Goal: Task Accomplishment & Management: Use online tool/utility

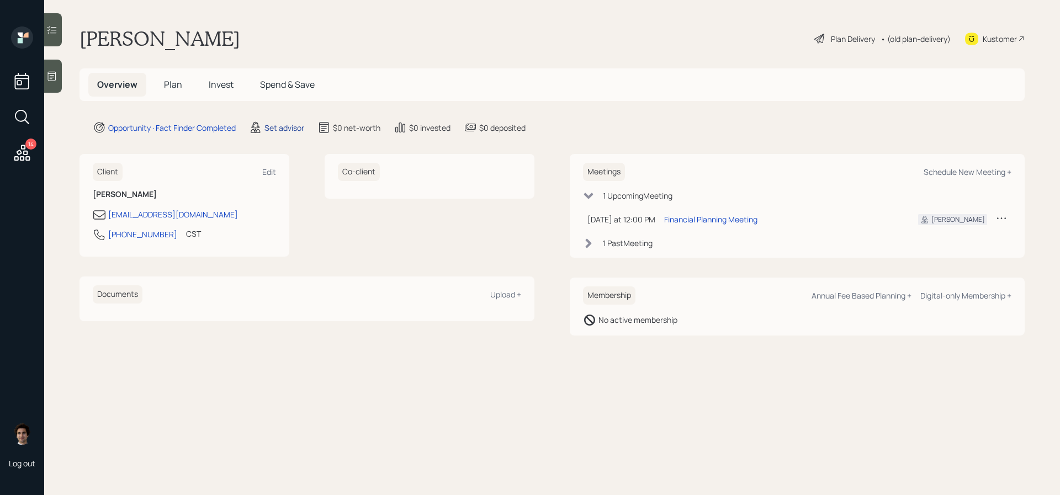
click at [266, 128] on div "Set advisor" at bounding box center [285, 128] width 40 height 12
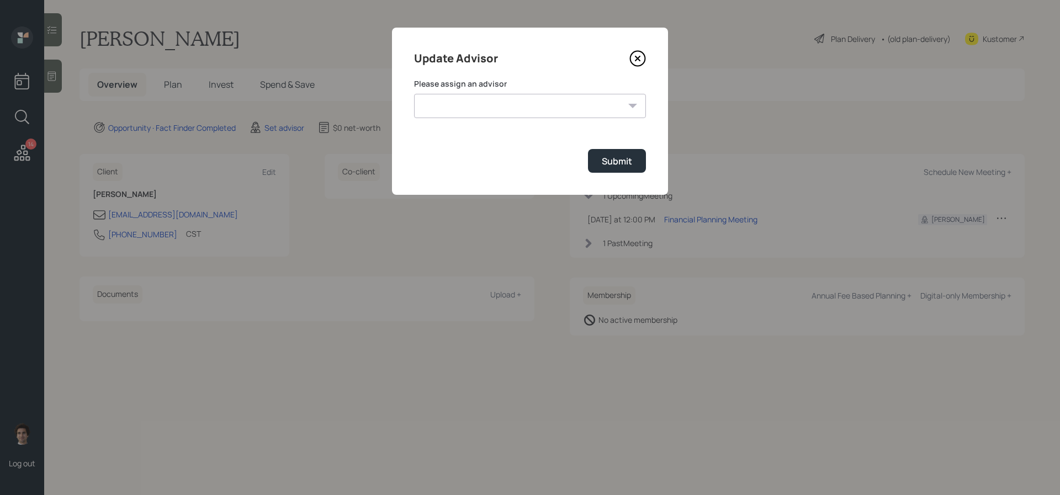
click at [455, 119] on form "Please assign an advisor [PERSON_NAME] [PERSON_NAME] [PERSON_NAME] End [PERSON_…" at bounding box center [530, 125] width 232 height 94
click at [455, 114] on select "[PERSON_NAME] [PERSON_NAME] [PERSON_NAME] End [PERSON_NAME] [PERSON_NAME] [PERS…" at bounding box center [530, 106] width 232 height 24
select select "59554aeb-d739-4552-90b9-0d27d70b4bf7"
click at [414, 94] on select "[PERSON_NAME] [PERSON_NAME] [PERSON_NAME] End [PERSON_NAME] [PERSON_NAME] [PERS…" at bounding box center [530, 106] width 232 height 24
click at [619, 173] on button "Submit" at bounding box center [617, 161] width 58 height 24
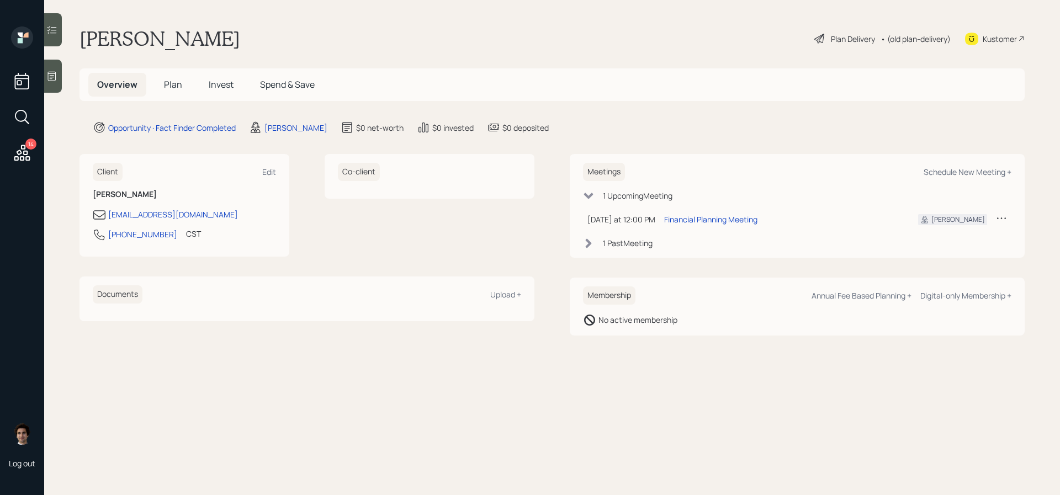
click at [49, 80] on icon at bounding box center [51, 76] width 11 height 11
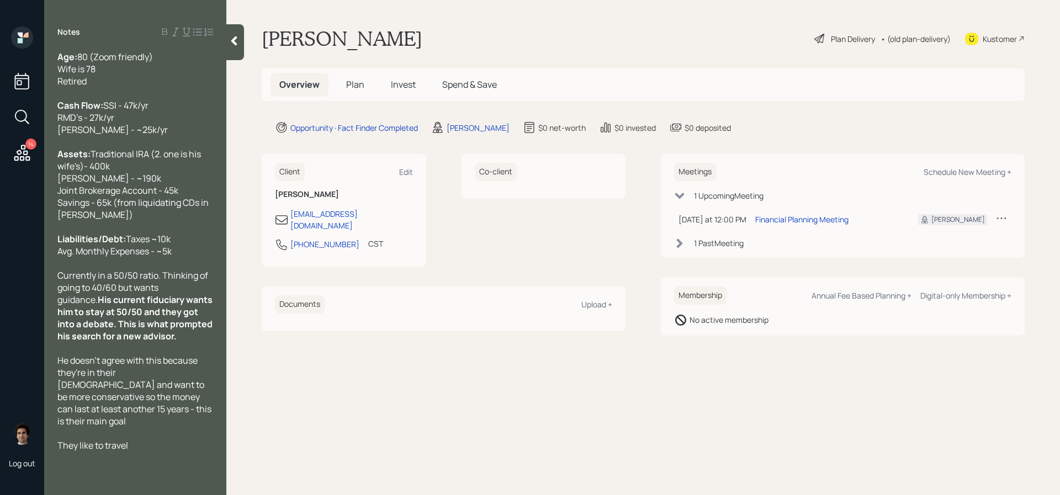
click at [236, 55] on div at bounding box center [235, 42] width 18 height 36
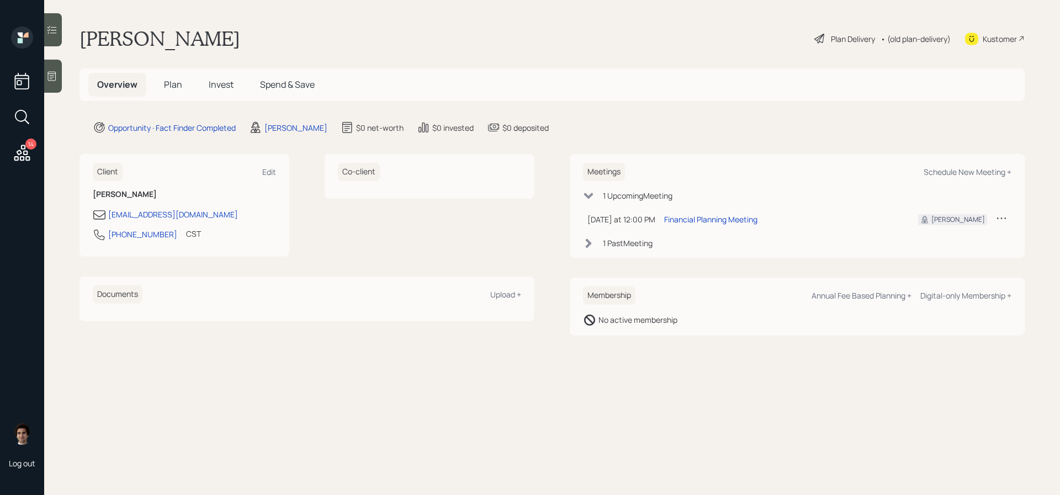
click at [53, 77] on icon at bounding box center [52, 76] width 8 height 9
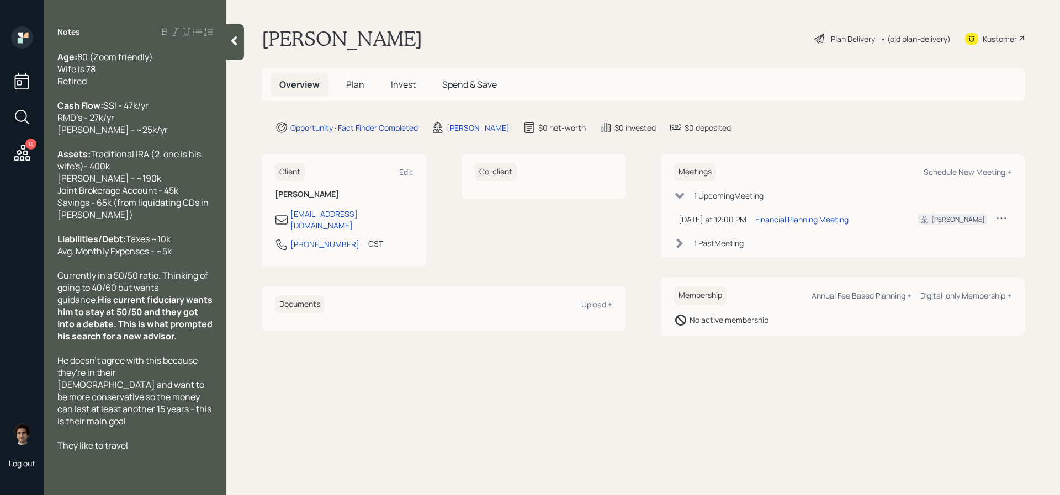
click at [352, 88] on span "Plan" at bounding box center [355, 84] width 18 height 12
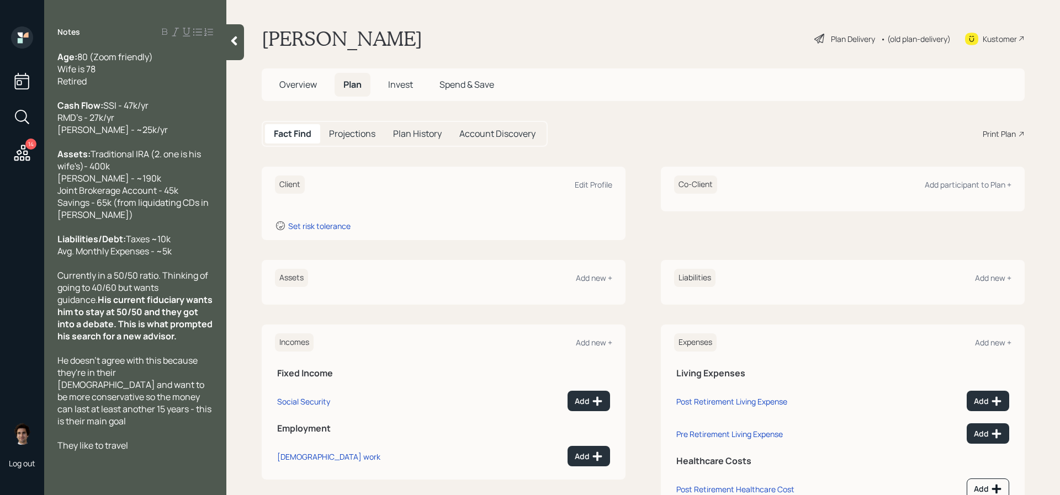
click at [298, 70] on div "Overview Plan Invest Spend & Save" at bounding box center [643, 84] width 763 height 33
click at [298, 80] on span "Overview" at bounding box center [298, 84] width 38 height 12
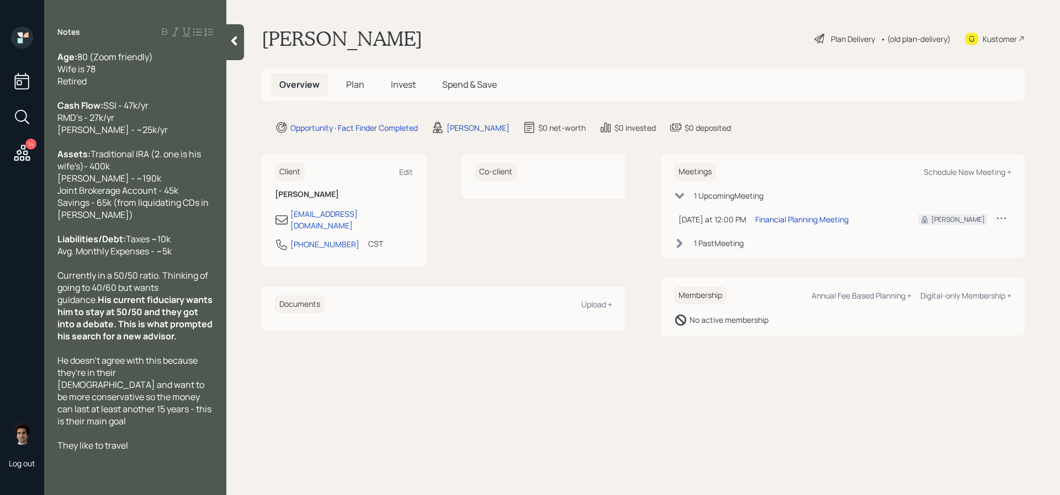
click at [841, 41] on div "Plan Delivery" at bounding box center [853, 39] width 44 height 12
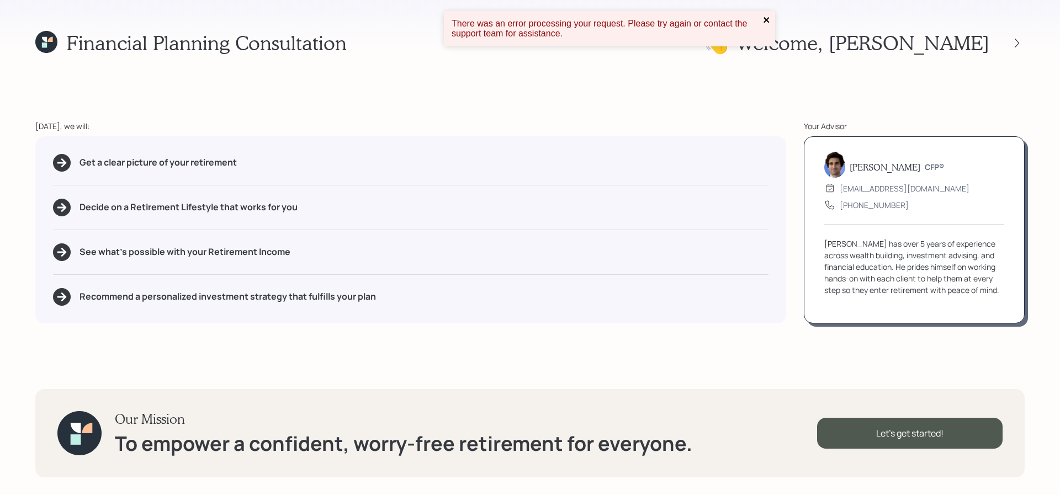
click at [768, 21] on icon "close" at bounding box center [767, 20] width 6 height 6
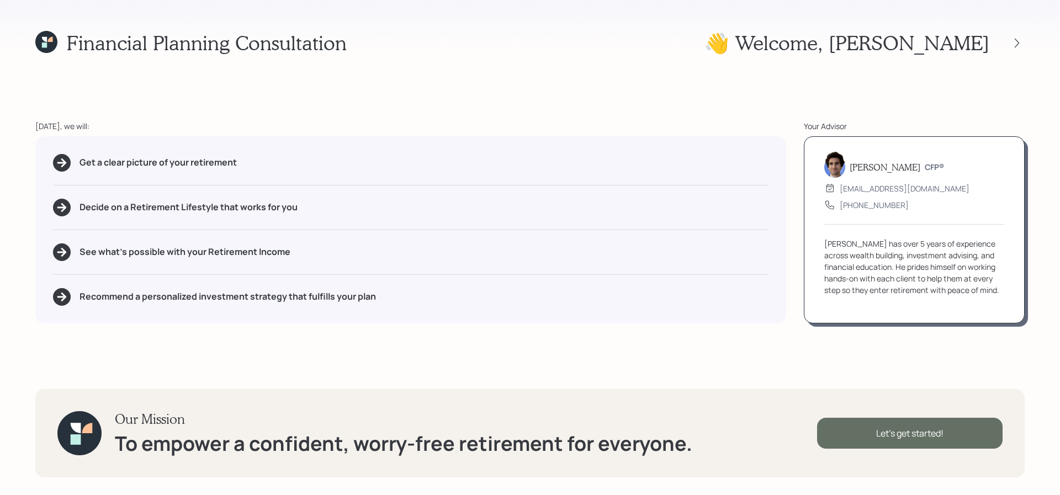
click at [888, 430] on div "Let's get started!" at bounding box center [910, 433] width 186 height 31
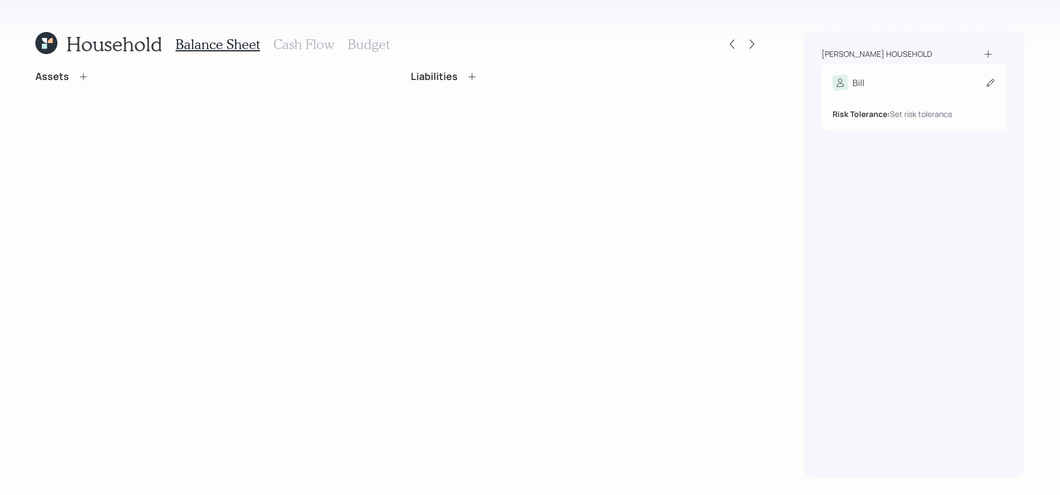
click at [943, 91] on div "Risk Tolerance: Set risk tolerance" at bounding box center [914, 105] width 163 height 29
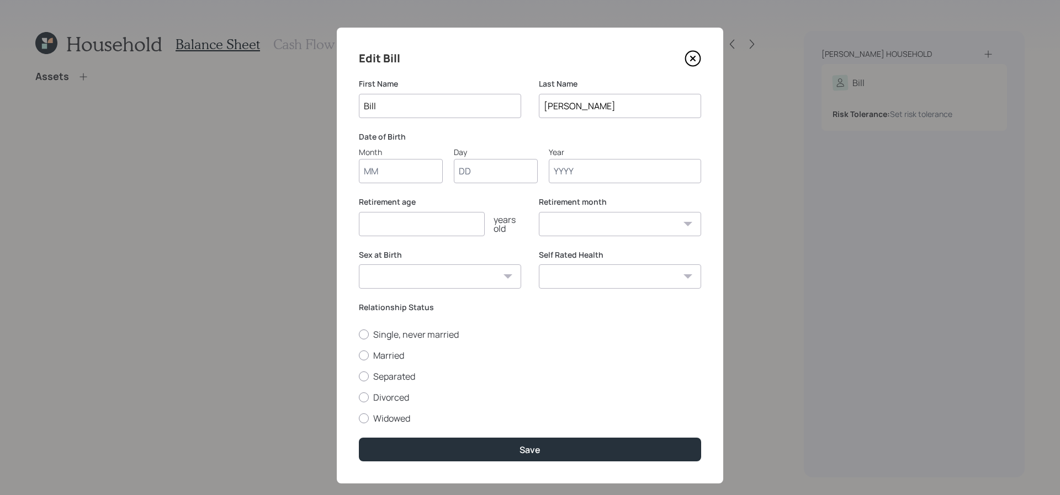
click at [398, 182] on input "Month" at bounding box center [401, 171] width 84 height 24
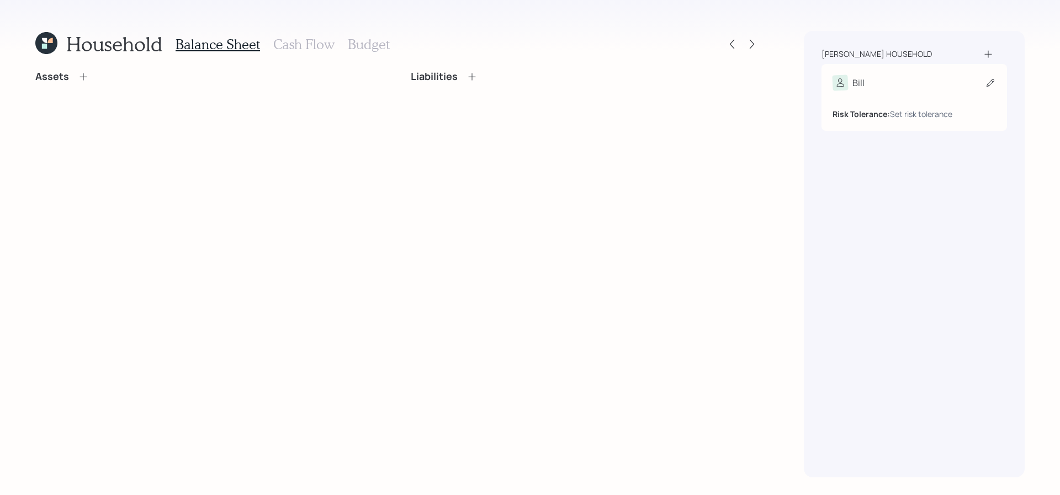
click at [894, 92] on div "Risk Tolerance: Set risk tolerance" at bounding box center [914, 105] width 163 height 29
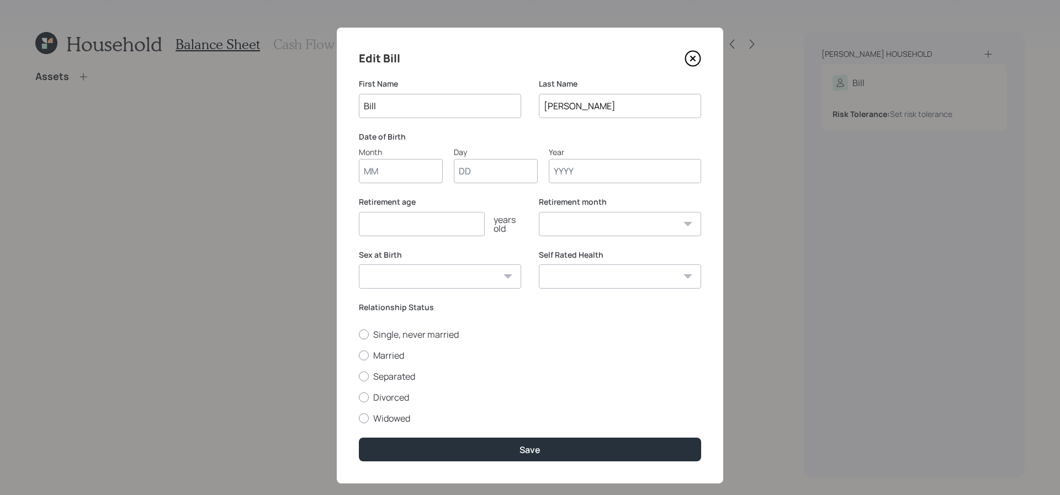
click at [424, 183] on div "Edit Bill First Name [PERSON_NAME] Last Name [PERSON_NAME] Date of Birth Month …" at bounding box center [530, 256] width 387 height 456
click at [423, 181] on input "Month" at bounding box center [401, 171] width 84 height 24
type input "01"
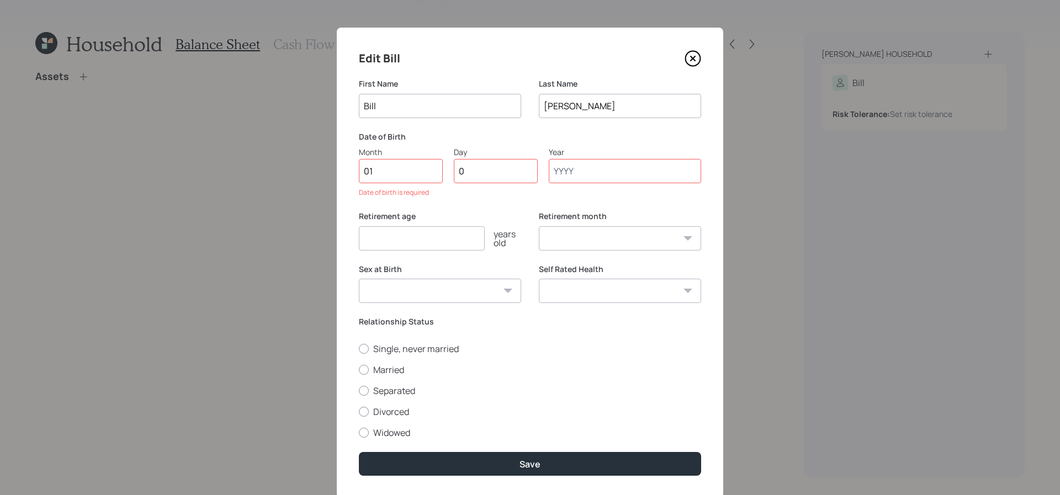
type input "01"
click at [606, 177] on input "Year" at bounding box center [625, 171] width 152 height 24
type input "1945"
select select "1"
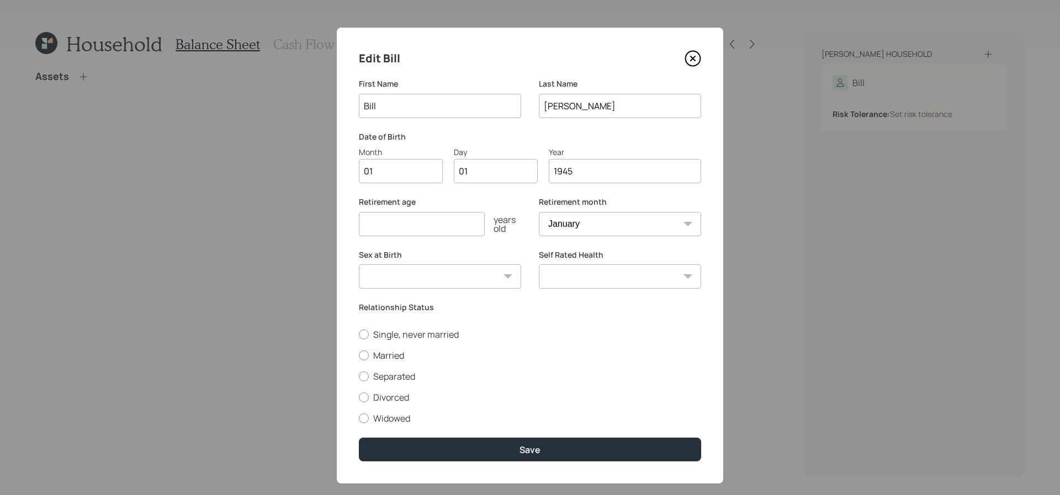
type input "1945"
click at [397, 224] on input "number" at bounding box center [422, 224] width 126 height 24
type input "67"
click at [437, 260] on label "Sex at Birth" at bounding box center [440, 255] width 162 height 11
click at [436, 270] on select "[DEMOGRAPHIC_DATA] [DEMOGRAPHIC_DATA] Other / Prefer not to say" at bounding box center [440, 277] width 162 height 24
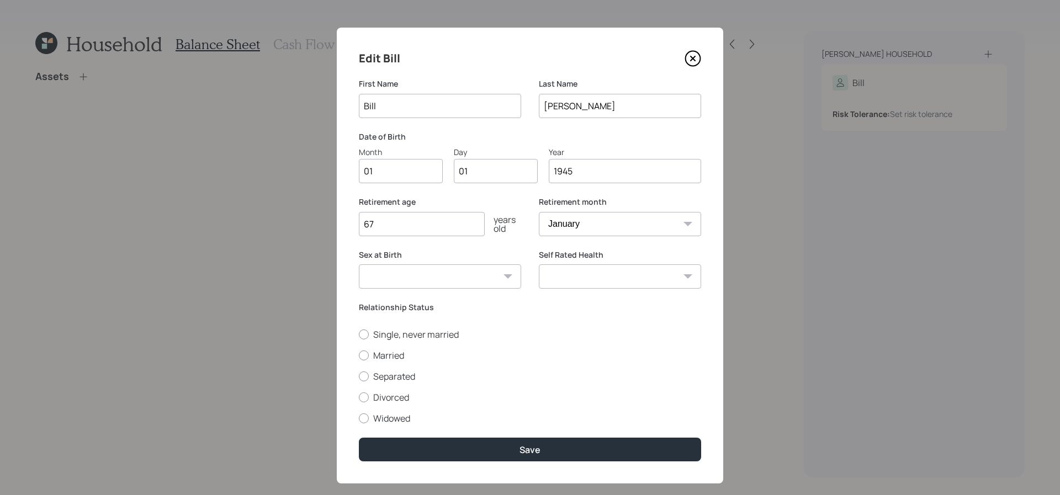
select select "[DEMOGRAPHIC_DATA]"
click at [359, 265] on select "[DEMOGRAPHIC_DATA] [DEMOGRAPHIC_DATA] Other / Prefer not to say" at bounding box center [440, 277] width 162 height 24
click at [395, 361] on label "Married" at bounding box center [530, 356] width 342 height 12
click at [359, 356] on input "Married" at bounding box center [358, 355] width 1 height 1
radio input "true"
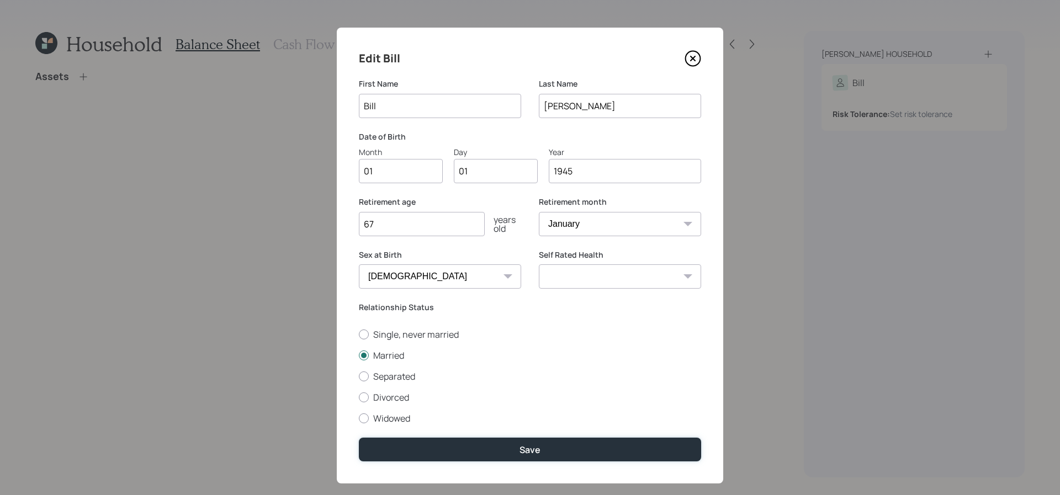
drag, startPoint x: 477, startPoint y: 452, endPoint x: 561, endPoint y: 281, distance: 191.2
click at [0, 0] on form "First Name [PERSON_NAME] Last Name [PERSON_NAME] Date of Birth Month 01 Day 01 …" at bounding box center [0, 0] width 0 height 0
click at [561, 281] on select "Excellent Very Good Good Fair Poor" at bounding box center [620, 277] width 162 height 24
select select "good"
click at [539, 265] on select "Excellent Very Good Good Fair Poor" at bounding box center [620, 277] width 162 height 24
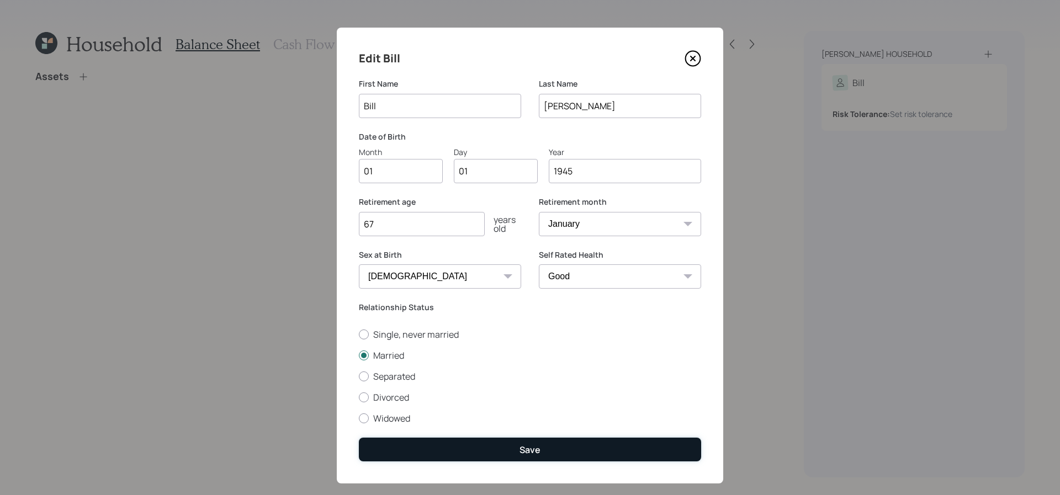
click at [513, 459] on button "Save" at bounding box center [530, 450] width 342 height 24
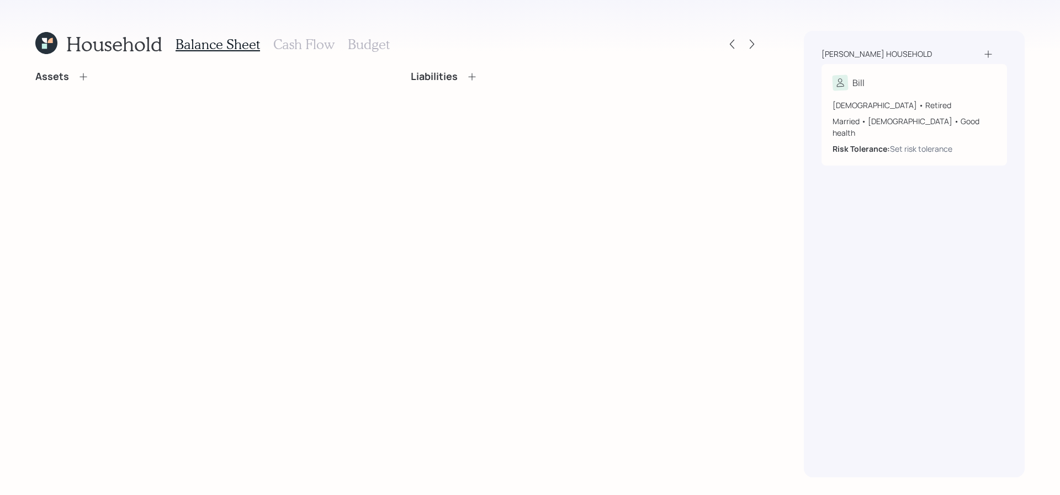
click at [995, 51] on div "[PERSON_NAME] household" at bounding box center [915, 54] width 186 height 11
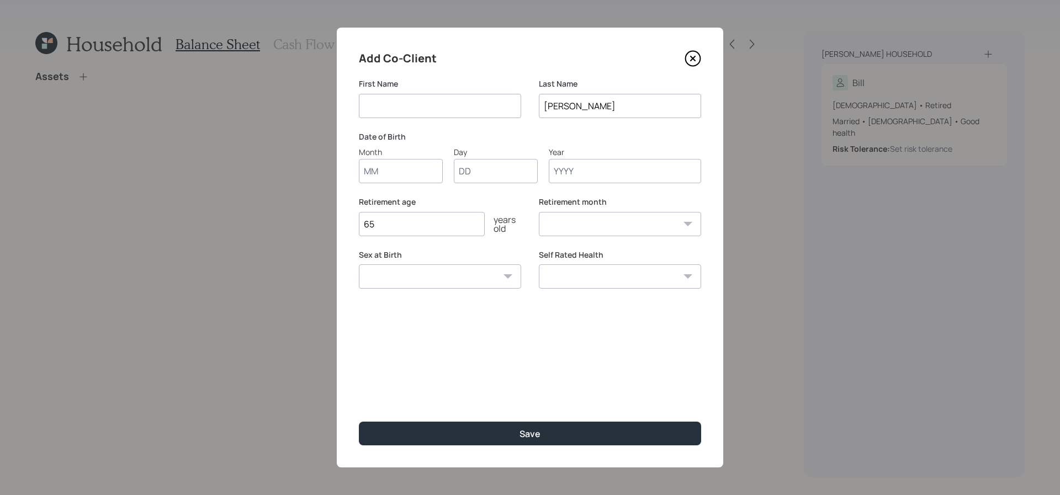
click at [383, 103] on input at bounding box center [440, 106] width 162 height 24
type input "[PERSON_NAME]"
click at [385, 174] on input "Month" at bounding box center [401, 171] width 84 height 24
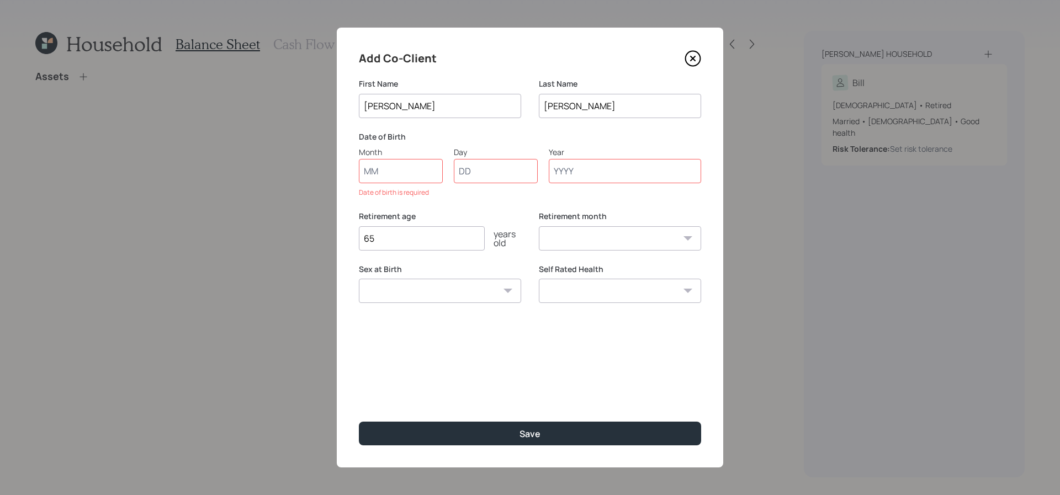
click at [634, 177] on input "Year" at bounding box center [625, 171] width 152 height 24
type input "1947"
drag, startPoint x: 373, startPoint y: 193, endPoint x: 403, endPoint y: 173, distance: 35.5
click at [373, 192] on div "Date of birth is required" at bounding box center [530, 193] width 342 height 10
click at [403, 173] on input "Month" at bounding box center [401, 171] width 84 height 24
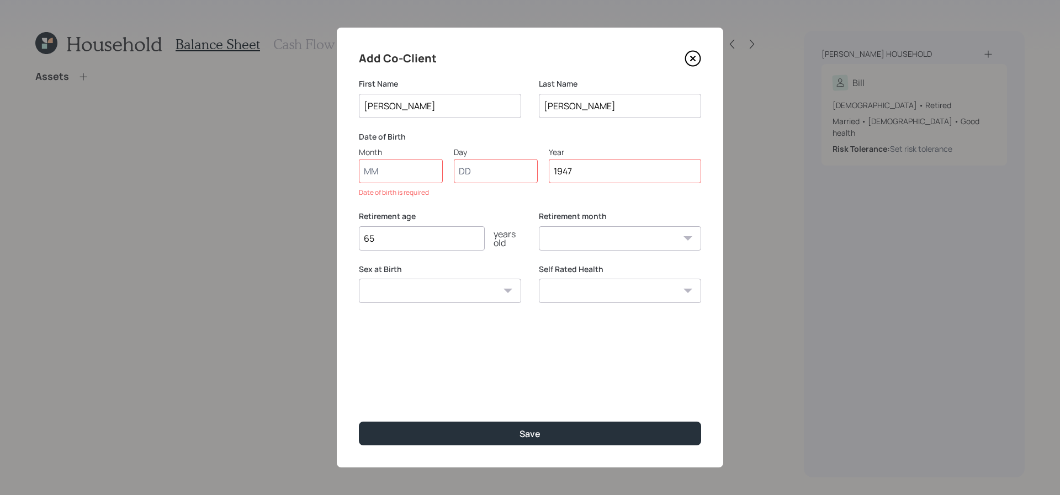
type input "9"
type input "01"
select select "1"
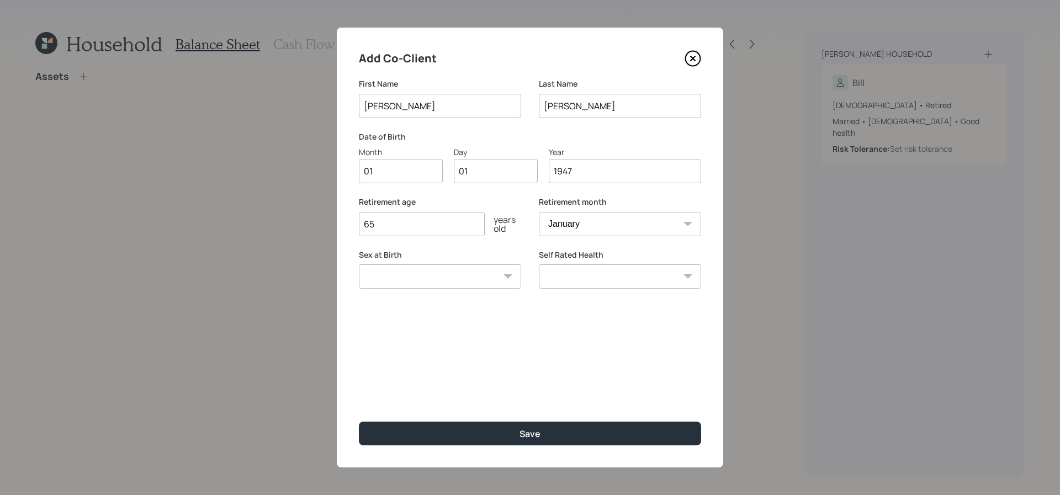
click at [509, 276] on div "[DEMOGRAPHIC_DATA] [DEMOGRAPHIC_DATA] Other / Prefer not to say" at bounding box center [440, 277] width 162 height 24
click at [483, 267] on select "[DEMOGRAPHIC_DATA] [DEMOGRAPHIC_DATA] Other / Prefer not to say" at bounding box center [440, 277] width 162 height 24
select select "[DEMOGRAPHIC_DATA]"
click at [359, 265] on select "[DEMOGRAPHIC_DATA] [DEMOGRAPHIC_DATA] Other / Prefer not to say" at bounding box center [440, 277] width 162 height 24
click at [649, 282] on select "Excellent Very Good Good Fair Poor" at bounding box center [620, 277] width 162 height 24
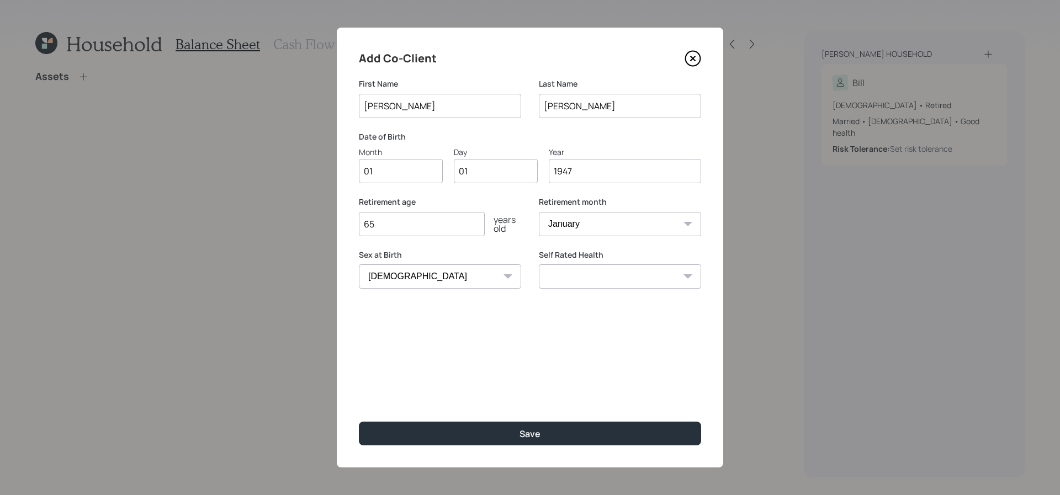
select select "very_good"
click at [539, 265] on select "Excellent Very Good Good Fair Poor" at bounding box center [620, 277] width 162 height 24
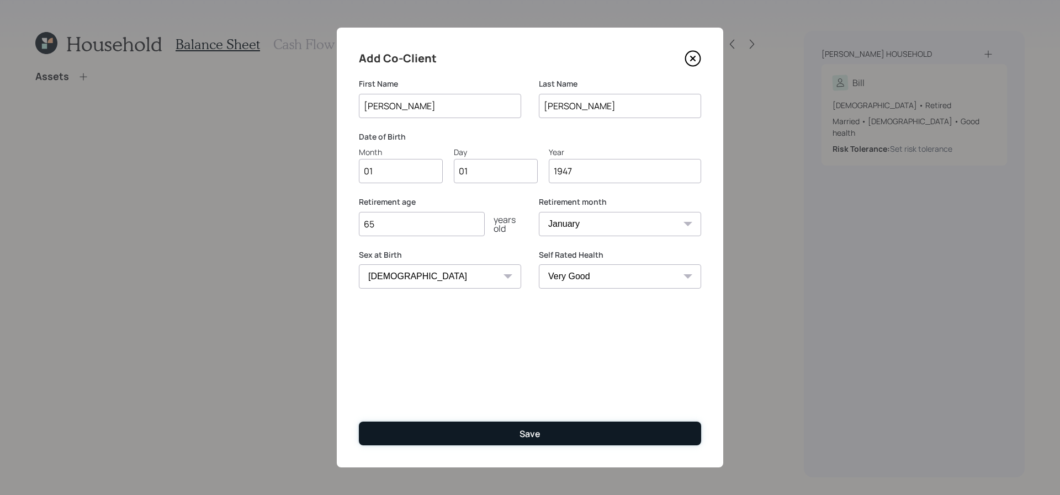
click at [615, 429] on button "Save" at bounding box center [530, 434] width 342 height 24
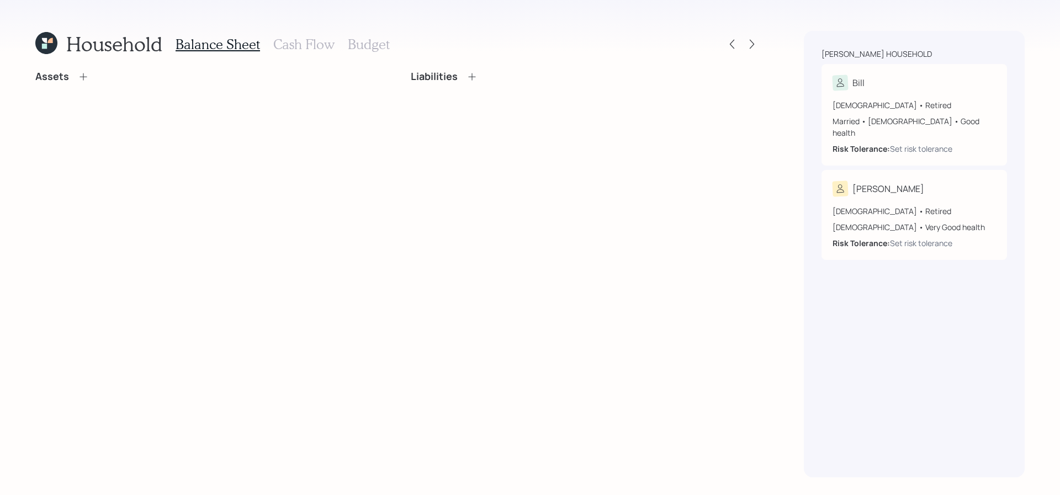
click at [82, 78] on icon at bounding box center [83, 76] width 11 height 11
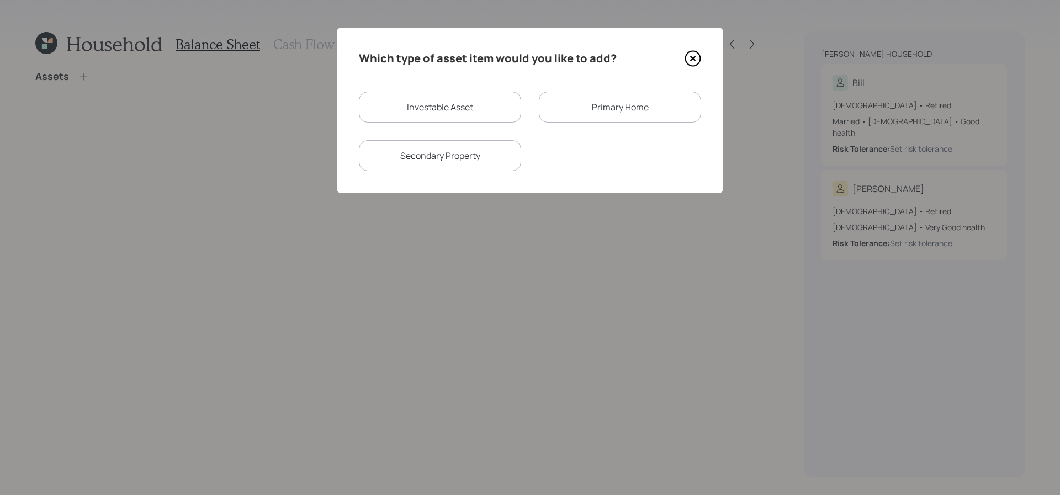
click at [493, 101] on div "Investable Asset" at bounding box center [440, 107] width 162 height 31
select select "taxable"
select select "balanced"
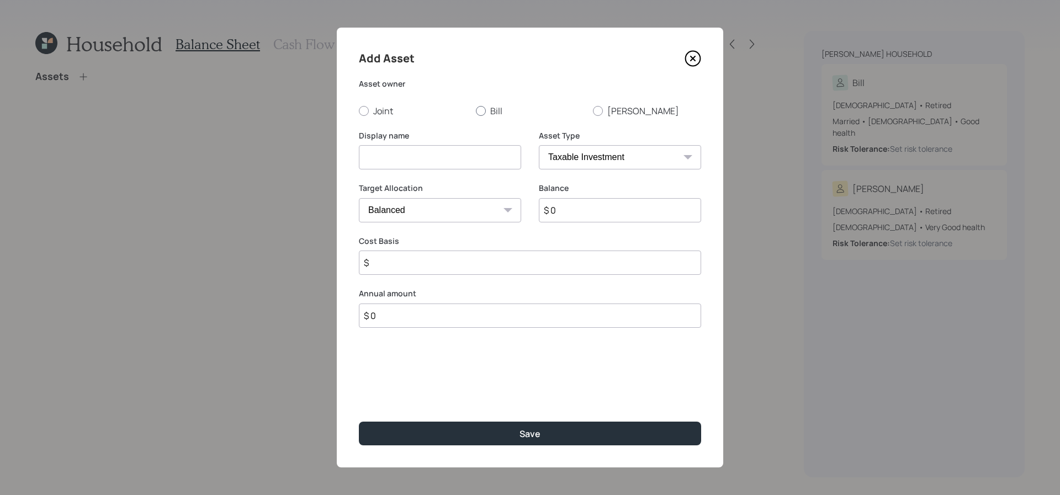
click at [484, 112] on div at bounding box center [481, 111] width 10 height 10
click at [476, 111] on input "Bill" at bounding box center [476, 110] width 1 height 1
radio input "true"
click at [635, 159] on select "SEP [PERSON_NAME] IRA 401(k) [PERSON_NAME] 401(k) 403(b) [PERSON_NAME] 403(b) 4…" at bounding box center [620, 157] width 162 height 24
select select "ira"
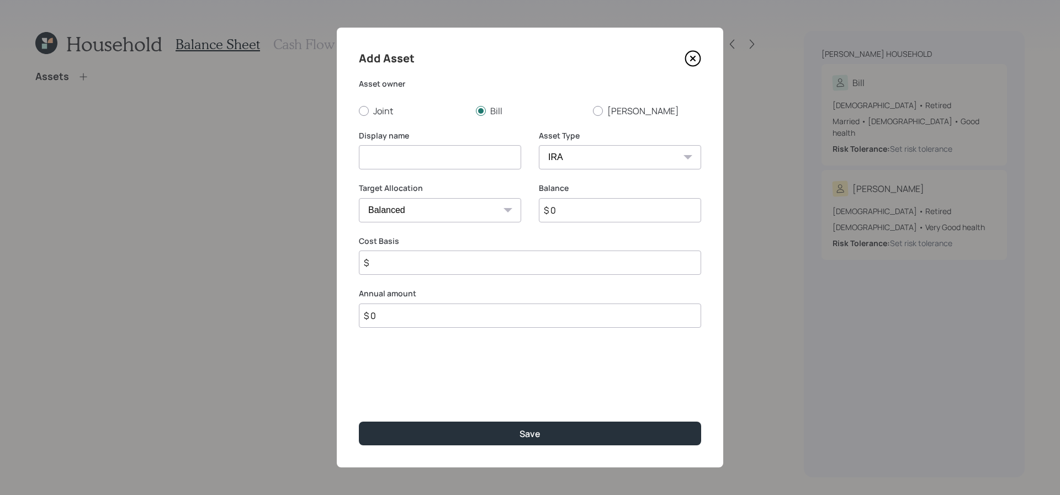
click at [539, 145] on select "SEP [PERSON_NAME] IRA 401(k) [PERSON_NAME] 401(k) 403(b) [PERSON_NAME] 403(b) 4…" at bounding box center [620, 157] width 162 height 24
type input "$"
click at [405, 152] on input at bounding box center [440, 157] width 162 height 24
type input "[PERSON_NAME]'s Traditional IRA"
click at [673, 220] on input "$ 0" at bounding box center [620, 210] width 162 height 24
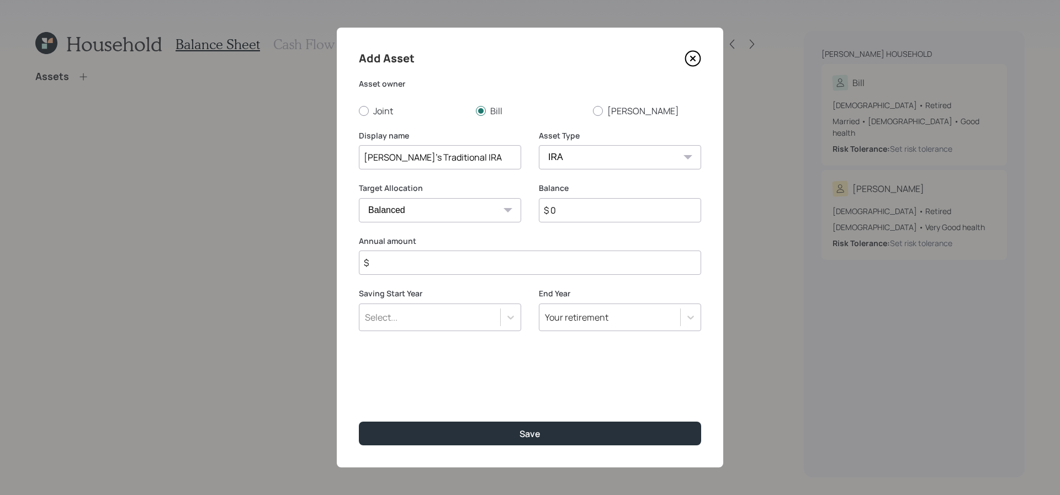
click at [454, 310] on div "Select..." at bounding box center [430, 317] width 141 height 19
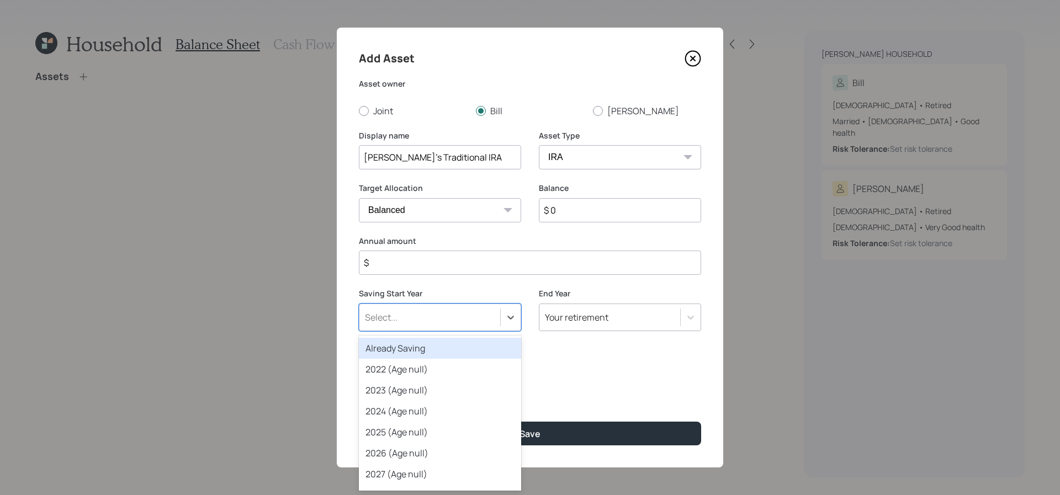
click at [458, 347] on div "Already Saving" at bounding box center [440, 348] width 162 height 21
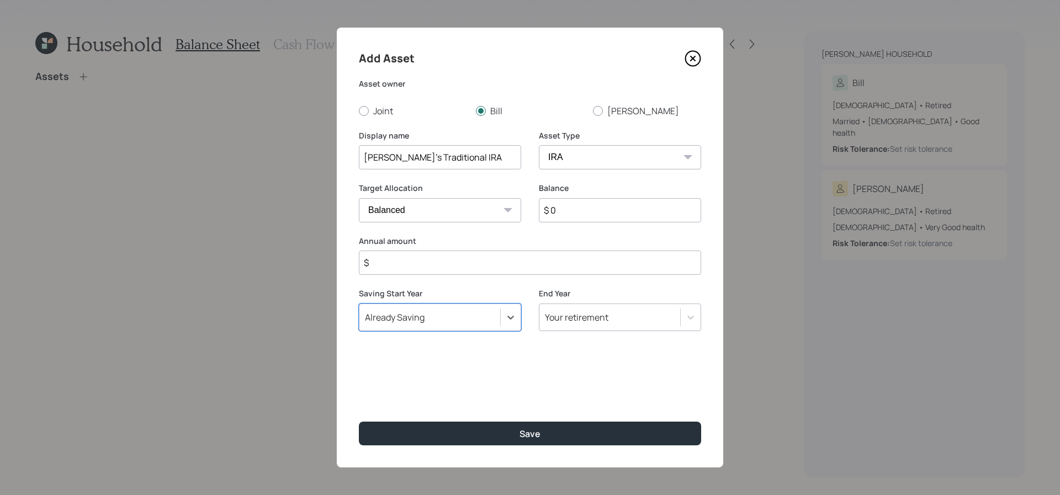
click at [600, 146] on select "SEP [PERSON_NAME] IRA 401(k) [PERSON_NAME] 401(k) 403(b) [PERSON_NAME] 403(b) 4…" at bounding box center [620, 157] width 162 height 24
select select "roth_ira"
click at [539, 145] on select "SEP [PERSON_NAME] IRA 401(k) [PERSON_NAME] 401(k) 403(b) [PERSON_NAME] 403(b) 4…" at bounding box center [620, 157] width 162 height 24
click at [404, 158] on input "[PERSON_NAME]'s Traditional IRA" at bounding box center [440, 157] width 162 height 24
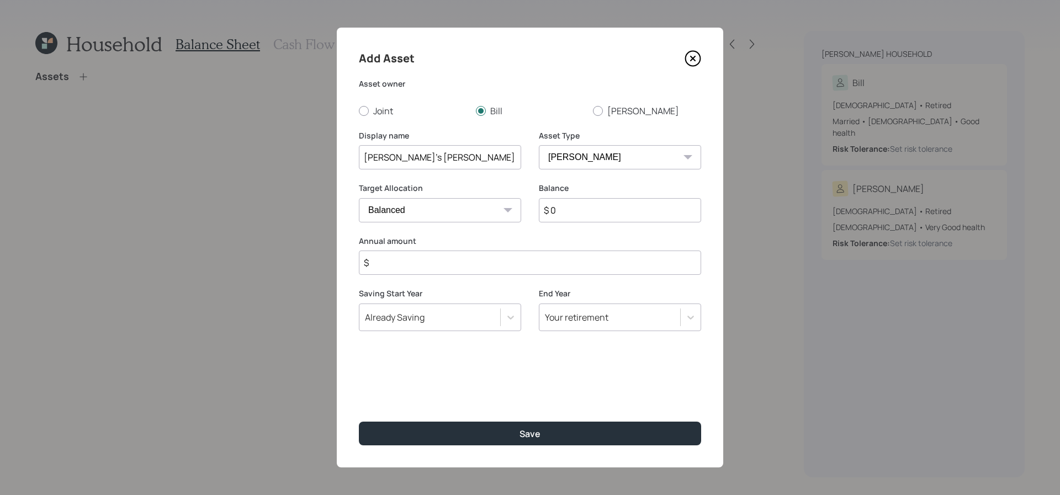
type input "[PERSON_NAME]'s [PERSON_NAME]"
click at [665, 207] on input "$ 0" at bounding box center [620, 210] width 162 height 24
type input "$ 188,000"
click at [486, 258] on input "$" at bounding box center [530, 263] width 342 height 24
drag, startPoint x: 477, startPoint y: 152, endPoint x: 477, endPoint y: 142, distance: 9.9
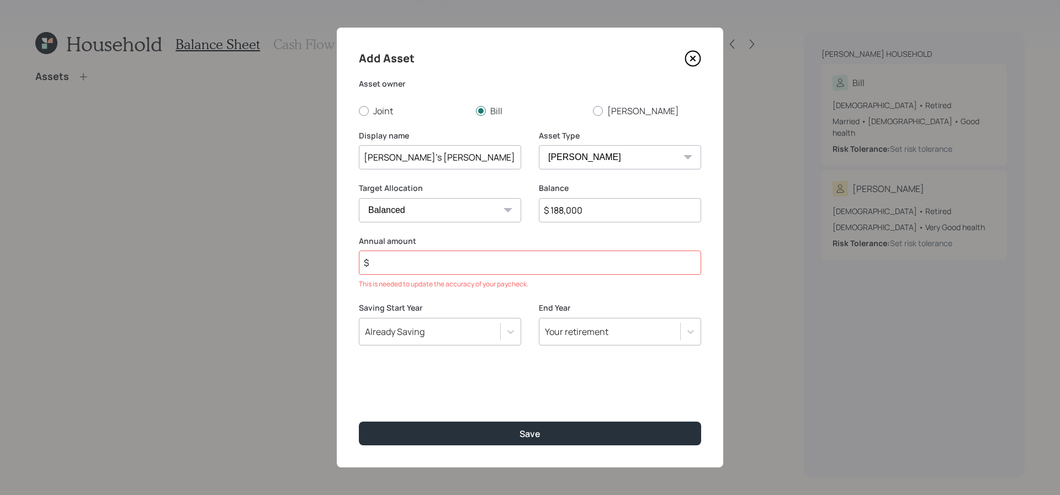
click at [477, 152] on input "[PERSON_NAME]'s [PERSON_NAME]" at bounding box center [440, 157] width 162 height 24
type input "[PERSON_NAME]'s [PERSON_NAME] (2)"
click at [454, 264] on input "$" at bounding box center [530, 263] width 342 height 24
type input "$ 0"
click at [359, 422] on button "Save" at bounding box center [530, 434] width 342 height 24
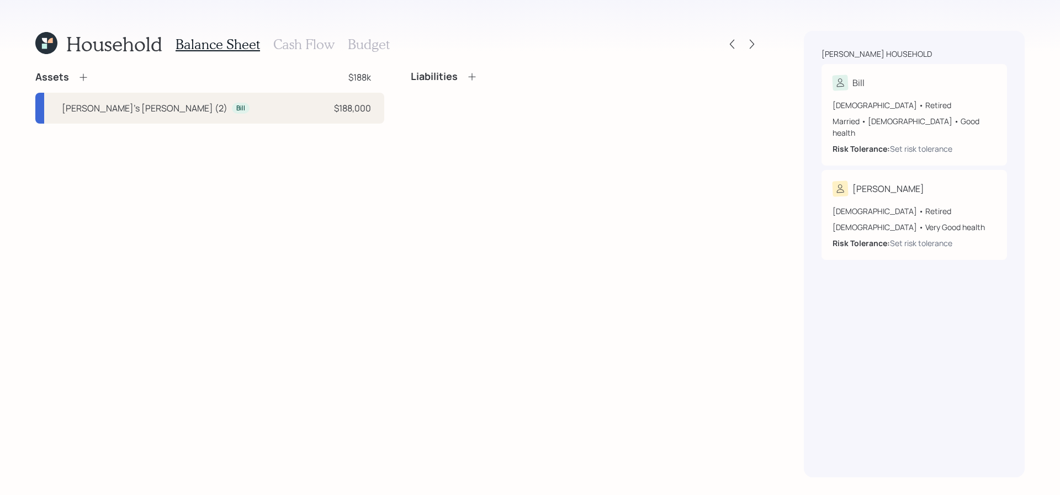
click at [92, 76] on div "Assets $188k" at bounding box center [209, 77] width 349 height 13
click at [83, 76] on icon at bounding box center [83, 77] width 11 height 11
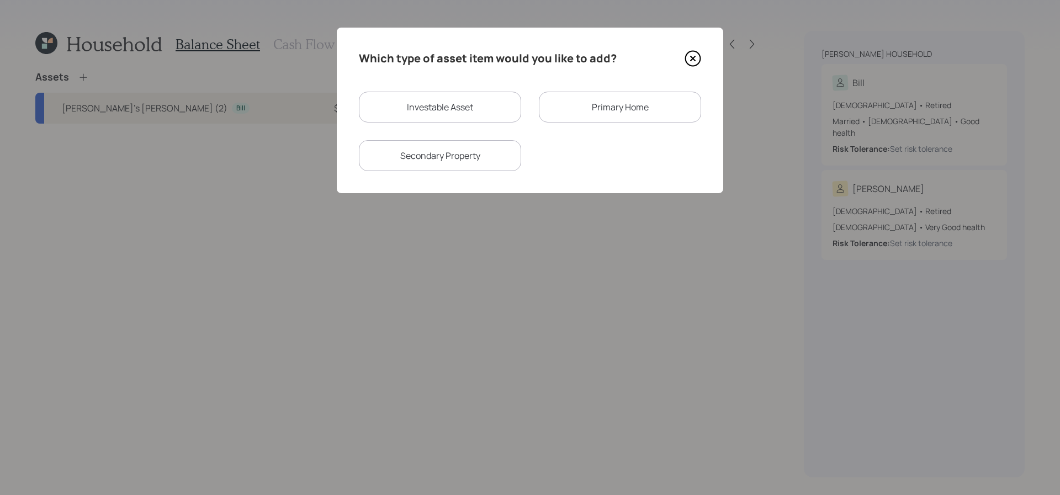
click at [487, 121] on div "Investable Asset" at bounding box center [440, 107] width 162 height 31
select select "taxable"
select select "balanced"
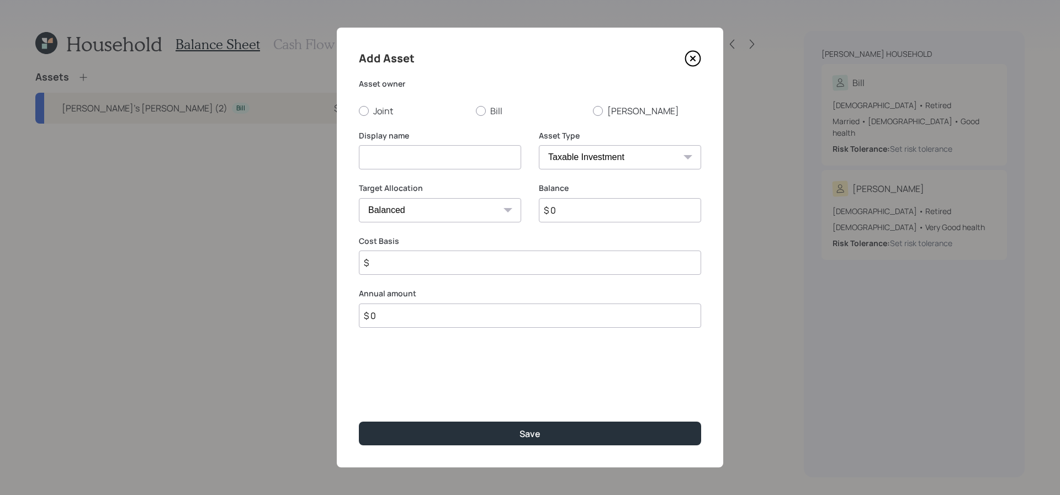
click at [594, 161] on select "SEP [PERSON_NAME] IRA 401(k) [PERSON_NAME] 401(k) 403(b) [PERSON_NAME] 403(b) 4…" at bounding box center [620, 157] width 162 height 24
select select "ira"
click at [539, 145] on select "SEP [PERSON_NAME] IRA 401(k) [PERSON_NAME] 401(k) 403(b) [PERSON_NAME] 403(b) 4…" at bounding box center [620, 157] width 162 height 24
type input "$"
click at [437, 152] on input at bounding box center [440, 157] width 162 height 24
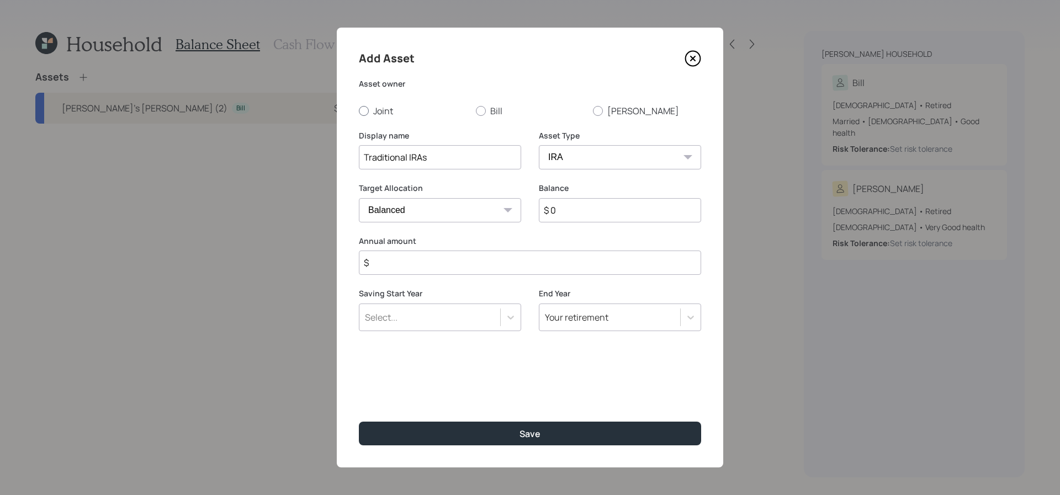
type input "Traditional IRAs"
click at [383, 110] on label "Joint" at bounding box center [413, 111] width 108 height 12
click at [359, 110] on input "Joint" at bounding box center [358, 110] width 1 height 1
radio input "true"
click at [493, 107] on label "Bill" at bounding box center [530, 111] width 108 height 12
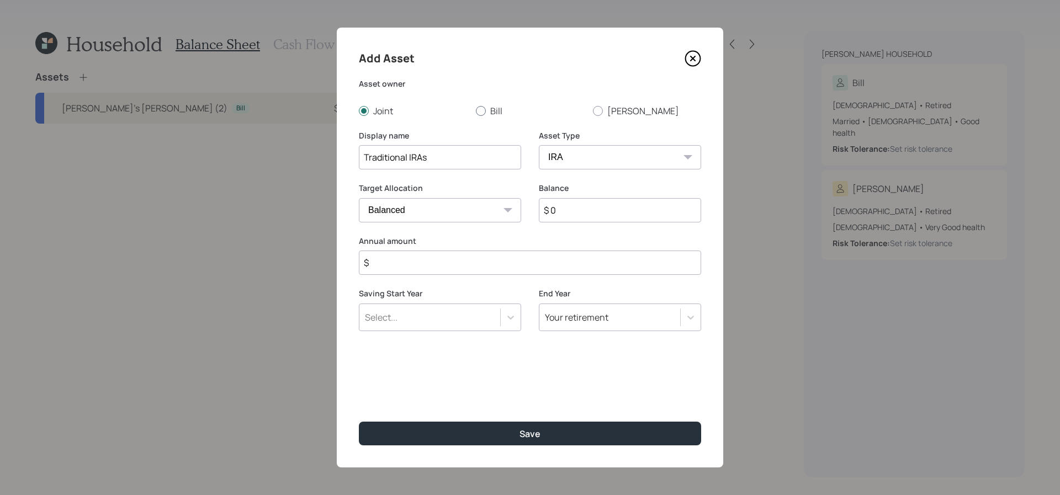
click at [476, 110] on input "Bill" at bounding box center [476, 110] width 1 height 1
radio input "true"
click at [609, 208] on input "$ 0" at bounding box center [620, 210] width 162 height 24
type input "$ 400,000"
type input "$ 0"
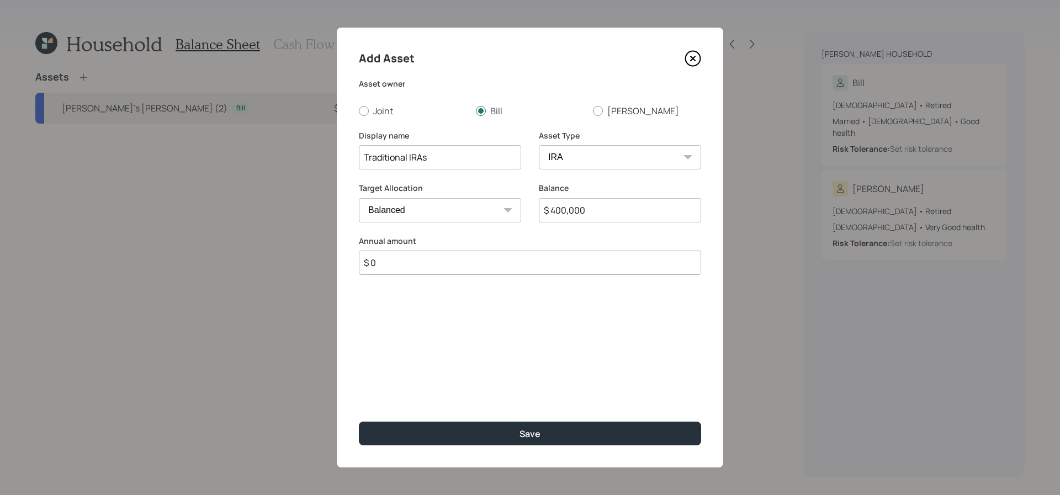
click at [359, 422] on button "Save" at bounding box center [530, 434] width 342 height 24
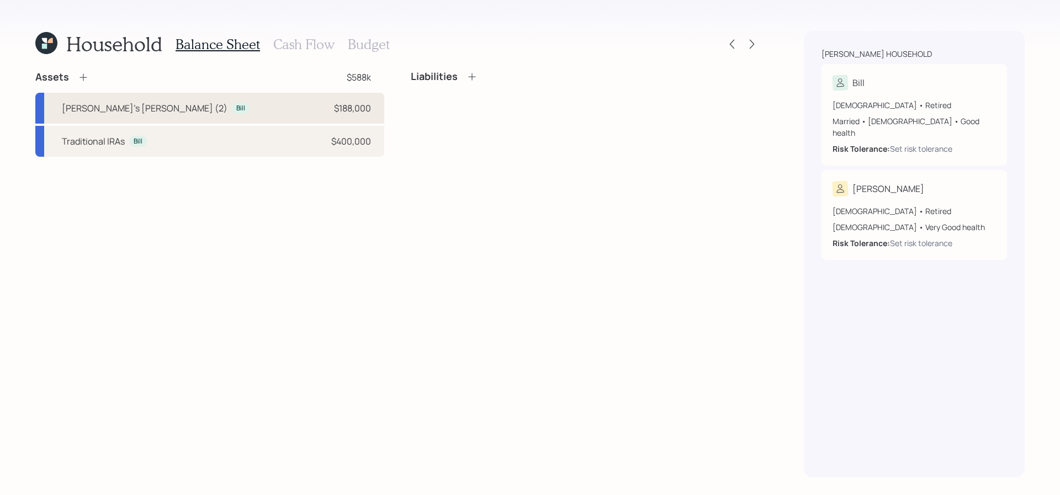
click at [164, 107] on div "[PERSON_NAME]'s [PERSON_NAME] (2) Bill $188,000" at bounding box center [209, 108] width 349 height 31
select select "roth_ira"
select select "balanced"
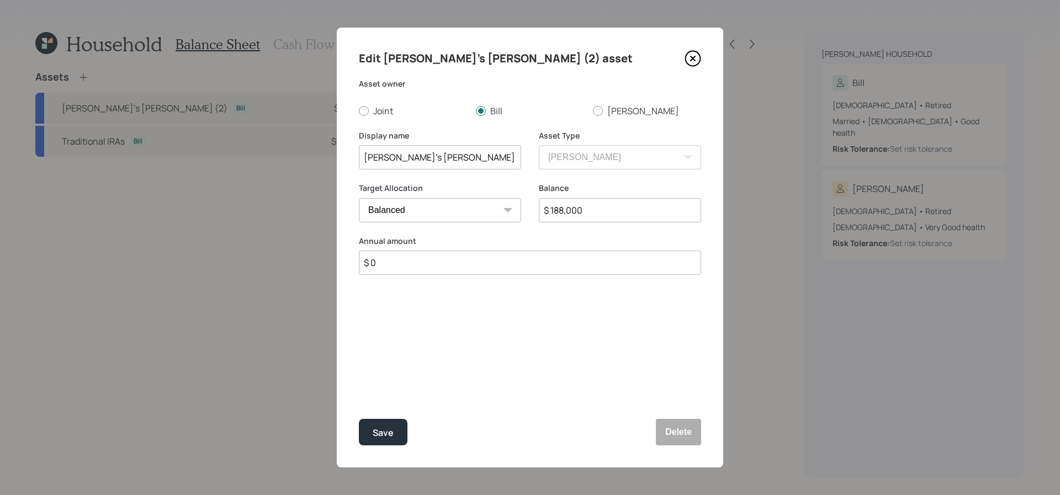
drag, startPoint x: 382, startPoint y: 158, endPoint x: 305, endPoint y: 154, distance: 76.3
click at [305, 154] on div "Edit Bill's [PERSON_NAME] (2) asset Asset owner Joint [PERSON_NAME] Display nam…" at bounding box center [530, 247] width 1060 height 495
type input "[PERSON_NAME] (2)"
click at [397, 422] on button "Save" at bounding box center [383, 432] width 49 height 27
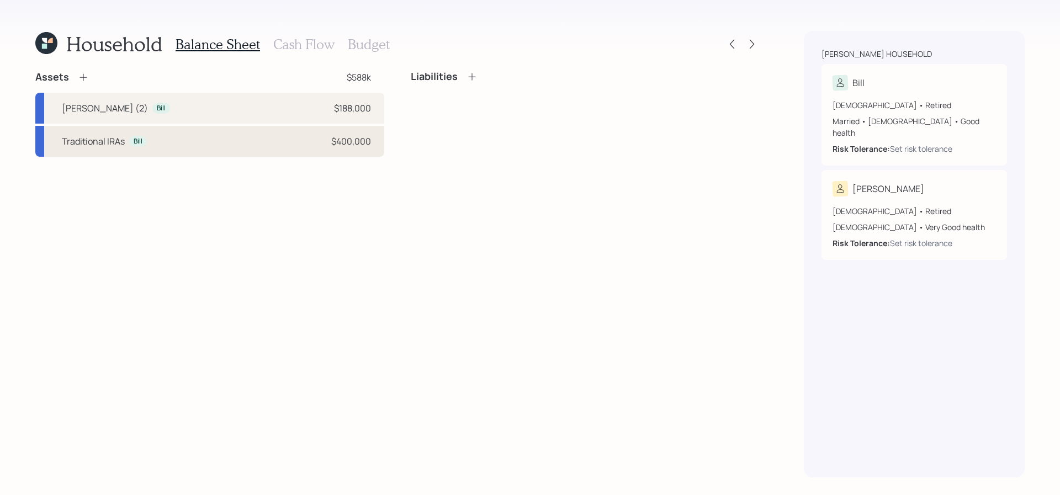
click at [101, 135] on div "Traditional IRAs" at bounding box center [93, 141] width 63 height 13
select select "ira"
select select "balanced"
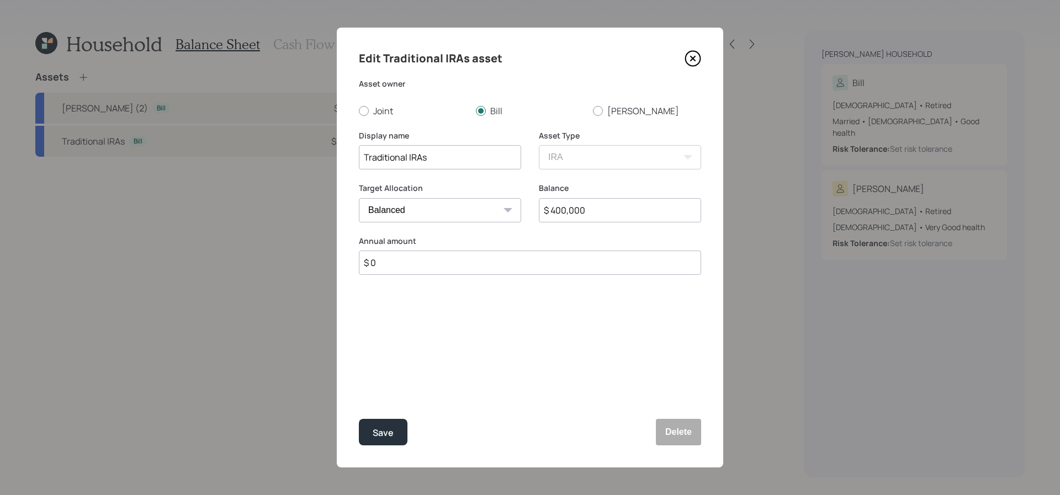
click at [498, 158] on input "Traditional IRAs" at bounding box center [440, 157] width 162 height 24
type input "Traditional IRAs (2)"
click at [359, 419] on button "Save" at bounding box center [383, 432] width 49 height 27
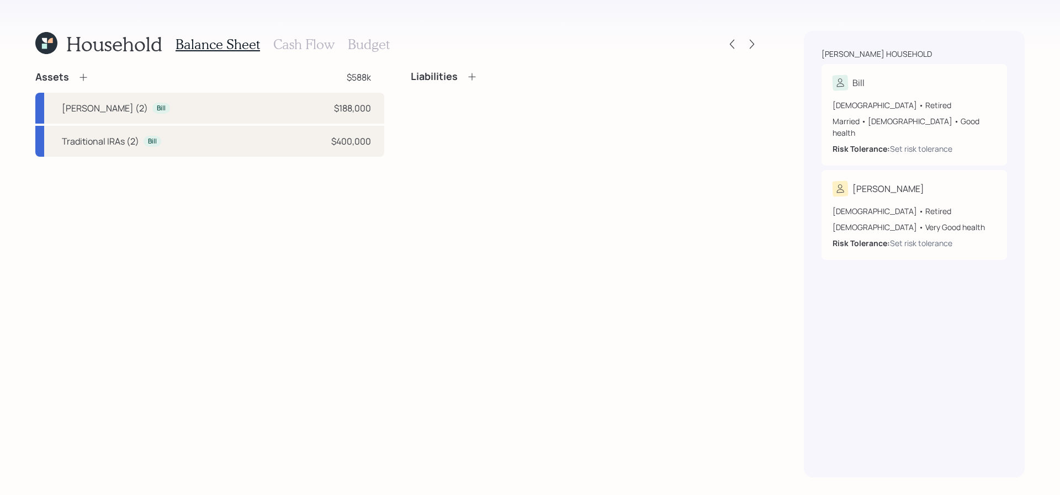
click at [86, 72] on icon at bounding box center [83, 77] width 11 height 11
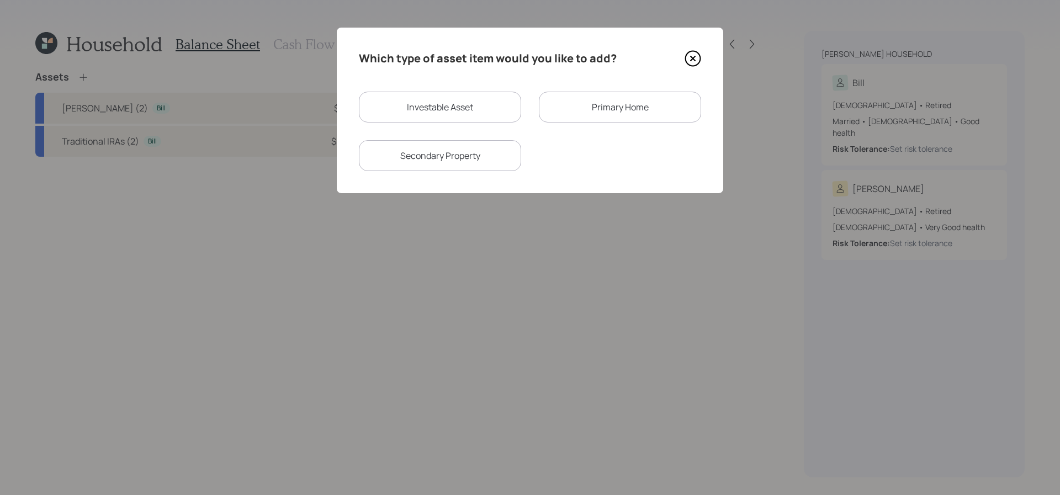
click at [444, 104] on div "Investable Asset" at bounding box center [440, 107] width 162 height 31
select select "taxable"
select select "balanced"
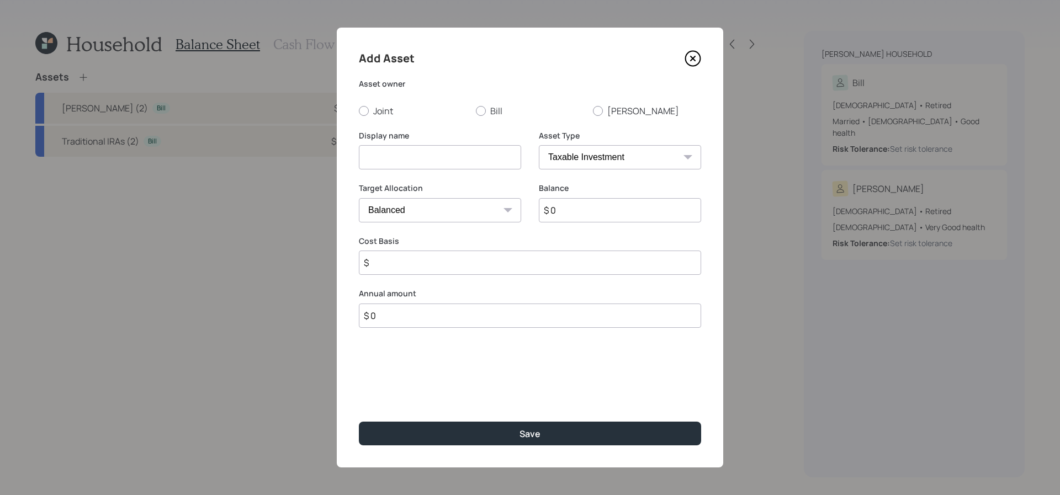
click at [357, 109] on div "Add Asset Asset owner Joint [PERSON_NAME] Display name Asset Type SEP [PERSON_N…" at bounding box center [530, 248] width 387 height 440
click at [377, 113] on label "Joint" at bounding box center [413, 111] width 108 height 12
click at [359, 111] on input "Joint" at bounding box center [358, 110] width 1 height 1
radio input "true"
drag, startPoint x: 378, startPoint y: 129, endPoint x: 378, endPoint y: 170, distance: 40.9
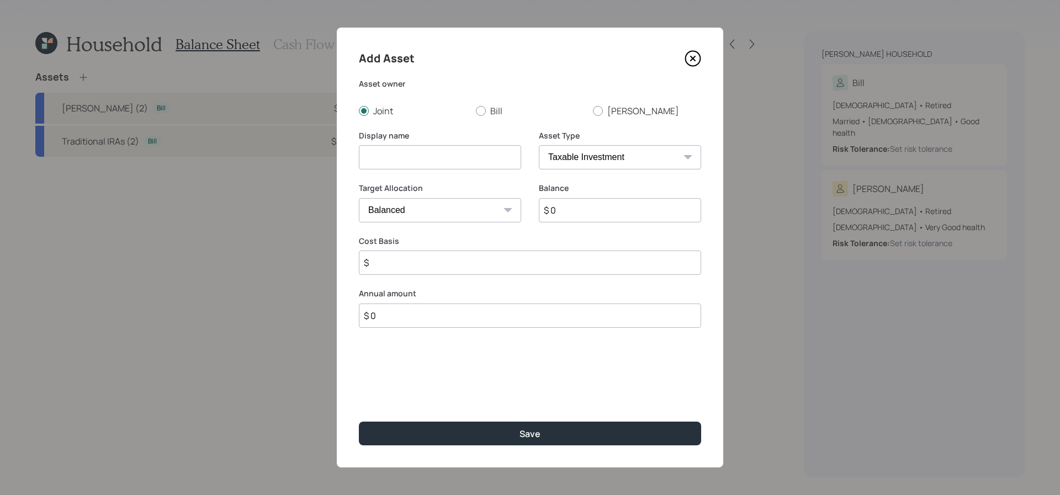
click at [378, 129] on div "Add Asset Asset owner Joint [PERSON_NAME] Display name Asset Type SEP [PERSON_N…" at bounding box center [530, 248] width 387 height 440
click at [378, 170] on div at bounding box center [440, 157] width 162 height 24
click at [384, 154] on input at bounding box center [440, 157] width 162 height 24
type input "Joint Brokerage"
click at [578, 217] on input "$ 0" at bounding box center [620, 210] width 162 height 24
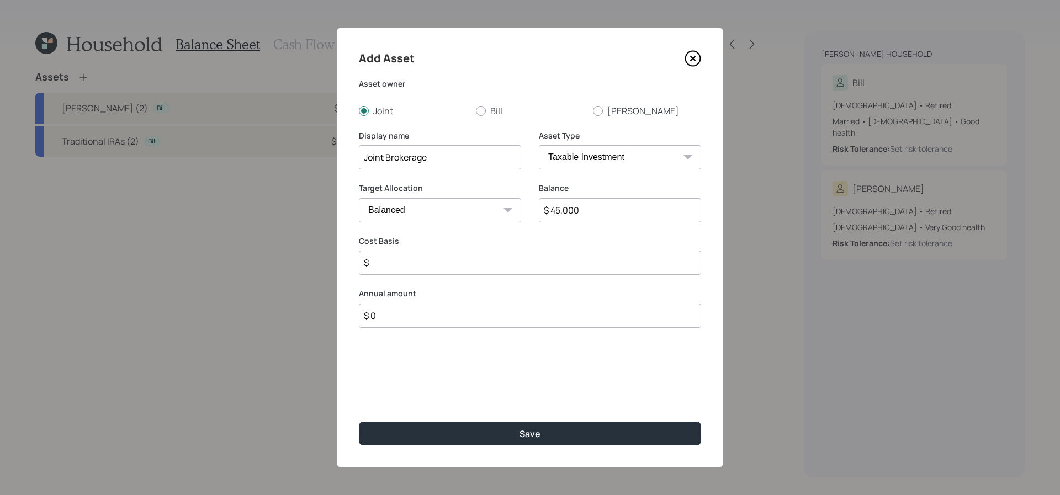
type input "$ 45,000"
type input "$ 25,000"
click at [359, 422] on button "Save" at bounding box center [530, 434] width 342 height 24
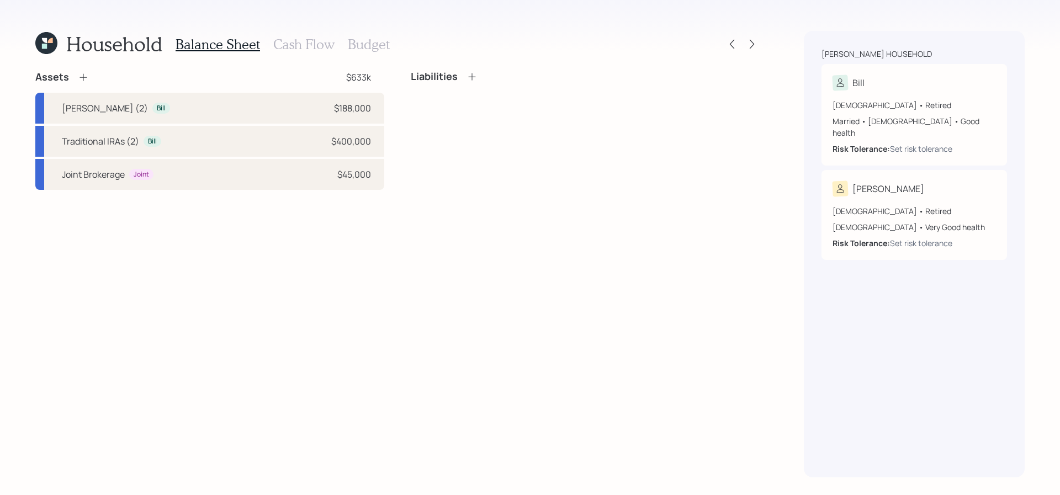
click at [93, 74] on div "Assets $633k" at bounding box center [209, 77] width 349 height 13
click at [84, 74] on icon at bounding box center [83, 77] width 11 height 11
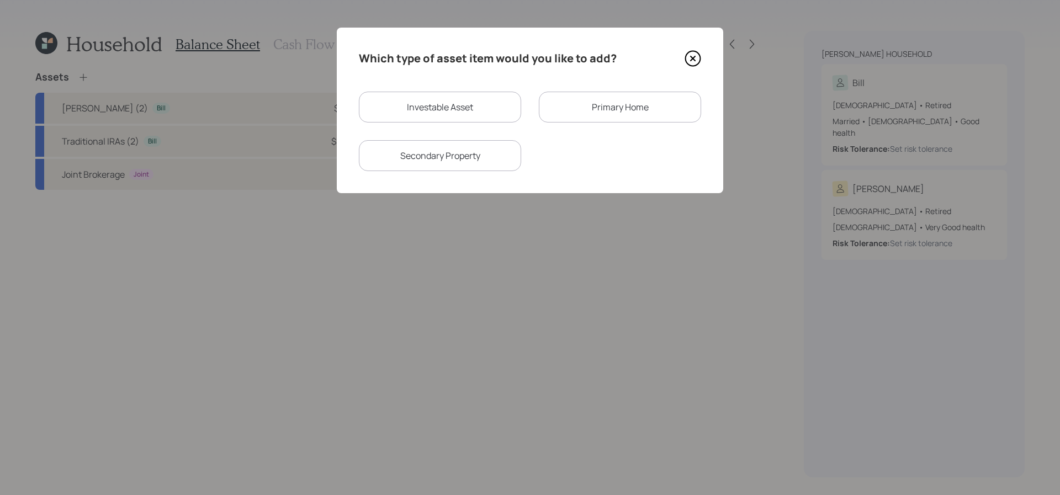
click at [471, 100] on div "Investable Asset" at bounding box center [440, 107] width 162 height 31
select select "taxable"
select select "balanced"
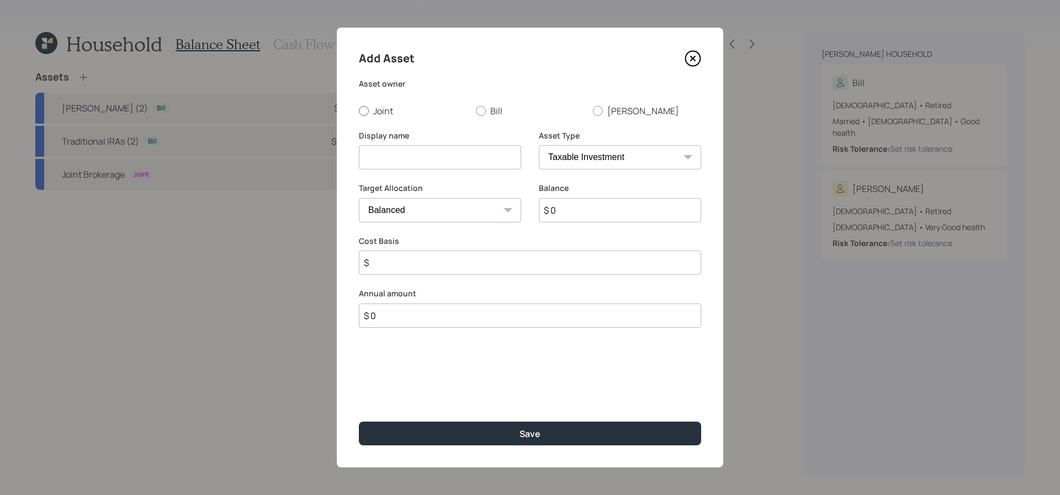
click at [379, 113] on label "Joint" at bounding box center [413, 111] width 108 height 12
click at [359, 111] on input "Joint" at bounding box center [358, 110] width 1 height 1
radio input "true"
click at [456, 157] on input at bounding box center [440, 157] width 162 height 24
type input "CD"
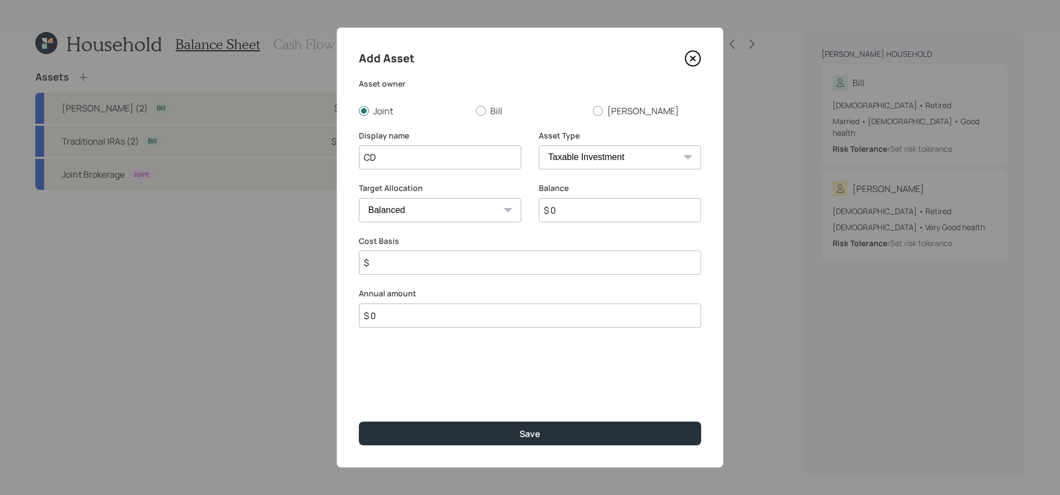
click at [579, 167] on select "SEP [PERSON_NAME] IRA 401(k) [PERSON_NAME] 401(k) 403(b) [PERSON_NAME] 403(b) 4…" at bounding box center [620, 157] width 162 height 24
select select "emergency_fund"
click at [539, 145] on select "SEP [PERSON_NAME] IRA 401(k) [PERSON_NAME] 401(k) 403(b) [PERSON_NAME] 403(b) 4…" at bounding box center [620, 157] width 162 height 24
click at [417, 170] on div "Display name CD" at bounding box center [440, 156] width 162 height 53
click at [421, 165] on input "CD" at bounding box center [440, 157] width 162 height 24
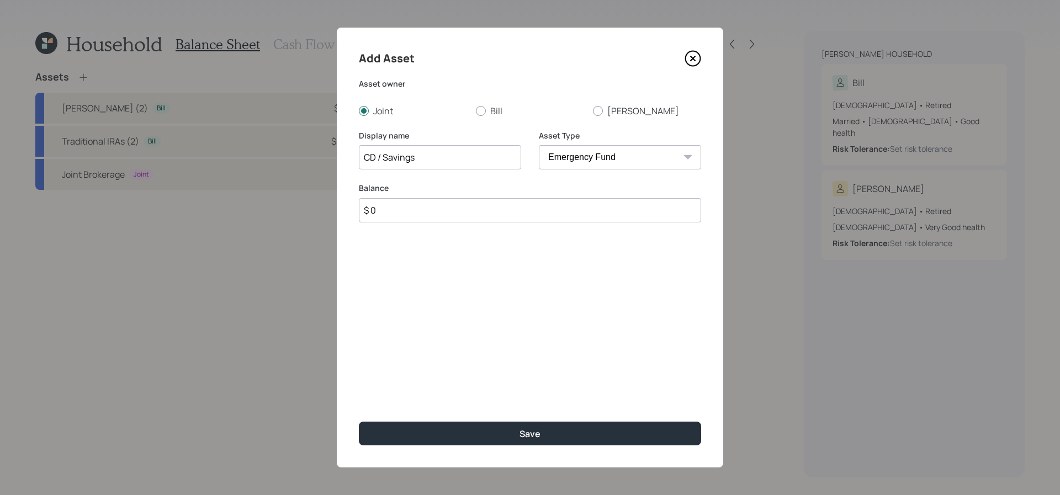
type input "CD / Savings"
drag, startPoint x: 389, startPoint y: 200, endPoint x: 407, endPoint y: 223, distance: 29.1
click at [389, 201] on input "$ 0" at bounding box center [530, 210] width 342 height 24
click at [408, 205] on input "$ 0" at bounding box center [530, 210] width 342 height 24
type input "$ 67,000"
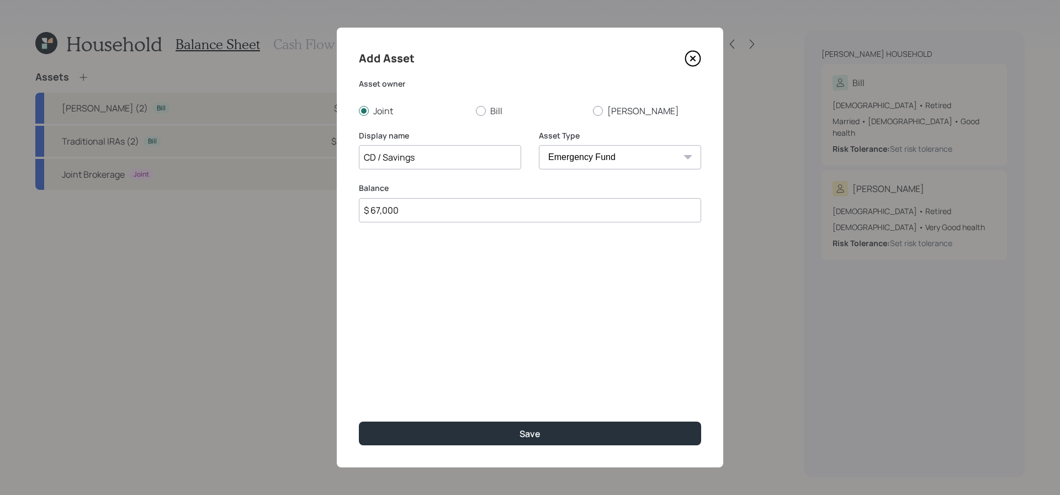
drag, startPoint x: 383, startPoint y: 156, endPoint x: 256, endPoint y: 173, distance: 128.1
click at [256, 173] on div "Add Asset Asset owner Joint [PERSON_NAME] Display name CD / Savings Asset Type …" at bounding box center [530, 247] width 1060 height 495
click at [372, 163] on input "CD / Savings" at bounding box center [440, 157] width 162 height 24
click at [382, 160] on input "CD / Savings" at bounding box center [440, 157] width 162 height 24
drag, startPoint x: 384, startPoint y: 160, endPoint x: 358, endPoint y: 155, distance: 26.9
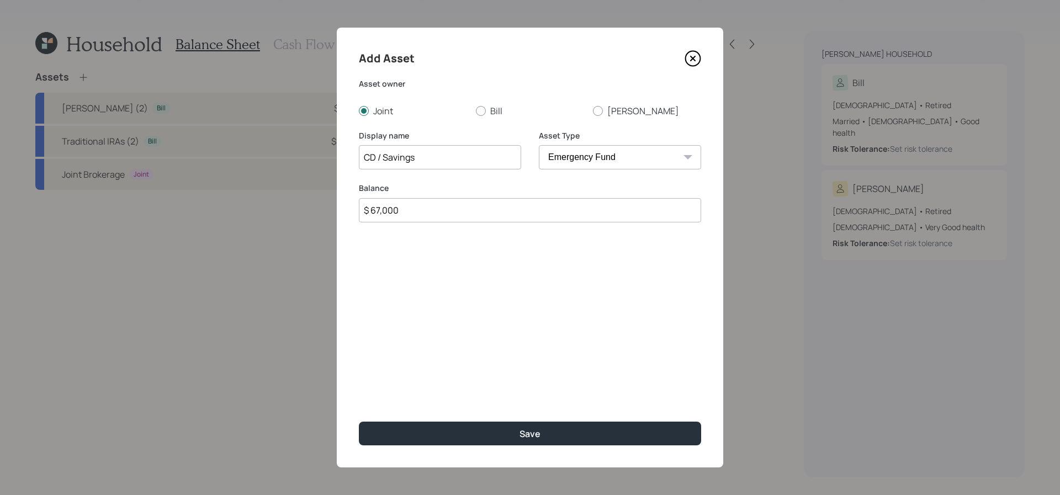
click at [358, 155] on div "Add Asset Asset owner Joint [PERSON_NAME] Display name CD / Savings Asset Type …" at bounding box center [530, 248] width 387 height 440
type input "Savings"
drag, startPoint x: 418, startPoint y: 207, endPoint x: 311, endPoint y: 203, distance: 106.7
click at [311, 203] on div "Add Asset Asset owner Joint [PERSON_NAME] Display name Savings Asset Type SEP […" at bounding box center [530, 247] width 1060 height 495
type input "$ 45,000"
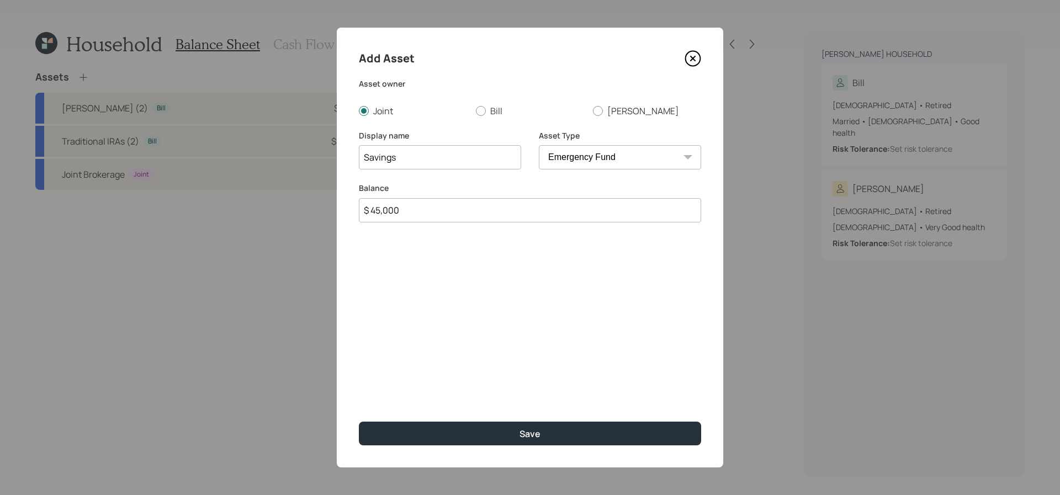
click at [367, 156] on input "Savings" at bounding box center [440, 157] width 162 height 24
click at [365, 156] on input "Savings" at bounding box center [440, 157] width 162 height 24
type input "Emergency Savings"
click at [359, 422] on button "Save" at bounding box center [530, 434] width 342 height 24
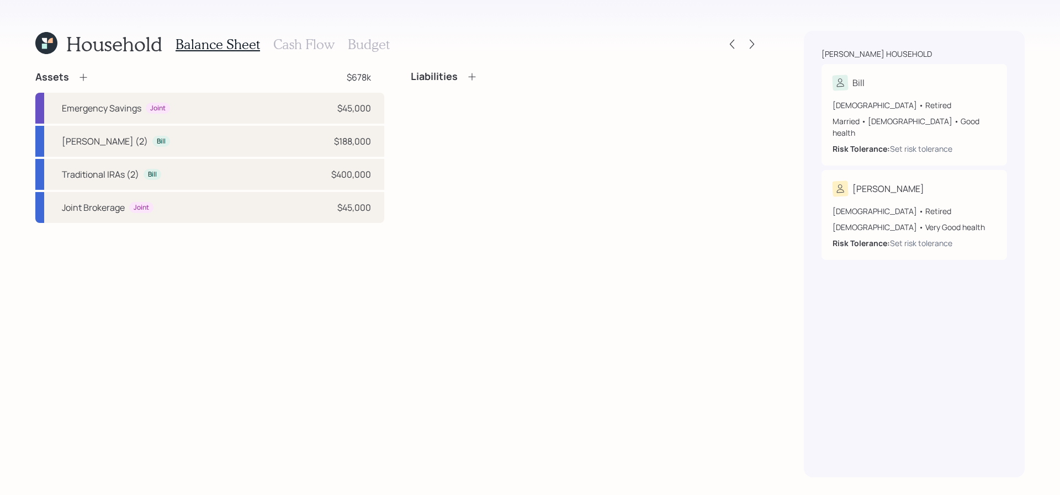
click at [83, 78] on icon at bounding box center [83, 77] width 11 height 11
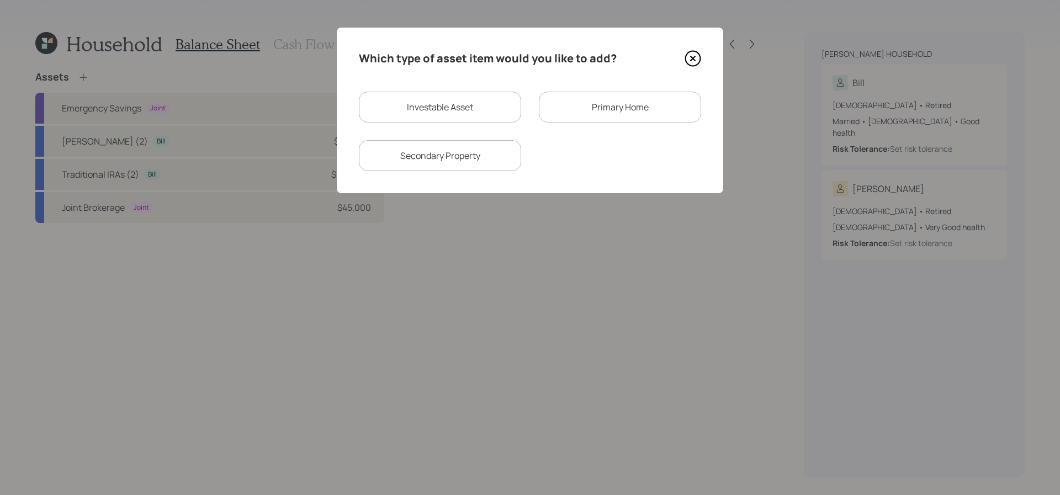
click at [495, 109] on div "Investable Asset" at bounding box center [440, 107] width 162 height 31
select select "taxable"
select select "balanced"
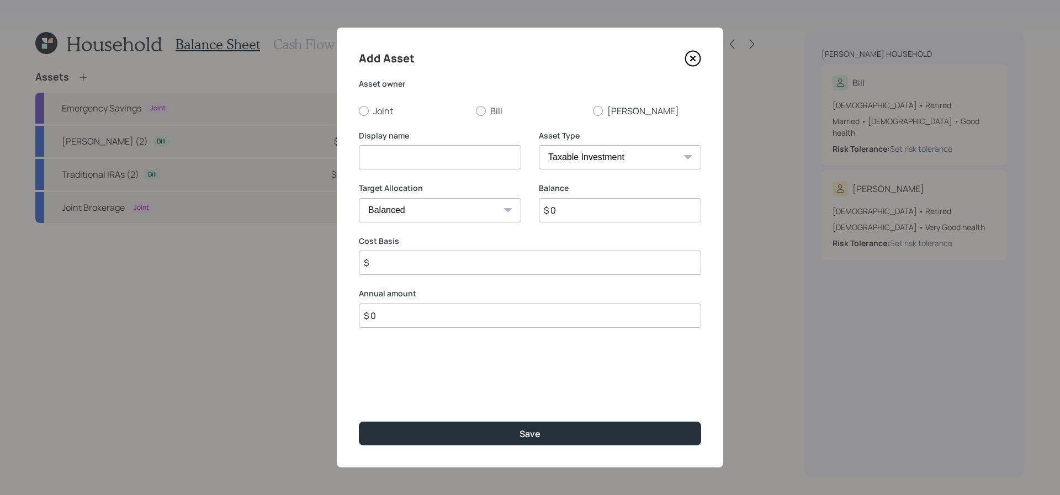
click at [621, 154] on select "SEP [PERSON_NAME] IRA 401(k) [PERSON_NAME] 401(k) 403(b) [PERSON_NAME] 403(b) 4…" at bounding box center [620, 157] width 162 height 24
select select "cash"
click at [539, 145] on select "SEP [PERSON_NAME] IRA 401(k) [PERSON_NAME] 401(k) 403(b) [PERSON_NAME] 403(b) 4…" at bounding box center [620, 157] width 162 height 24
type input "$"
click at [476, 145] on input at bounding box center [440, 157] width 162 height 24
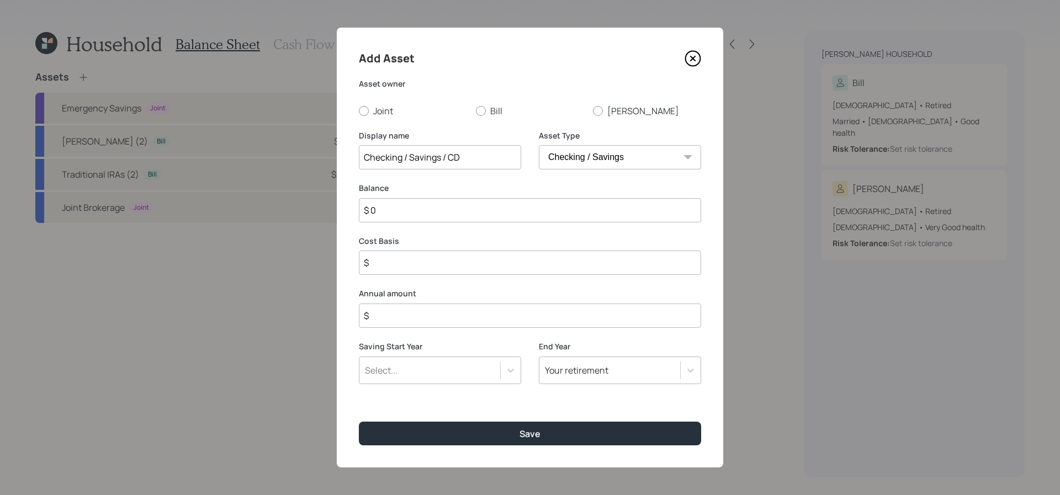
type input "Checking / Savings / CD"
click at [448, 214] on input "$ 0" at bounding box center [530, 210] width 342 height 24
type input "$"
type input "$ 1"
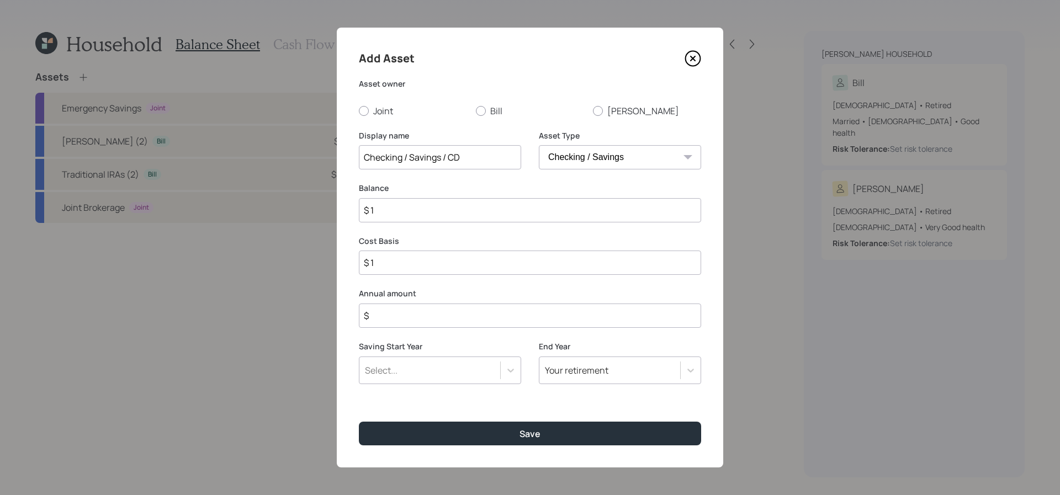
type input "$ 12"
click at [689, 55] on icon at bounding box center [693, 58] width 17 height 17
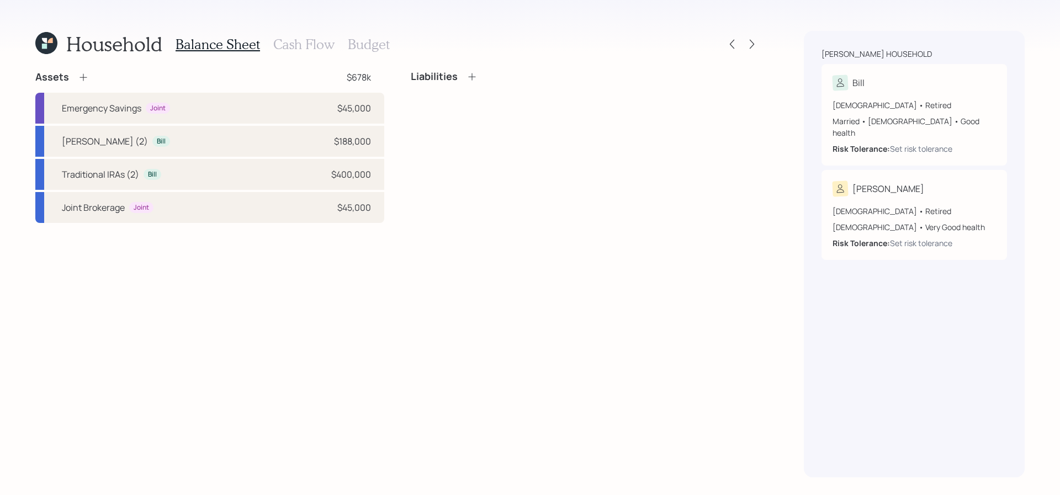
click at [82, 80] on icon at bounding box center [83, 77] width 11 height 11
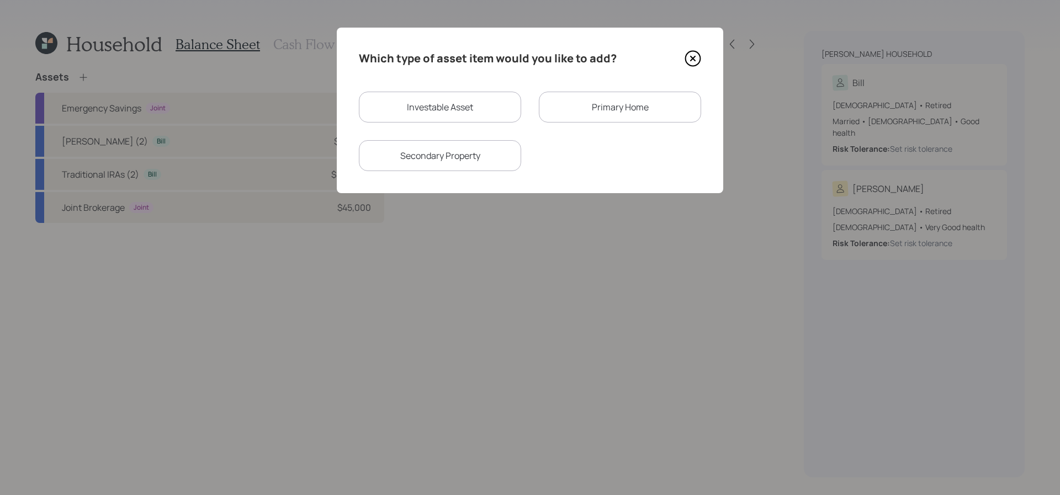
click at [451, 104] on div "Investable Asset" at bounding box center [440, 107] width 162 height 31
select select "taxable"
select select "balanced"
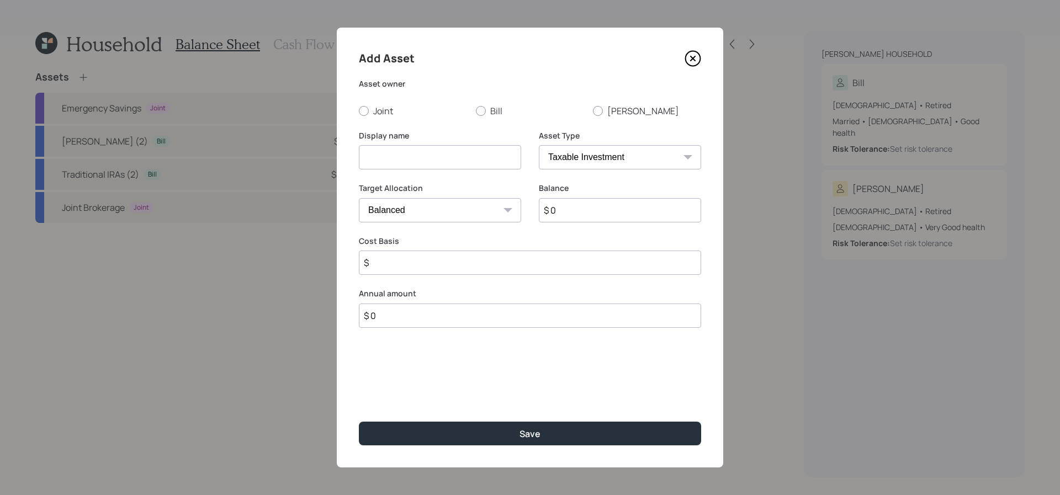
click at [627, 150] on select "SEP [PERSON_NAME] IRA 401(k) [PERSON_NAME] 401(k) 403(b) [PERSON_NAME] 403(b) 4…" at bounding box center [620, 157] width 162 height 24
select select "cash"
click at [539, 145] on select "SEP [PERSON_NAME] IRA 401(k) [PERSON_NAME] 401(k) 403(b) [PERSON_NAME] 403(b) 4…" at bounding box center [620, 157] width 162 height 24
type input "$"
click at [457, 171] on div "Display name" at bounding box center [440, 156] width 162 height 53
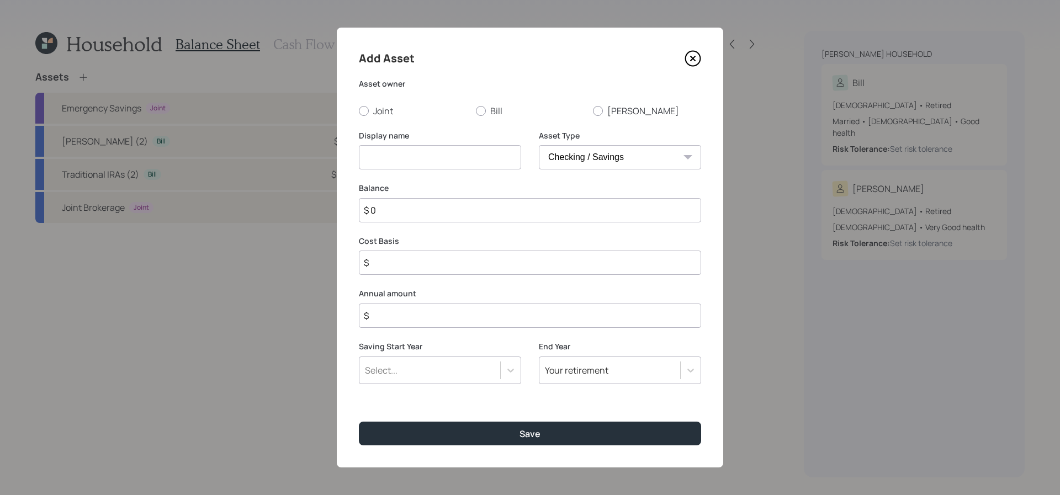
click at [457, 171] on div "Display name" at bounding box center [440, 156] width 162 height 53
click at [458, 165] on input at bounding box center [440, 157] width 162 height 24
type input "Checking / Savings / CD"
click at [447, 207] on input "$ 0" at bounding box center [530, 210] width 342 height 24
type input "$"
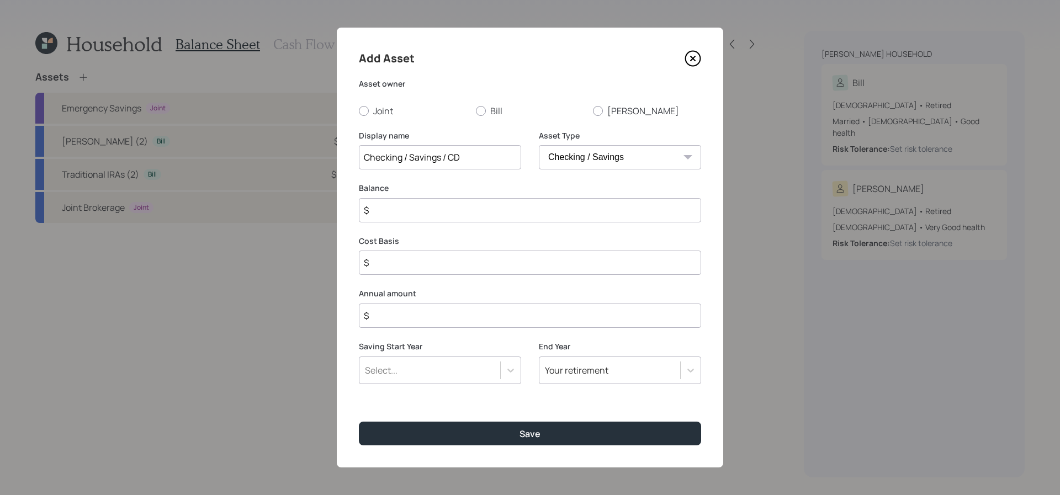
type input "$ 2"
type input "$ 22"
type input "$ 220"
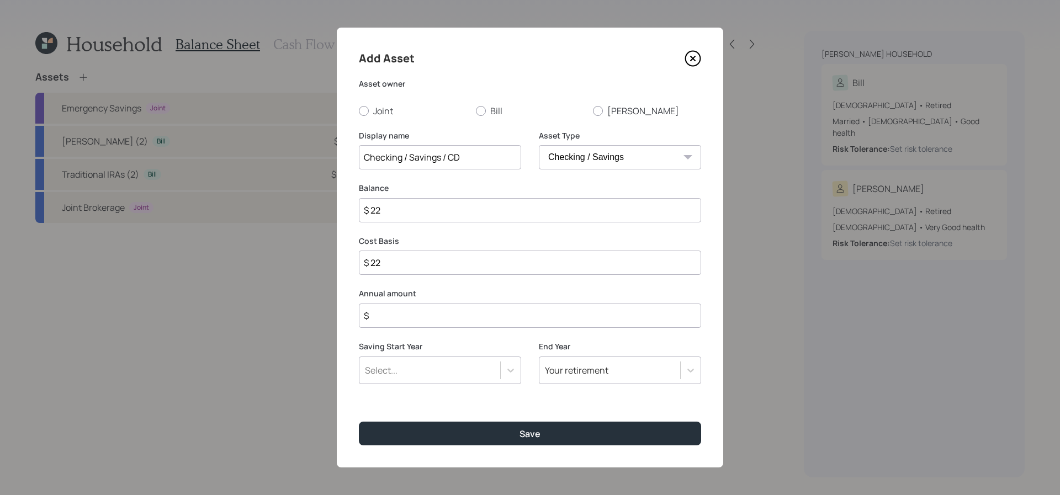
type input "$ 220"
type input "$ 2,200"
type input "$ 22,000"
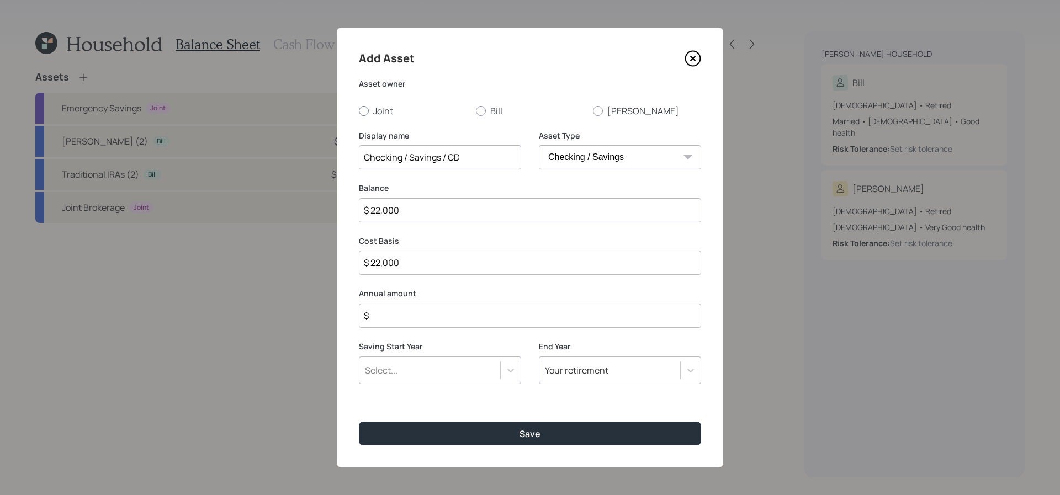
click at [375, 108] on label "Joint" at bounding box center [413, 111] width 108 height 12
click at [359, 110] on input "Joint" at bounding box center [358, 110] width 1 height 1
radio input "true"
click at [433, 322] on input "$" at bounding box center [530, 316] width 342 height 24
type input "$ 0"
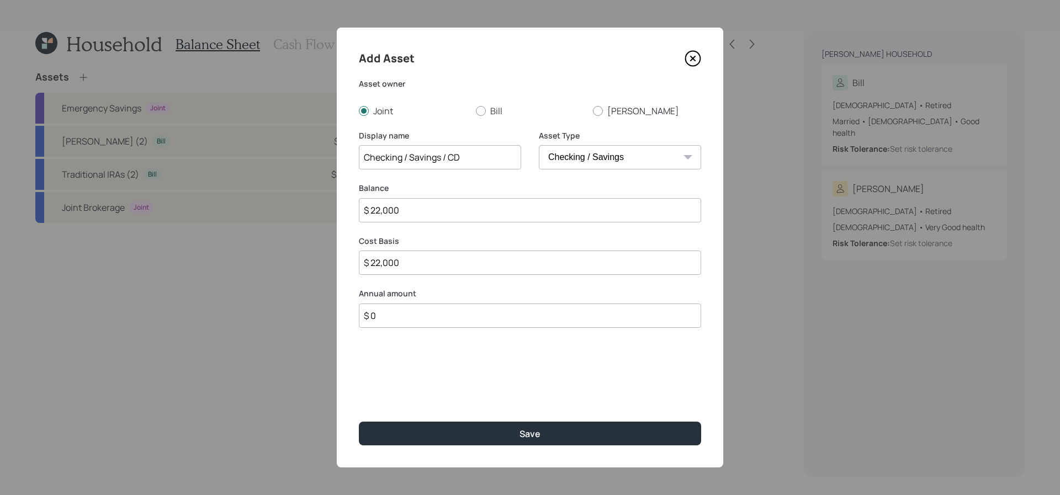
click at [359, 422] on button "Save" at bounding box center [530, 434] width 342 height 24
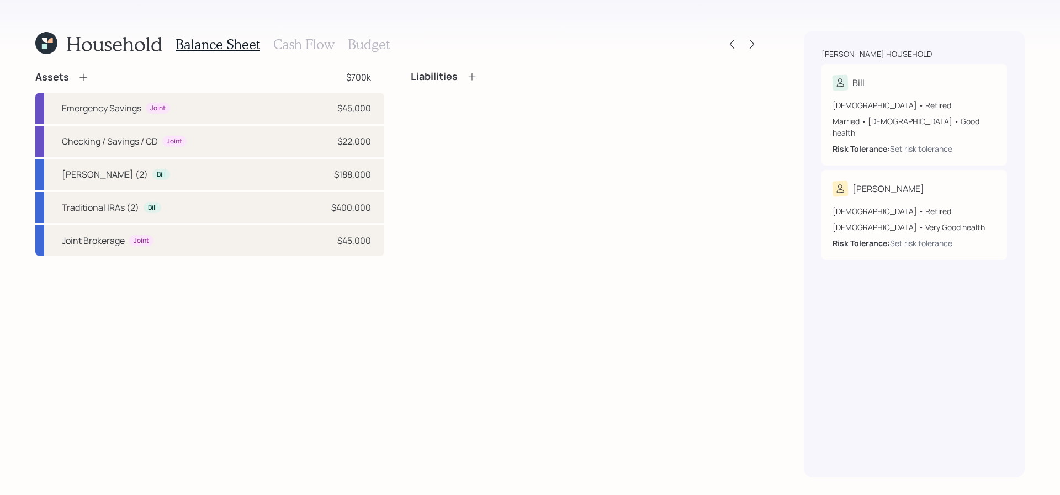
click at [81, 78] on icon at bounding box center [83, 77] width 11 height 11
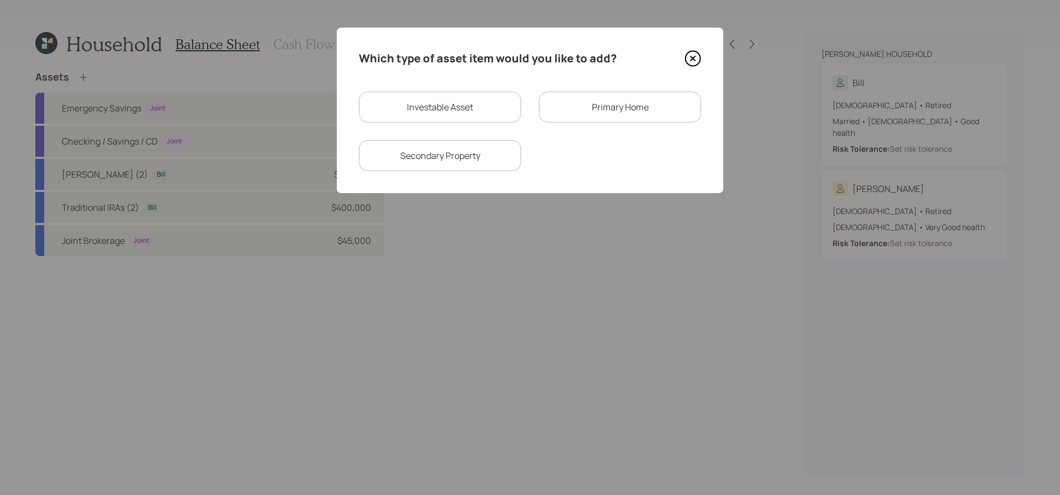
click at [564, 101] on div "Primary Home" at bounding box center [620, 107] width 162 height 31
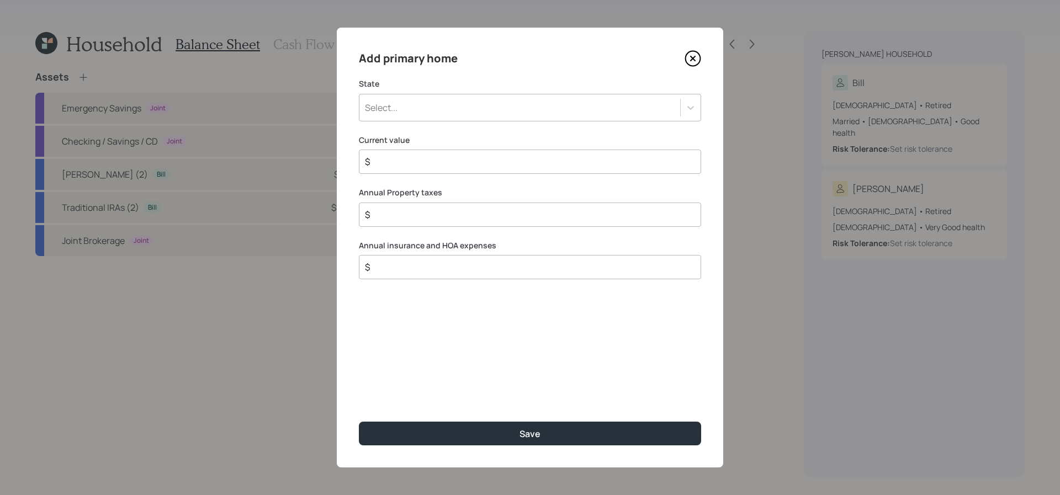
click at [557, 93] on div "State Select..." at bounding box center [530, 99] width 342 height 43
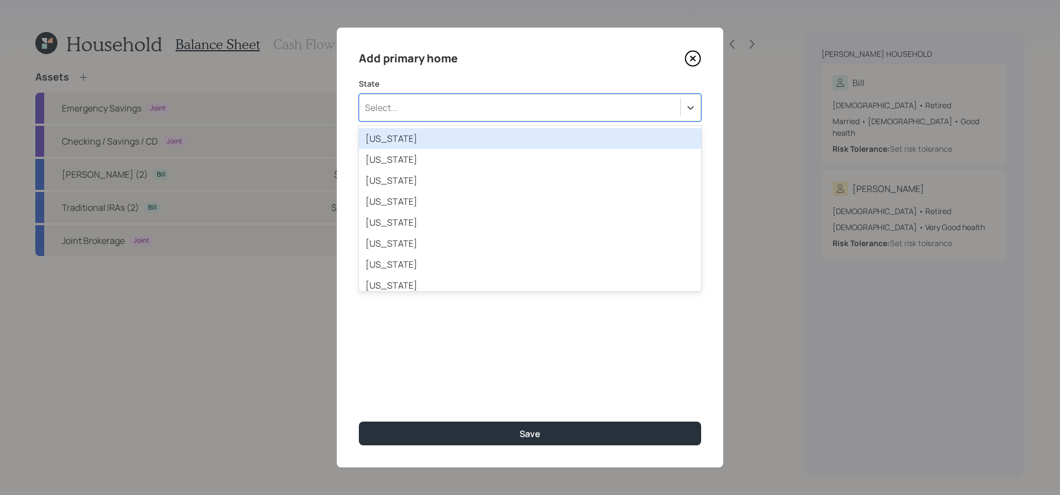
click at [556, 103] on div "Select..." at bounding box center [520, 107] width 321 height 19
type input "il"
click at [495, 140] on div "[US_STATE]" at bounding box center [530, 138] width 342 height 21
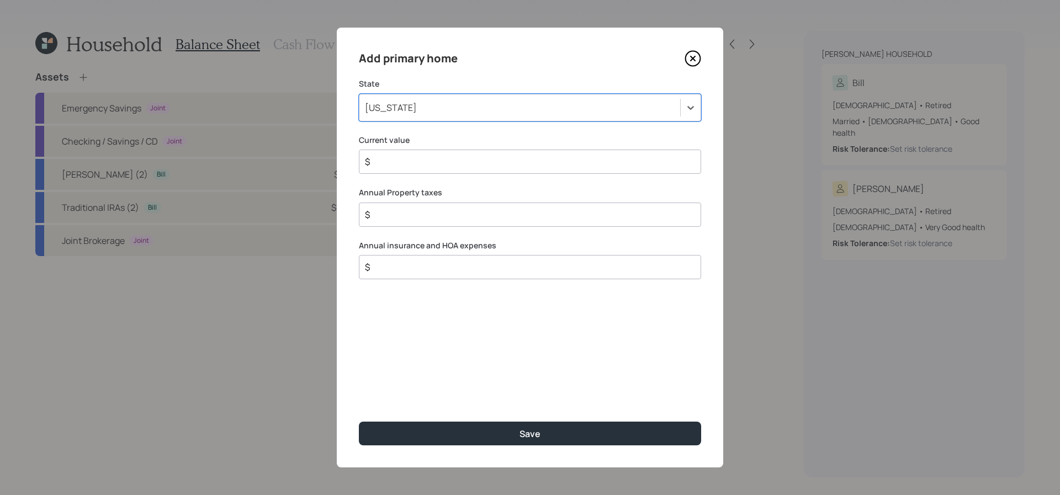
drag, startPoint x: 453, startPoint y: 184, endPoint x: 453, endPoint y: 170, distance: 14.4
click at [453, 183] on div "Add primary home State option [US_STATE], selected. Select is focused ,type to …" at bounding box center [530, 248] width 387 height 440
click at [457, 155] on div "$" at bounding box center [530, 162] width 342 height 24
click at [454, 163] on input "$" at bounding box center [526, 161] width 324 height 13
type input "$ 455,000"
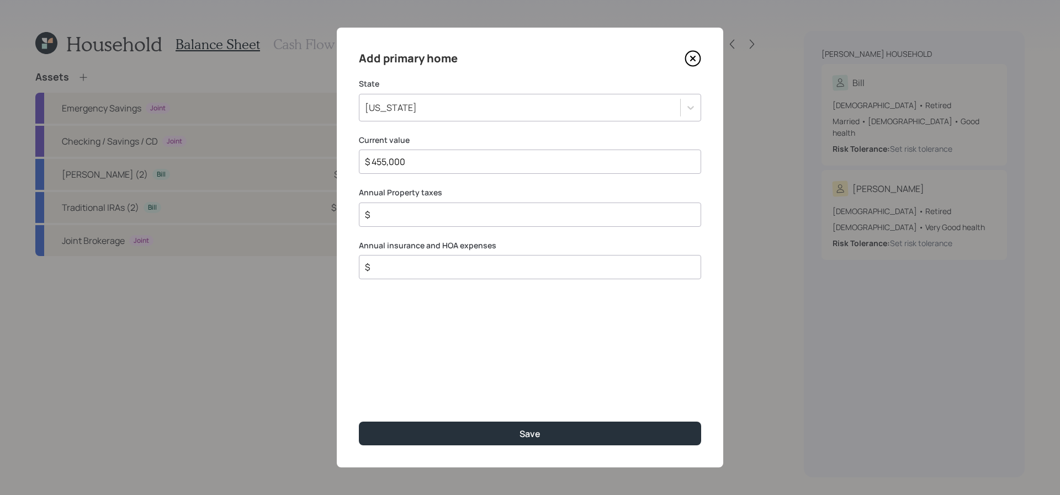
click at [408, 223] on div "$" at bounding box center [530, 215] width 342 height 24
click at [414, 199] on div "Annual Property taxes $" at bounding box center [530, 207] width 342 height 40
click at [414, 224] on div "$" at bounding box center [530, 215] width 342 height 24
click at [415, 214] on input "$" at bounding box center [526, 214] width 324 height 13
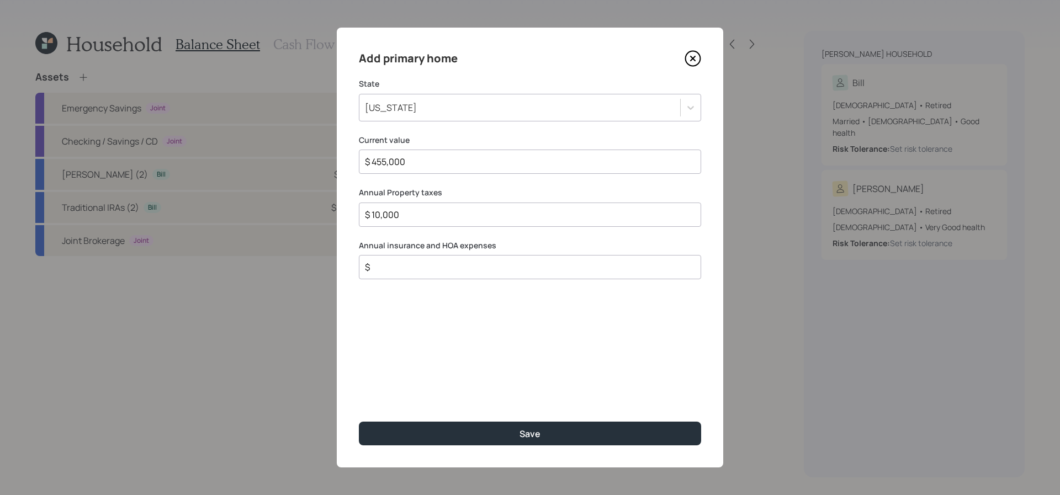
type input "$ 10,000"
click at [400, 262] on input "$" at bounding box center [526, 267] width 324 height 13
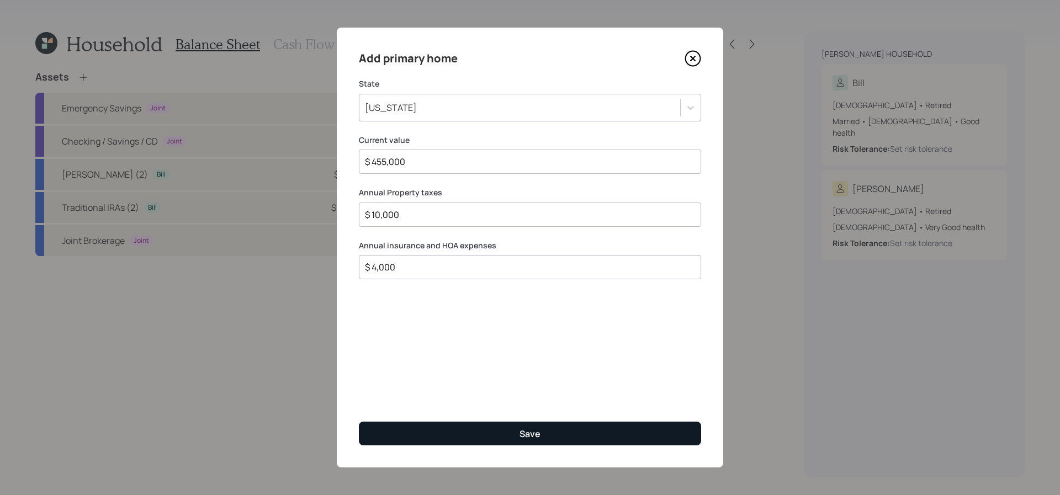
type input "$ 4,000"
click at [529, 431] on div "Save" at bounding box center [530, 434] width 21 height 12
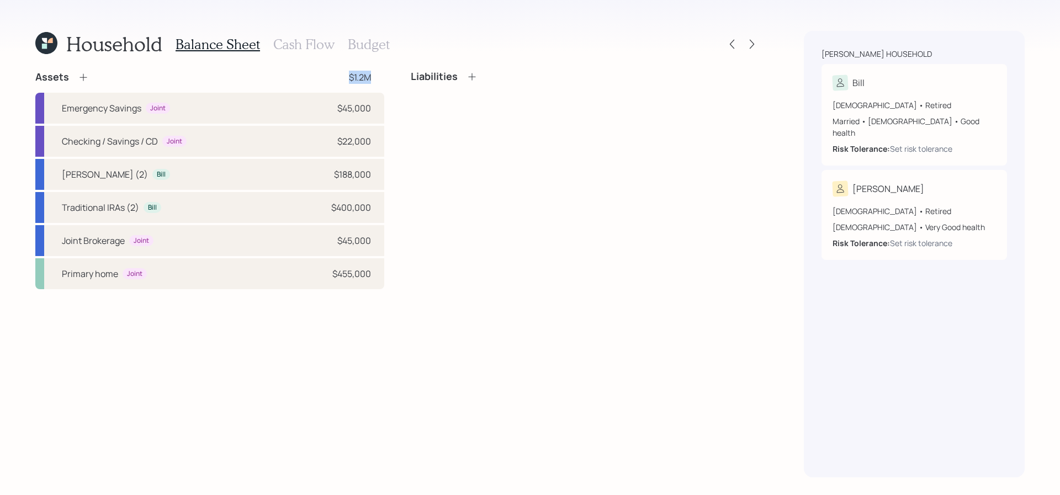
drag, startPoint x: 381, startPoint y: 71, endPoint x: 340, endPoint y: 79, distance: 41.2
click at [340, 79] on div "Assets $1.2M" at bounding box center [209, 77] width 349 height 13
click at [308, 43] on h3 "Cash Flow" at bounding box center [303, 44] width 61 height 16
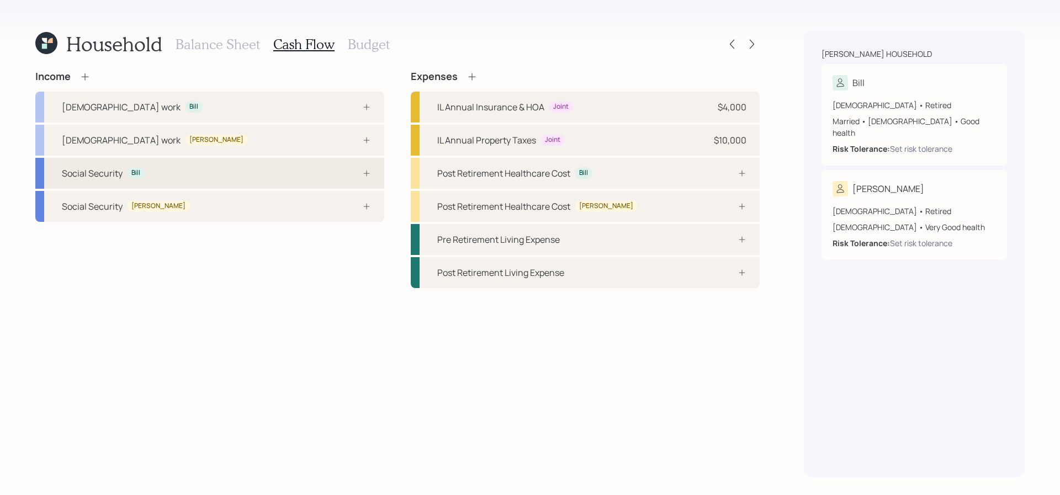
click at [177, 171] on div "Social Security Bill" at bounding box center [209, 173] width 349 height 31
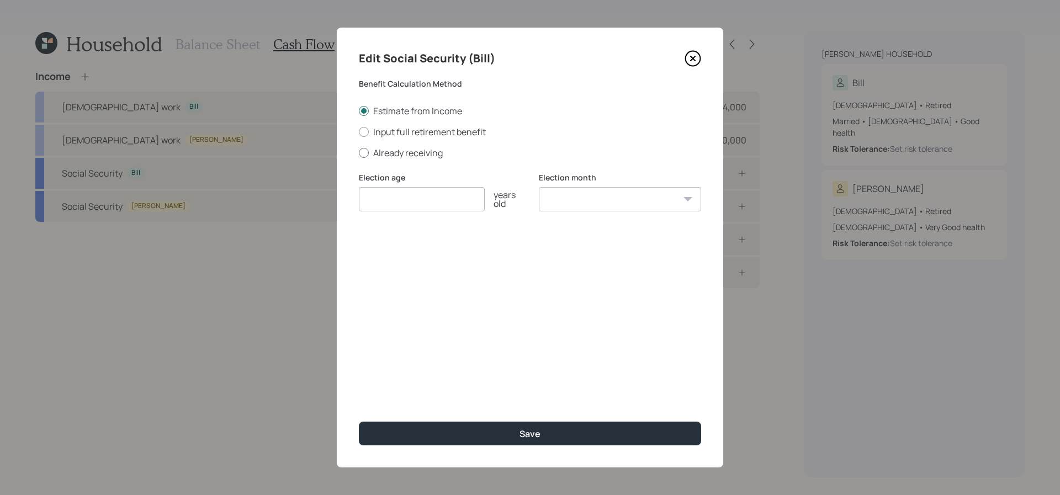
click at [374, 149] on label "Already receiving" at bounding box center [530, 153] width 342 height 12
click at [359, 152] on input "Already receiving" at bounding box center [358, 152] width 1 height 1
radio input "true"
click at [698, 56] on icon at bounding box center [693, 58] width 17 height 17
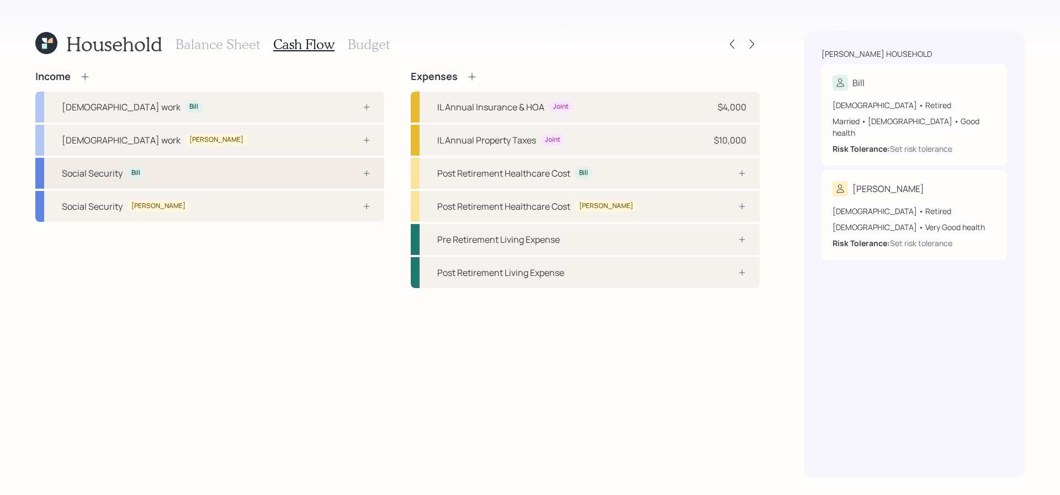
click at [266, 178] on div "Social Security Bill" at bounding box center [209, 173] width 349 height 31
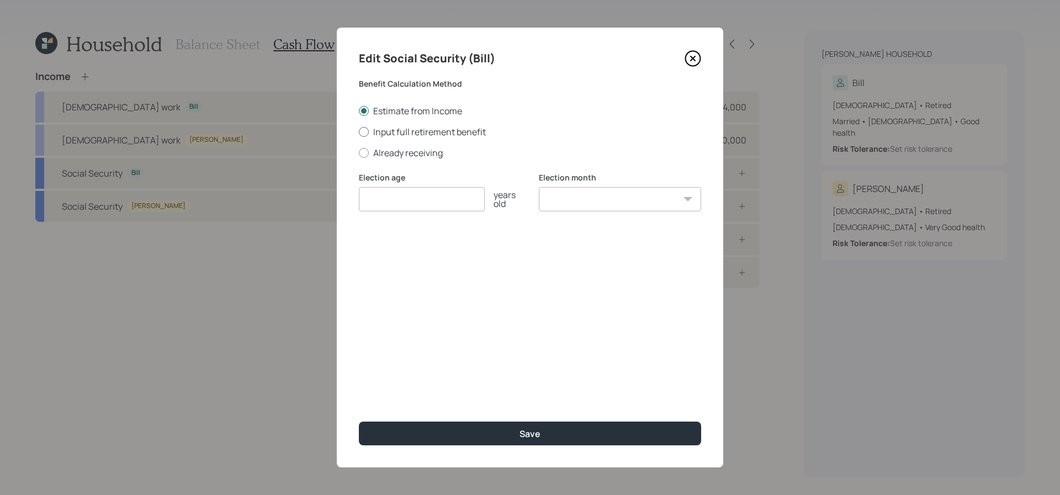
click at [418, 135] on label "Input full retirement benefit" at bounding box center [530, 132] width 342 height 12
click at [359, 132] on input "Input full retirement benefit" at bounding box center [358, 131] width 1 height 1
radio input "true"
click at [386, 152] on label "Already receiving" at bounding box center [530, 153] width 342 height 12
click at [359, 152] on input "Already receiving" at bounding box center [358, 152] width 1 height 1
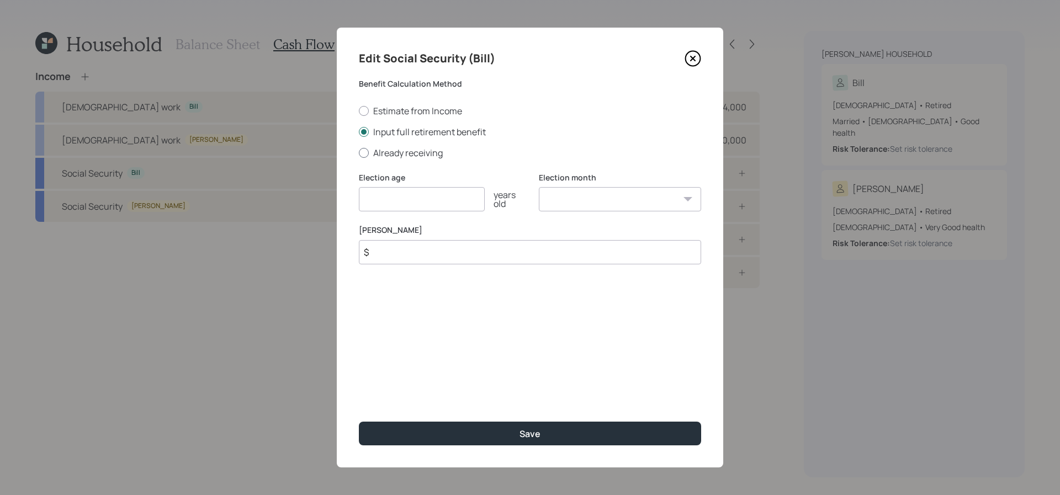
radio input "true"
click at [395, 246] on input "$" at bounding box center [530, 252] width 342 height 24
click at [399, 247] on input "$" at bounding box center [530, 252] width 342 height 24
type input "$ 1,958"
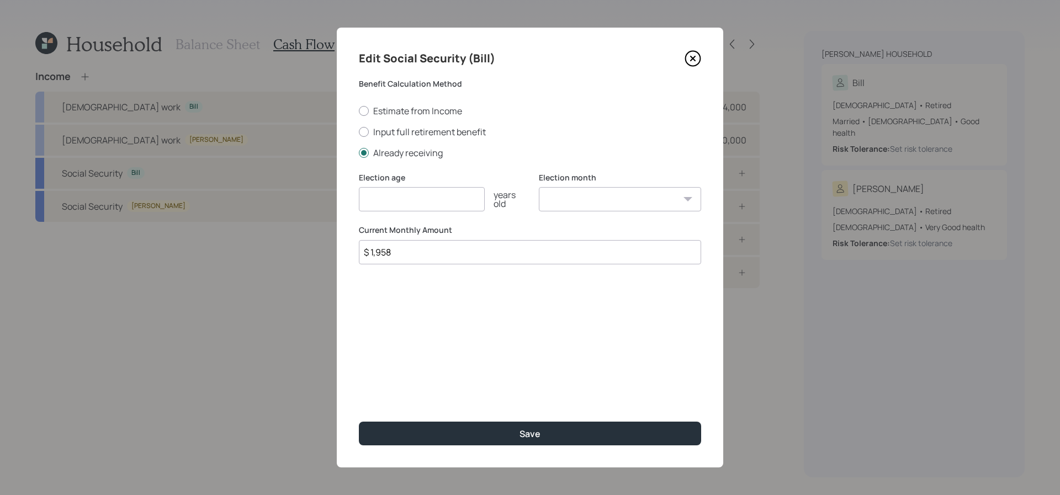
click at [423, 192] on input "number" at bounding box center [422, 199] width 126 height 24
type input "67"
click at [359, 422] on button "Save" at bounding box center [530, 434] width 342 height 24
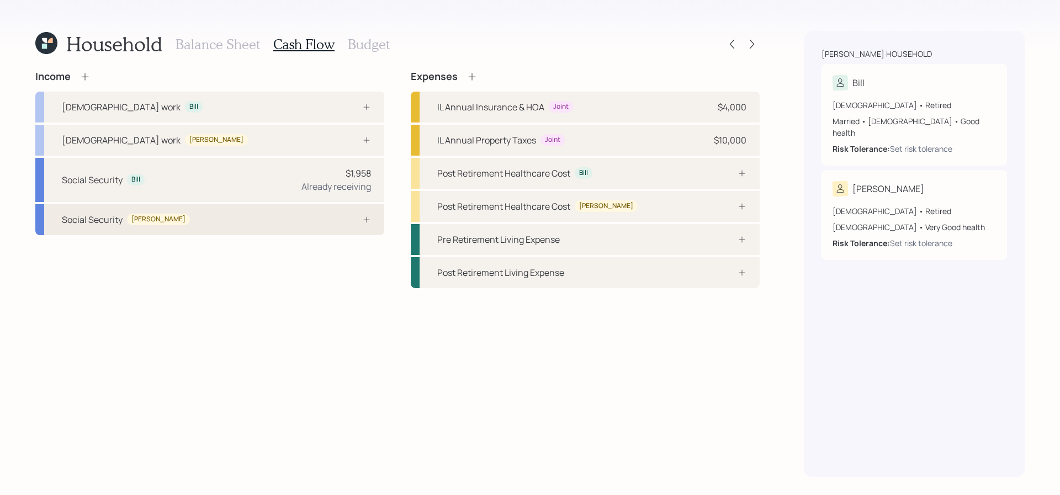
click at [286, 228] on div "Social Security [PERSON_NAME]" at bounding box center [209, 219] width 349 height 31
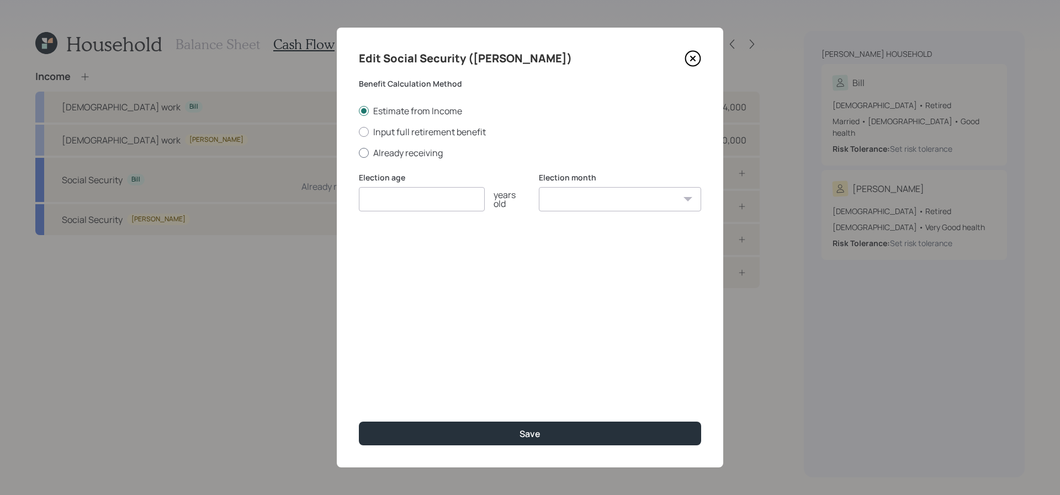
click at [388, 149] on label "Already receiving" at bounding box center [530, 153] width 342 height 12
click at [359, 152] on input "Already receiving" at bounding box center [358, 152] width 1 height 1
radio input "true"
click at [418, 199] on input "number" at bounding box center [422, 199] width 126 height 24
type input "67"
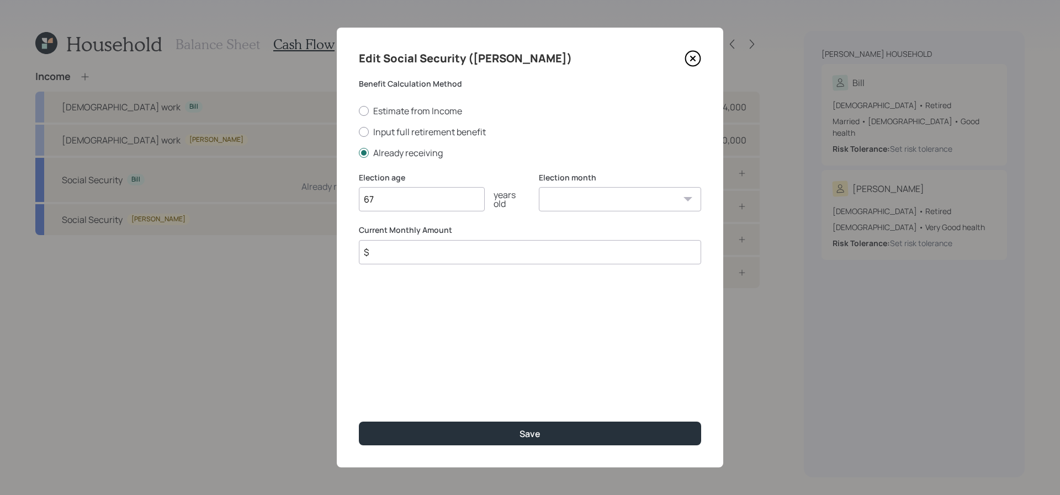
click at [429, 247] on input "$" at bounding box center [530, 252] width 342 height 24
type input "$ 1,958"
click at [359, 422] on button "Save" at bounding box center [530, 434] width 342 height 24
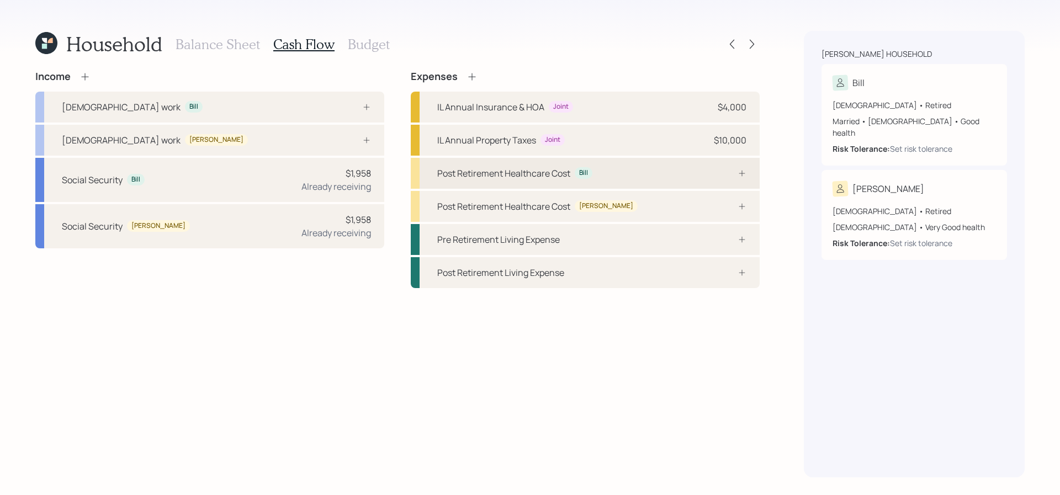
click at [704, 179] on div "Post Retirement Healthcare Cost Bill" at bounding box center [585, 173] width 349 height 31
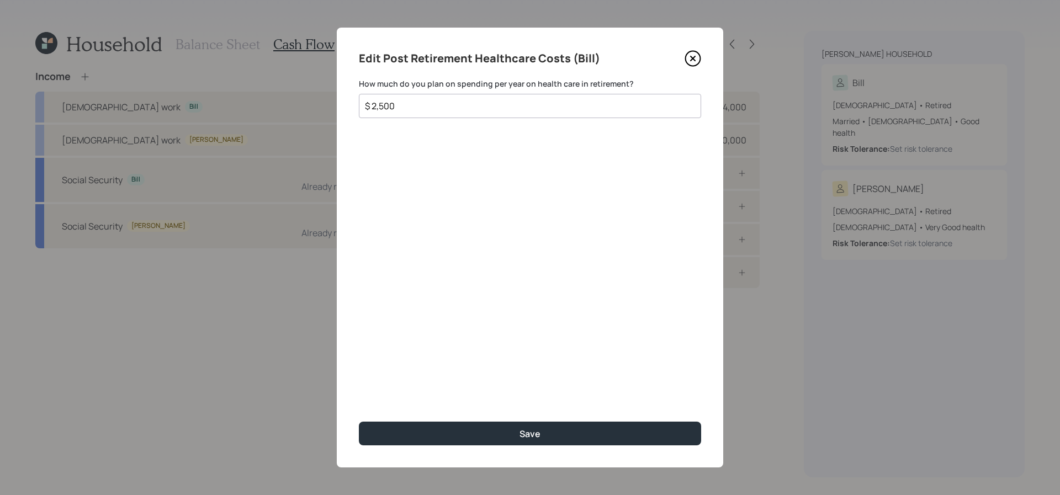
type input "$ 2,500"
click at [359, 422] on button "Save" at bounding box center [530, 434] width 342 height 24
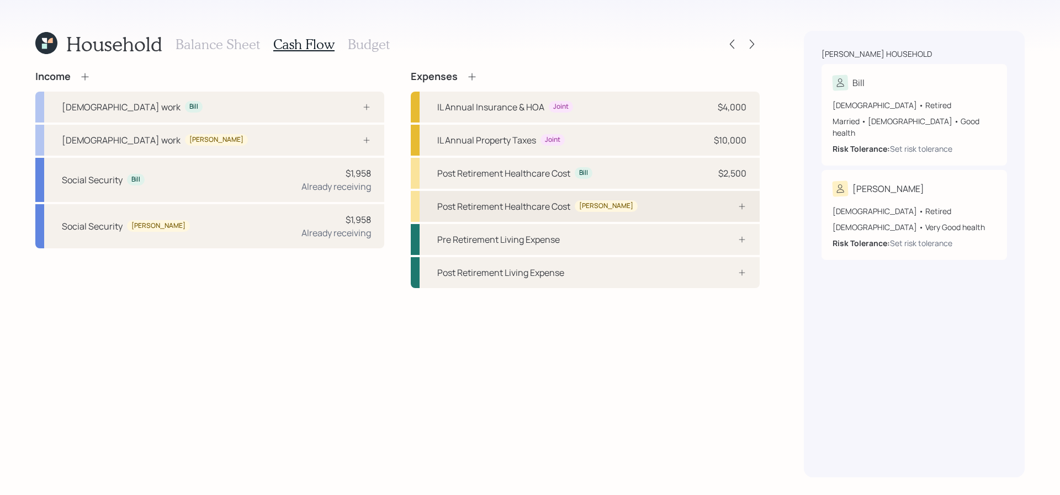
click at [667, 205] on div "Post Retirement Healthcare Cost [PERSON_NAME]" at bounding box center [585, 206] width 349 height 31
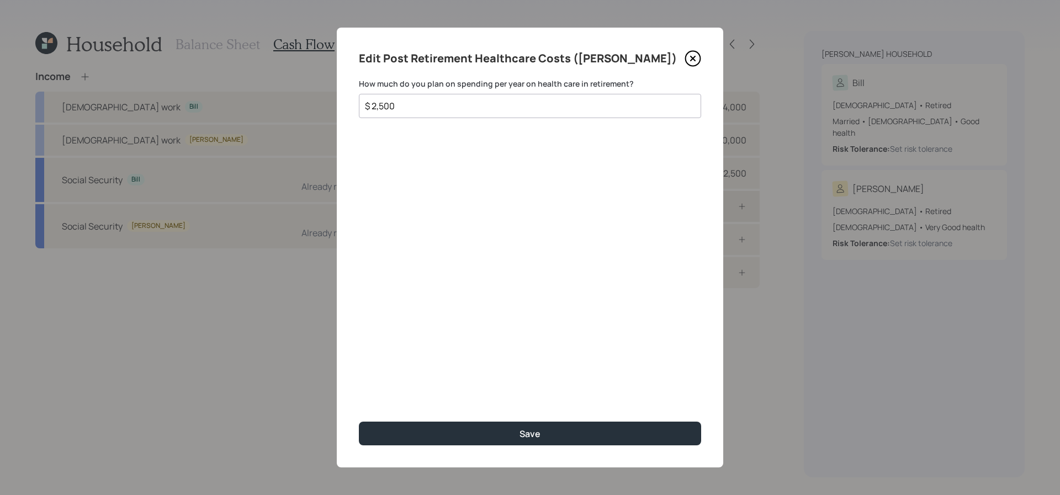
type input "$ 2,500"
click at [359, 422] on button "Save" at bounding box center [530, 434] width 342 height 24
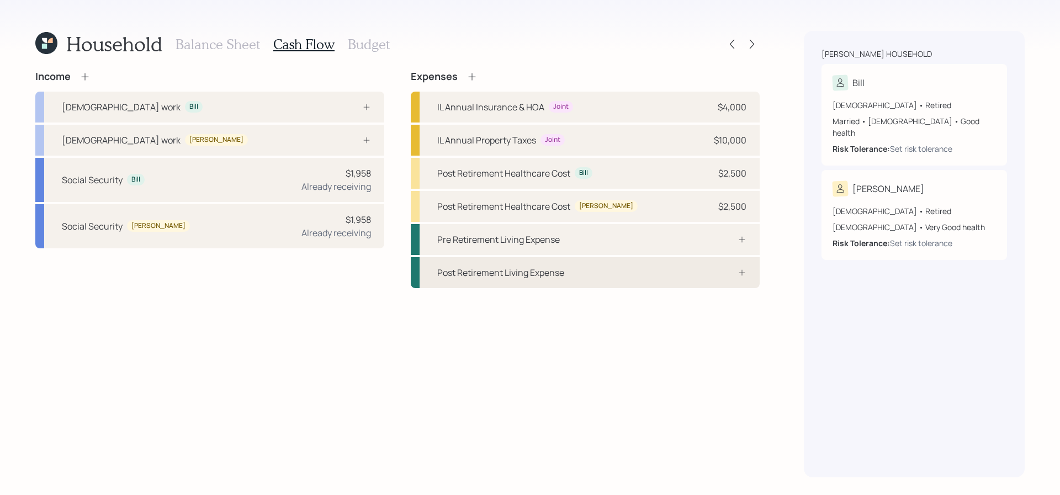
click at [720, 272] on div at bounding box center [730, 272] width 33 height 9
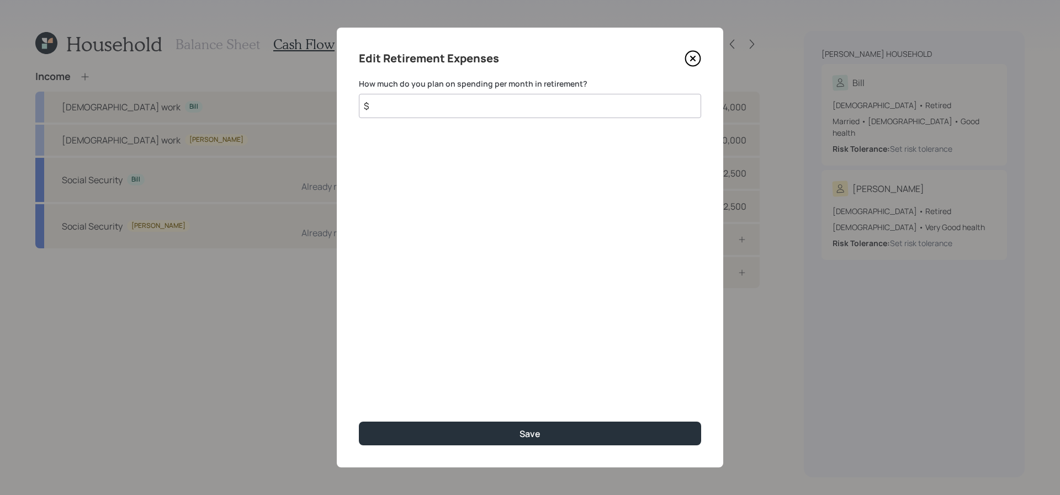
click at [455, 96] on input "$" at bounding box center [530, 106] width 342 height 24
type input "$ 5,000"
click at [359, 422] on button "Save" at bounding box center [530, 434] width 342 height 24
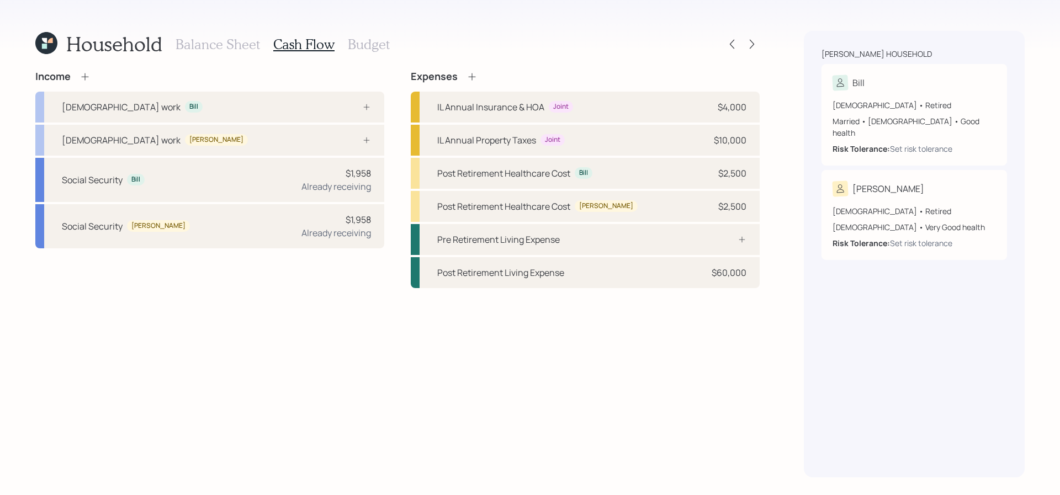
click at [381, 45] on h3 "Budget" at bounding box center [369, 44] width 42 height 16
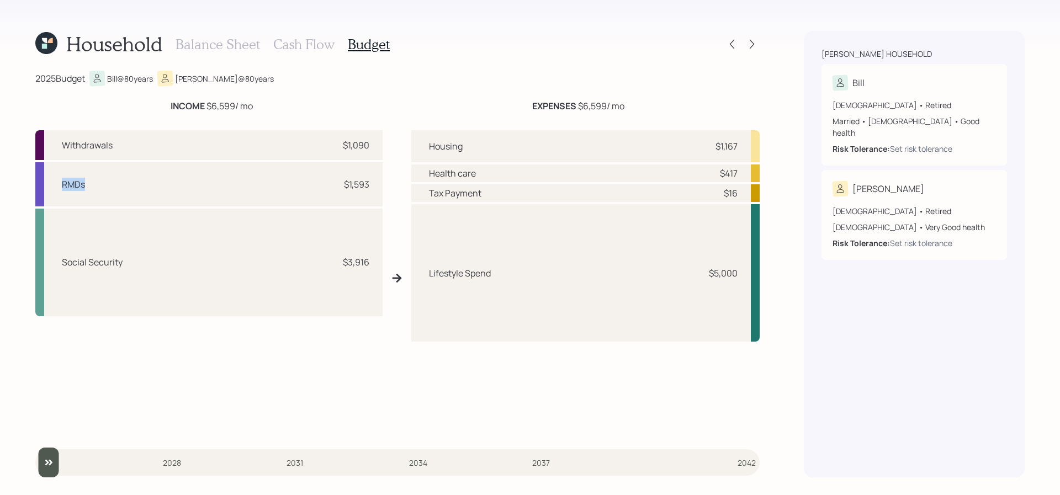
drag, startPoint x: 99, startPoint y: 183, endPoint x: 57, endPoint y: 187, distance: 42.2
click at [57, 187] on div "RMDs $1,593" at bounding box center [208, 184] width 347 height 44
click at [188, 182] on div "RMDs $1,593" at bounding box center [208, 184] width 347 height 44
click at [267, 106] on div "INCOME $6,599 / mo" at bounding box center [211, 105] width 353 height 13
click at [753, 44] on icon at bounding box center [752, 44] width 4 height 9
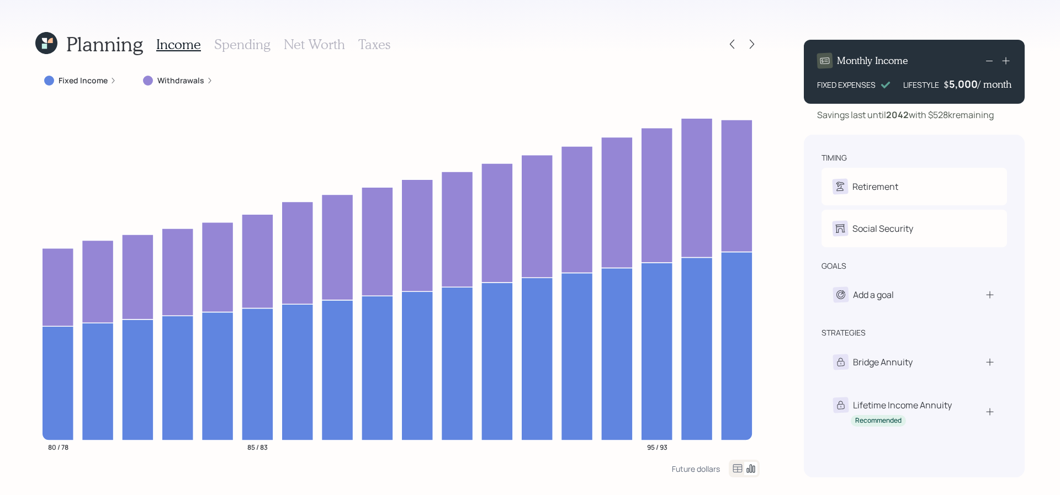
click at [85, 81] on label "Fixed Income" at bounding box center [83, 80] width 49 height 11
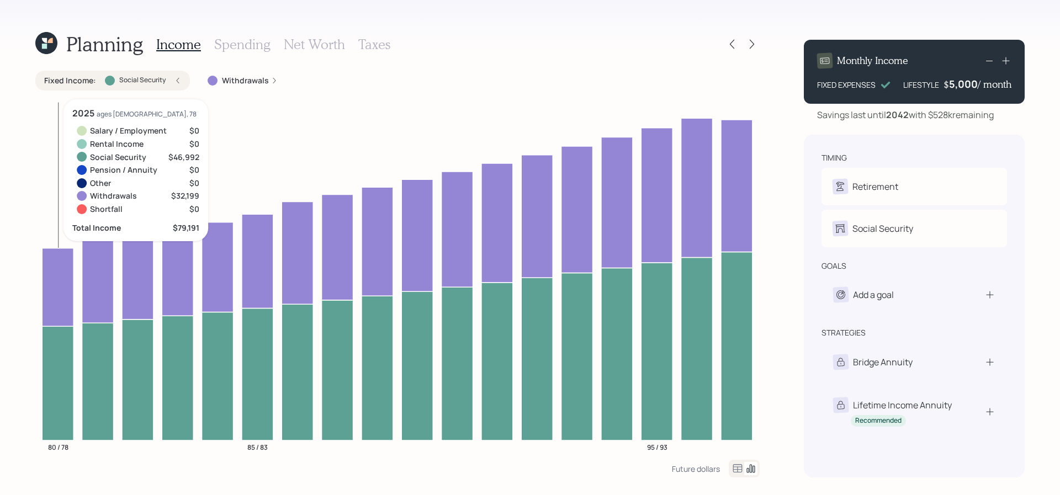
click at [64, 395] on icon at bounding box center [57, 383] width 31 height 114
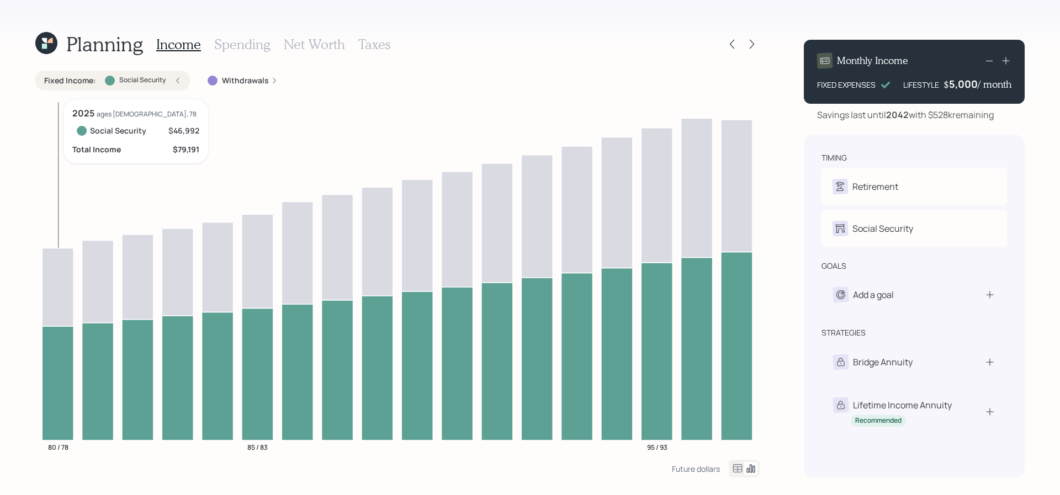
click at [64, 395] on icon at bounding box center [57, 383] width 31 height 114
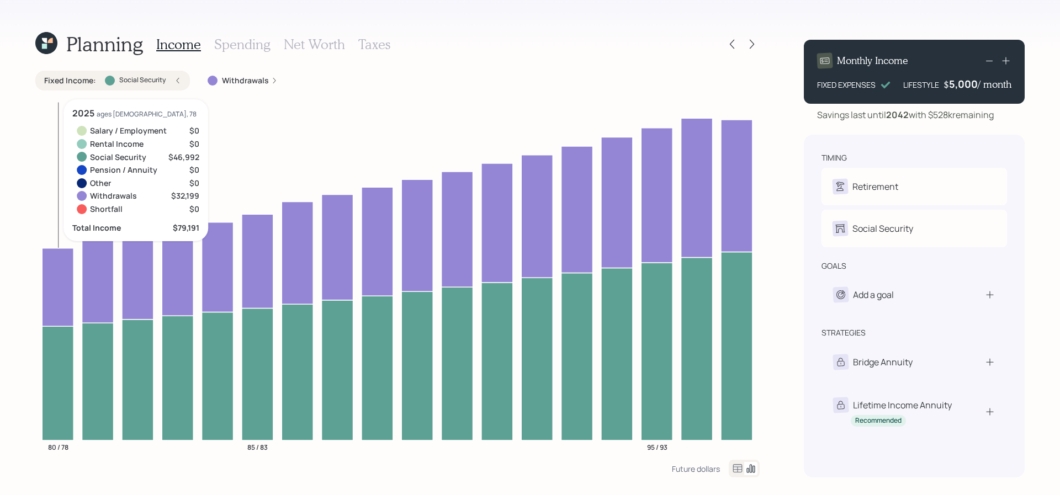
click at [46, 276] on icon at bounding box center [57, 287] width 31 height 78
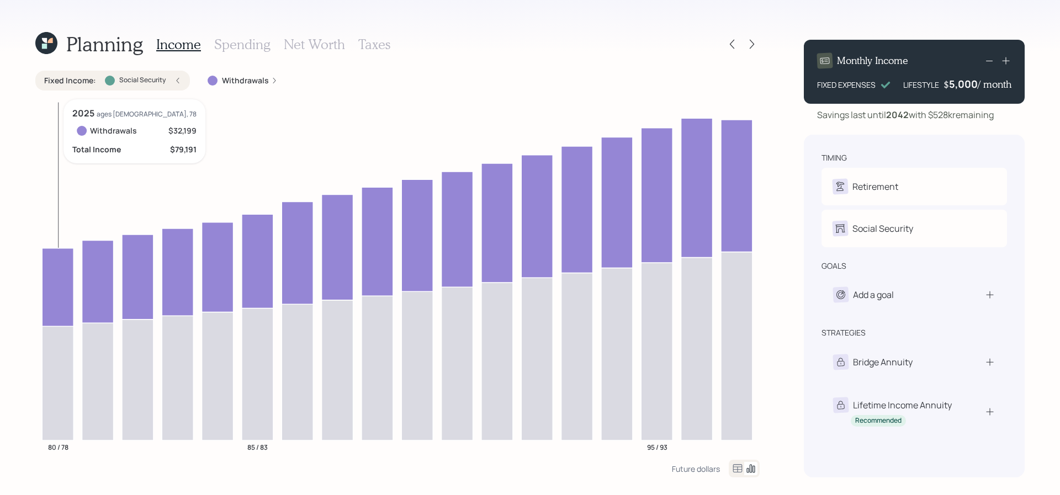
click at [46, 276] on icon at bounding box center [57, 287] width 31 height 78
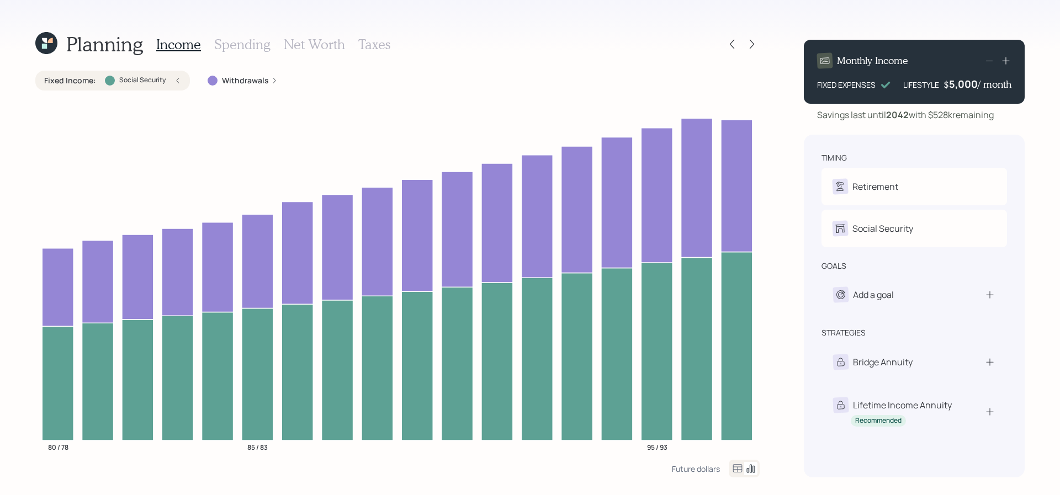
click at [252, 90] on div "Fixed Income : Social Security Withdrawals 80 / 78 85 / 83 95 / 93" at bounding box center [397, 265] width 725 height 389
click at [252, 85] on label "Withdrawals" at bounding box center [245, 80] width 47 height 11
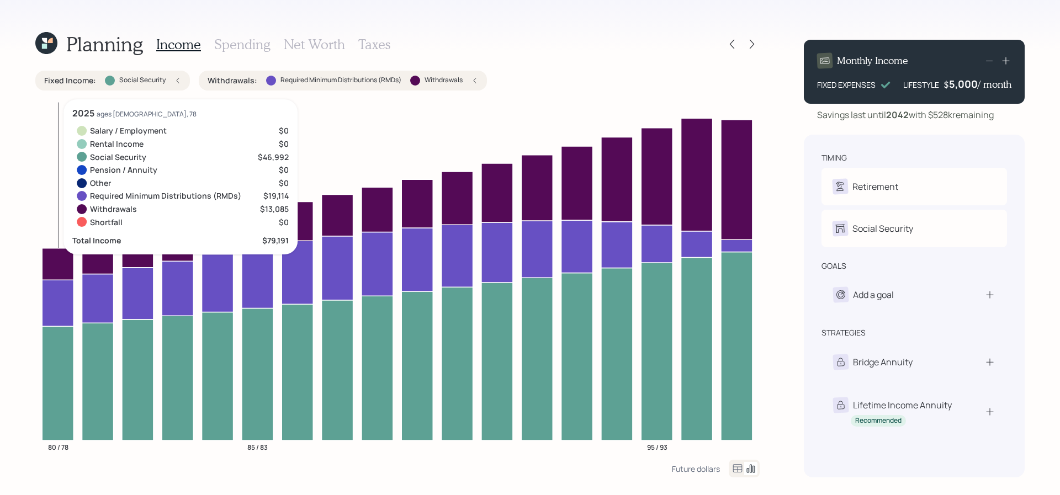
click at [59, 291] on icon at bounding box center [57, 303] width 31 height 46
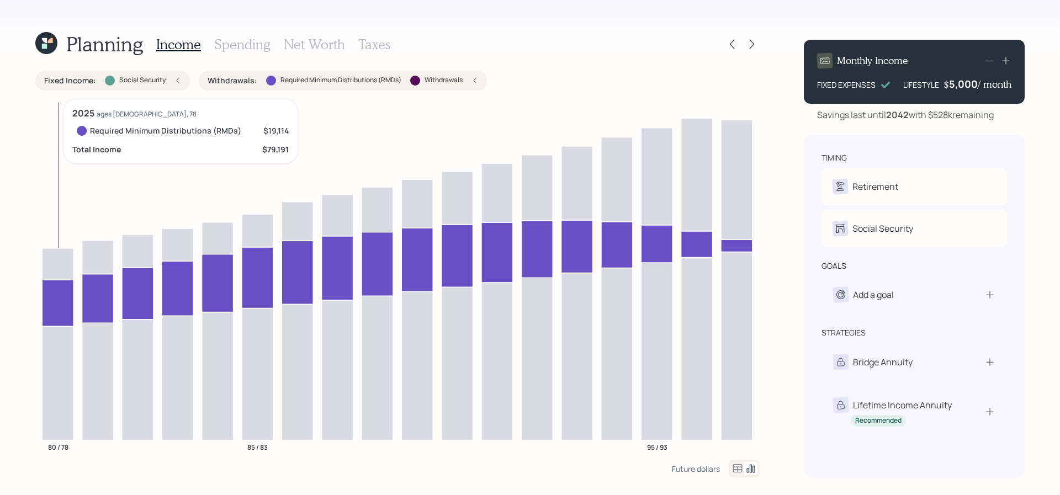
click at [59, 291] on icon at bounding box center [57, 303] width 31 height 46
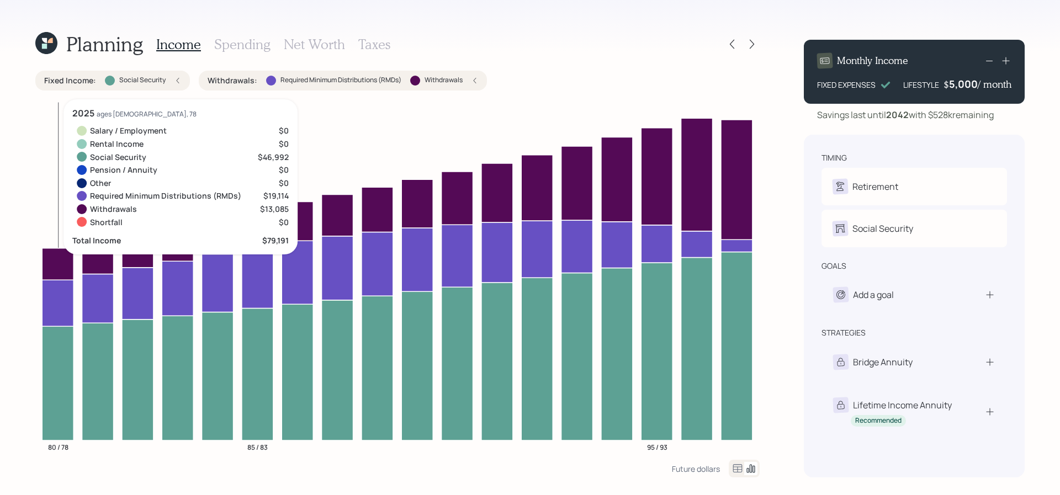
click at [68, 258] on icon at bounding box center [57, 264] width 31 height 32
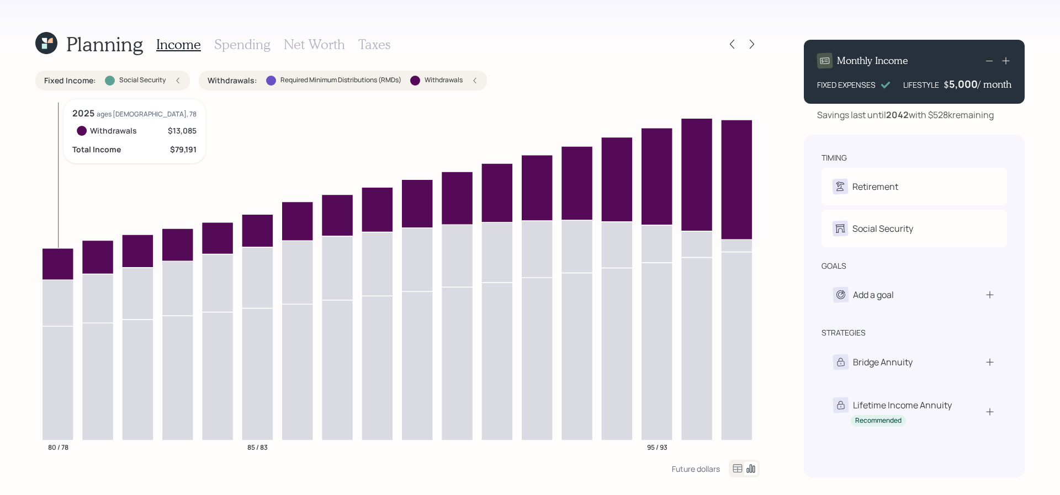
click at [68, 258] on icon at bounding box center [57, 264] width 31 height 32
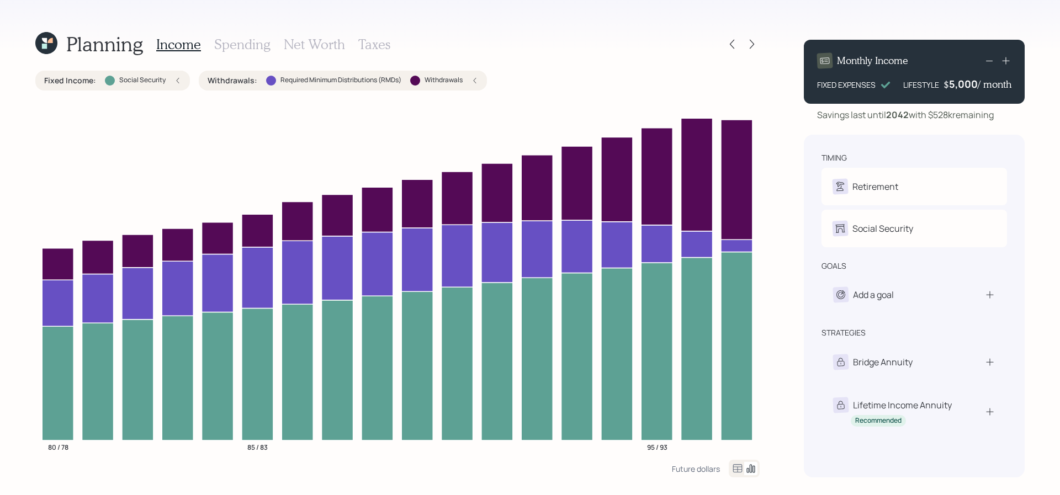
click at [435, 82] on label "Withdrawals" at bounding box center [444, 80] width 38 height 9
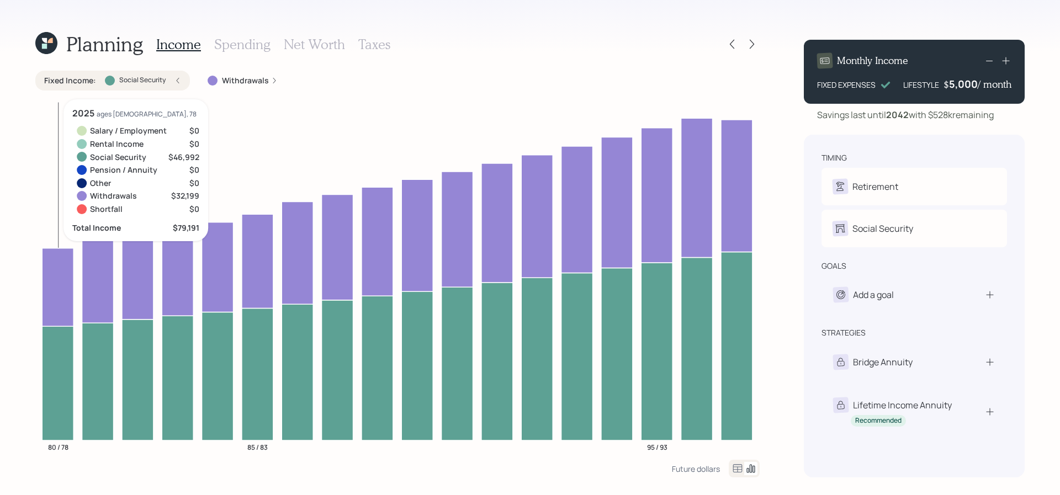
click at [71, 270] on icon at bounding box center [57, 287] width 31 height 78
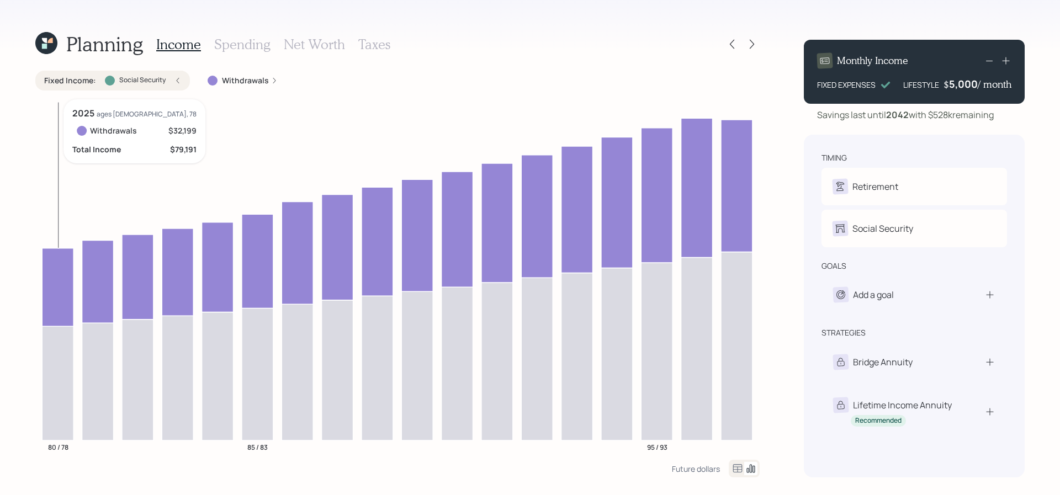
click at [68, 274] on icon at bounding box center [57, 287] width 31 height 78
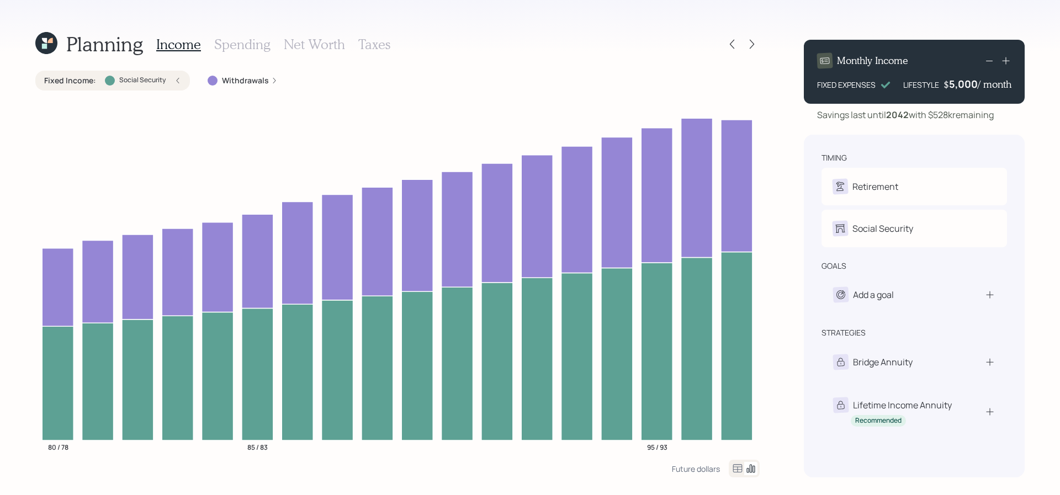
click at [248, 81] on label "Withdrawals" at bounding box center [245, 80] width 47 height 11
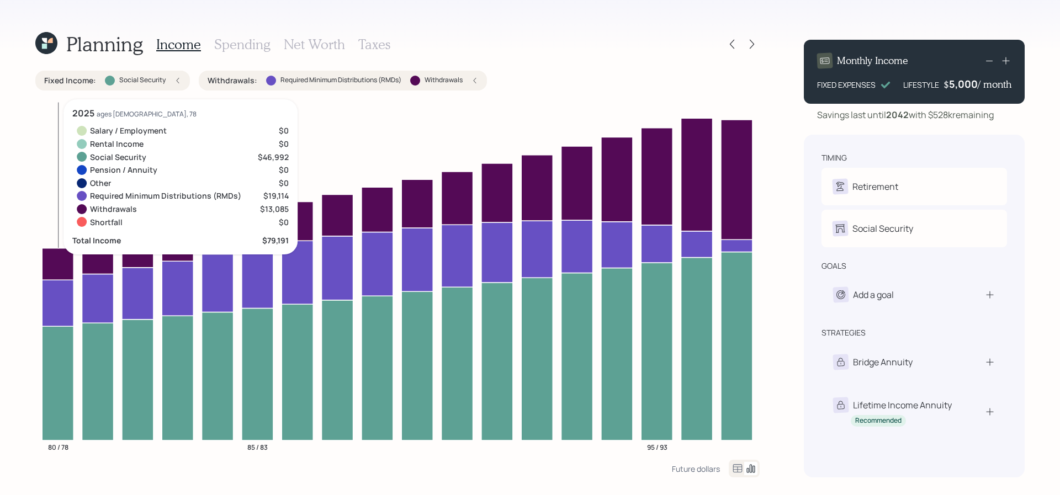
click at [61, 300] on icon at bounding box center [57, 303] width 31 height 46
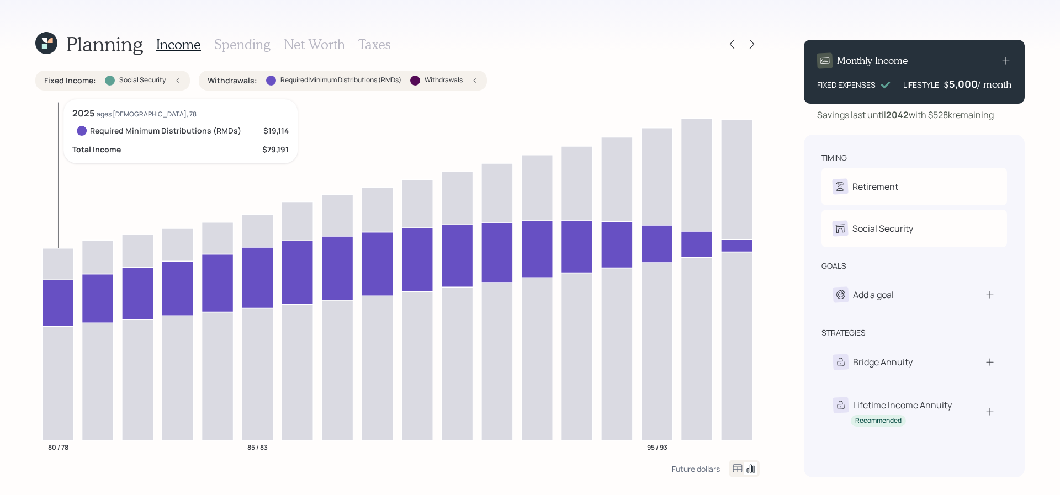
click at [61, 300] on icon at bounding box center [57, 303] width 31 height 46
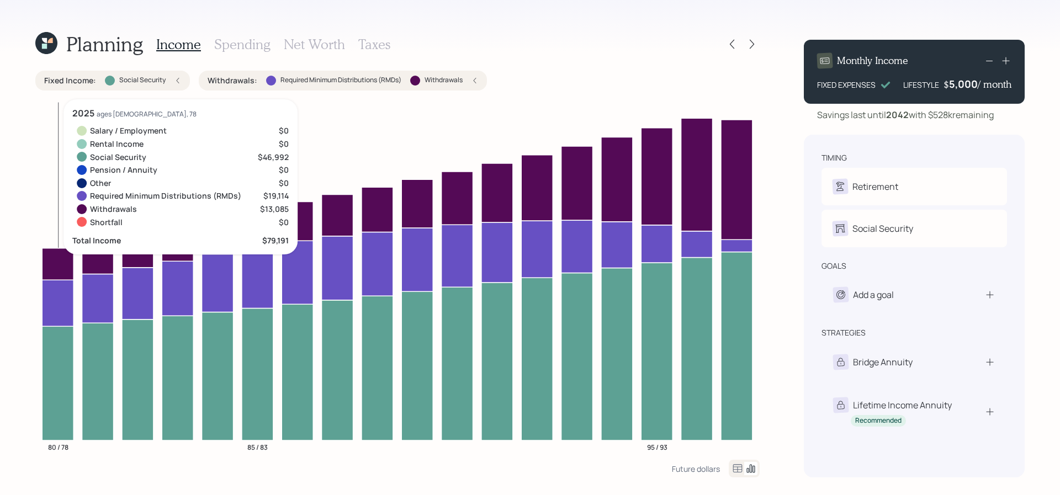
click at [65, 252] on icon at bounding box center [57, 264] width 31 height 32
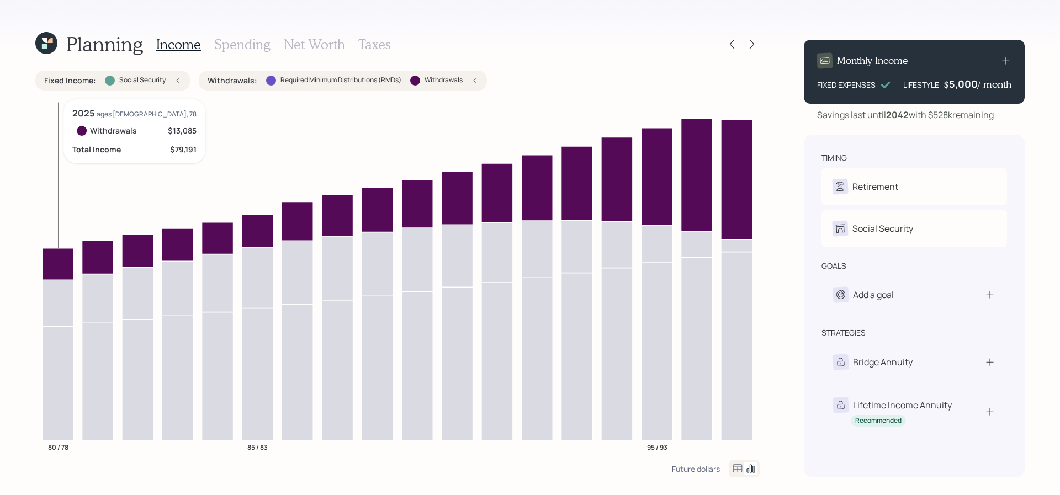
click at [65, 253] on icon at bounding box center [57, 264] width 31 height 32
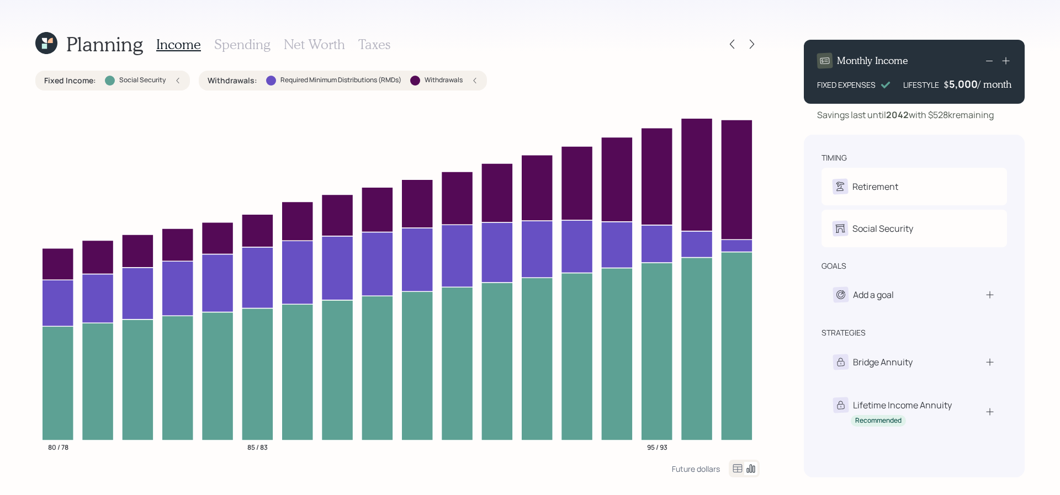
click at [472, 83] on icon at bounding box center [475, 80] width 7 height 7
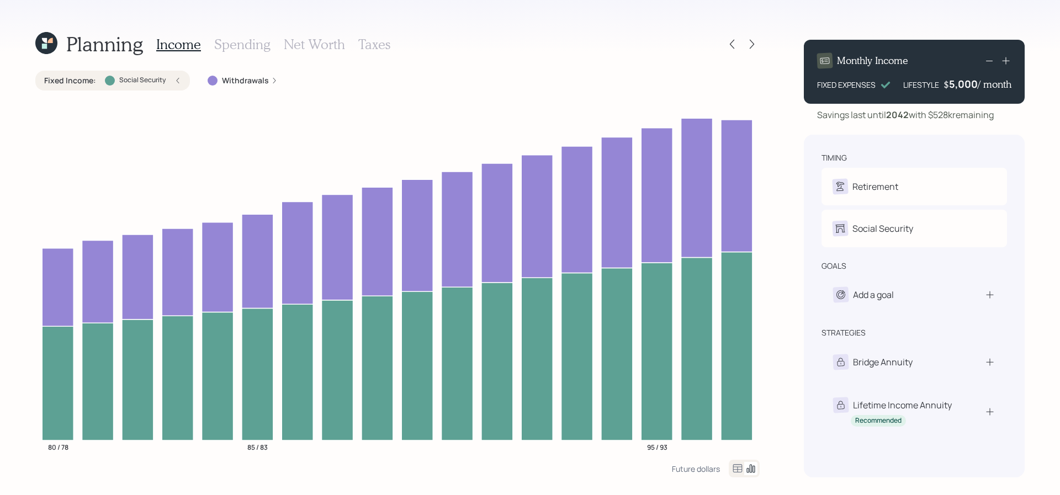
click at [1006, 57] on icon at bounding box center [1005, 60] width 7 height 7
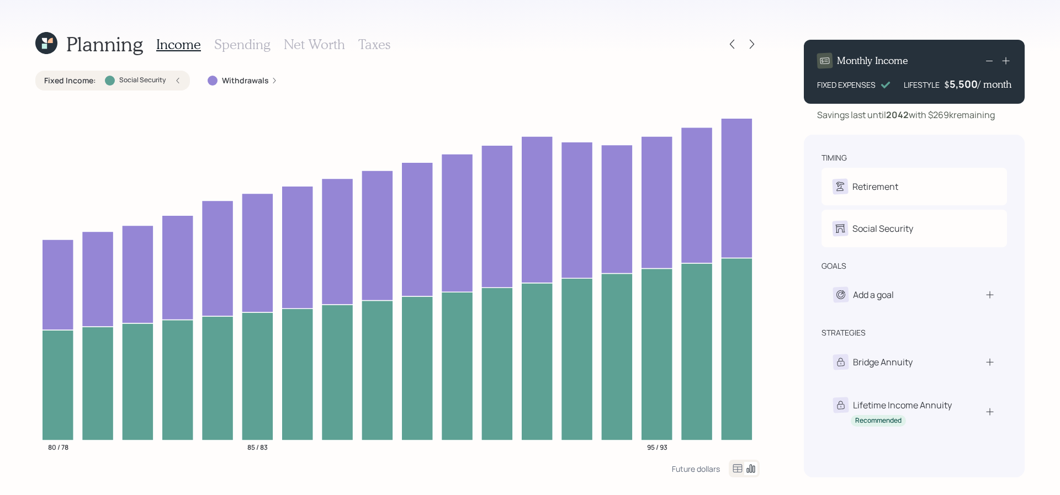
click at [1010, 59] on icon at bounding box center [1006, 60] width 11 height 11
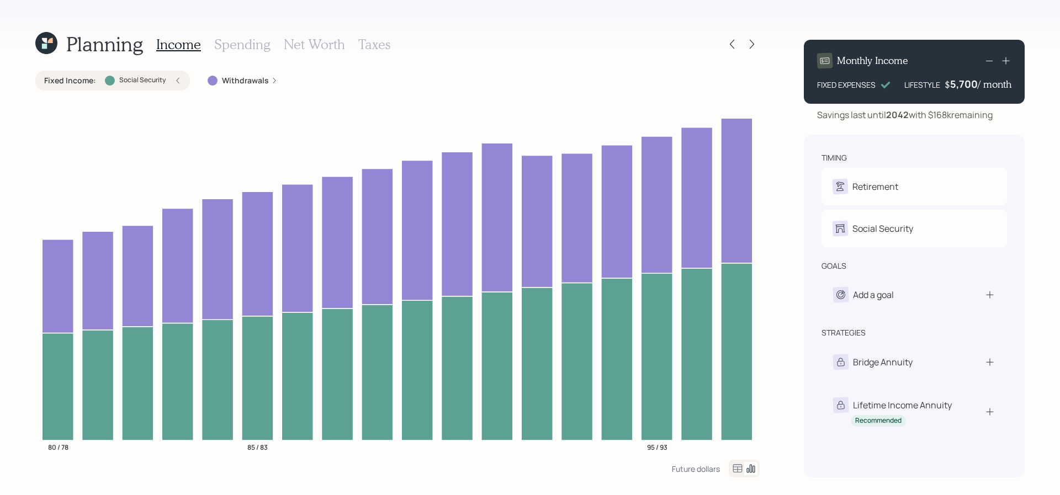
click at [1002, 56] on icon at bounding box center [1006, 60] width 11 height 11
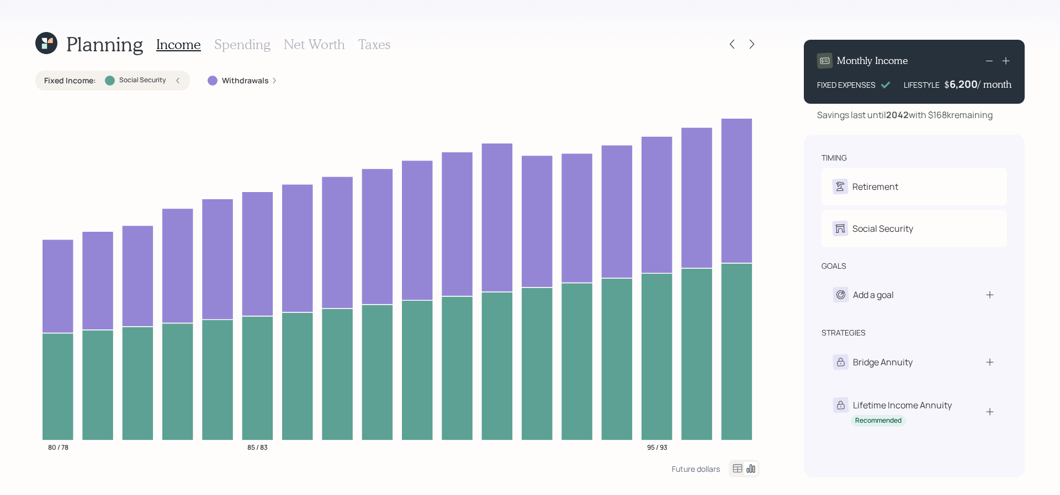
click at [1002, 56] on icon at bounding box center [1006, 60] width 11 height 11
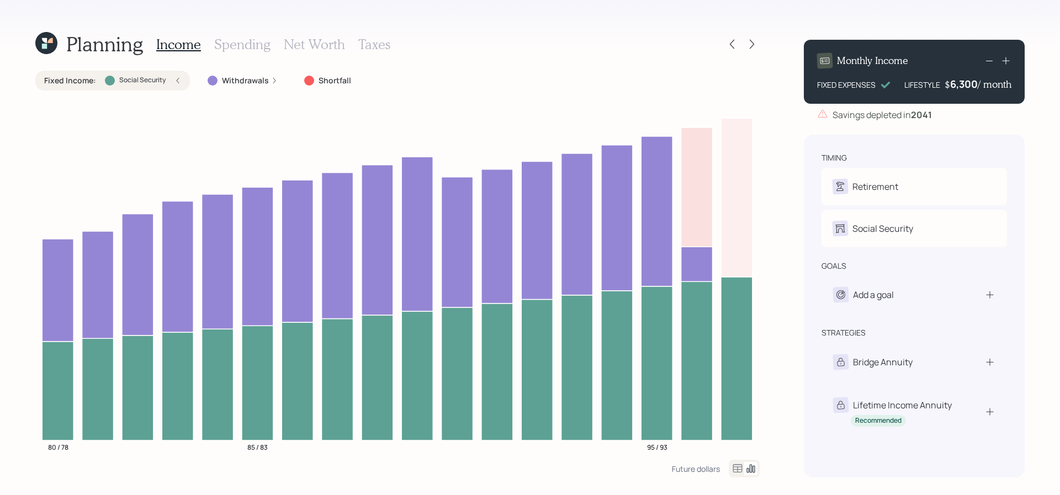
click at [1007, 61] on icon at bounding box center [1006, 60] width 11 height 11
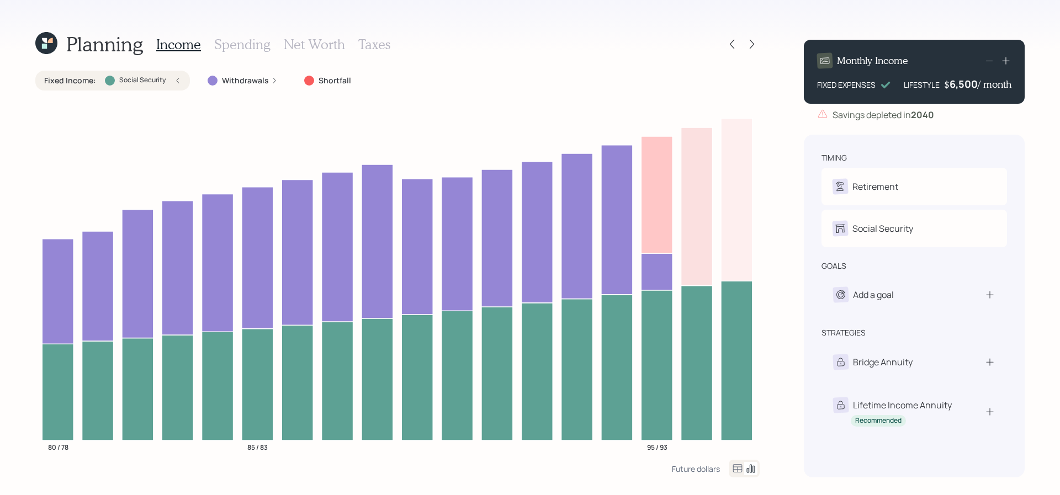
click at [250, 64] on div "Planning Income Spending Net Worth Taxes Fixed Income : Social Security Withdra…" at bounding box center [397, 254] width 725 height 447
click at [250, 80] on label "Withdrawals" at bounding box center [245, 80] width 47 height 11
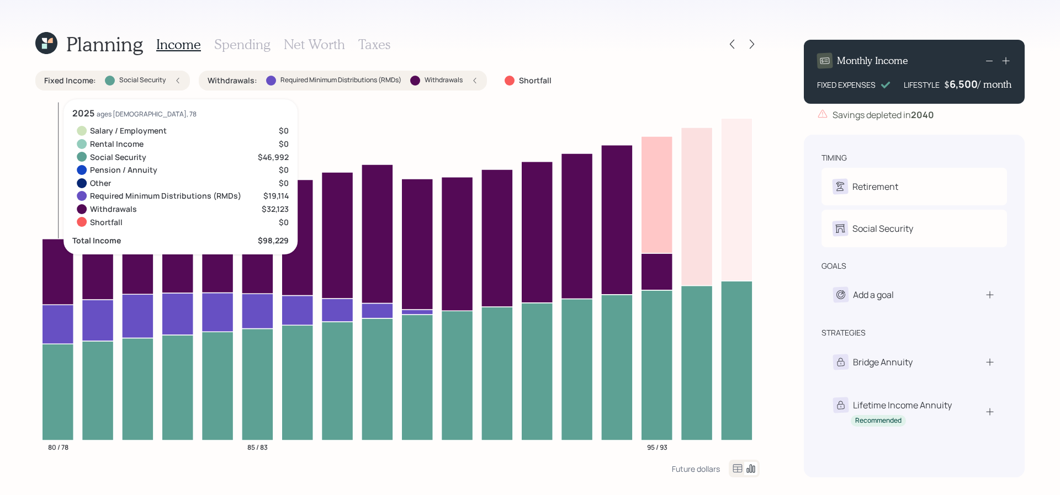
click at [64, 261] on icon at bounding box center [57, 272] width 31 height 66
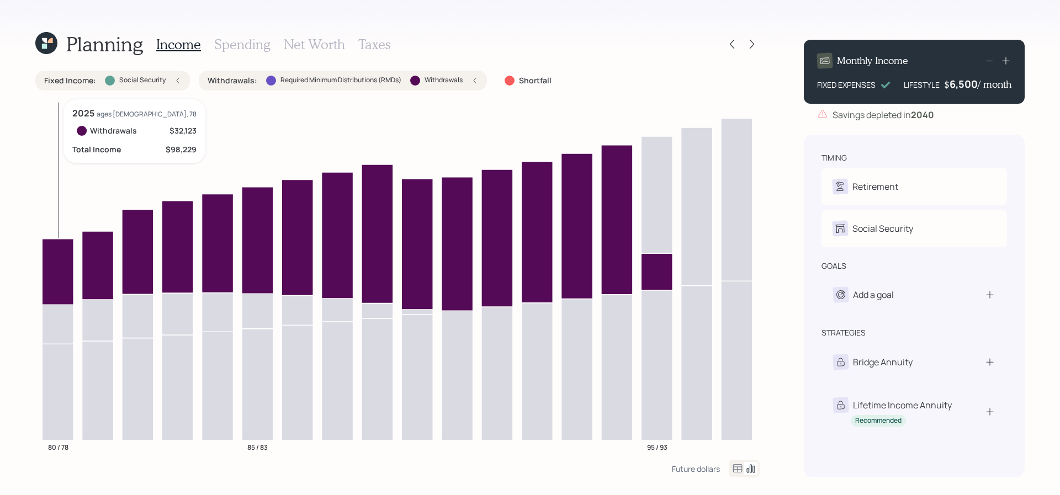
click at [61, 272] on icon at bounding box center [57, 272] width 31 height 66
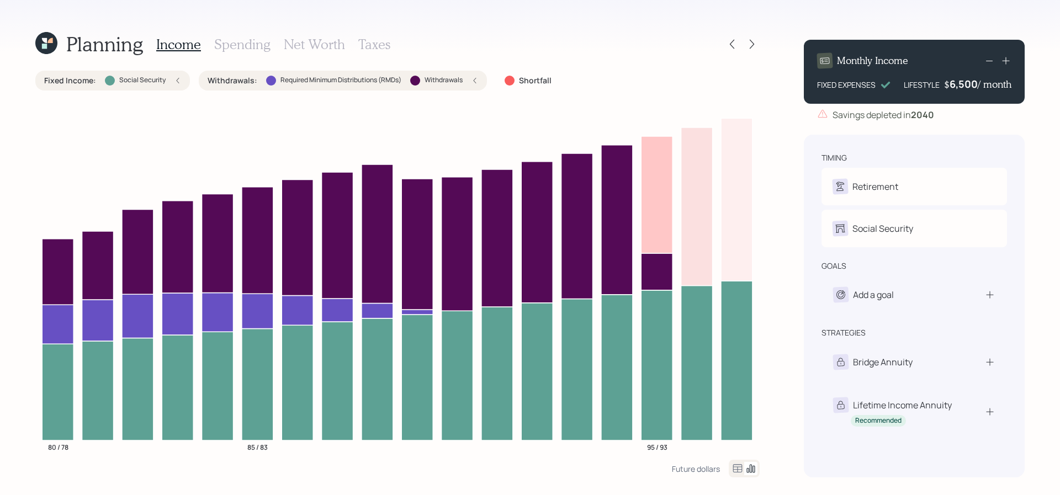
click at [459, 85] on div "Withdrawals" at bounding box center [436, 81] width 52 height 10
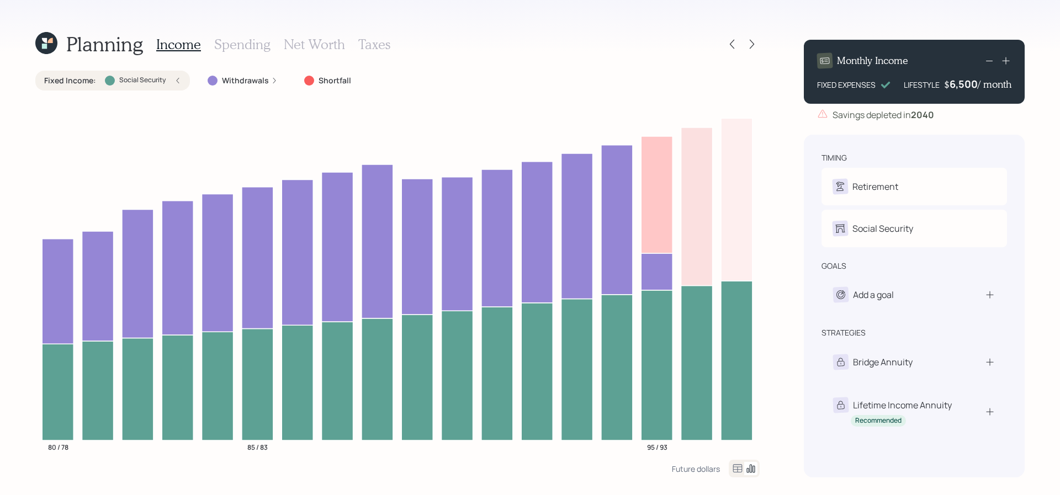
click at [148, 83] on label "Social Security" at bounding box center [142, 80] width 46 height 9
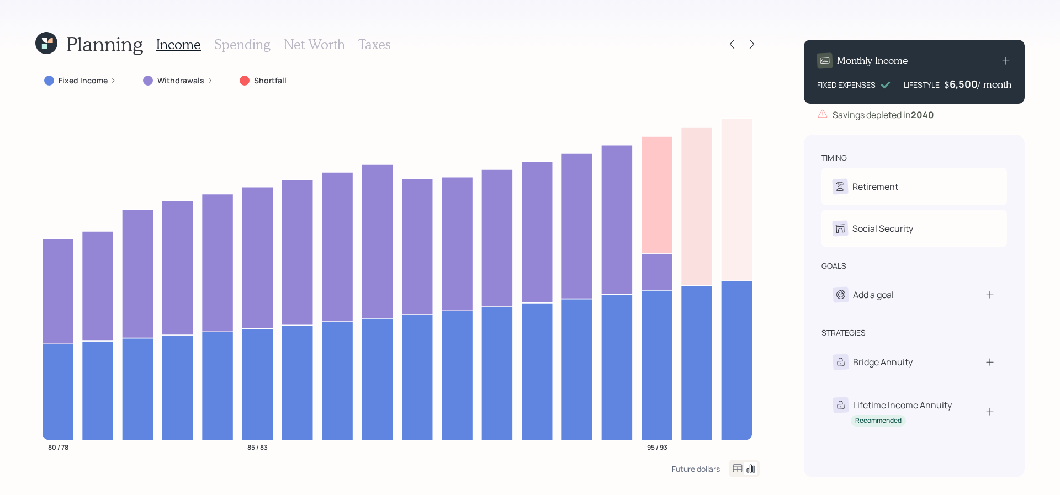
click at [247, 40] on h3 "Spending" at bounding box center [242, 44] width 56 height 16
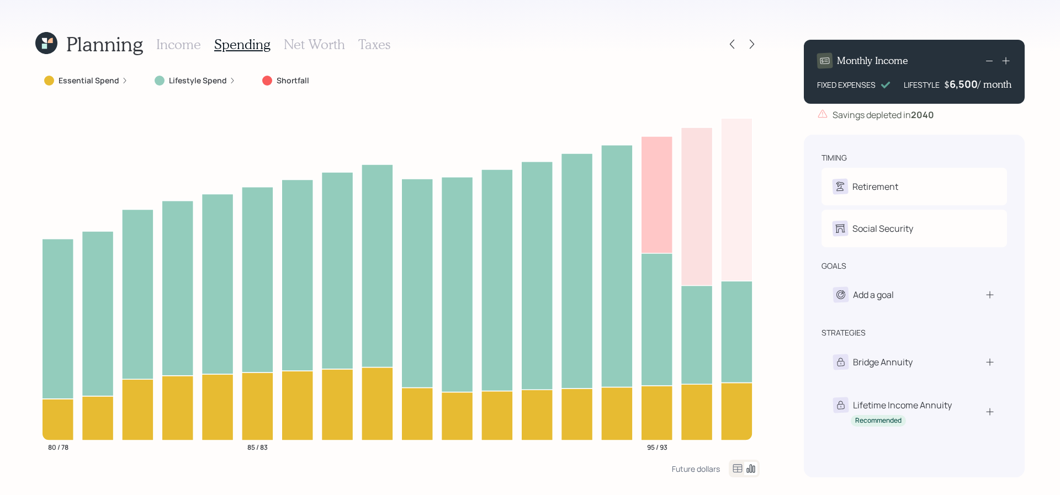
click at [738, 470] on icon at bounding box center [737, 468] width 9 height 8
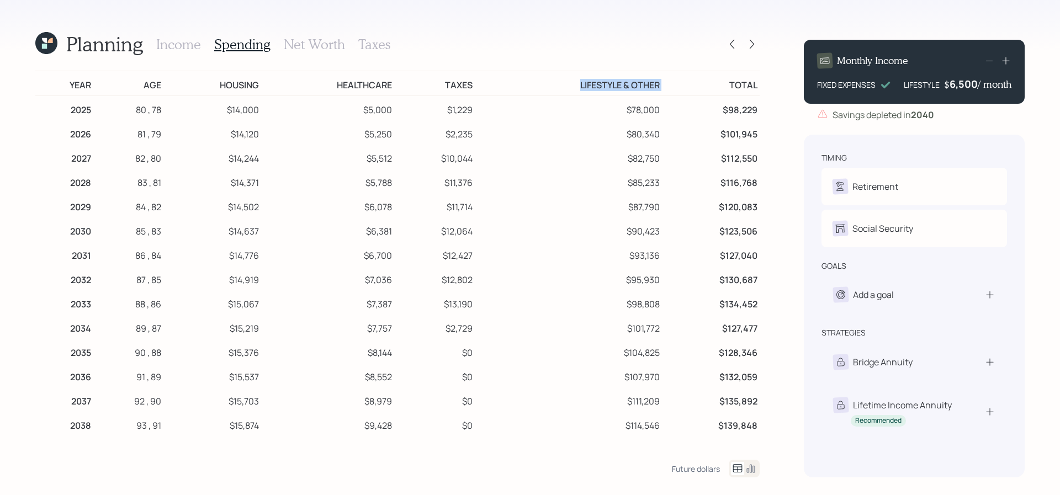
drag, startPoint x: 673, startPoint y: 90, endPoint x: 580, endPoint y: 88, distance: 92.8
click at [580, 88] on tr "Year Age Housing Healthcare Taxes Lifestyle & Other Total" at bounding box center [397, 83] width 725 height 25
click at [326, 56] on div "Income Spending Net Worth Taxes" at bounding box center [273, 44] width 234 height 27
click at [328, 41] on h3 "Net Worth" at bounding box center [314, 44] width 61 height 16
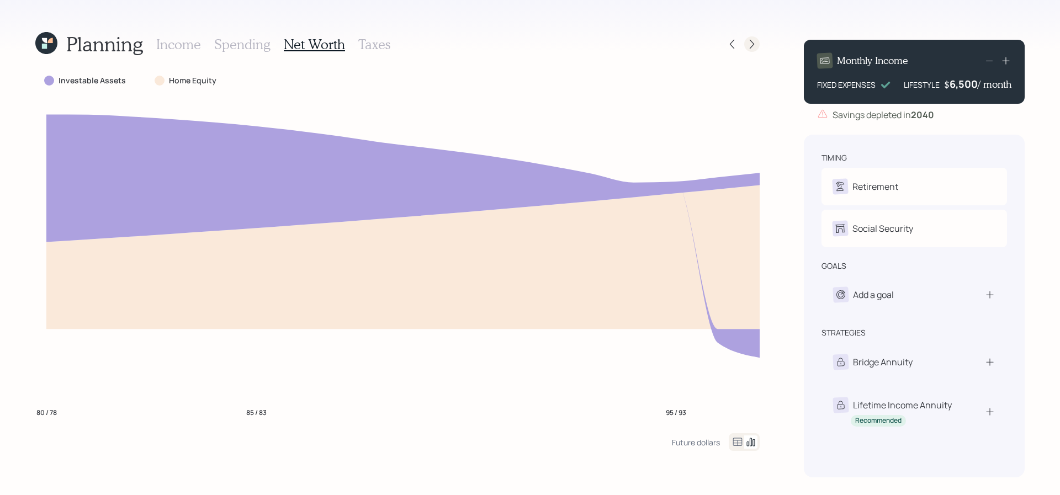
click at [751, 39] on icon at bounding box center [752, 44] width 11 height 11
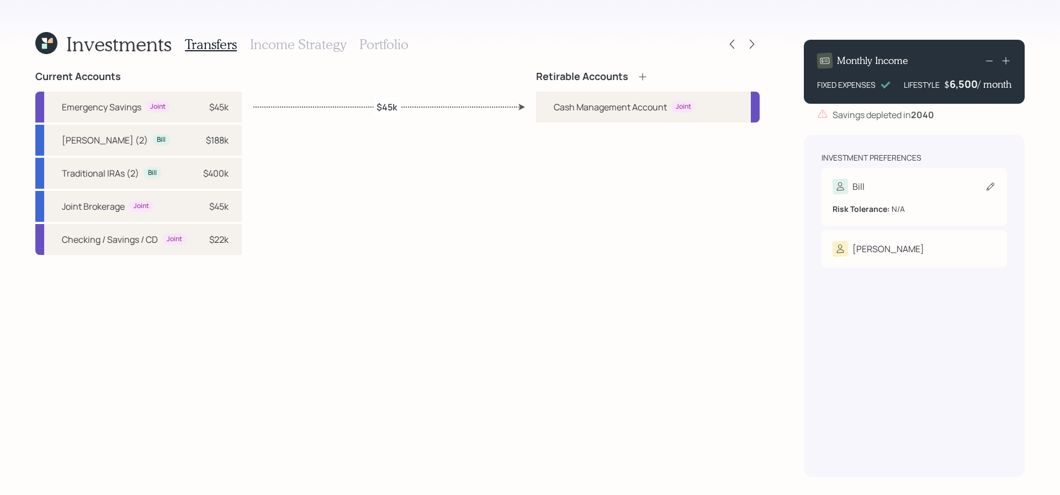
click at [871, 187] on div "Bill" at bounding box center [914, 186] width 163 height 15
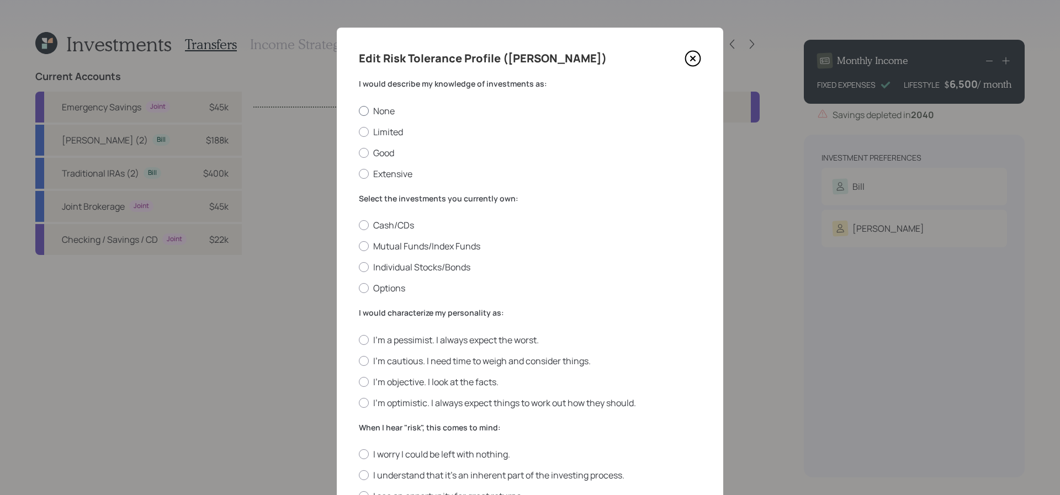
click at [369, 109] on label "None" at bounding box center [530, 111] width 342 height 12
click at [359, 110] on input "None" at bounding box center [358, 110] width 1 height 1
radio input "true"
click at [391, 219] on div "Select the investments you currently own: Cash/CDs Mutual Funds/Index Funds Ind…" at bounding box center [530, 244] width 342 height 102
click at [387, 217] on div "Select the investments you currently own: Cash/CDs Mutual Funds/Index Funds Ind…" at bounding box center [530, 244] width 342 height 102
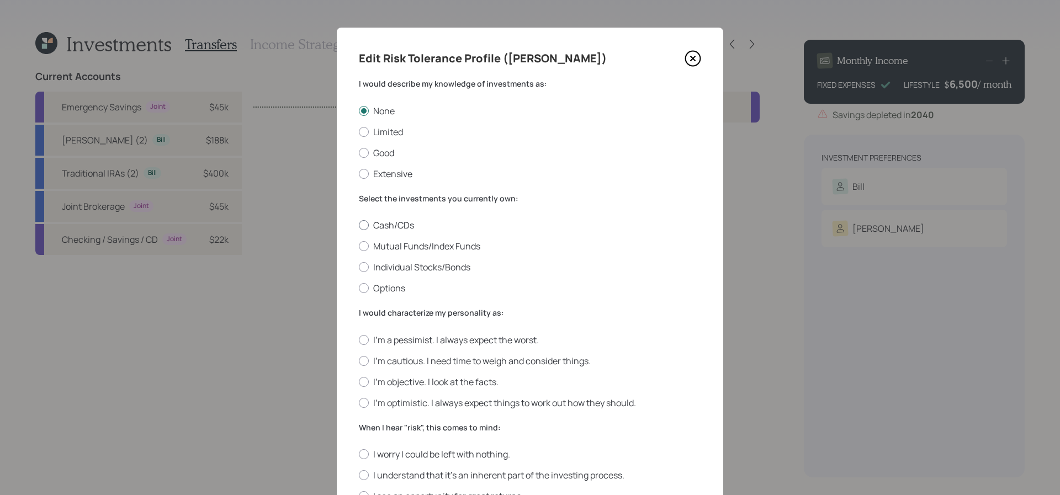
click at [387, 222] on label "Cash/CDs" at bounding box center [530, 225] width 342 height 12
click at [359, 225] on input "Cash/CDs" at bounding box center [358, 225] width 1 height 1
radio input "true"
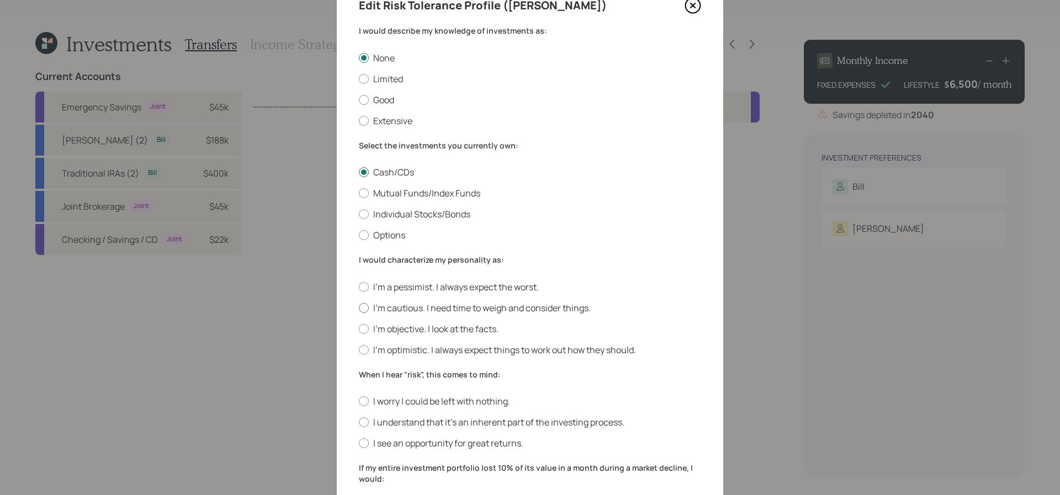
scroll to position [55, 0]
click at [414, 286] on label "I'm a pessimist. I always expect the worst." at bounding box center [530, 285] width 342 height 12
click at [359, 285] on input "I'm a pessimist. I always expect the worst." at bounding box center [358, 284] width 1 height 1
radio input "true"
click at [379, 72] on label "Limited" at bounding box center [530, 77] width 342 height 12
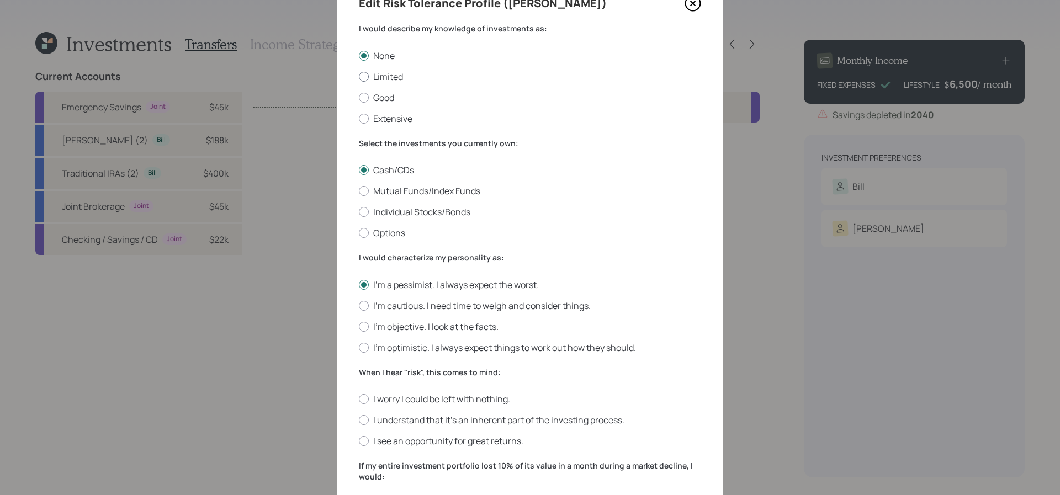
click at [359, 76] on input "Limited" at bounding box center [358, 76] width 1 height 1
radio input "true"
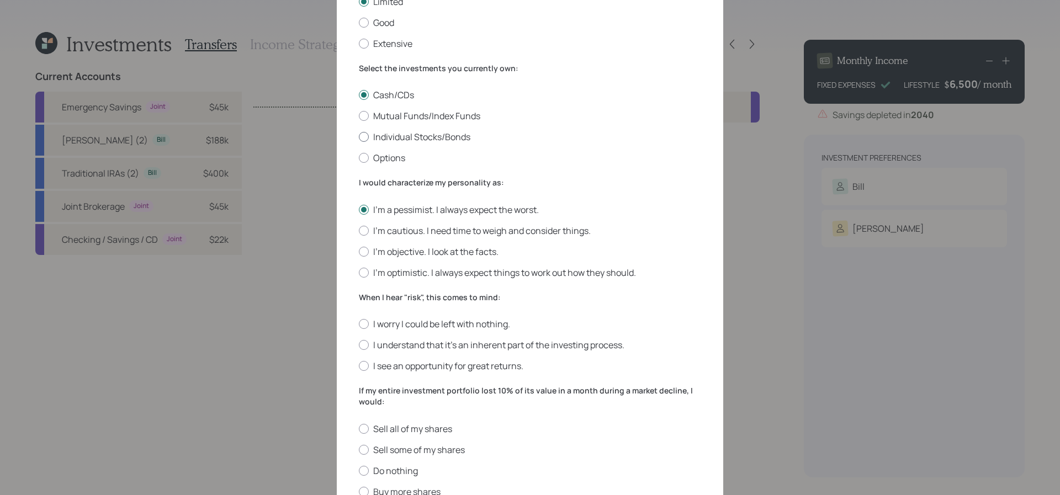
scroll to position [178, 0]
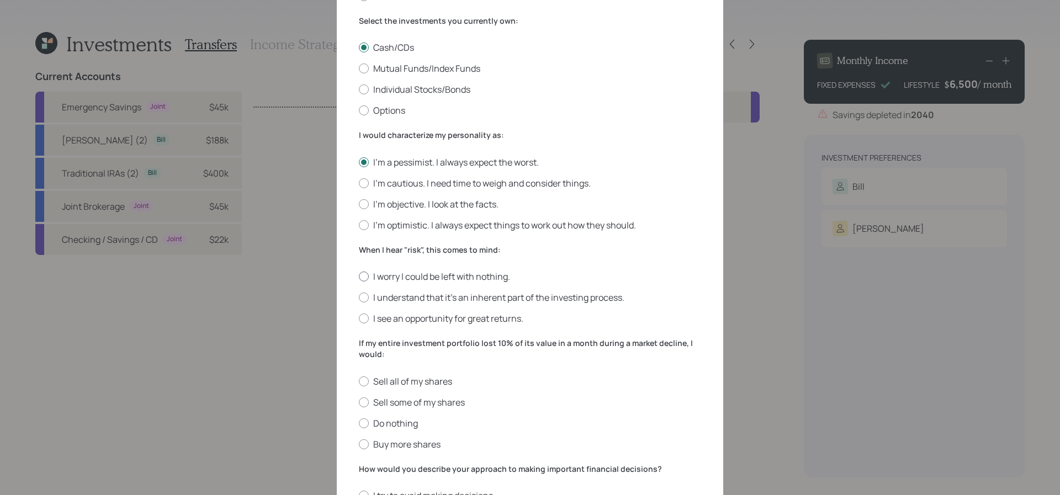
click at [379, 277] on label "I worry I could be left with nothing." at bounding box center [530, 277] width 342 height 12
click at [359, 277] on input "I worry I could be left with nothing." at bounding box center [358, 277] width 1 height 1
radio input "true"
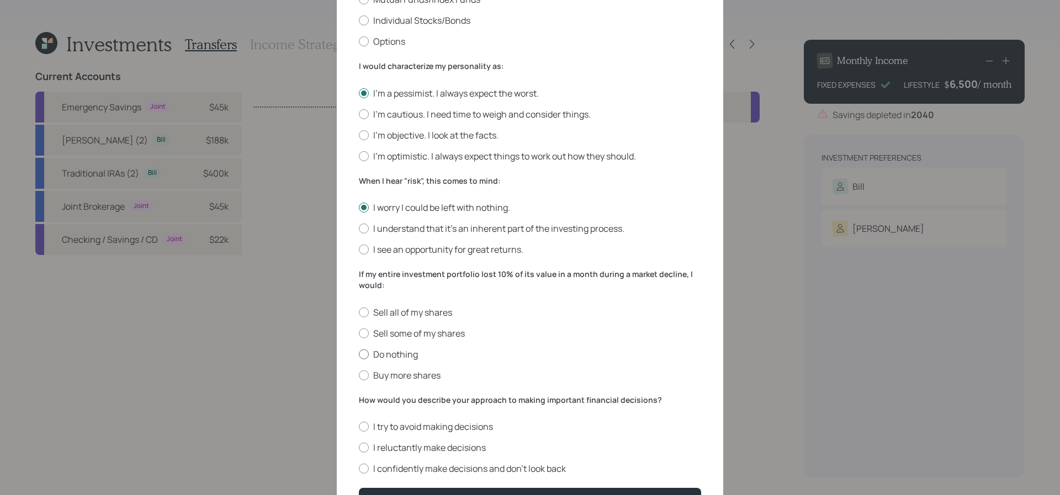
scroll to position [247, 0]
click at [408, 313] on label "Sell all of my shares" at bounding box center [530, 312] width 342 height 12
click at [359, 312] on input "Sell all of my shares" at bounding box center [358, 311] width 1 height 1
radio input "true"
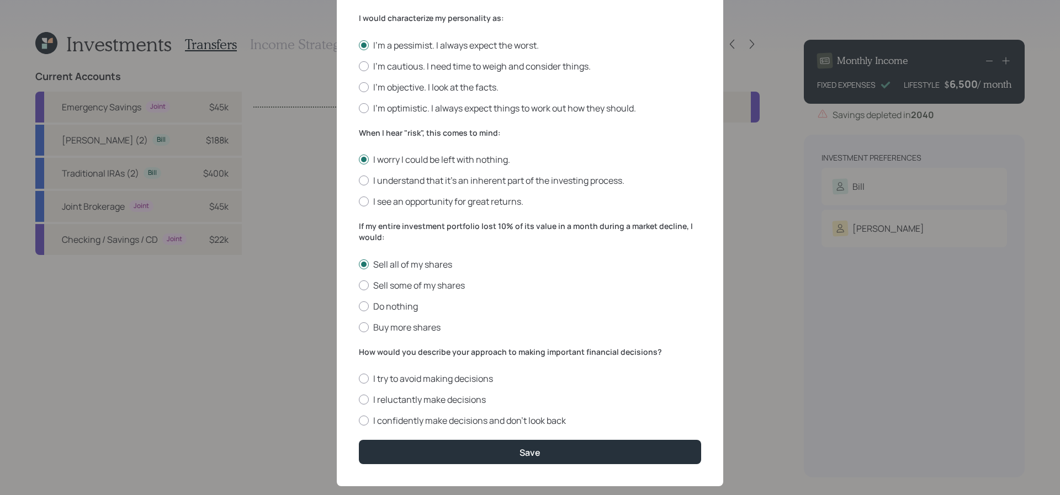
scroll to position [297, 0]
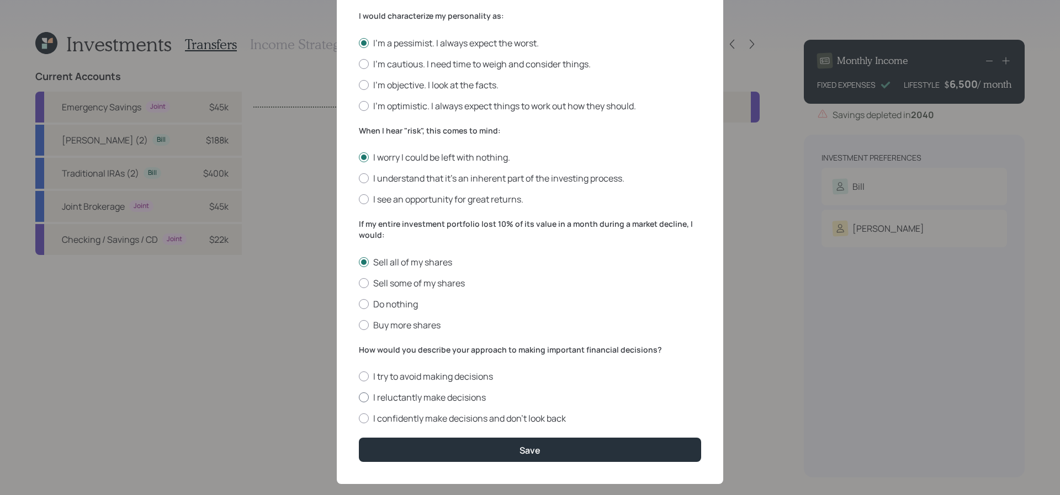
click at [411, 397] on label "I reluctantly make decisions" at bounding box center [530, 398] width 342 height 12
click at [359, 398] on input "I reluctantly make decisions" at bounding box center [358, 398] width 1 height 1
radio input "true"
click at [415, 432] on form "I would describe my knowledge of investments as: None Limited Good Extensive Se…" at bounding box center [530, 121] width 342 height 681
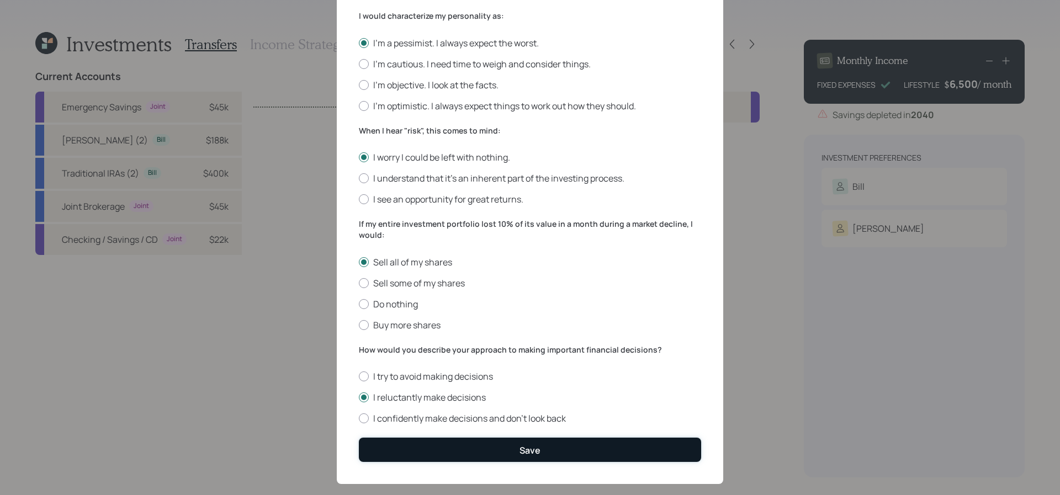
click at [424, 458] on button "Save" at bounding box center [530, 450] width 342 height 24
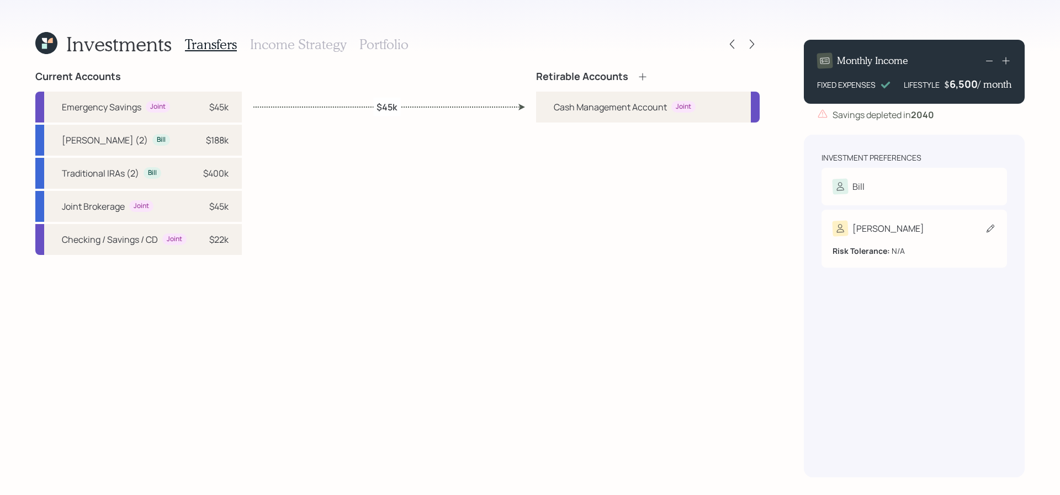
click at [910, 251] on div "Risk Tolerance: N/A" at bounding box center [914, 246] width 163 height 20
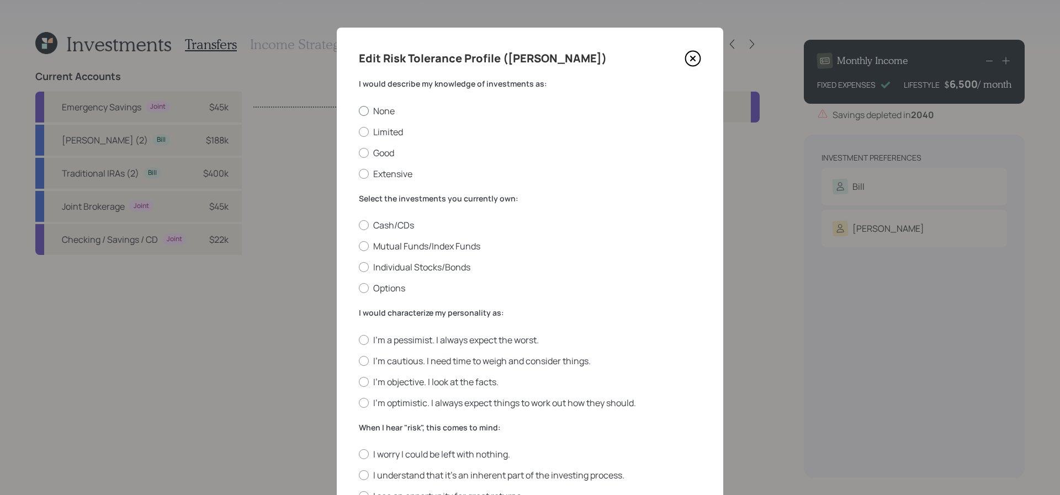
click at [366, 113] on div at bounding box center [364, 111] width 10 height 10
click at [359, 111] on input "None" at bounding box center [358, 110] width 1 height 1
radio input "true"
click at [378, 129] on label "Limited" at bounding box center [530, 132] width 342 height 12
click at [359, 131] on input "Limited" at bounding box center [358, 131] width 1 height 1
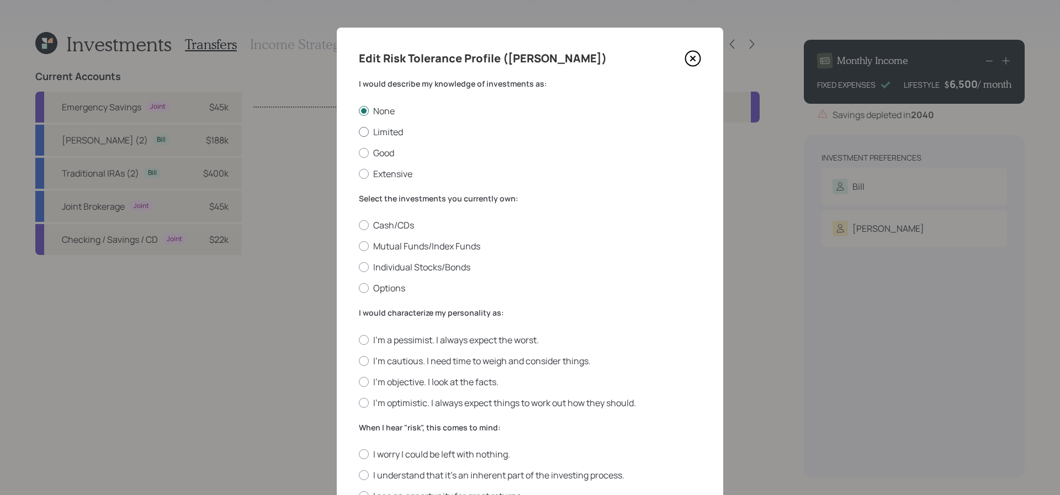
radio input "true"
click at [388, 221] on label "Cash/CDs" at bounding box center [530, 225] width 342 height 12
click at [359, 225] on input "Cash/CDs" at bounding box center [358, 225] width 1 height 1
radio input "true"
click at [388, 341] on label "I'm a pessimist. I always expect the worst." at bounding box center [530, 340] width 342 height 12
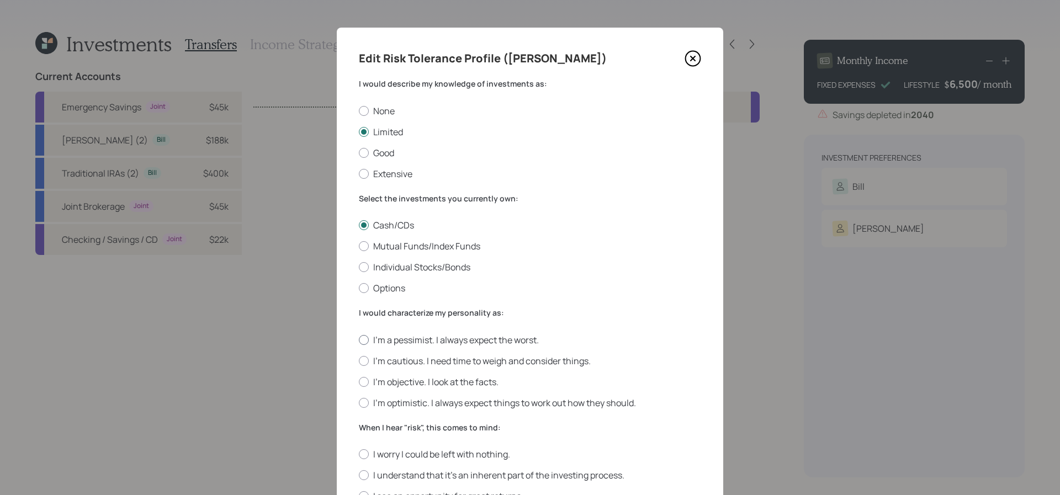
click at [359, 340] on input "I'm a pessimist. I always expect the worst." at bounding box center [358, 340] width 1 height 1
radio input "true"
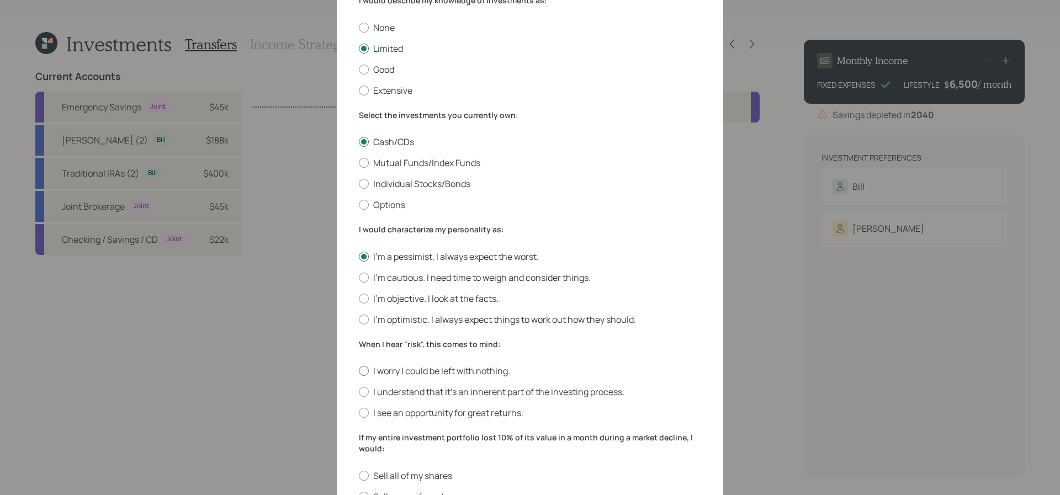
click at [387, 372] on label "I worry I could be left with nothing." at bounding box center [530, 371] width 342 height 12
click at [359, 372] on input "I worry I could be left with nothing." at bounding box center [358, 371] width 1 height 1
radio input "true"
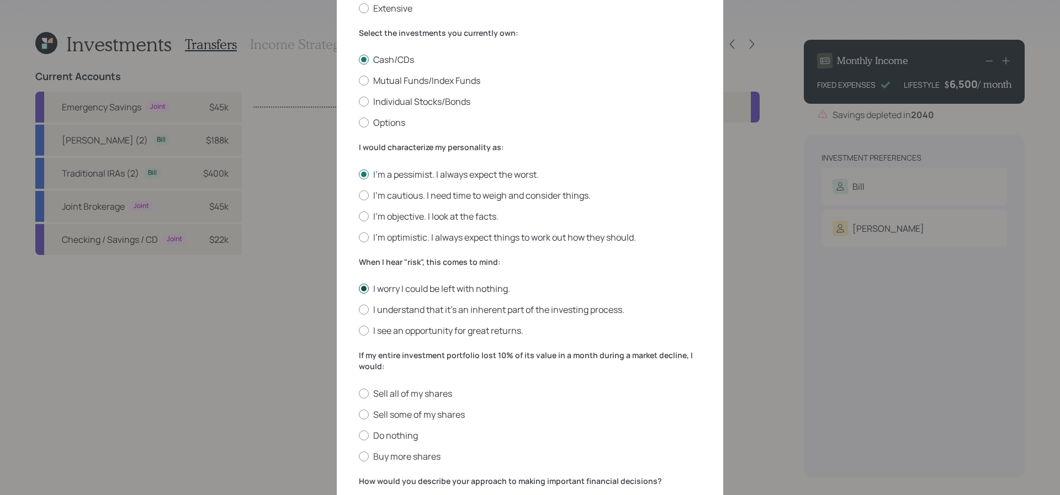
scroll to position [223, 0]
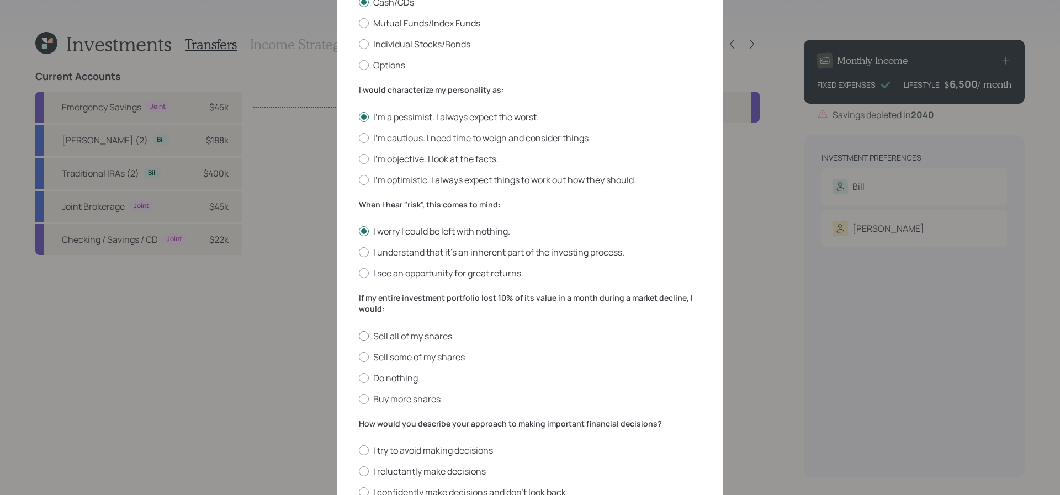
click at [394, 336] on label "Sell all of my shares" at bounding box center [530, 336] width 342 height 12
click at [359, 336] on input "Sell all of my shares" at bounding box center [358, 336] width 1 height 1
radio input "true"
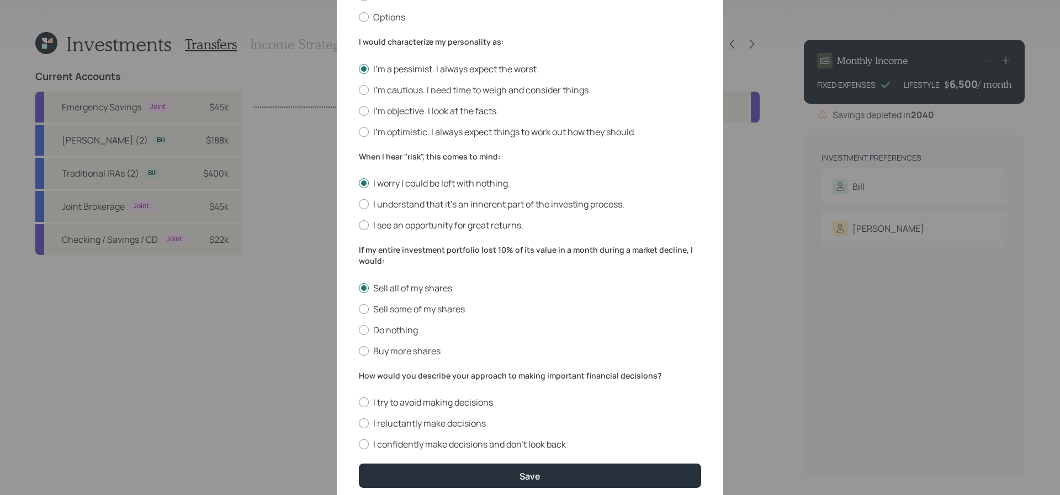
scroll to position [278, 0]
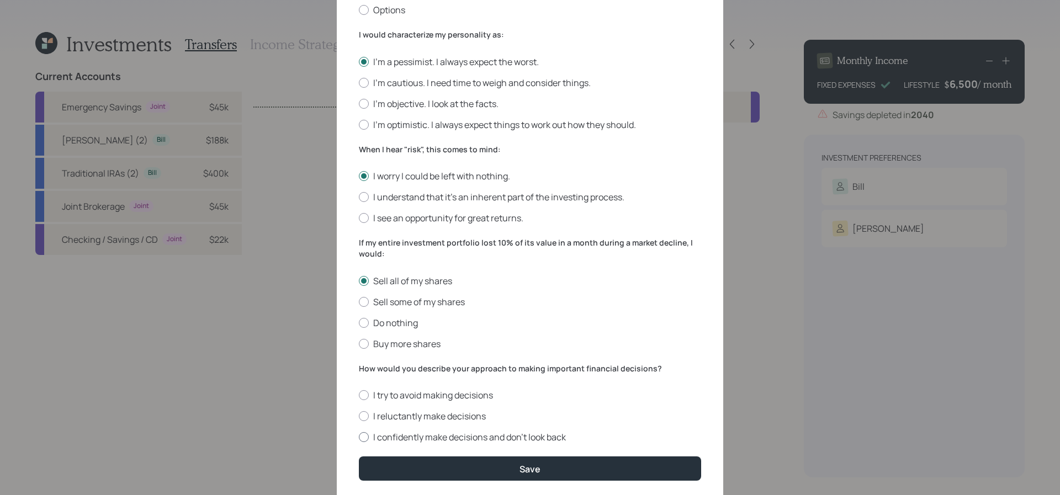
click at [400, 435] on label "I confidently make decisions and don’t look back" at bounding box center [530, 437] width 342 height 12
click at [359, 437] on input "I confidently make decisions and don’t look back" at bounding box center [358, 437] width 1 height 1
radio input "true"
click at [402, 418] on label "I reluctantly make decisions" at bounding box center [530, 416] width 342 height 12
click at [359, 417] on input "I reluctantly make decisions" at bounding box center [358, 416] width 1 height 1
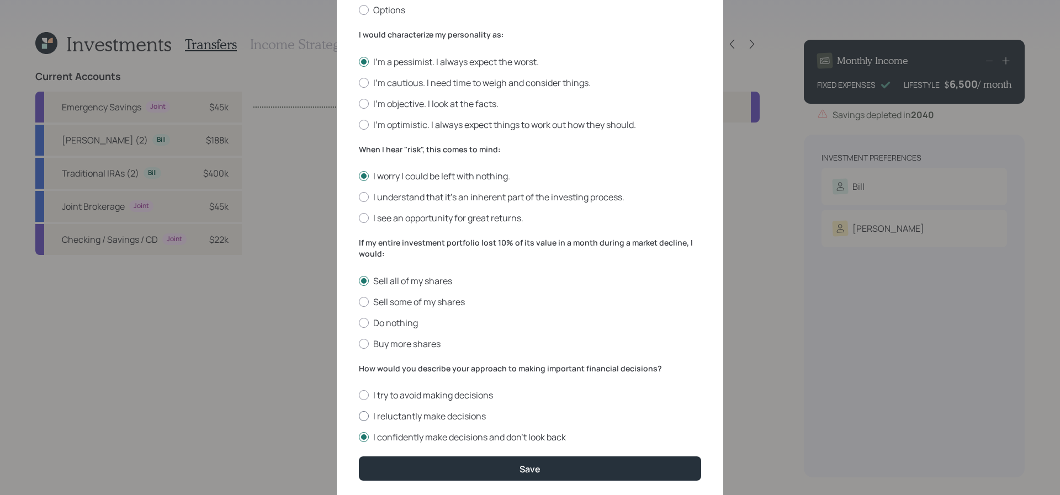
radio input "true"
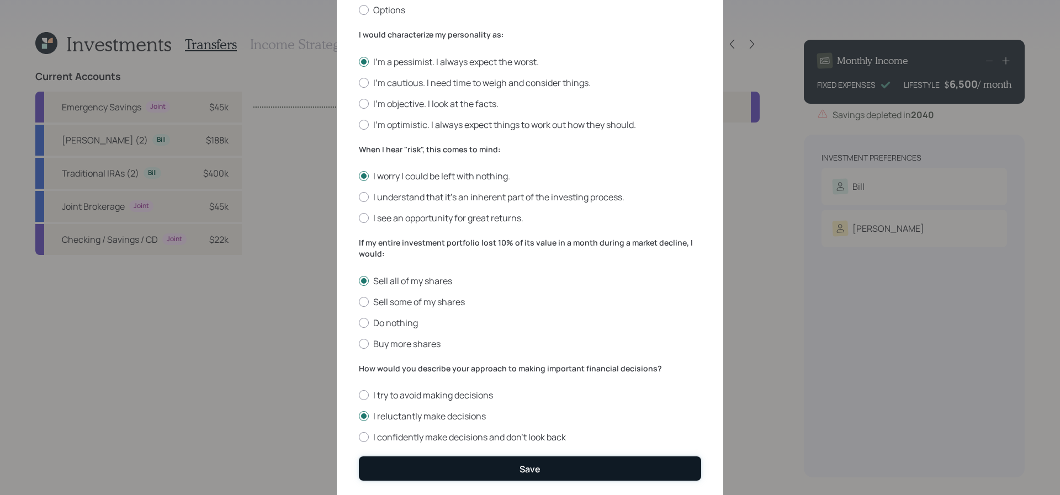
click at [403, 464] on button "Save" at bounding box center [530, 469] width 342 height 24
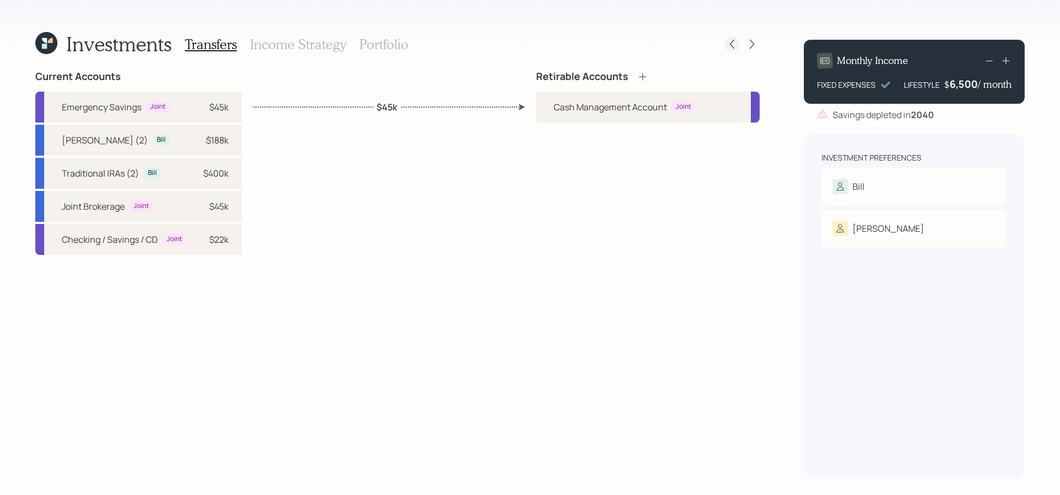
click at [727, 42] on icon at bounding box center [732, 44] width 11 height 11
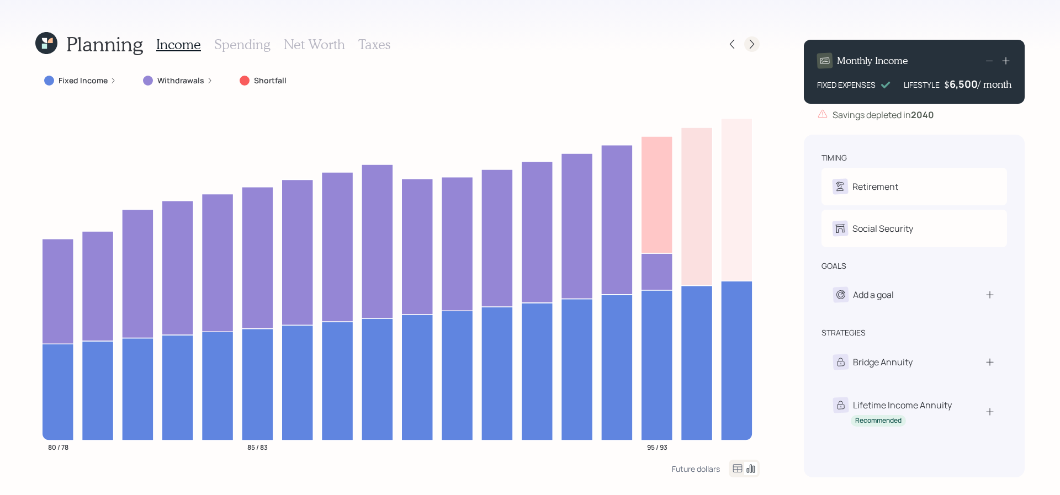
click at [752, 42] on icon at bounding box center [752, 44] width 4 height 9
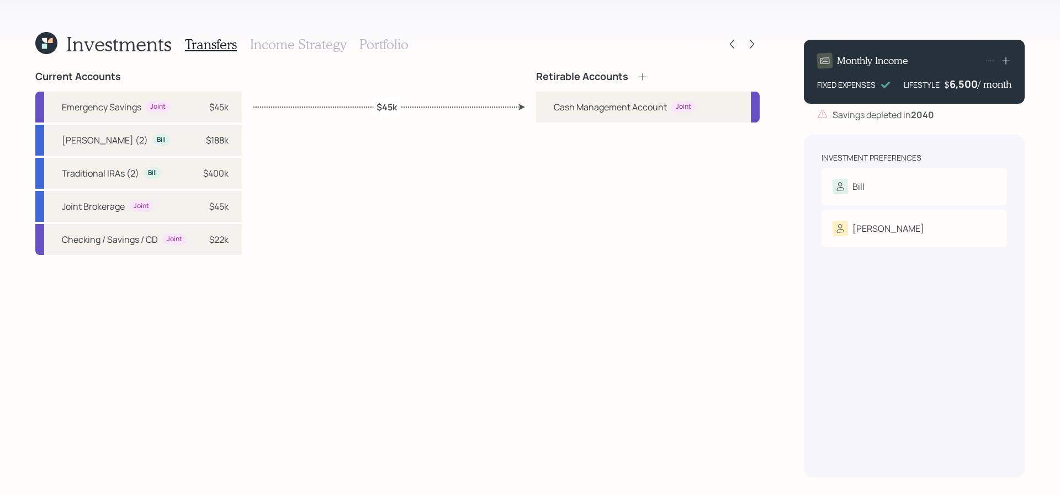
click at [642, 76] on icon at bounding box center [642, 76] width 7 height 7
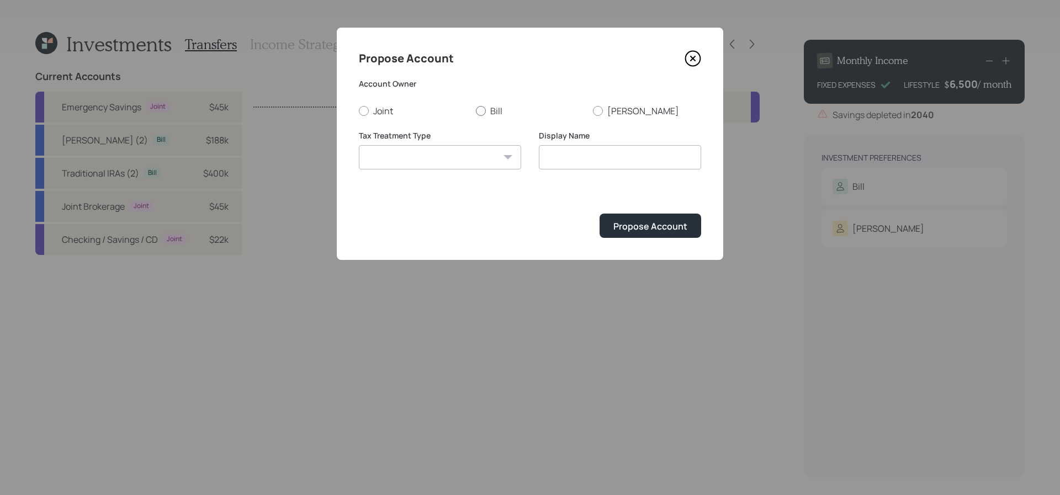
click at [489, 108] on label "Bill" at bounding box center [530, 111] width 108 height 12
click at [476, 110] on input "Bill" at bounding box center [476, 110] width 1 height 1
radio input "true"
click at [488, 160] on select "[PERSON_NAME] Taxable Traditional" at bounding box center [440, 157] width 162 height 24
select select "[PERSON_NAME]"
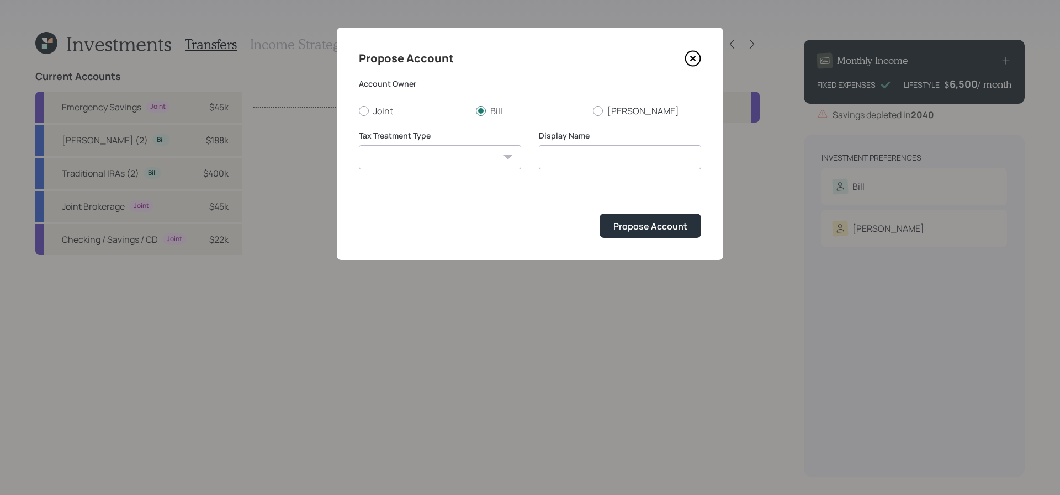
click at [359, 145] on select "[PERSON_NAME] Taxable Traditional" at bounding box center [440, 157] width 162 height 24
type input "[PERSON_NAME]"
click at [611, 226] on button "Propose Account" at bounding box center [651, 226] width 102 height 24
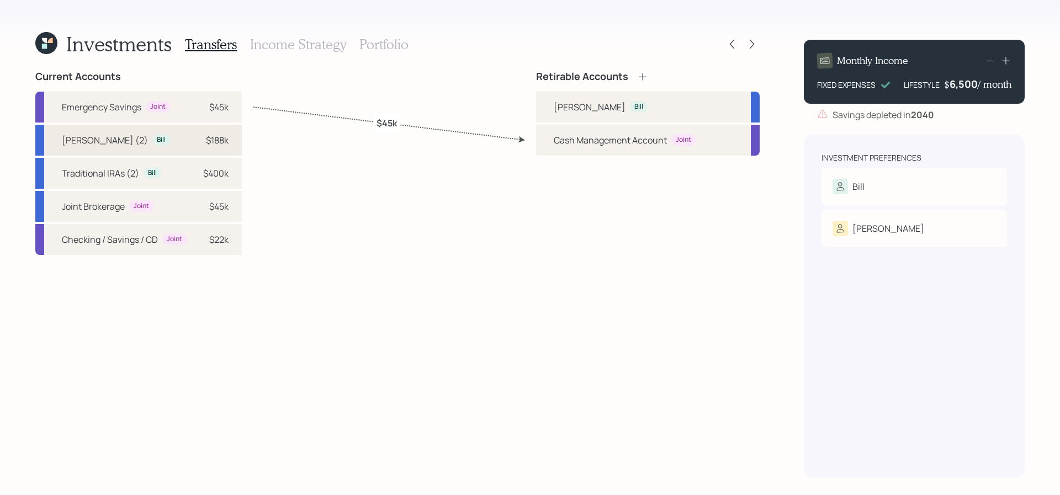
click at [162, 147] on div "[PERSON_NAME] (2) Bill $188k" at bounding box center [138, 140] width 207 height 31
click at [624, 108] on div "[PERSON_NAME]" at bounding box center [648, 107] width 224 height 31
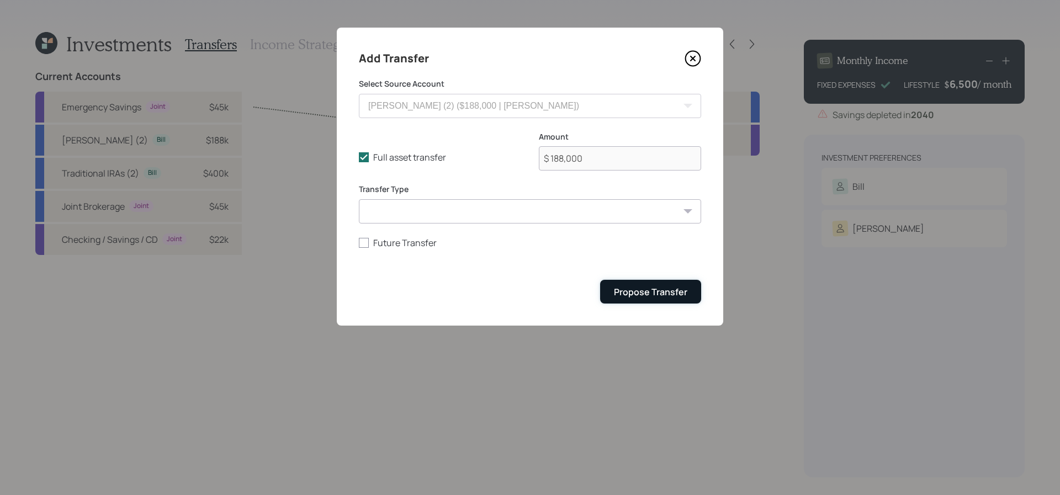
click at [656, 291] on div "Propose Transfer" at bounding box center [650, 292] width 73 height 12
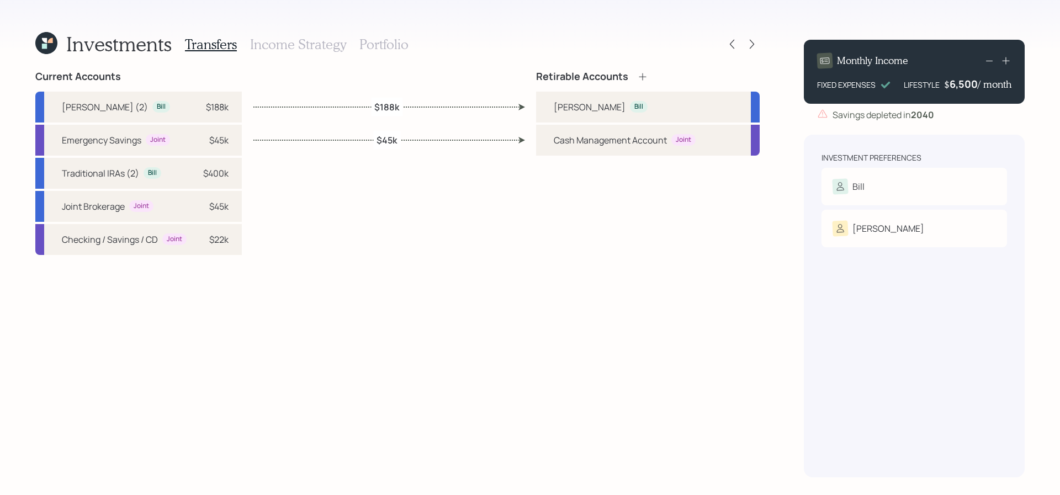
click at [638, 81] on icon at bounding box center [642, 76] width 11 height 11
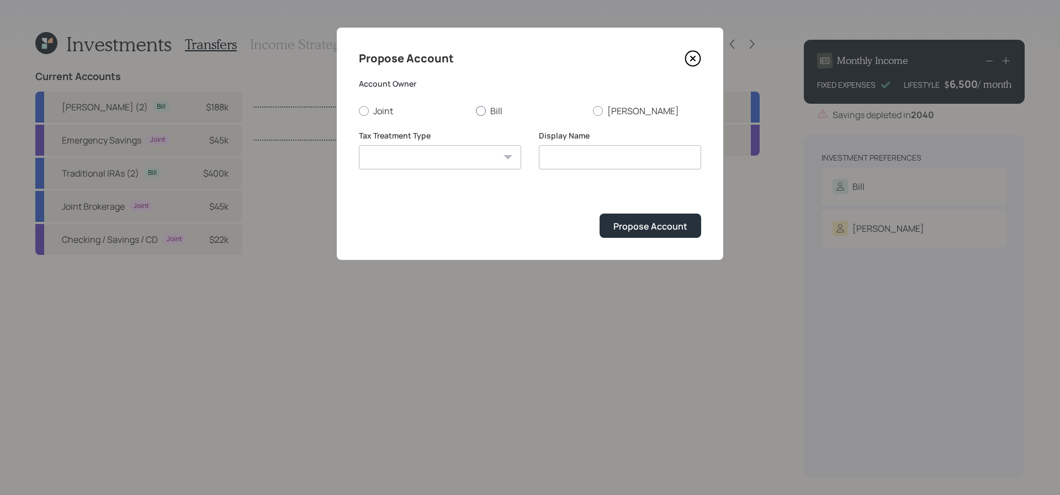
click at [485, 113] on label "Bill" at bounding box center [530, 111] width 108 height 12
click at [476, 111] on input "Bill" at bounding box center [476, 110] width 1 height 1
radio input "true"
click at [484, 165] on select "[PERSON_NAME] Taxable Traditional" at bounding box center [440, 157] width 162 height 24
select select "traditional"
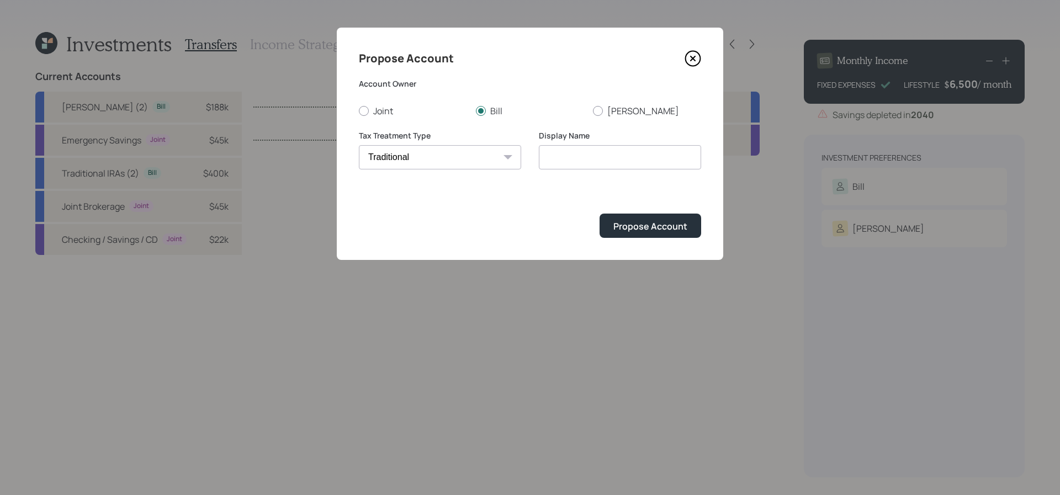
click at [359, 145] on select "[PERSON_NAME] Taxable Traditional" at bounding box center [440, 157] width 162 height 24
type input "Traditional"
click at [638, 233] on button "Propose Account" at bounding box center [651, 226] width 102 height 24
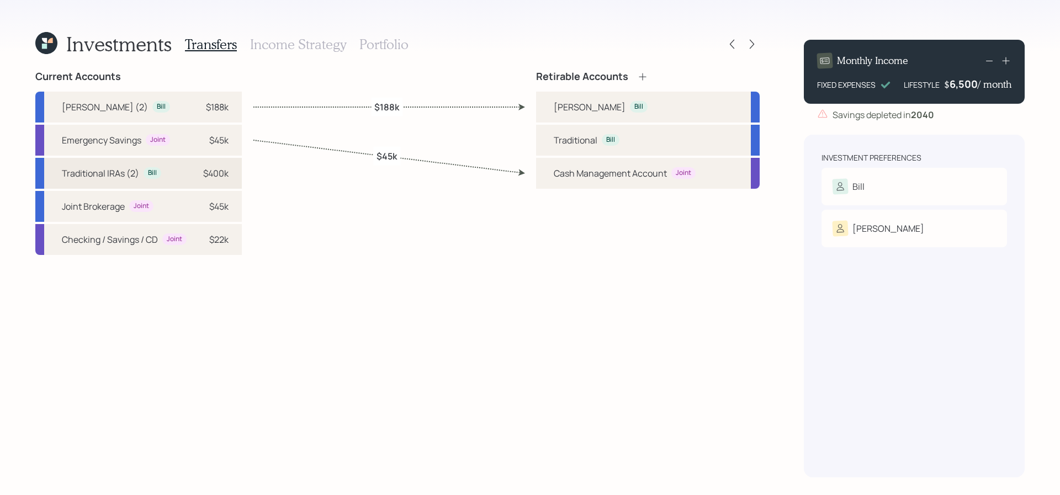
click at [180, 179] on div "Traditional IRAs (2) Bill $400k" at bounding box center [138, 173] width 207 height 31
click at [669, 136] on div "Traditional Bill" at bounding box center [648, 140] width 224 height 31
select select "95ec7961-99ef-43fe-99bf-84dcf73a593b"
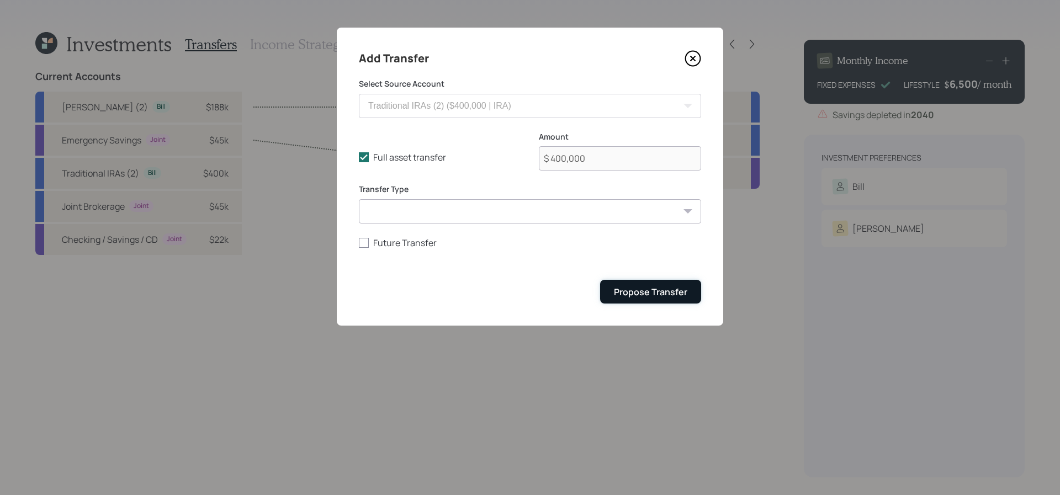
click at [626, 291] on div "Propose Transfer" at bounding box center [650, 292] width 73 height 12
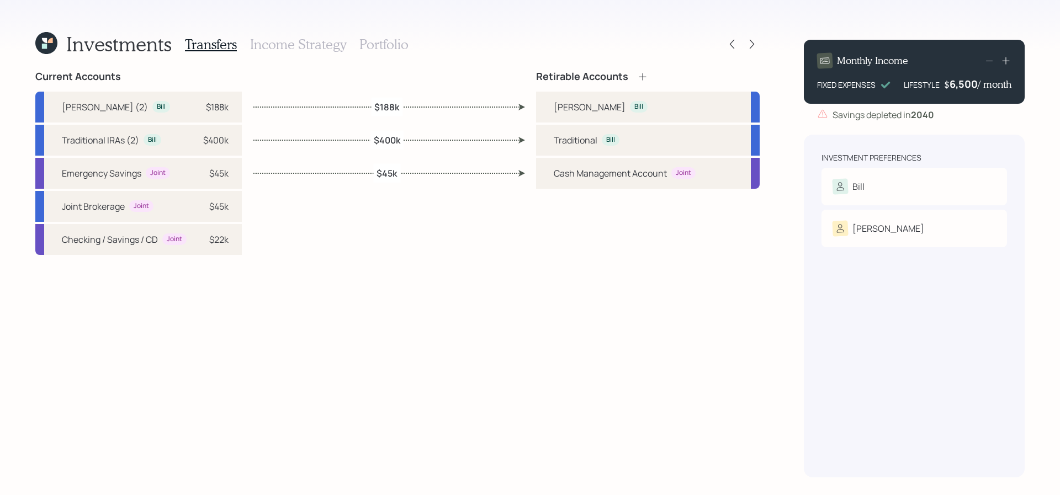
click at [648, 85] on div "Retirable Accounts [PERSON_NAME] Traditional [PERSON_NAME] Management Account J…" at bounding box center [648, 130] width 224 height 118
click at [647, 82] on icon at bounding box center [642, 76] width 11 height 11
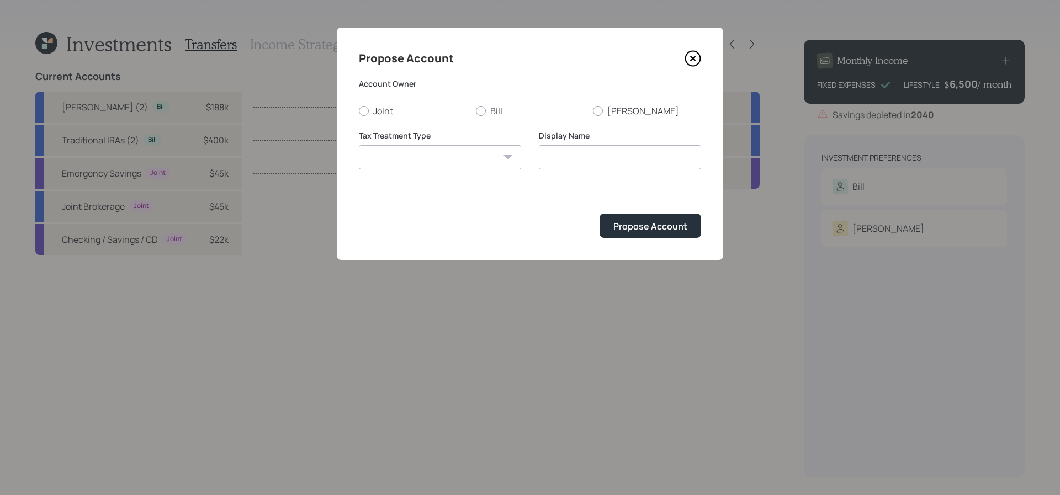
click at [647, 80] on label "Account Owner" at bounding box center [530, 83] width 342 height 11
click at [369, 115] on label "Joint" at bounding box center [413, 111] width 108 height 12
click at [359, 111] on input "Joint" at bounding box center [358, 110] width 1 height 1
radio input "true"
click at [403, 144] on div "Tax Treatment Type [PERSON_NAME] Taxable Traditional" at bounding box center [440, 150] width 162 height 40
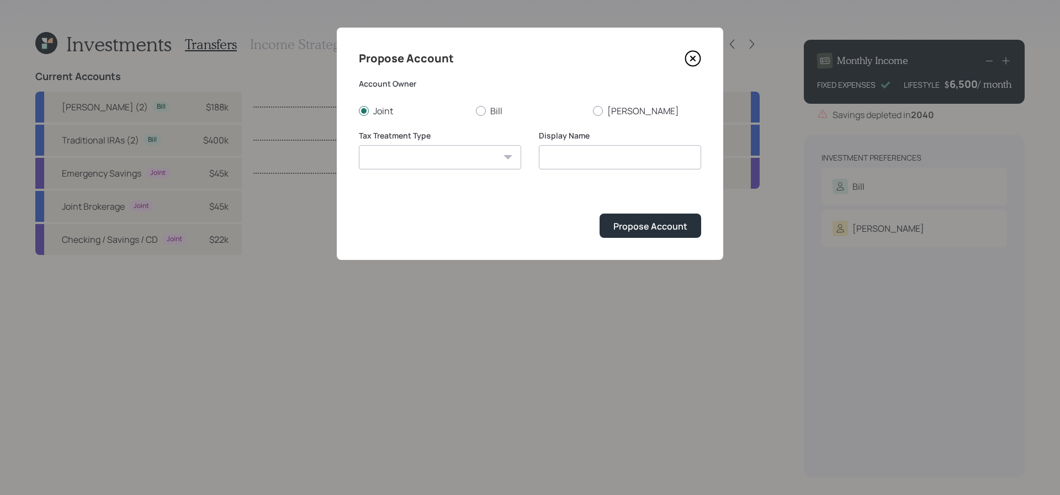
click at [403, 160] on select "[PERSON_NAME] Taxable Traditional" at bounding box center [440, 157] width 162 height 24
select select "taxable"
click at [359, 145] on select "[PERSON_NAME] Taxable Traditional" at bounding box center [440, 157] width 162 height 24
type input "Taxable"
click at [633, 226] on div "Propose Account" at bounding box center [651, 226] width 74 height 12
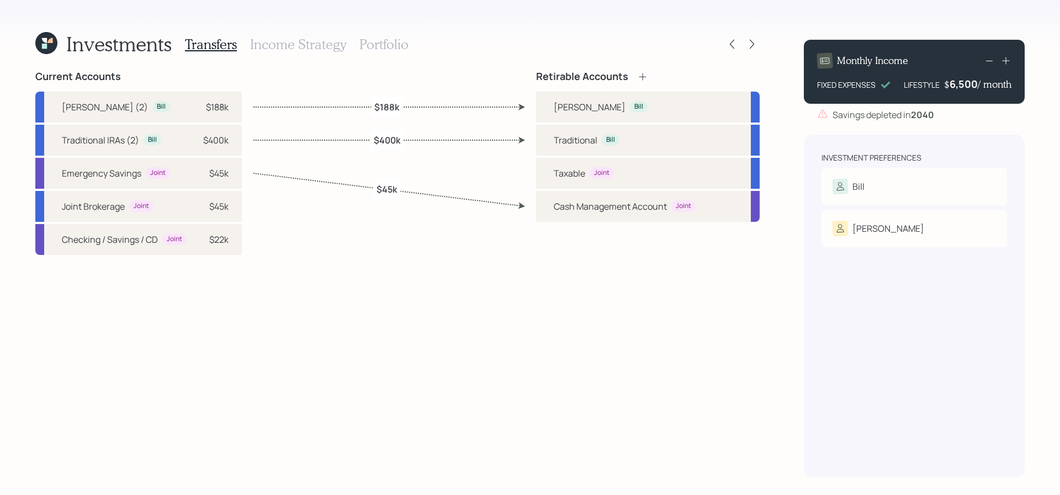
click at [165, 208] on div "Joint Brokerage Joint $45k" at bounding box center [138, 206] width 207 height 31
click at [641, 176] on div "Taxable Joint" at bounding box center [648, 173] width 224 height 31
select select "61a03563-97a0-410c-b619-ca40d6d5c49f"
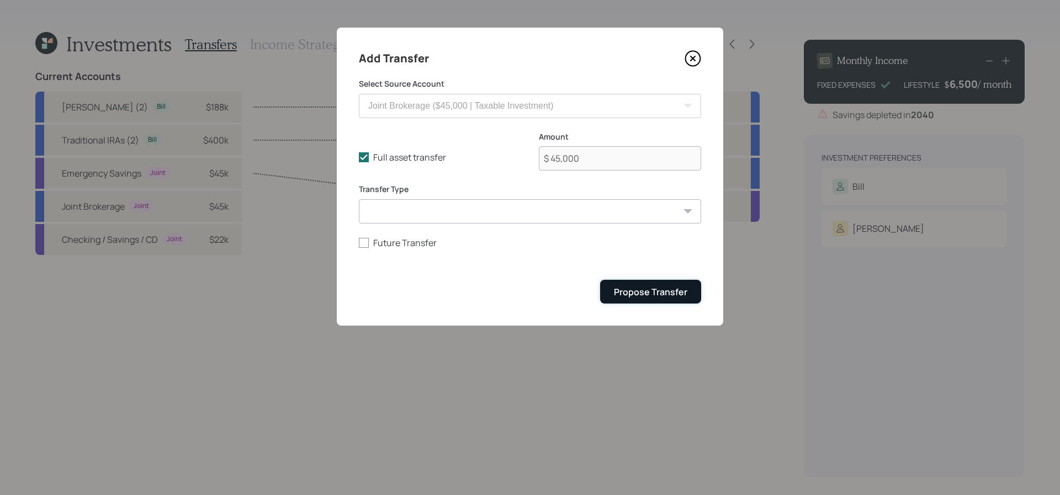
click at [641, 288] on div "Propose Transfer" at bounding box center [650, 292] width 73 height 12
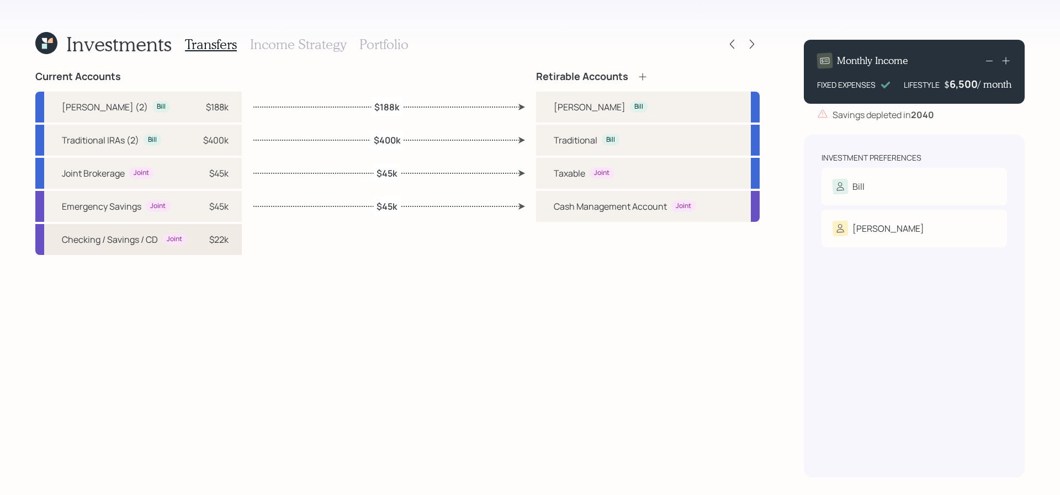
click at [163, 239] on div "Joint" at bounding box center [174, 240] width 24 height 12
click at [545, 172] on div "Taxable Joint" at bounding box center [648, 173] width 224 height 31
select select "7b9f601e-cb26-4217-894d-a5bc1ef79b90"
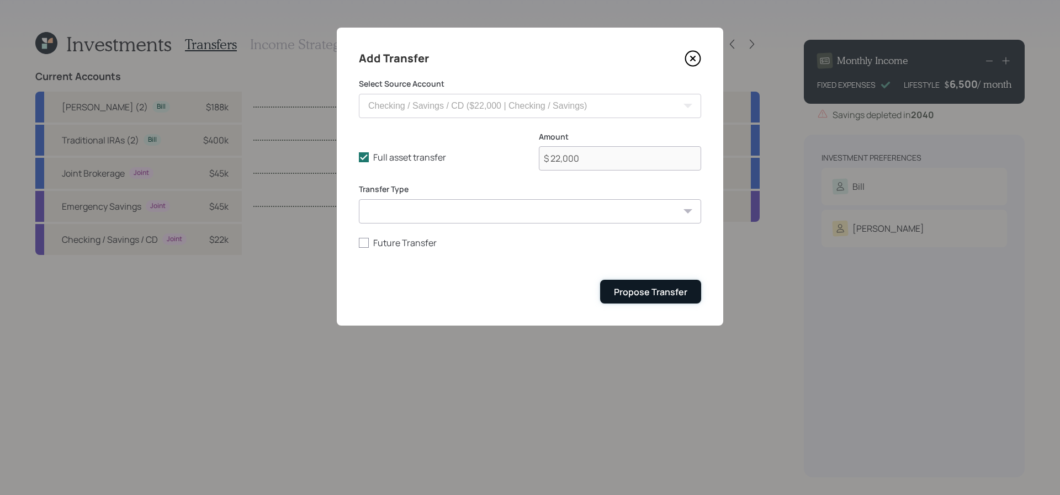
click at [649, 287] on div "Propose Transfer" at bounding box center [650, 292] width 73 height 12
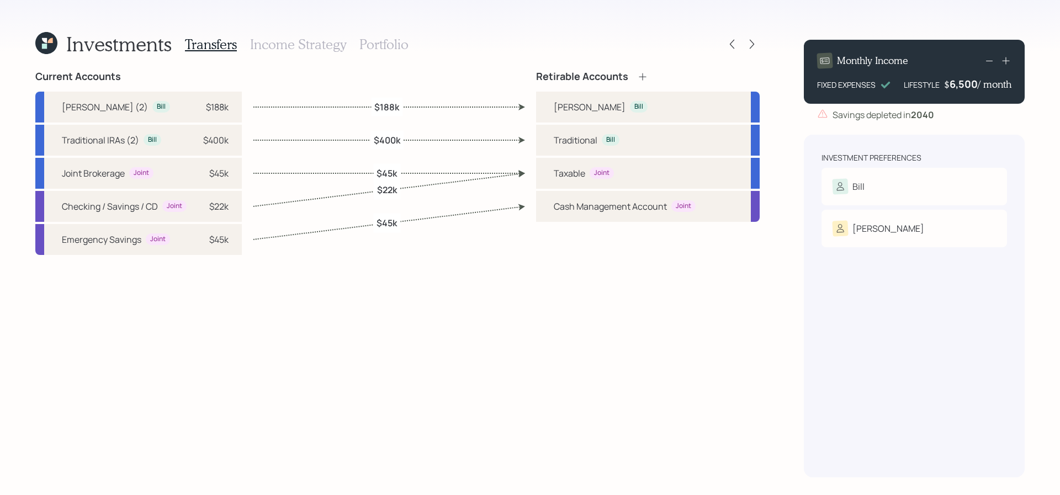
click at [305, 44] on h3 "Income Strategy" at bounding box center [298, 44] width 96 height 16
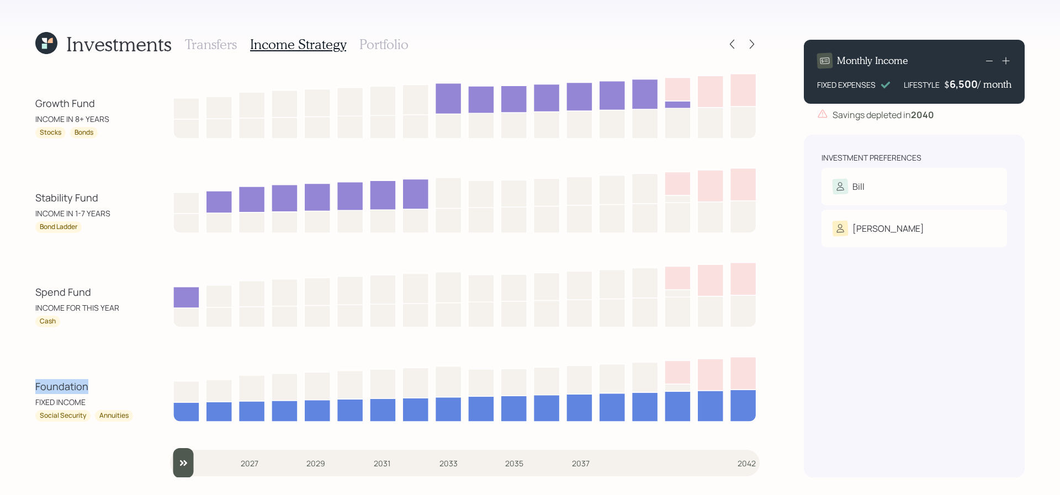
drag, startPoint x: 103, startPoint y: 383, endPoint x: 31, endPoint y: 390, distance: 72.7
click at [31, 390] on div "Investments Transfers Income Strategy Portfolio Growth Fund INCOME IN 8+ YEARS …" at bounding box center [530, 247] width 1060 height 495
drag, startPoint x: 105, startPoint y: 296, endPoint x: 31, endPoint y: 294, distance: 74.6
click at [31, 294] on div "Investments Transfers Income Strategy Portfolio Growth Fund INCOME IN 8+ YEARS …" at bounding box center [530, 247] width 1060 height 495
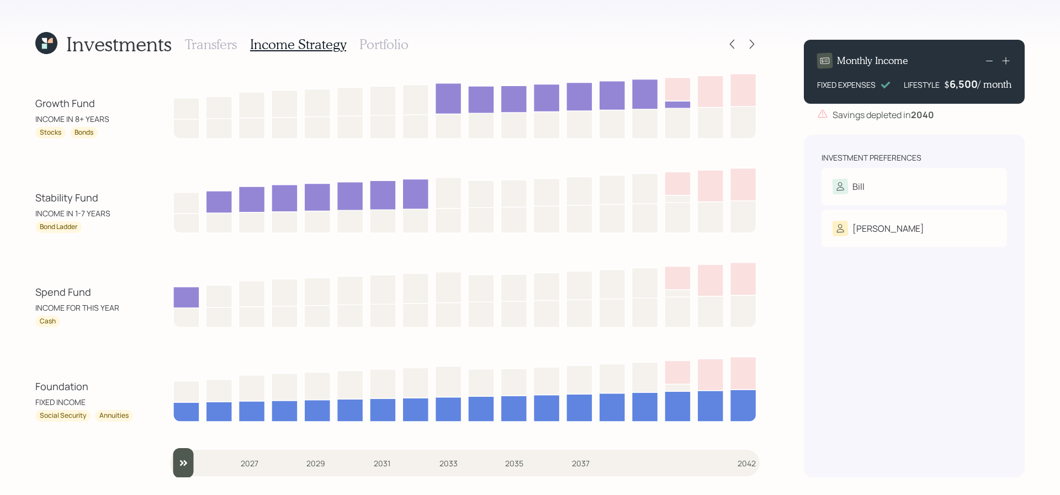
click at [34, 323] on div "Investments Transfers Income Strategy Portfolio Growth Fund INCOME IN 8+ YEARS …" at bounding box center [530, 247] width 1060 height 495
drag, startPoint x: 103, startPoint y: 196, endPoint x: 33, endPoint y: 198, distance: 69.6
click at [33, 198] on div "Investments Transfers Income Strategy Portfolio Growth Fund INCOME IN 8+ YEARS …" at bounding box center [530, 247] width 1060 height 495
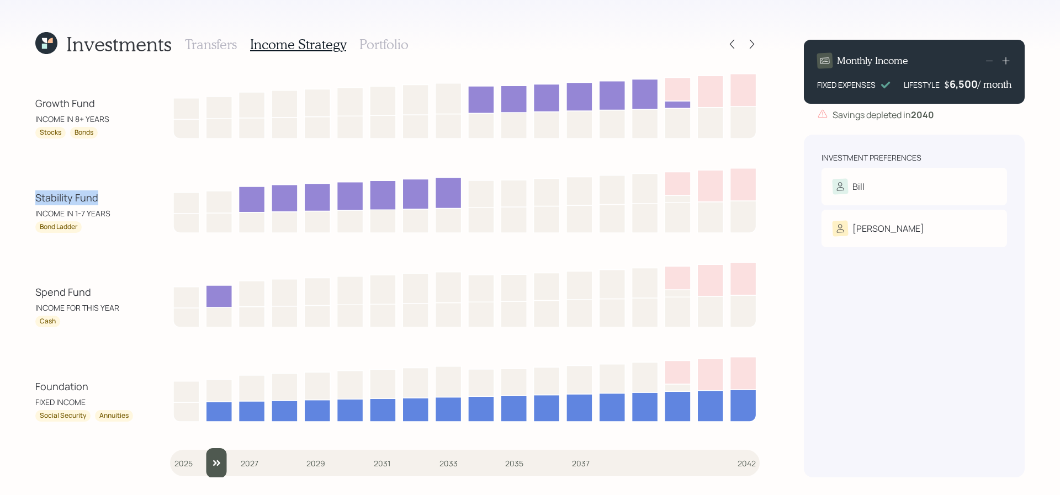
drag, startPoint x: 183, startPoint y: 463, endPoint x: 208, endPoint y: 462, distance: 24.9
click at [208, 462] on input "slider" at bounding box center [465, 463] width 590 height 30
click at [93, 108] on div "Growth Fund" at bounding box center [84, 103] width 99 height 15
drag, startPoint x: 99, startPoint y: 108, endPoint x: 56, endPoint y: 109, distance: 42.5
click at [56, 109] on div "Growth Fund" at bounding box center [84, 103] width 99 height 15
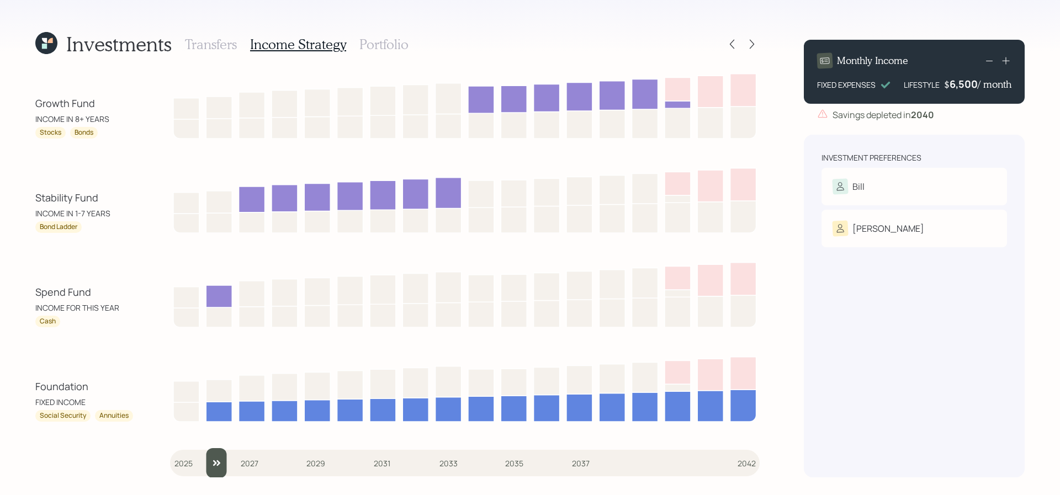
click at [99, 99] on div "Growth Fund" at bounding box center [84, 103] width 99 height 15
drag, startPoint x: 96, startPoint y: 102, endPoint x: 16, endPoint y: 103, distance: 80.1
click at [16, 103] on div "Investments Transfers Income Strategy Portfolio Growth Fund INCOME IN 8+ YEARS …" at bounding box center [530, 247] width 1060 height 495
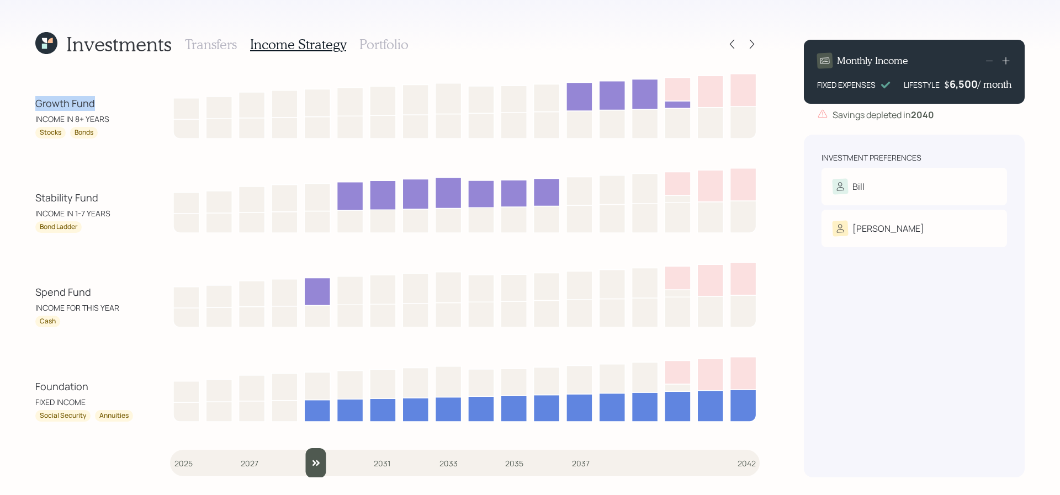
drag, startPoint x: 221, startPoint y: 464, endPoint x: 325, endPoint y: 456, distance: 104.2
click at [325, 456] on input "slider" at bounding box center [465, 463] width 590 height 30
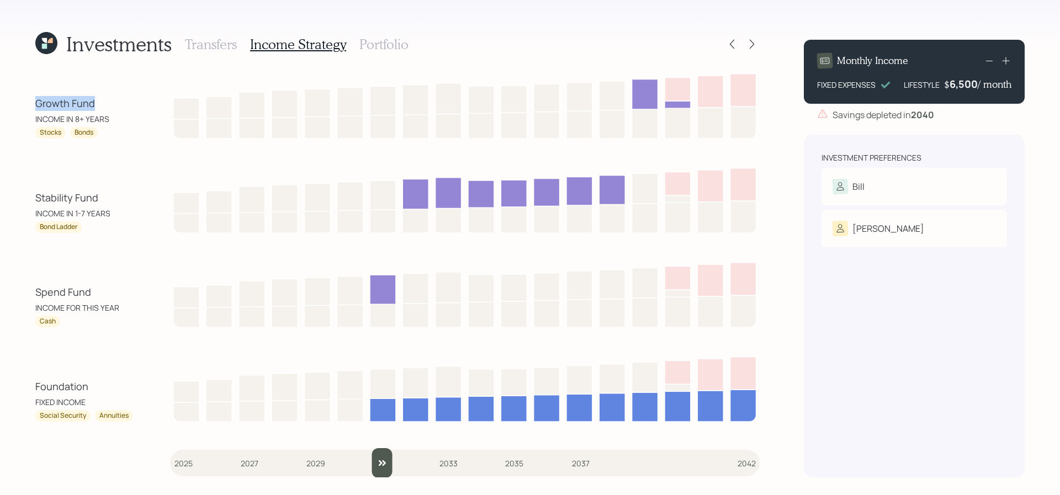
drag, startPoint x: 325, startPoint y: 456, endPoint x: 372, endPoint y: 450, distance: 47.3
click at [372, 450] on input "slider" at bounding box center [465, 463] width 590 height 30
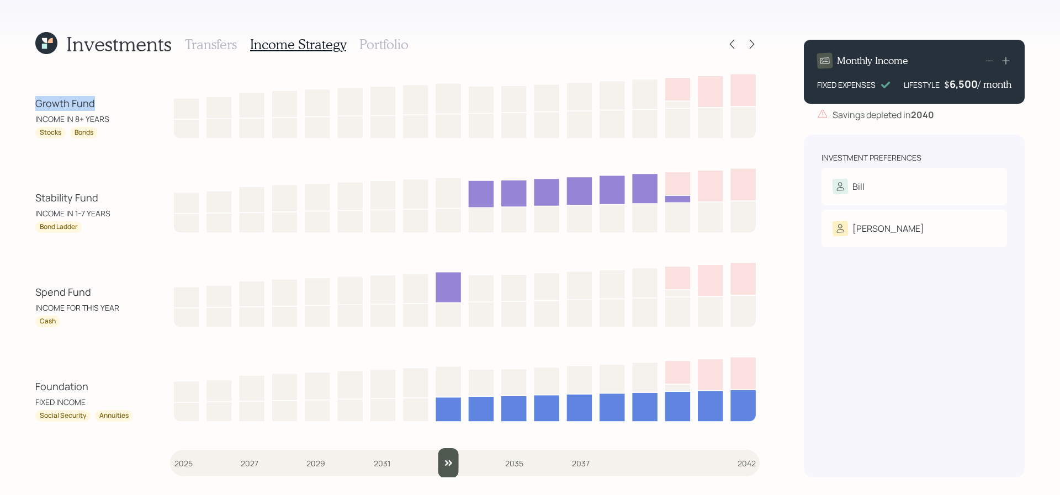
drag, startPoint x: 384, startPoint y: 455, endPoint x: 442, endPoint y: 447, distance: 58.5
click at [442, 448] on input "slider" at bounding box center [465, 463] width 590 height 30
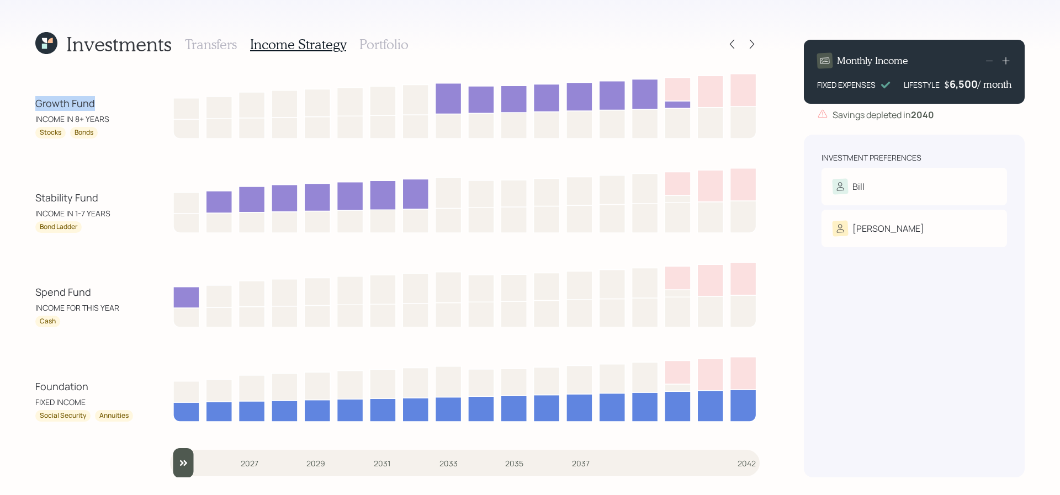
type input "2025"
drag, startPoint x: 445, startPoint y: 468, endPoint x: 69, endPoint y: 437, distance: 377.4
click at [69, 437] on div "Growth Fund INCOME IN 8+ YEARS Stocks Bonds Stability Fund INCOME IN 1-7 YEARS …" at bounding box center [397, 274] width 725 height 407
click at [117, 118] on div "INCOME IN 8+ YEARS" at bounding box center [84, 119] width 99 height 12
click at [374, 38] on h3 "Portfolio" at bounding box center [384, 44] width 49 height 16
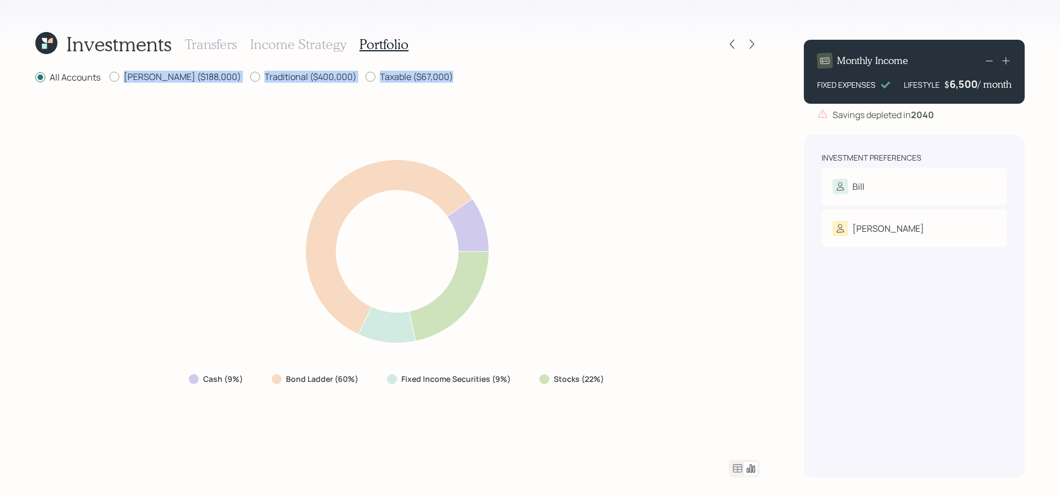
drag, startPoint x: 99, startPoint y: 81, endPoint x: 59, endPoint y: 108, distance: 48.3
click at [59, 108] on div "All Accounts [PERSON_NAME] ($188,000) Traditional ($400,000) Taxable ($67,000) …" at bounding box center [397, 274] width 725 height 407
click at [59, 108] on div "Cash (9%) Bond Ladder (60%) Fixed Income Securities (9%) Stocks (22%)" at bounding box center [397, 272] width 725 height 349
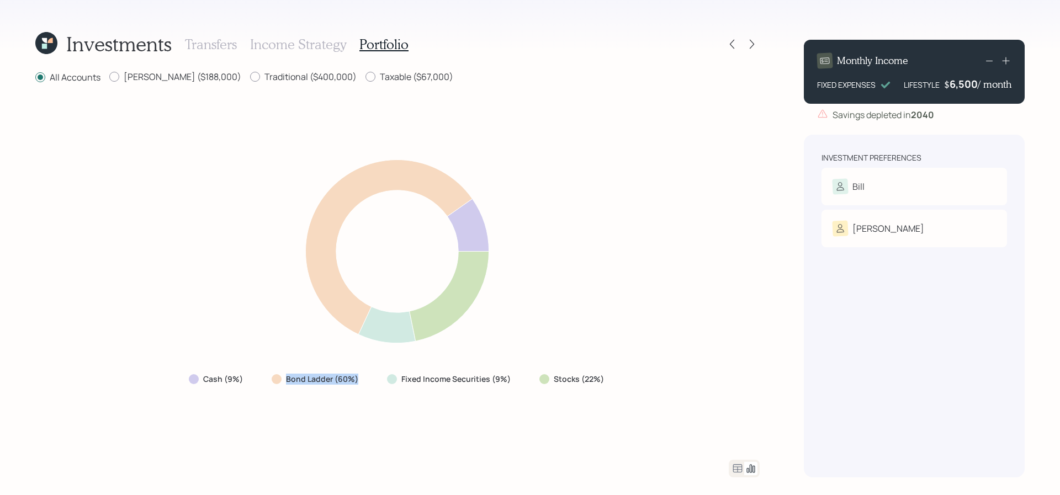
drag, startPoint x: 367, startPoint y: 381, endPoint x: 268, endPoint y: 381, distance: 99.4
click at [268, 381] on div "Bond Ladder (60%)" at bounding box center [316, 379] width 107 height 20
drag, startPoint x: 634, startPoint y: 379, endPoint x: 529, endPoint y: 383, distance: 105.0
click at [529, 383] on div "Cash (9%) Bond Ladder (60%) Fixed Income Securities (9%) Stocks (22%)" at bounding box center [397, 272] width 725 height 349
drag, startPoint x: 508, startPoint y: 385, endPoint x: 364, endPoint y: 385, distance: 144.1
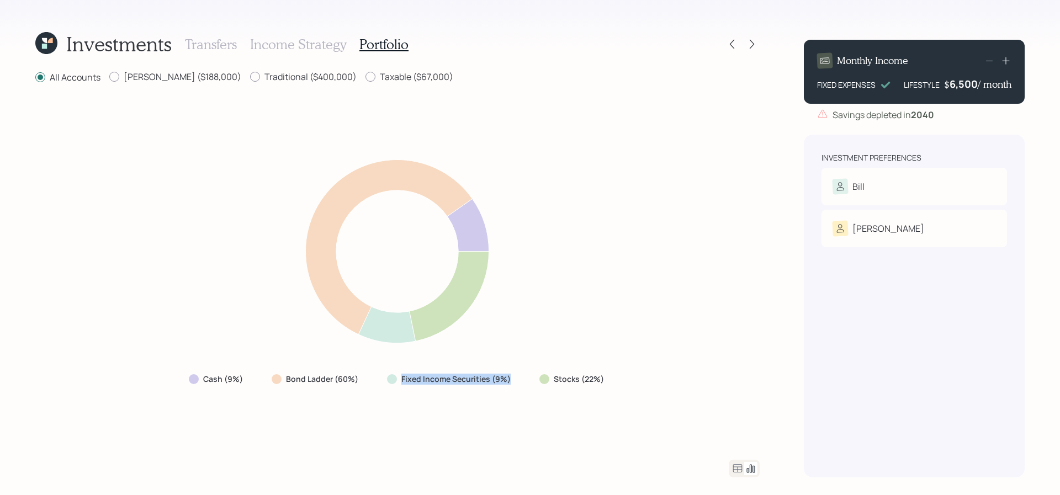
click at [364, 385] on div "Cash (9%) Bond Ladder (60%) Fixed Income Securities (9%) Stocks (22%)" at bounding box center [397, 379] width 435 height 20
drag, startPoint x: 255, startPoint y: 385, endPoint x: 202, endPoint y: 383, distance: 53.6
click at [202, 383] on div "Cash (9%) Bond Ladder (60%) Fixed Income Securities (9%) Stocks (22%)" at bounding box center [397, 379] width 435 height 20
click at [168, 110] on div "Cash (9%) Bond Ladder (60%) Fixed Income Securities (9%) Stocks (22%)" at bounding box center [397, 272] width 725 height 349
click at [128, 81] on label "[PERSON_NAME] ($188,000)" at bounding box center [175, 77] width 132 height 12
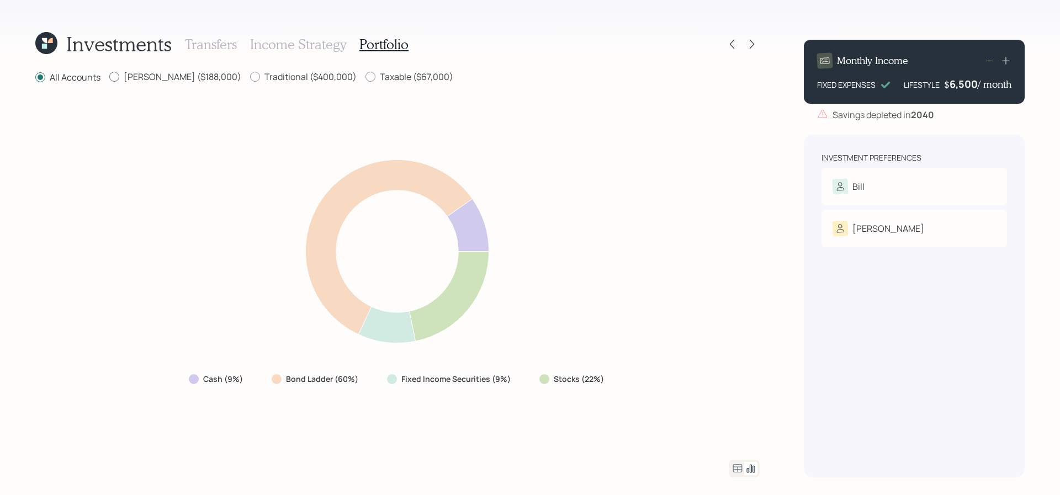
click at [109, 77] on input "[PERSON_NAME] ($188,000)" at bounding box center [109, 77] width 1 height 1
radio input "true"
radio input "false"
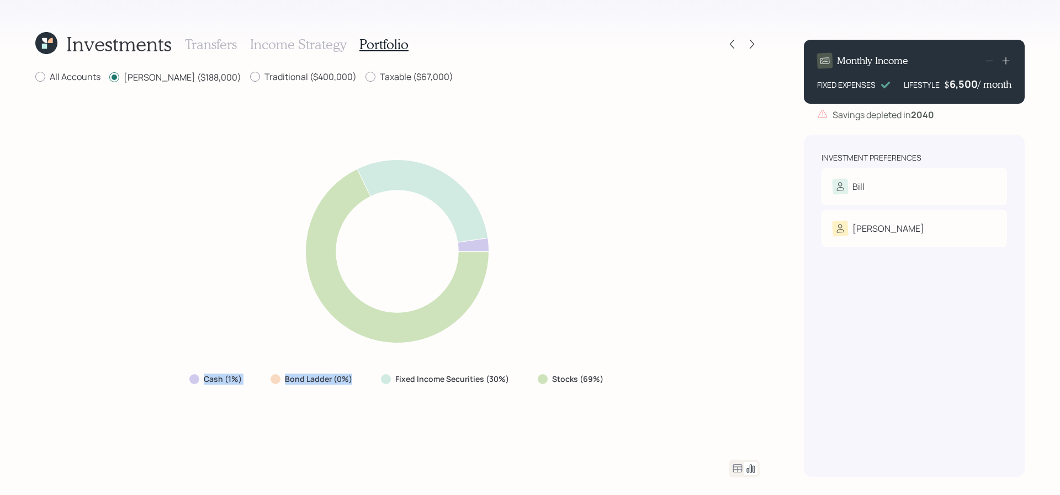
drag, startPoint x: 362, startPoint y: 389, endPoint x: 242, endPoint y: 371, distance: 121.3
click at [242, 371] on div "Cash (1%) Bond Ladder (0%) Fixed Income Securities (30%) Stocks (69%)" at bounding box center [397, 272] width 725 height 349
drag, startPoint x: 509, startPoint y: 383, endPoint x: 401, endPoint y: 373, distance: 108.2
click at [401, 373] on div "Fixed Income Securities (30%)" at bounding box center [446, 379] width 148 height 20
drag, startPoint x: 601, startPoint y: 378, endPoint x: 551, endPoint y: 382, distance: 49.9
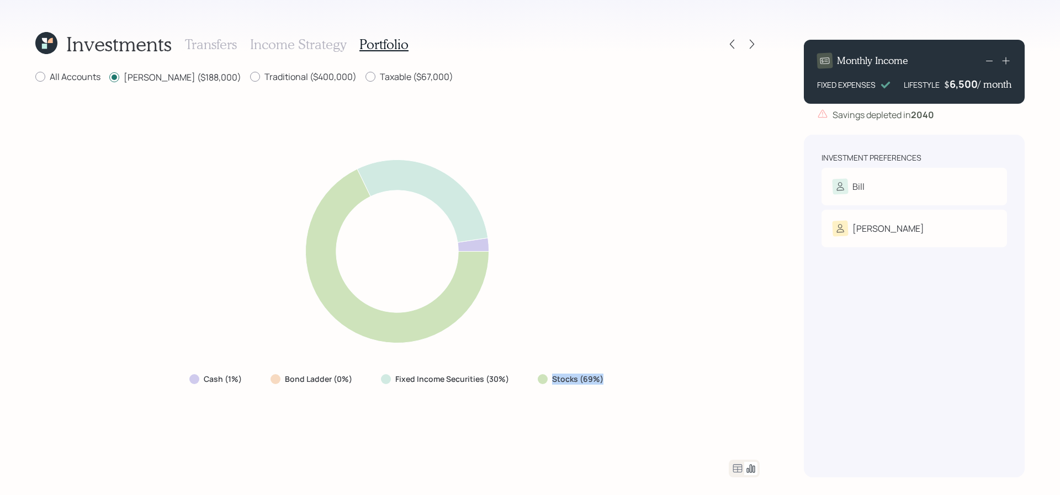
click at [552, 382] on label "Stocks (69%)" at bounding box center [577, 379] width 51 height 11
click at [532, 392] on div "Cash (1%) Bond Ladder (0%) Fixed Income Securities (30%) Stocks (69%)" at bounding box center [397, 272] width 725 height 349
click at [250, 76] on div at bounding box center [255, 77] width 10 height 10
click at [250, 77] on input "Traditional ($400,000)" at bounding box center [250, 77] width 1 height 1
radio input "true"
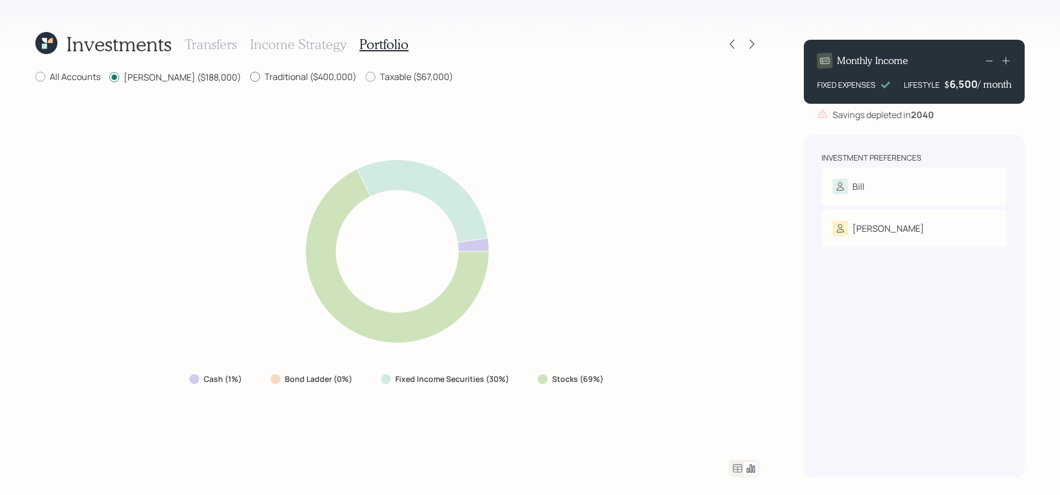
radio input "false"
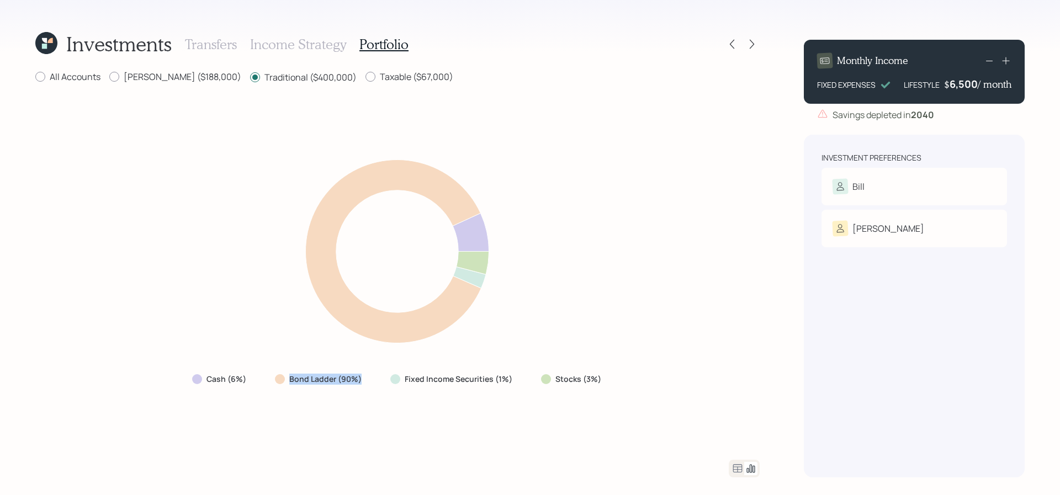
drag, startPoint x: 361, startPoint y: 380, endPoint x: 278, endPoint y: 379, distance: 82.8
click at [278, 379] on div "Bond Ladder (90%)" at bounding box center [319, 379] width 89 height 11
click at [366, 77] on label "Taxable ($67,000)" at bounding box center [410, 77] width 88 height 12
click at [365, 77] on input "Taxable ($67,000)" at bounding box center [365, 77] width 1 height 1
radio input "true"
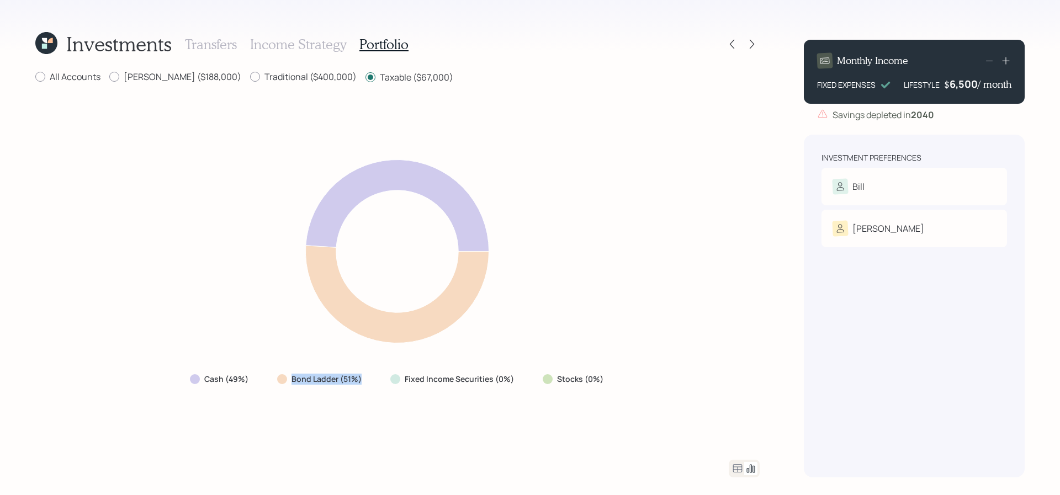
drag, startPoint x: 382, startPoint y: 383, endPoint x: 265, endPoint y: 383, distance: 117.6
click at [265, 383] on div "Cash (49%) Bond Ladder (51%) Fixed Income Securities (0%) Stocks (0%)" at bounding box center [398, 379] width 434 height 20
drag, startPoint x: 252, startPoint y: 380, endPoint x: 68, endPoint y: 377, distance: 184.5
click at [68, 377] on div "Cash (49%) Bond Ladder (51%) Fixed Income Securities (0%) Stocks (0%)" at bounding box center [397, 272] width 725 height 349
click at [250, 75] on label "Traditional ($400,000)" at bounding box center [303, 77] width 107 height 12
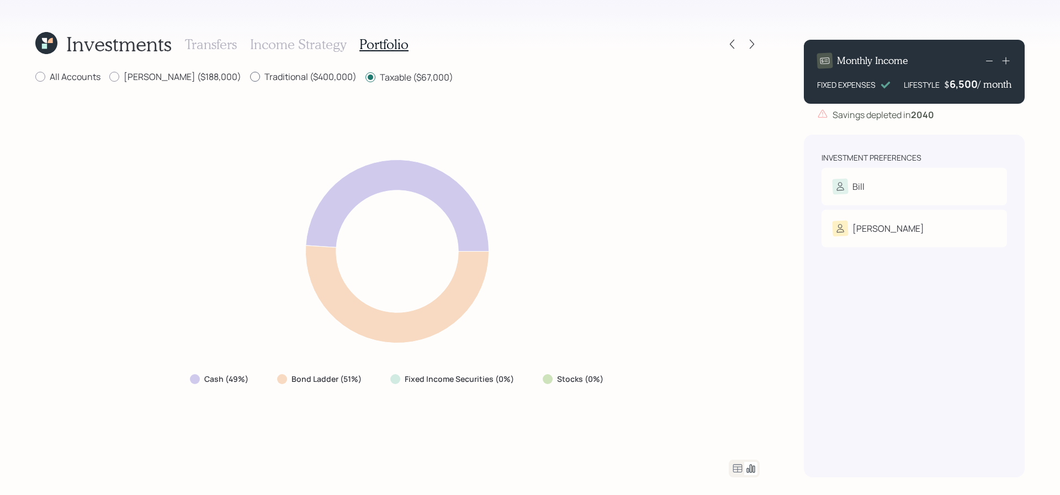
click at [250, 77] on input "Traditional ($400,000)" at bounding box center [250, 77] width 1 height 1
radio input "true"
radio input "false"
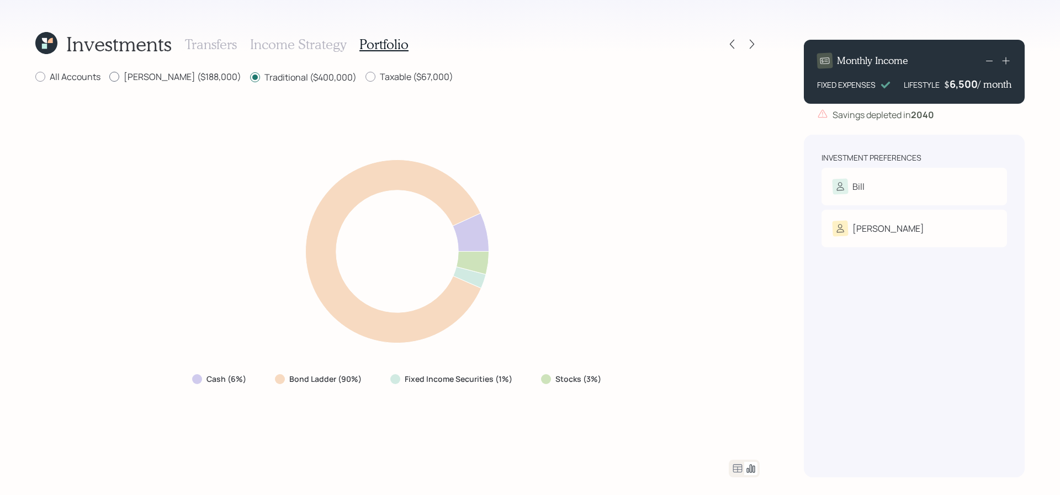
click at [180, 82] on label "[PERSON_NAME] ($188,000)" at bounding box center [175, 77] width 132 height 12
click at [109, 77] on input "[PERSON_NAME] ($188,000)" at bounding box center [109, 77] width 1 height 1
radio input "true"
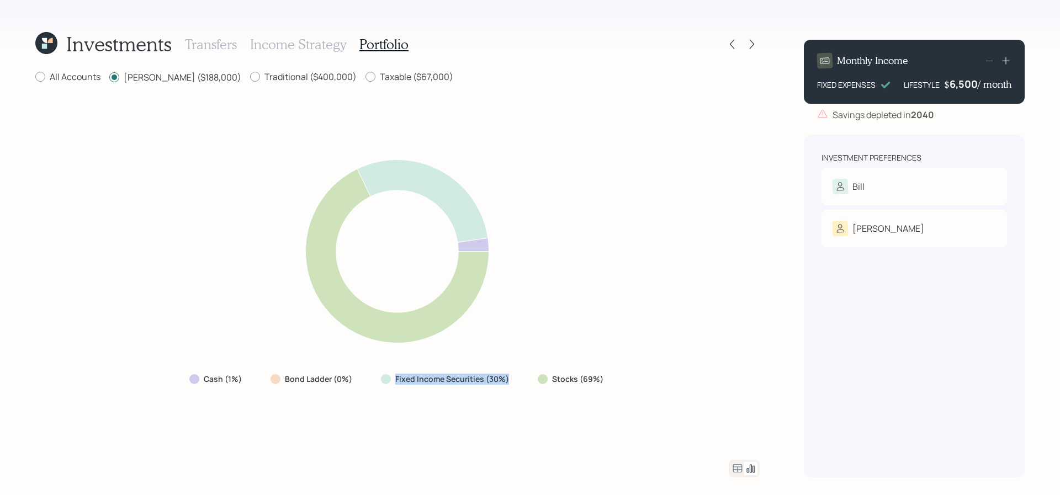
drag, startPoint x: 523, startPoint y: 389, endPoint x: 411, endPoint y: 368, distance: 113.6
click at [411, 368] on div "Cash (1%) Bond Ladder (0%) Fixed Income Securities (30%) Stocks (69%)" at bounding box center [397, 272] width 725 height 349
click at [267, 79] on label "Traditional ($400,000)" at bounding box center [303, 77] width 107 height 12
click at [250, 77] on input "Traditional ($400,000)" at bounding box center [250, 77] width 1 height 1
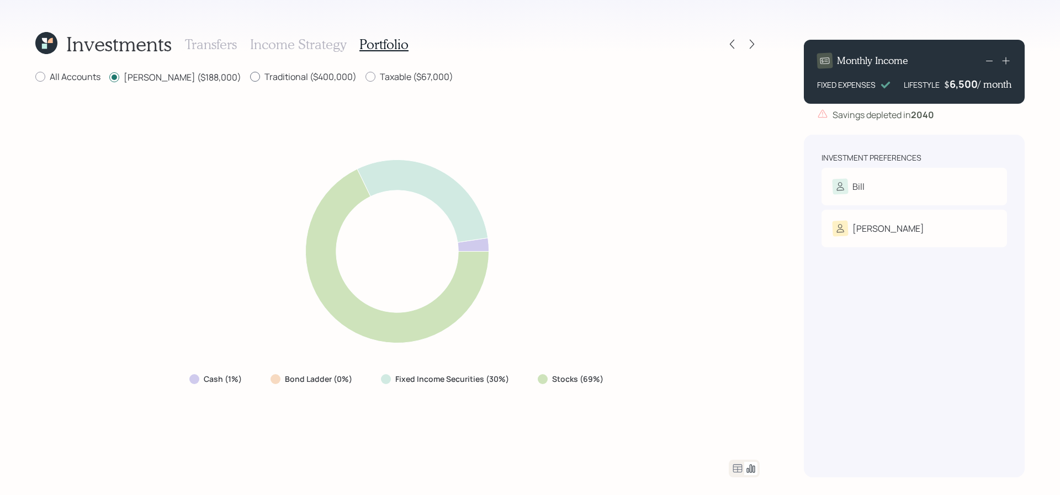
radio input "true"
radio input "false"
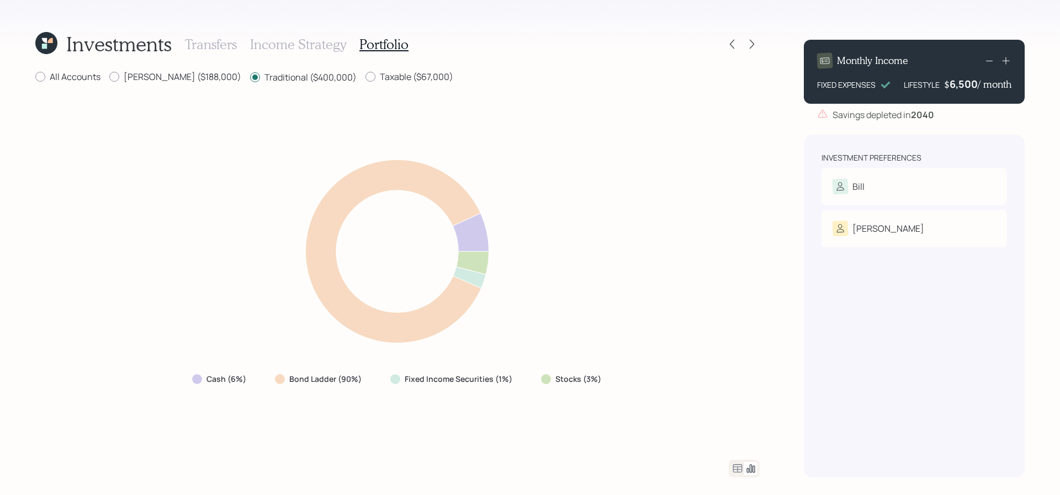
click at [736, 466] on icon at bounding box center [737, 468] width 13 height 13
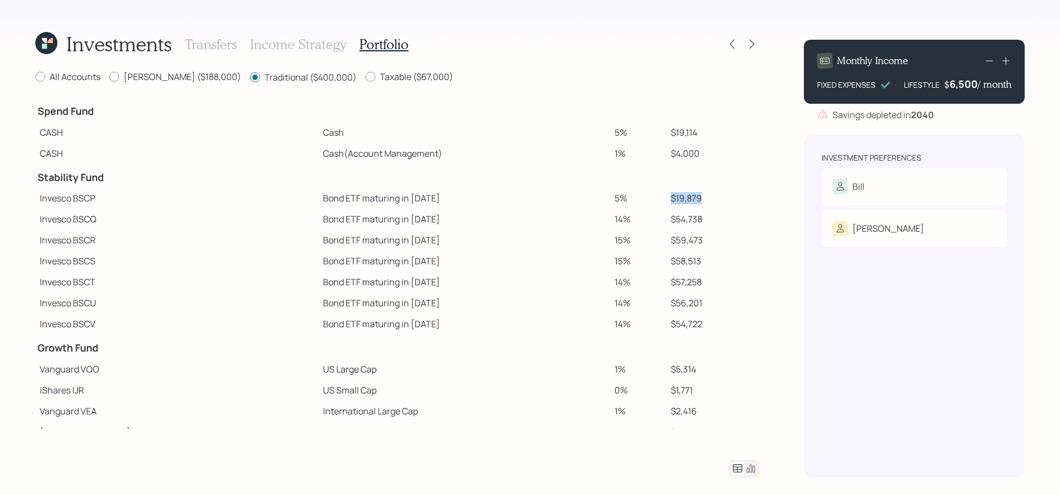
drag, startPoint x: 694, startPoint y: 203, endPoint x: 637, endPoint y: 203, distance: 57.4
click at [637, 203] on tr "Invesco BSCP Bond ETF maturing in [DATE] 5% $19,879" at bounding box center [397, 198] width 725 height 21
click at [667, 210] on td "$54,738" at bounding box center [713, 219] width 93 height 21
click at [756, 473] on icon at bounding box center [750, 468] width 13 height 13
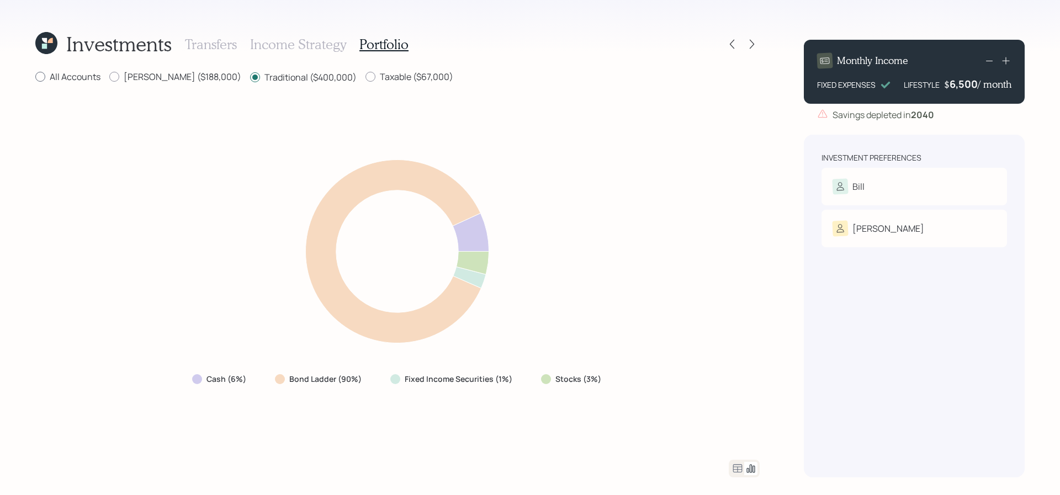
click at [74, 77] on label "All Accounts" at bounding box center [67, 77] width 65 height 12
click at [35, 77] on input "All Accounts" at bounding box center [35, 77] width 1 height 1
radio input "true"
radio input "false"
click at [736, 468] on icon at bounding box center [737, 468] width 13 height 13
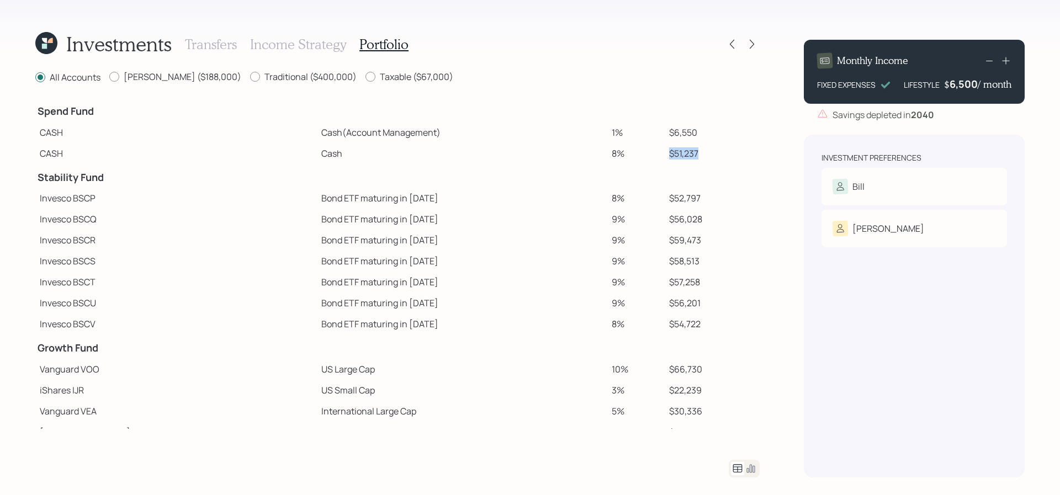
drag, startPoint x: 689, startPoint y: 154, endPoint x: 648, endPoint y: 154, distance: 40.9
click at [648, 154] on tr "CASH Cash 8% $51,237" at bounding box center [397, 153] width 725 height 21
drag, startPoint x: 688, startPoint y: 132, endPoint x: 650, endPoint y: 133, distance: 38.1
click at [650, 133] on tr "CASH Cash (Account Management) 1% $6,550" at bounding box center [397, 132] width 725 height 21
click at [631, 161] on td "8%" at bounding box center [636, 153] width 57 height 21
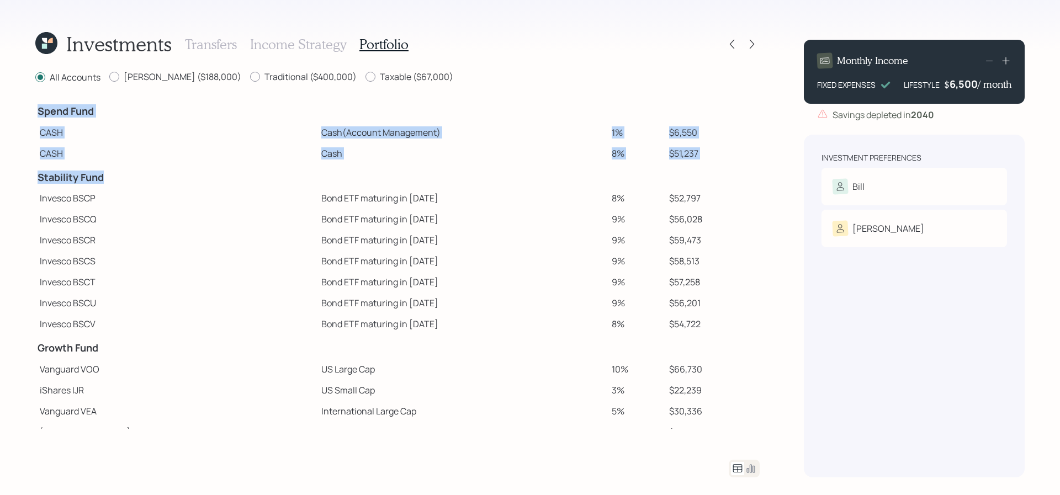
drag, startPoint x: 119, startPoint y: 182, endPoint x: 29, endPoint y: 182, distance: 90.0
click at [29, 182] on div "Investments Transfers Income Strategy Portfolio All Accounts [PERSON_NAME] ($18…" at bounding box center [530, 247] width 1060 height 495
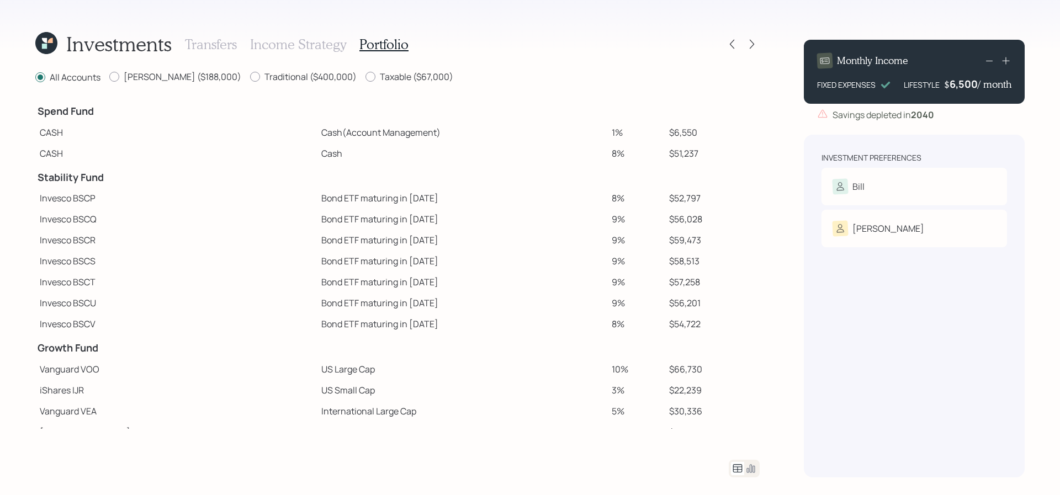
click at [103, 217] on td "Invesco BSCQ" at bounding box center [176, 219] width 282 height 21
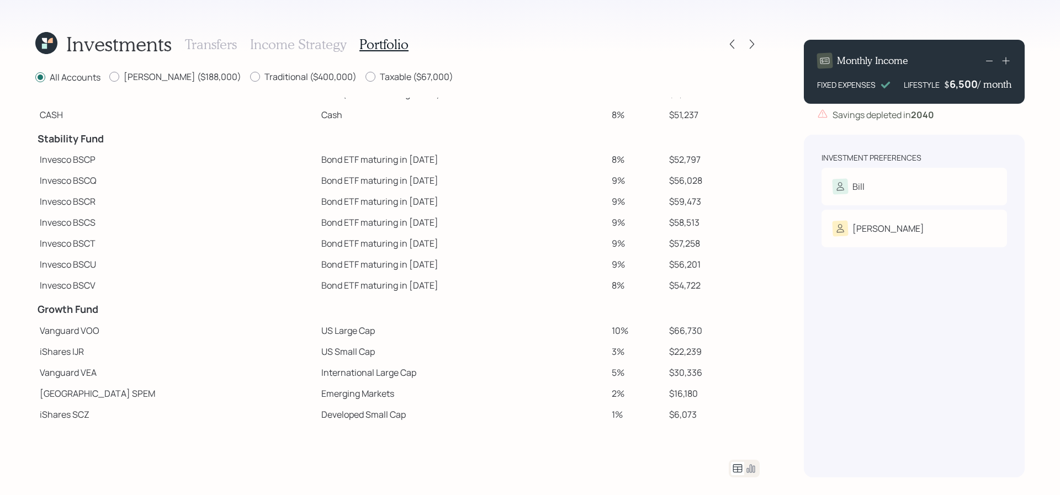
scroll to position [40, 0]
drag, startPoint x: 688, startPoint y: 162, endPoint x: 661, endPoint y: 162, distance: 27.1
click at [665, 162] on td "$52,797" at bounding box center [712, 157] width 95 height 21
click at [365, 247] on td "Bond ETF maturing in [DATE]" at bounding box center [462, 241] width 291 height 21
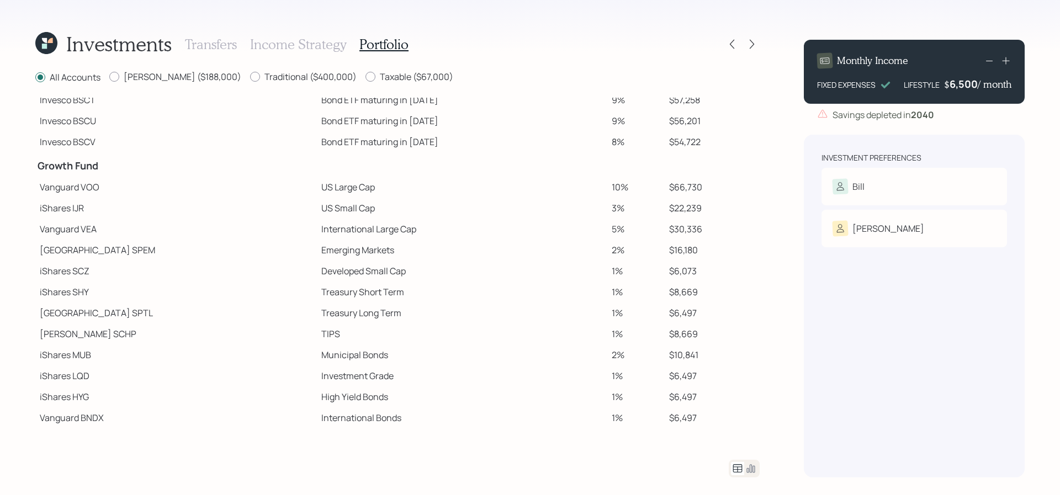
scroll to position [203, 0]
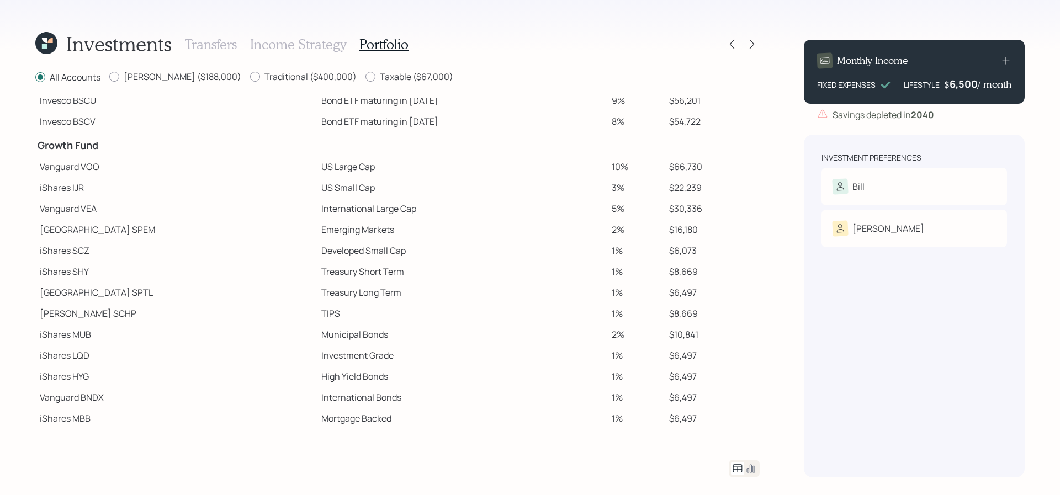
click at [88, 172] on td "Vanguard VOO" at bounding box center [176, 166] width 282 height 21
click at [317, 168] on td "US Large Cap" at bounding box center [462, 166] width 291 height 21
click at [317, 180] on td "US Small Cap" at bounding box center [462, 187] width 291 height 21
drag, startPoint x: 323, startPoint y: 160, endPoint x: 261, endPoint y: 159, distance: 61.3
click at [317, 159] on td "US Large Cap" at bounding box center [462, 166] width 291 height 21
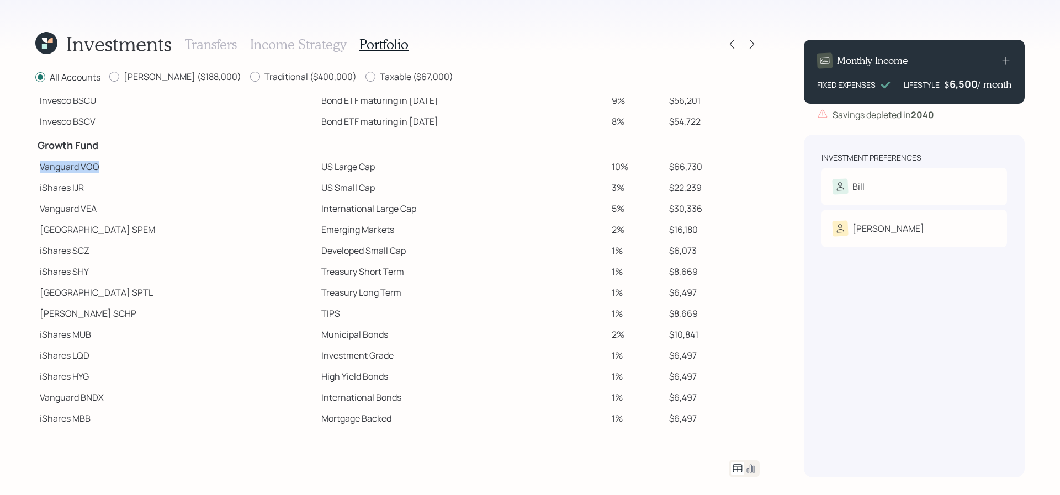
drag, startPoint x: 110, startPoint y: 162, endPoint x: 39, endPoint y: 163, distance: 70.7
click at [39, 163] on td "Vanguard VOO" at bounding box center [176, 166] width 282 height 21
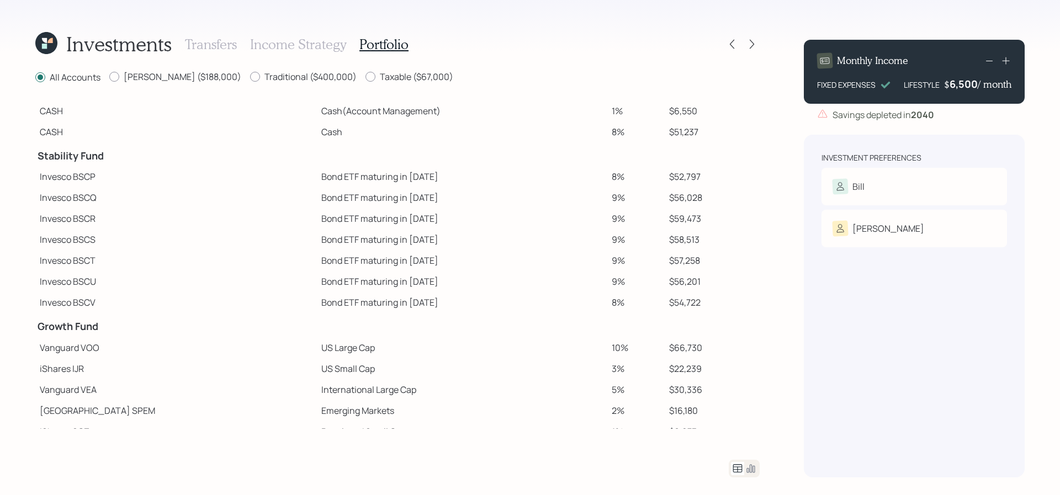
scroll to position [0, 0]
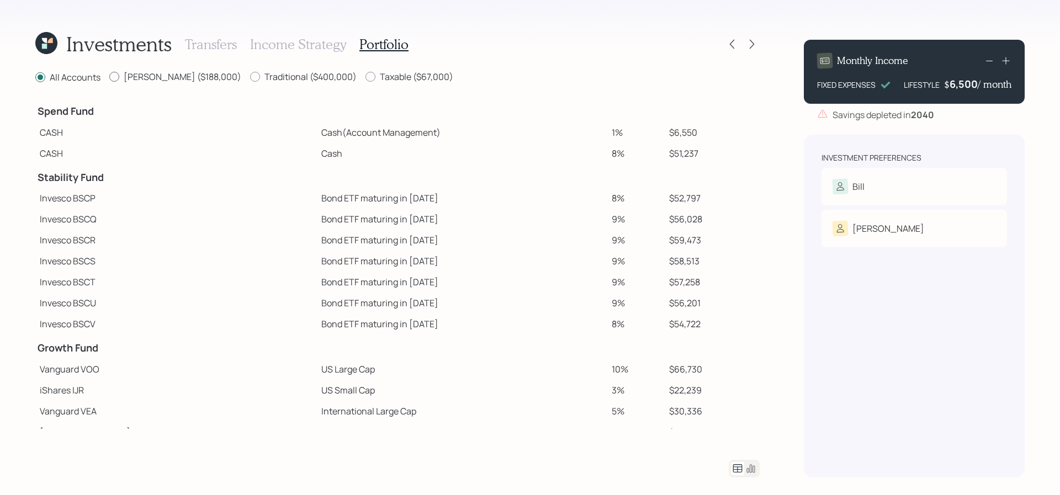
click at [136, 77] on label "[PERSON_NAME] ($188,000)" at bounding box center [175, 77] width 132 height 12
click at [109, 77] on input "[PERSON_NAME] ($188,000)" at bounding box center [109, 77] width 1 height 1
radio input "true"
radio input "false"
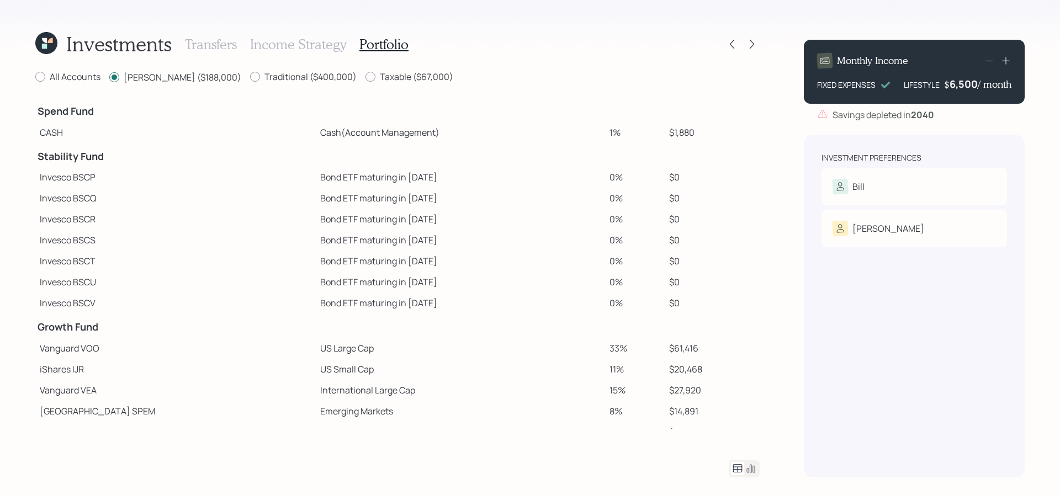
scroll to position [182, 0]
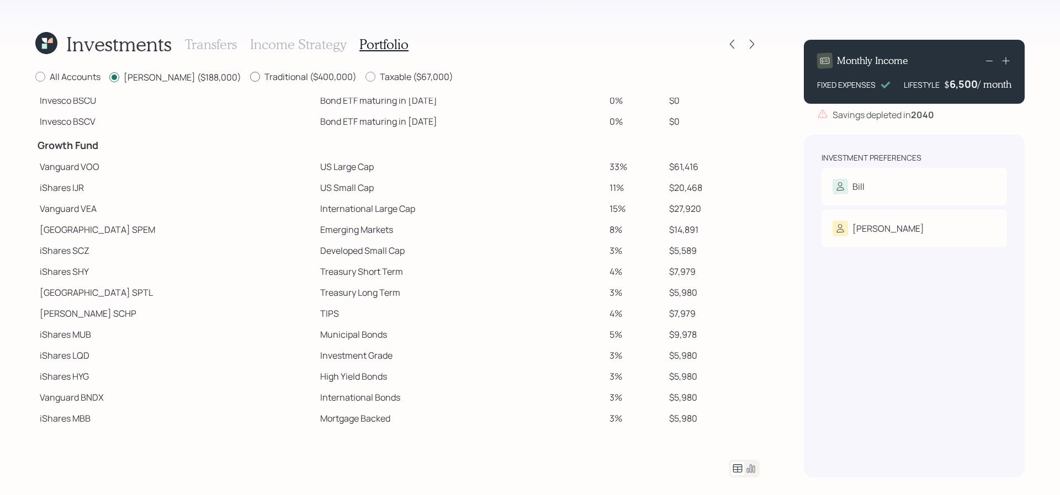
click at [280, 75] on label "Traditional ($400,000)" at bounding box center [303, 77] width 107 height 12
click at [250, 77] on input "Traditional ($400,000)" at bounding box center [250, 77] width 1 height 1
radio input "true"
radio input "false"
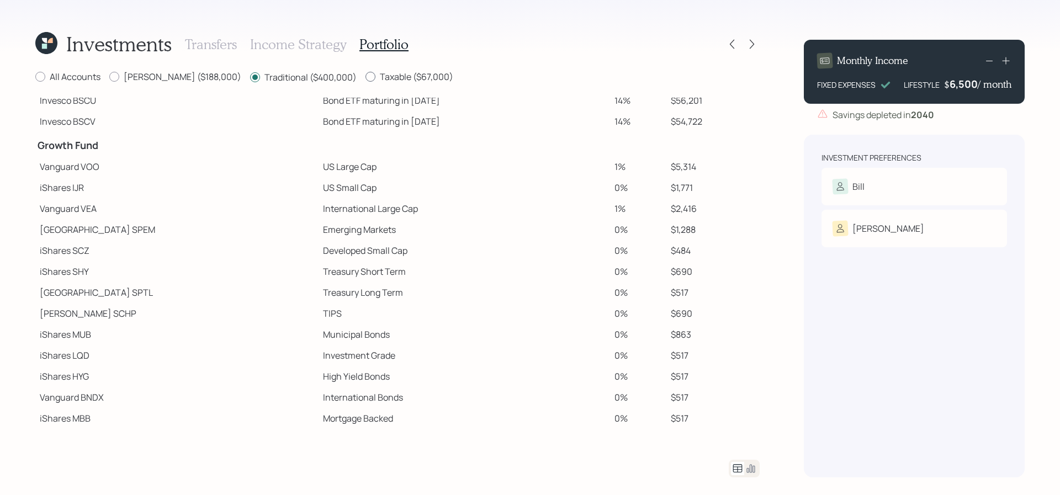
click at [366, 74] on label "Taxable ($67,000)" at bounding box center [410, 77] width 88 height 12
click at [365, 77] on input "Taxable ($67,000)" at bounding box center [365, 77] width 1 height 1
radio input "true"
radio input "false"
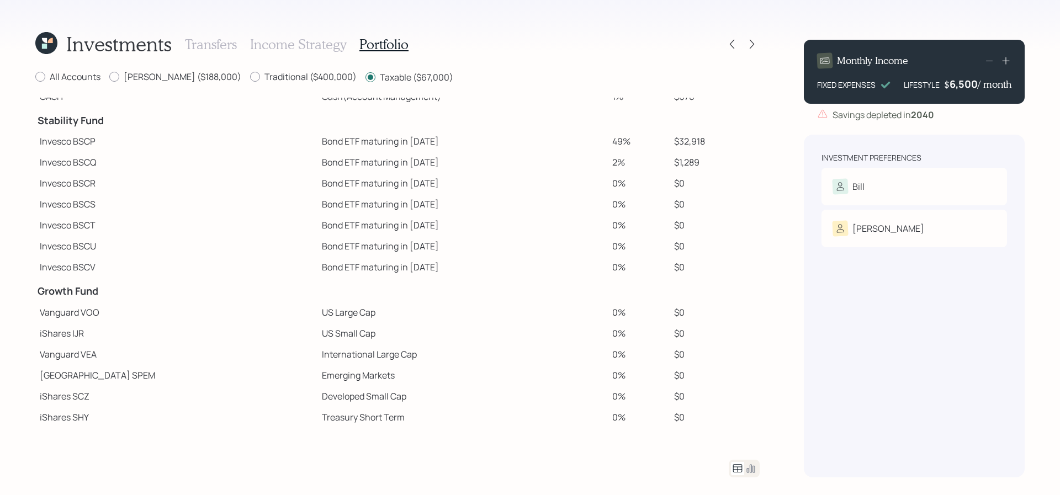
scroll to position [0, 0]
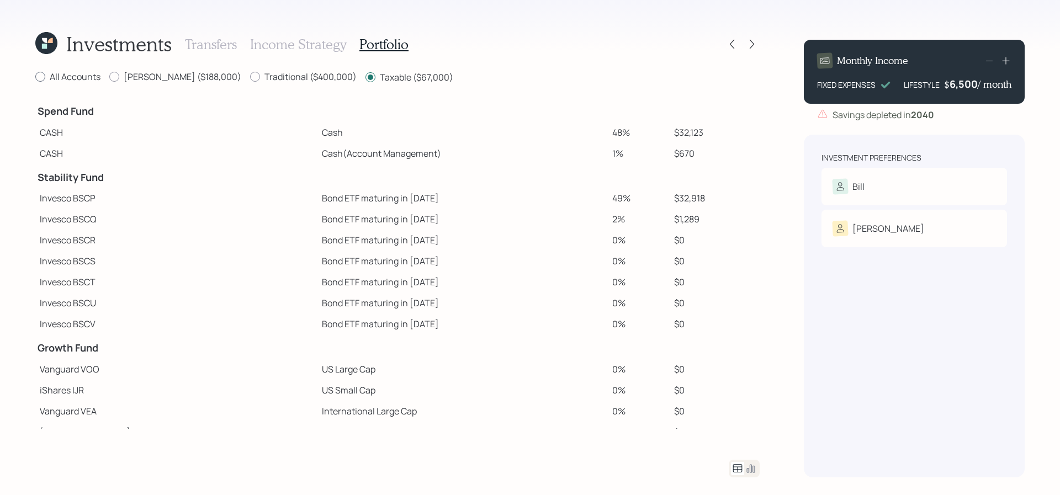
click at [81, 82] on label "All Accounts" at bounding box center [67, 77] width 65 height 12
click at [35, 77] on input "All Accounts" at bounding box center [35, 77] width 1 height 1
radio input "true"
radio input "false"
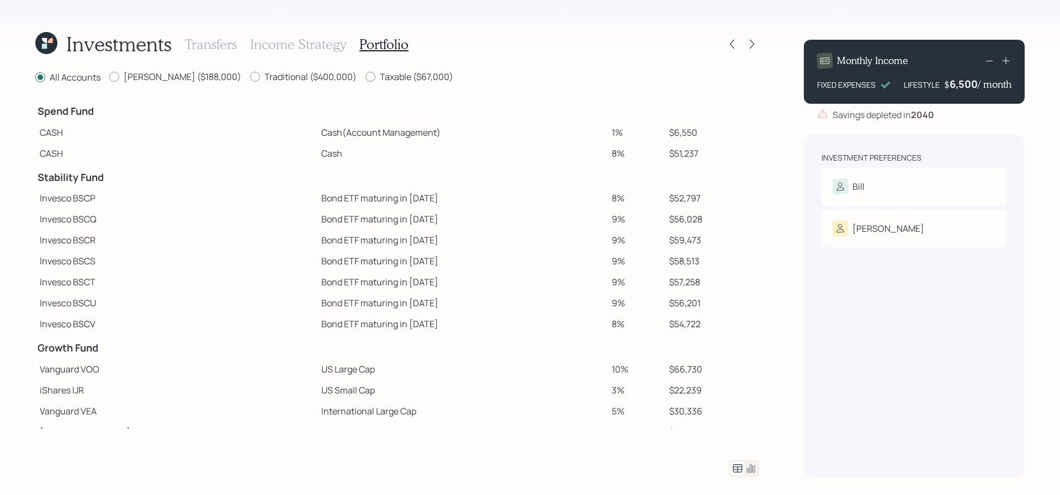
click at [746, 463] on icon at bounding box center [750, 468] width 13 height 13
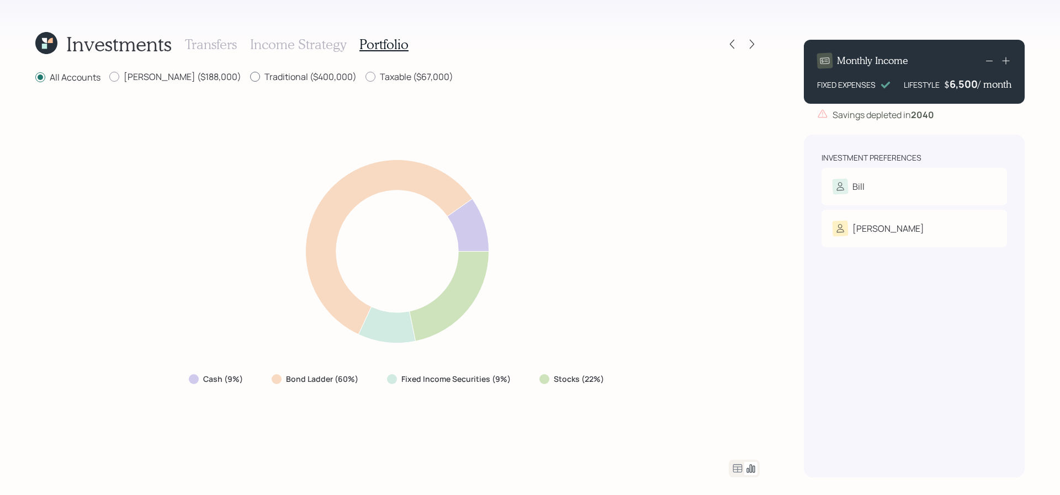
click at [250, 79] on div at bounding box center [255, 77] width 10 height 10
click at [250, 77] on input "Traditional ($400,000)" at bounding box center [250, 77] width 1 height 1
radio input "true"
radio input "false"
click at [174, 79] on label "[PERSON_NAME] ($188,000)" at bounding box center [175, 77] width 132 height 12
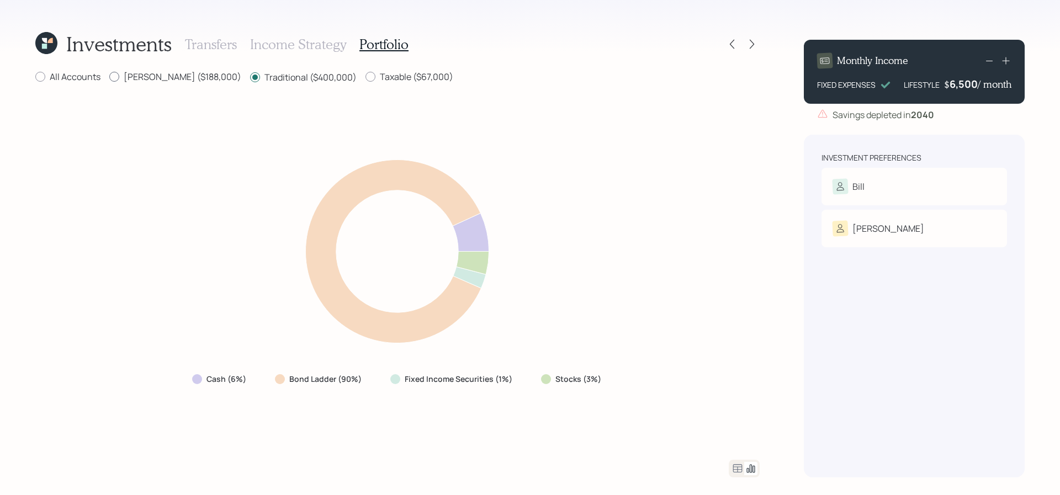
click at [109, 77] on input "[PERSON_NAME] ($188,000)" at bounding box center [109, 77] width 1 height 1
radio input "true"
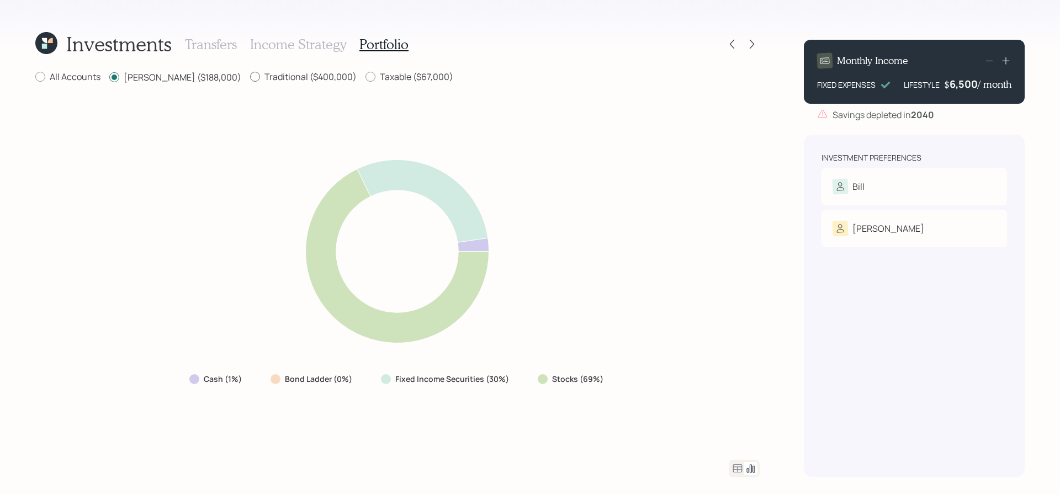
click at [260, 75] on label "Traditional ($400,000)" at bounding box center [303, 77] width 107 height 12
click at [250, 77] on input "Traditional ($400,000)" at bounding box center [250, 77] width 1 height 1
radio input "true"
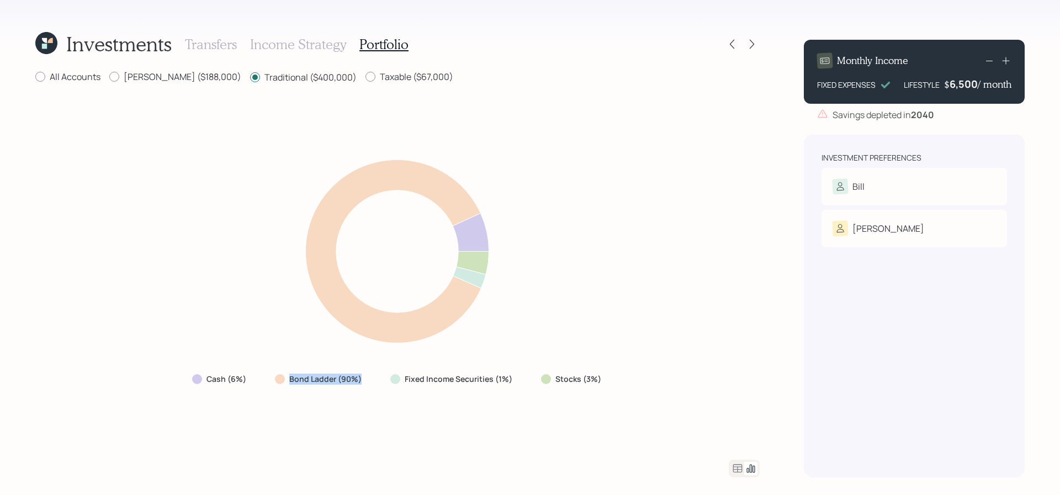
drag, startPoint x: 371, startPoint y: 381, endPoint x: 248, endPoint y: 381, distance: 123.2
click at [248, 381] on div "Cash (6%) Bond Ladder (90%) Fixed Income Securities (1%) Stocks (3%)" at bounding box center [397, 379] width 429 height 20
click at [150, 80] on label "[PERSON_NAME] ($188,000)" at bounding box center [175, 77] width 132 height 12
click at [109, 77] on input "[PERSON_NAME] ($188,000)" at bounding box center [109, 77] width 1 height 1
radio input "true"
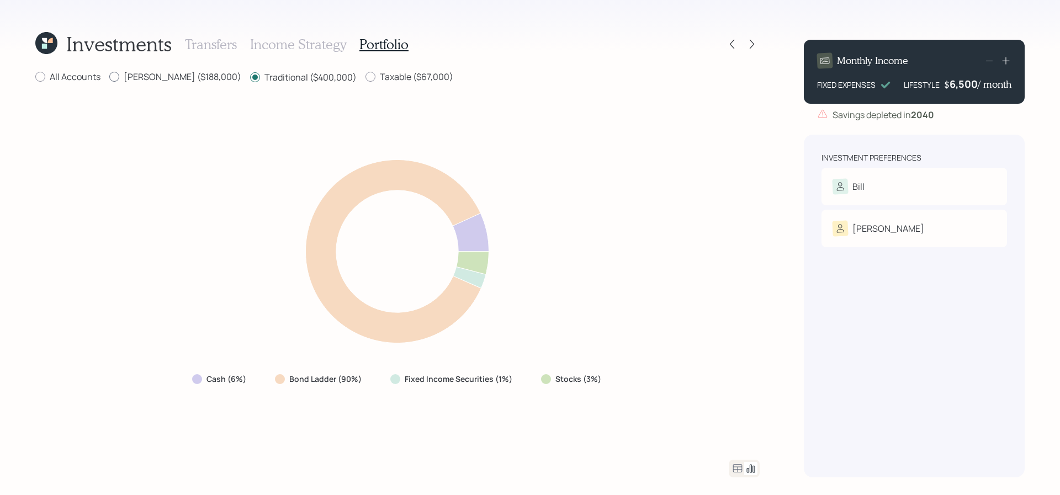
radio input "false"
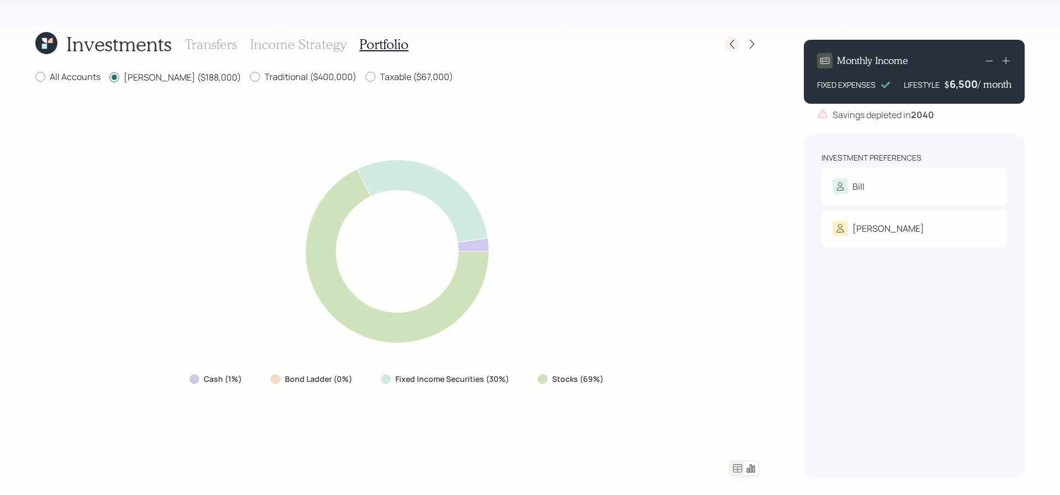
click at [736, 49] on icon at bounding box center [732, 44] width 11 height 11
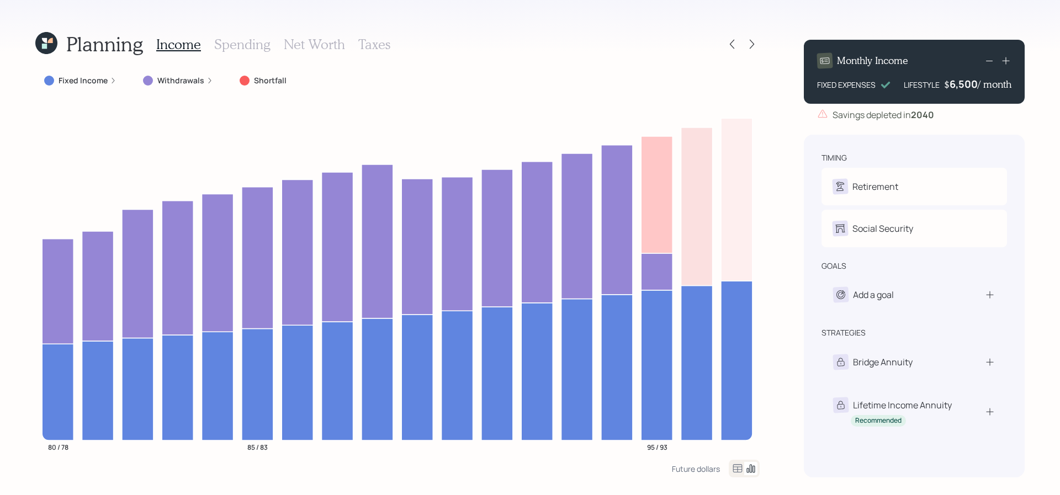
click at [363, 47] on h3 "Taxes" at bounding box center [374, 44] width 32 height 16
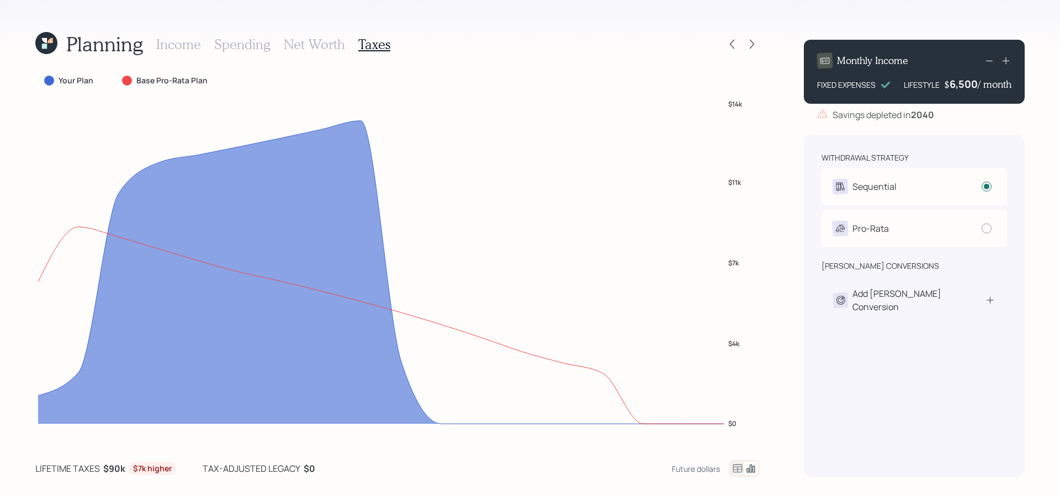
click at [734, 467] on icon at bounding box center [737, 468] width 9 height 8
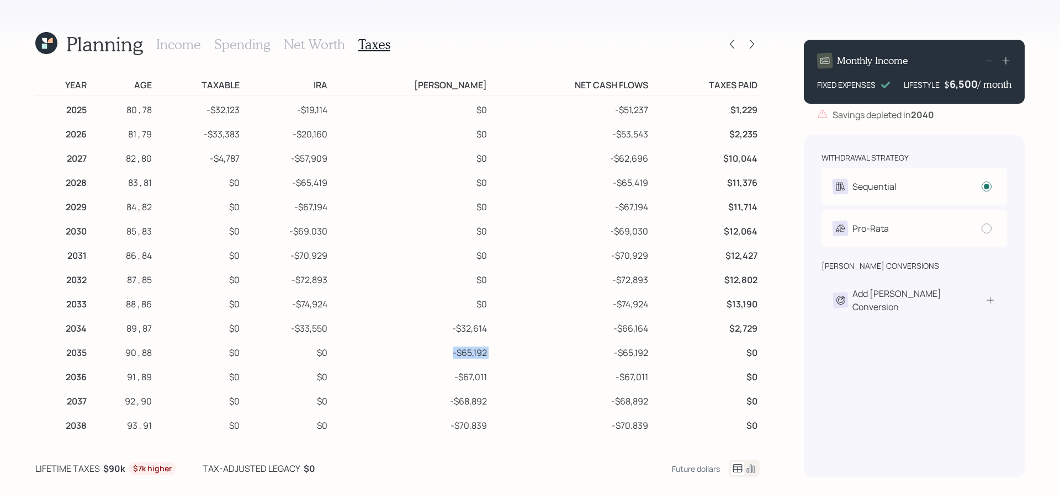
drag, startPoint x: 473, startPoint y: 350, endPoint x: 421, endPoint y: 350, distance: 51.9
click at [421, 350] on tr "2035 90 , 88 $0 $0 -$65,192 -$65,192 $0" at bounding box center [397, 351] width 725 height 24
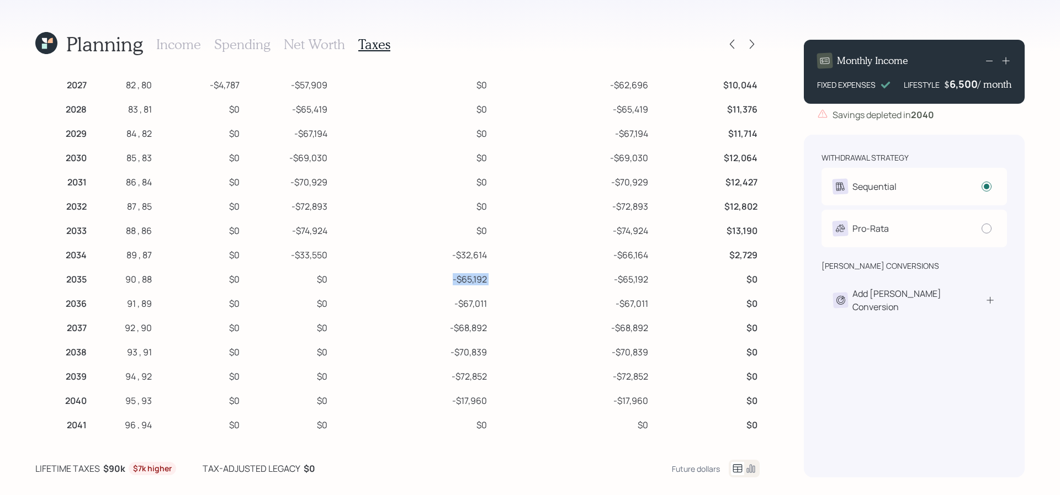
scroll to position [104, 0]
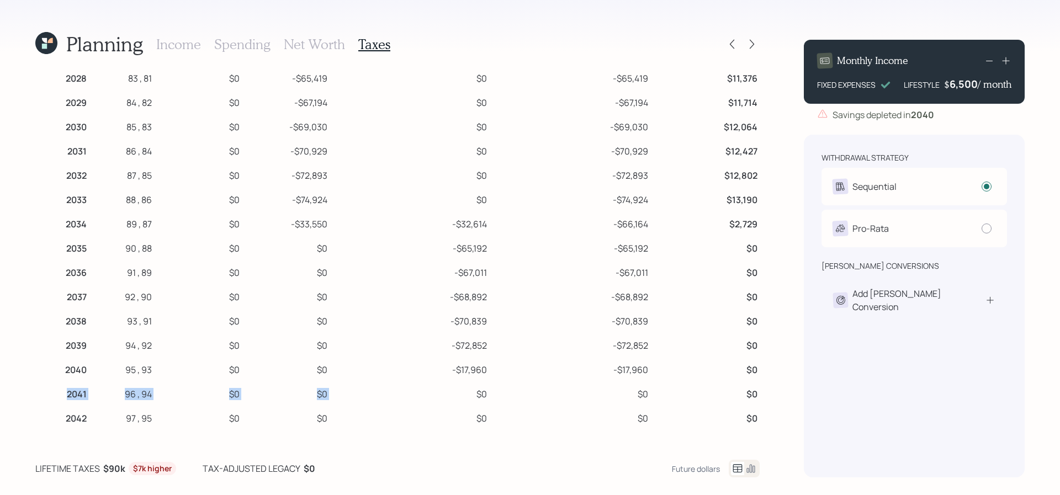
drag, startPoint x: 443, startPoint y: 390, endPoint x: 72, endPoint y: 398, distance: 371.8
click at [72, 398] on tr "2041 96 , 94 $0 $0 $0 $0 $0" at bounding box center [397, 393] width 725 height 24
click at [731, 43] on icon at bounding box center [732, 44] width 11 height 11
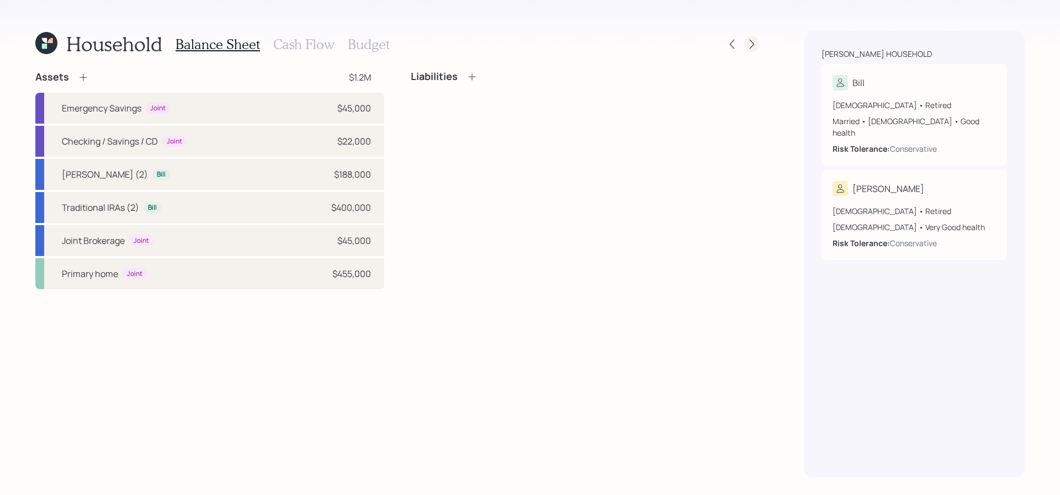
click at [757, 44] on icon at bounding box center [752, 44] width 11 height 11
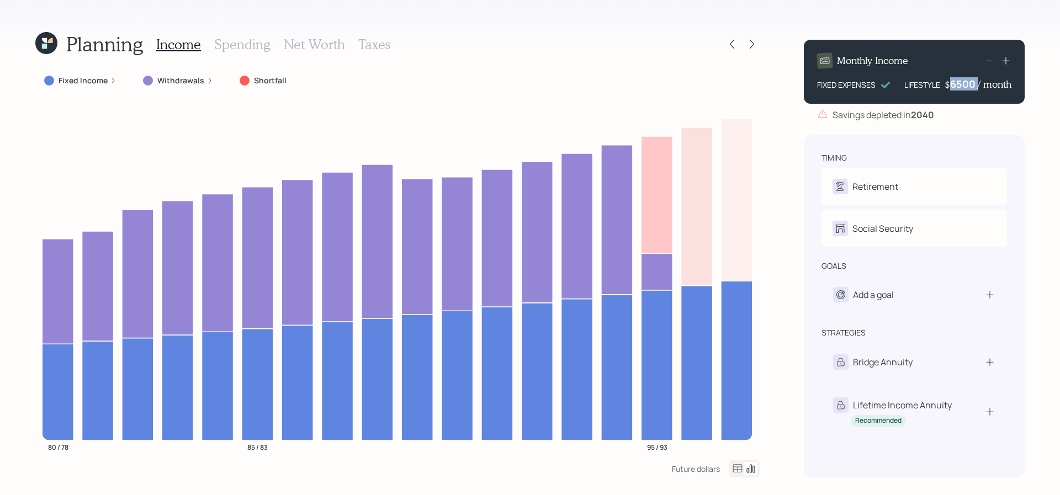
drag, startPoint x: 977, startPoint y: 84, endPoint x: 941, endPoint y: 84, distance: 36.5
click at [941, 84] on div "LIFESTYLE $ 6500 / month" at bounding box center [958, 83] width 107 height 13
drag, startPoint x: 950, startPoint y: 83, endPoint x: 987, endPoint y: 83, distance: 37.0
click at [987, 83] on div "$ 6500 / month" at bounding box center [978, 83] width 67 height 13
click at [984, 118] on div "Savings depleted in [DATE]" at bounding box center [914, 114] width 221 height 13
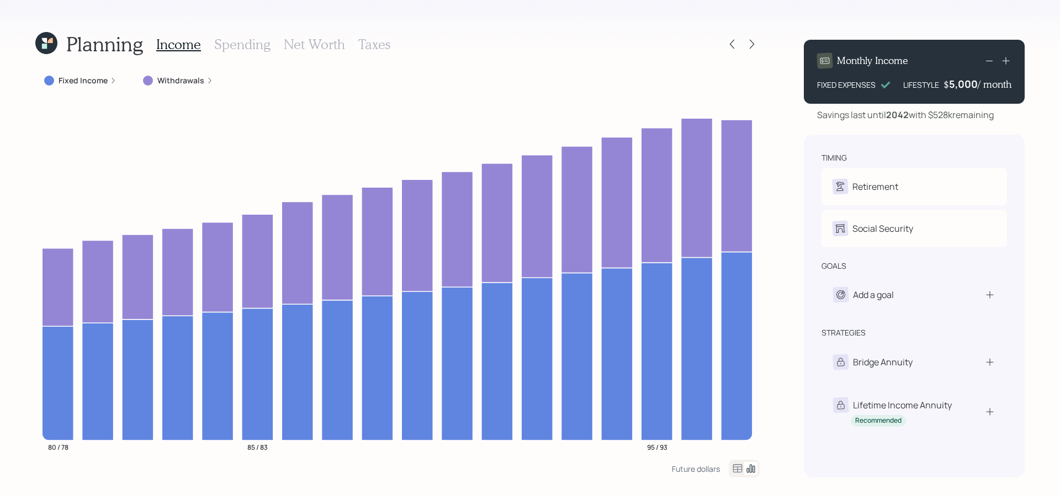
click at [337, 41] on h3 "Net Worth" at bounding box center [314, 44] width 61 height 16
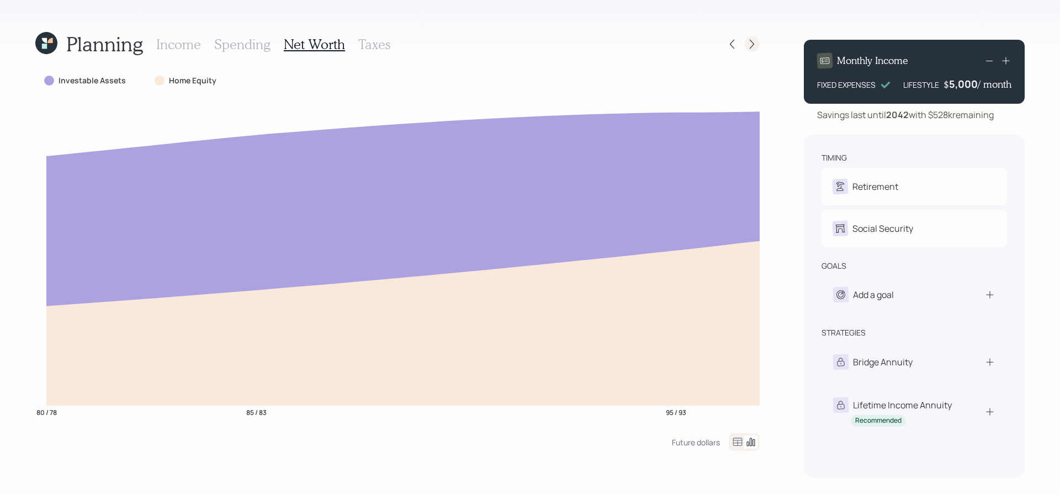
click at [754, 44] on icon at bounding box center [752, 44] width 4 height 9
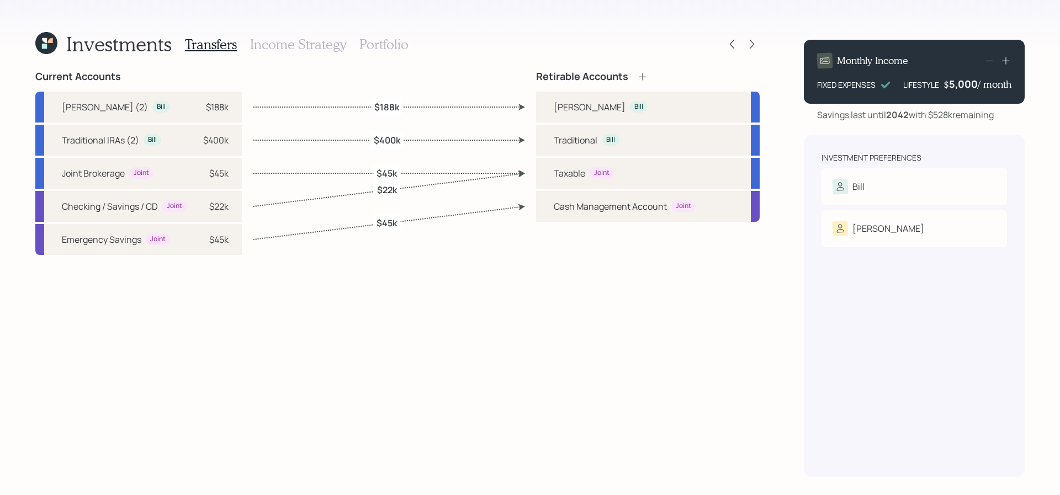
click at [331, 46] on h3 "Income Strategy" at bounding box center [298, 44] width 96 height 16
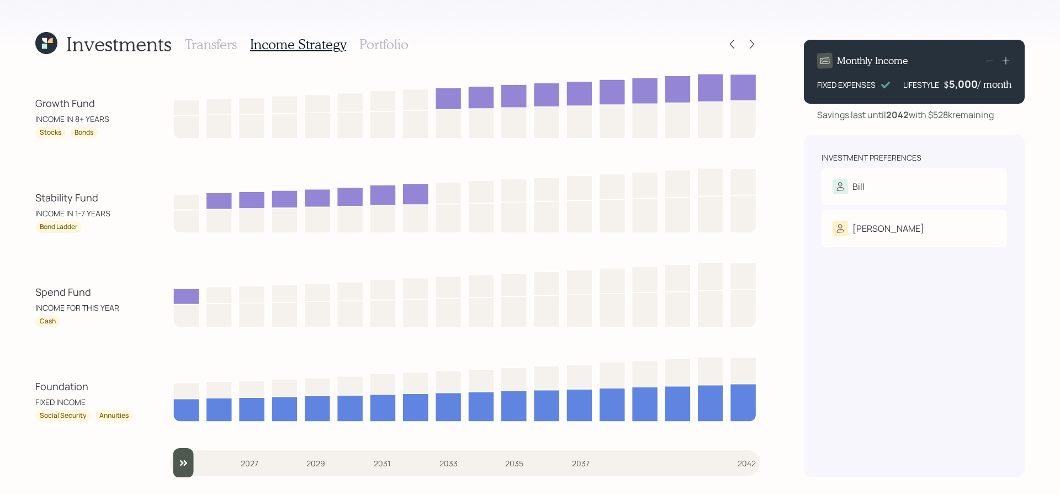
click at [399, 45] on h3 "Portfolio" at bounding box center [384, 44] width 49 height 16
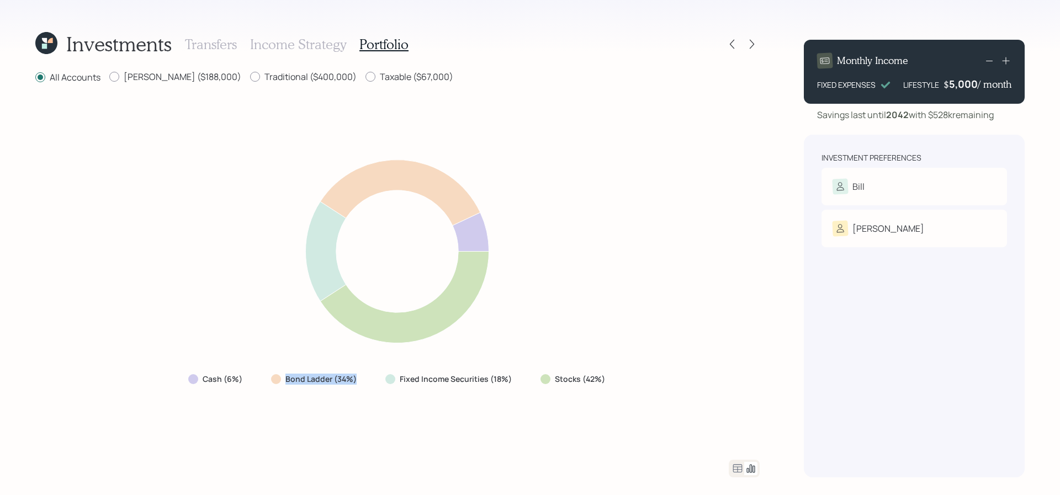
drag, startPoint x: 363, startPoint y: 377, endPoint x: 276, endPoint y: 377, distance: 87.8
click at [276, 377] on div "Bond Ladder (34%)" at bounding box center [314, 379] width 105 height 20
click at [366, 80] on label "Taxable ($67,000)" at bounding box center [410, 77] width 88 height 12
click at [365, 77] on input "Taxable ($67,000)" at bounding box center [365, 77] width 1 height 1
radio input "true"
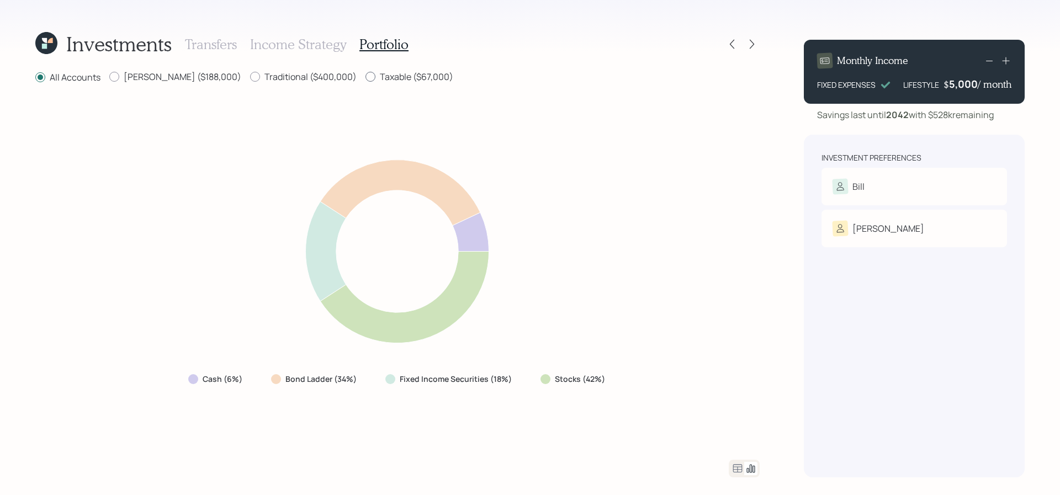
radio input "false"
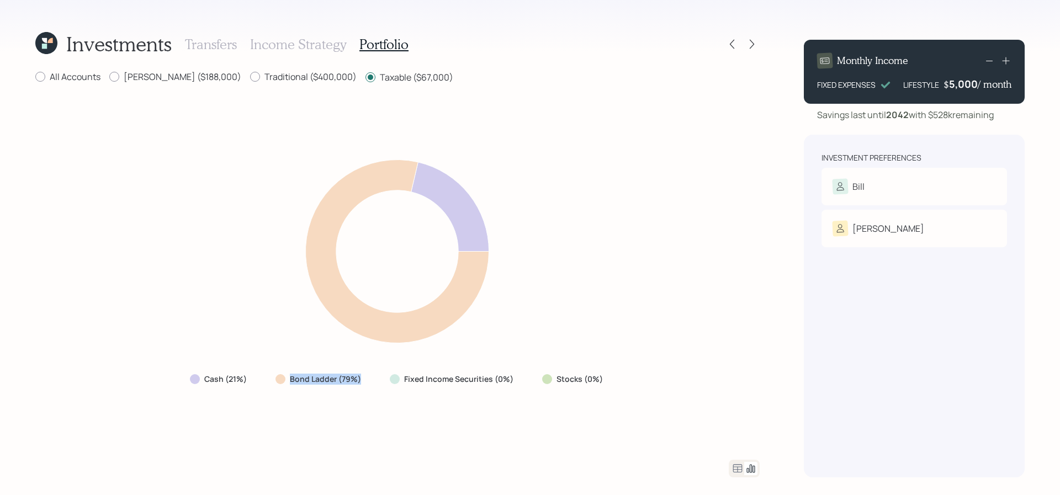
drag, startPoint x: 364, startPoint y: 383, endPoint x: 292, endPoint y: 383, distance: 71.8
click at [292, 383] on div "Bond Ladder (79%)" at bounding box center [319, 379] width 105 height 20
click at [250, 78] on label "Traditional ($400,000)" at bounding box center [303, 77] width 107 height 12
click at [250, 77] on input "Traditional ($400,000)" at bounding box center [250, 77] width 1 height 1
radio input "true"
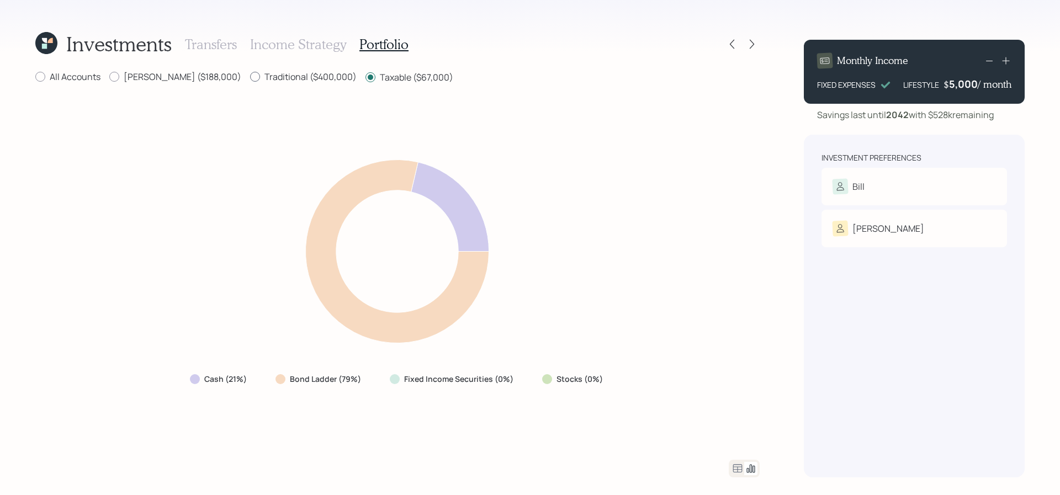
radio input "false"
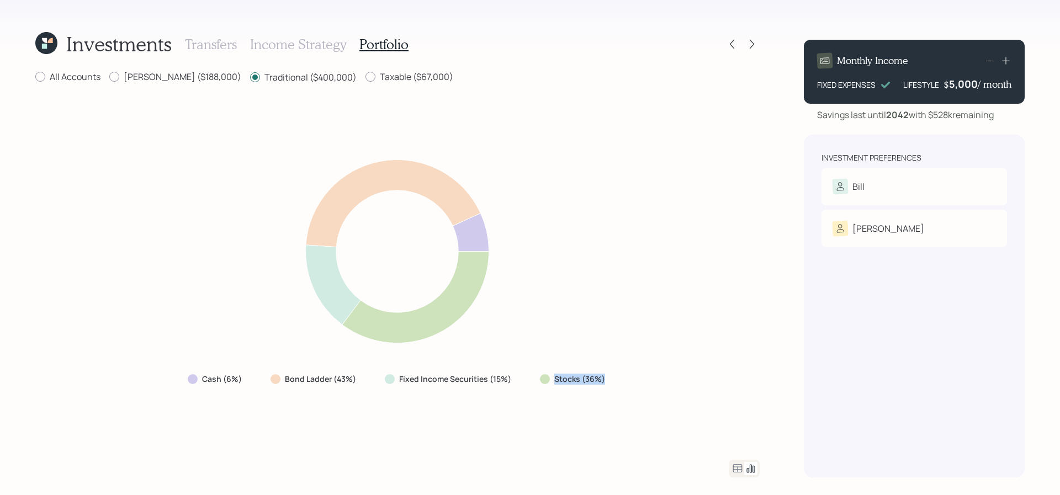
drag, startPoint x: 608, startPoint y: 379, endPoint x: 551, endPoint y: 381, distance: 56.9
click at [551, 381] on div "Stocks (36%)" at bounding box center [573, 379] width 85 height 20
click at [558, 378] on label "Stocks (36%)" at bounding box center [579, 379] width 51 height 11
click at [145, 83] on div "[PERSON_NAME] ($188,000)" at bounding box center [175, 78] width 132 height 14
click at [145, 82] on label "[PERSON_NAME] ($188,000)" at bounding box center [175, 77] width 132 height 12
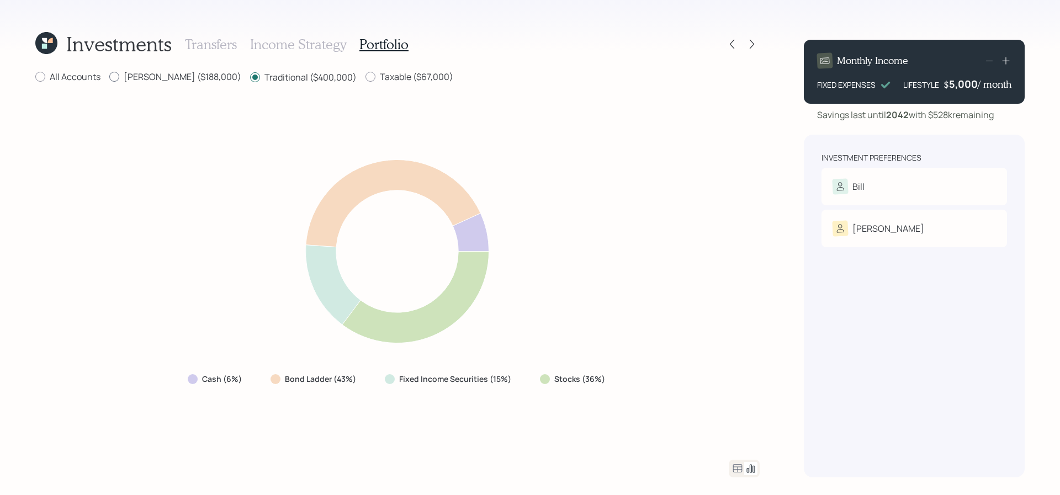
click at [109, 77] on input "[PERSON_NAME] ($188,000)" at bounding box center [109, 77] width 1 height 1
radio input "true"
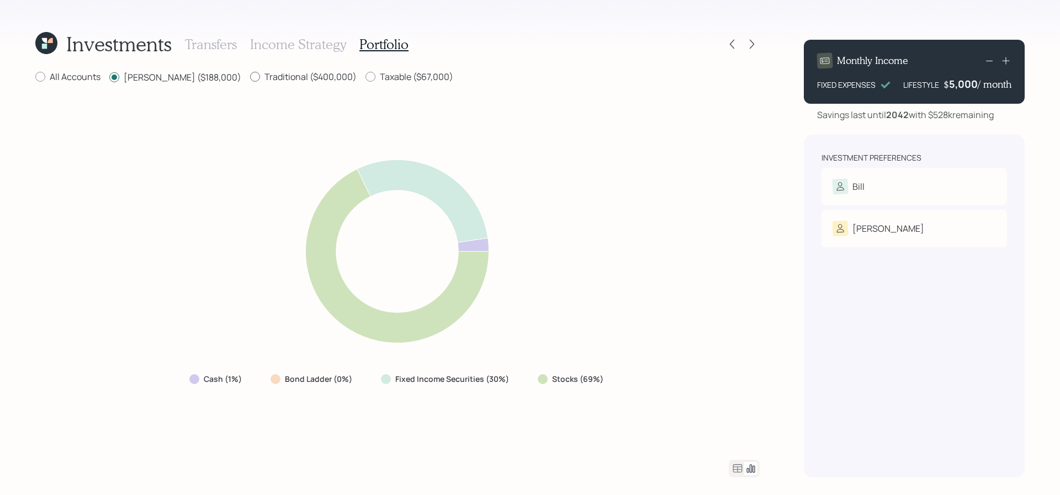
click at [250, 78] on label "Traditional ($400,000)" at bounding box center [303, 77] width 107 height 12
click at [250, 77] on input "Traditional ($400,000)" at bounding box center [250, 77] width 1 height 1
radio input "true"
radio input "false"
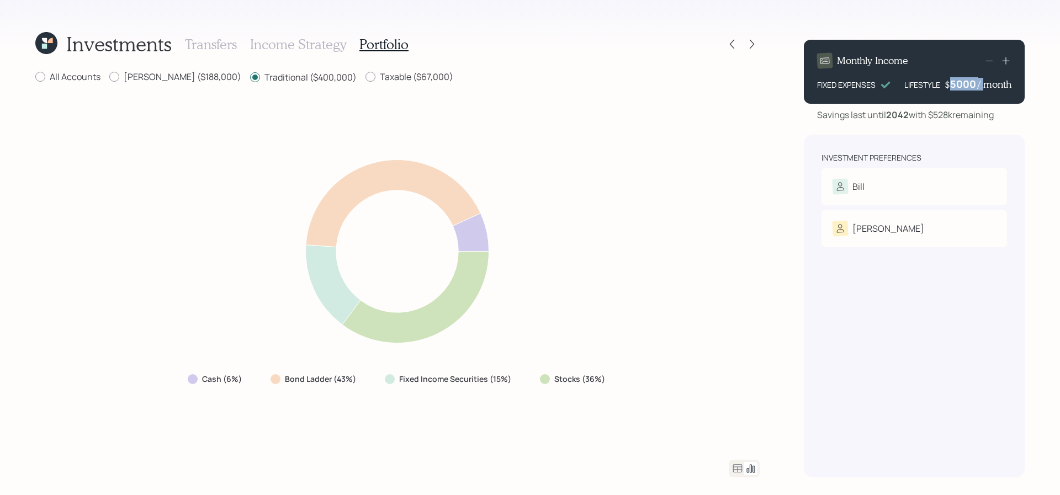
drag, startPoint x: 979, startPoint y: 83, endPoint x: 951, endPoint y: 83, distance: 28.2
click at [951, 83] on div "$ 5000 / month" at bounding box center [978, 83] width 67 height 13
drag, startPoint x: 951, startPoint y: 83, endPoint x: 989, endPoint y: 83, distance: 38.1
click at [989, 83] on div "$ 5000 / month" at bounding box center [978, 83] width 67 height 13
click at [920, 265] on div "Investment Preferences [PERSON_NAME] Tolerance: Conservative [PERSON_NAME] Tole…" at bounding box center [914, 306] width 221 height 343
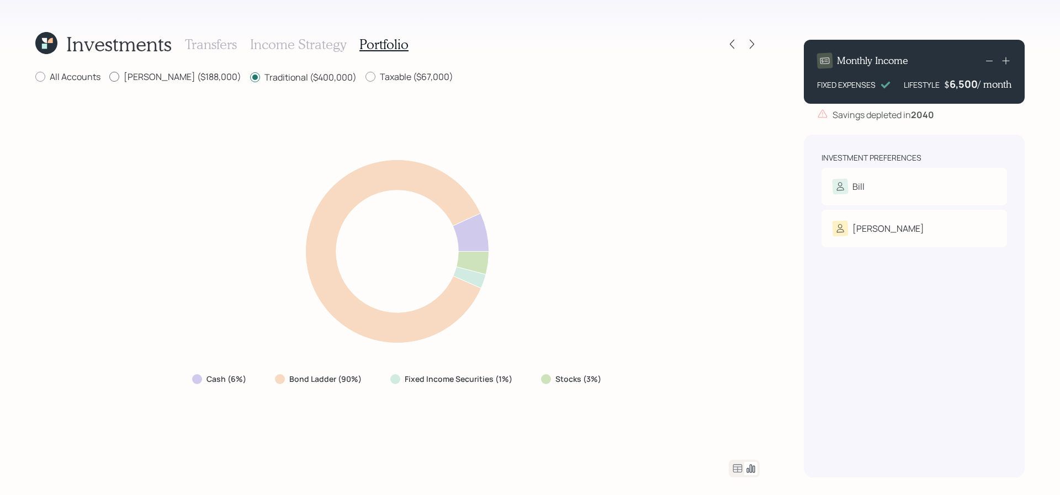
click at [154, 72] on label "[PERSON_NAME] ($188,000)" at bounding box center [175, 77] width 132 height 12
click at [109, 77] on input "[PERSON_NAME] ($188,000)" at bounding box center [109, 77] width 1 height 1
radio input "true"
radio input "false"
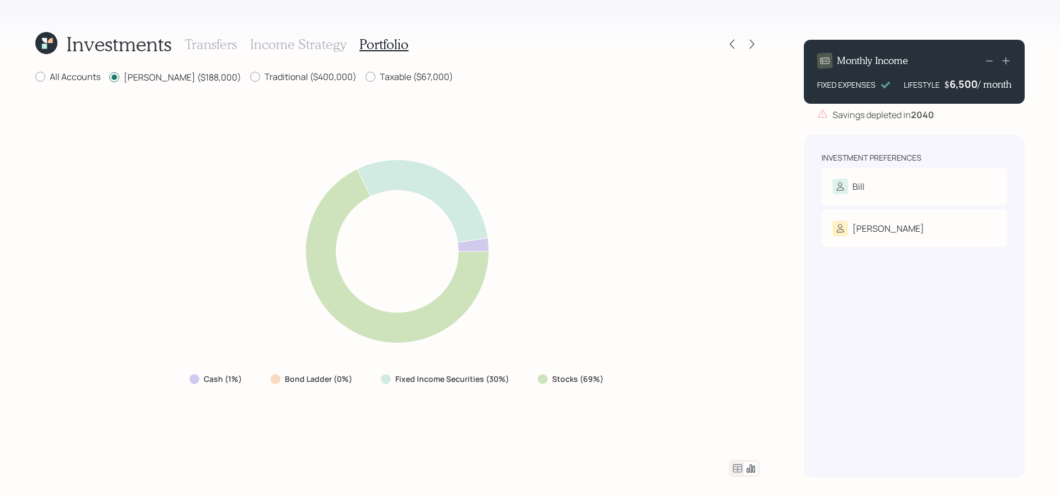
click at [366, 84] on div "Taxable ($67,000)" at bounding box center [410, 78] width 88 height 14
click at [366, 79] on label "Taxable ($67,000)" at bounding box center [410, 77] width 88 height 12
click at [365, 77] on input "Taxable ($67,000)" at bounding box center [365, 77] width 1 height 1
radio input "true"
radio input "false"
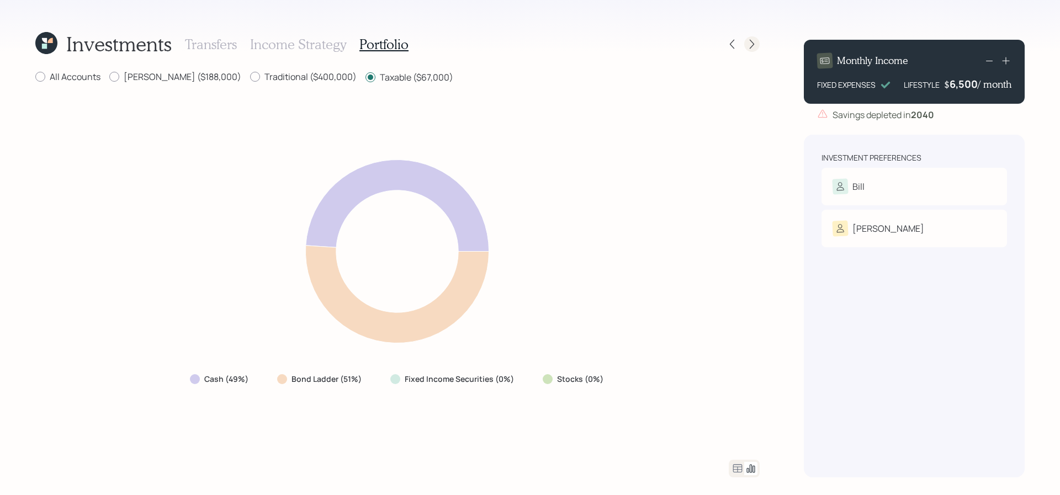
click at [748, 41] on icon at bounding box center [752, 44] width 11 height 11
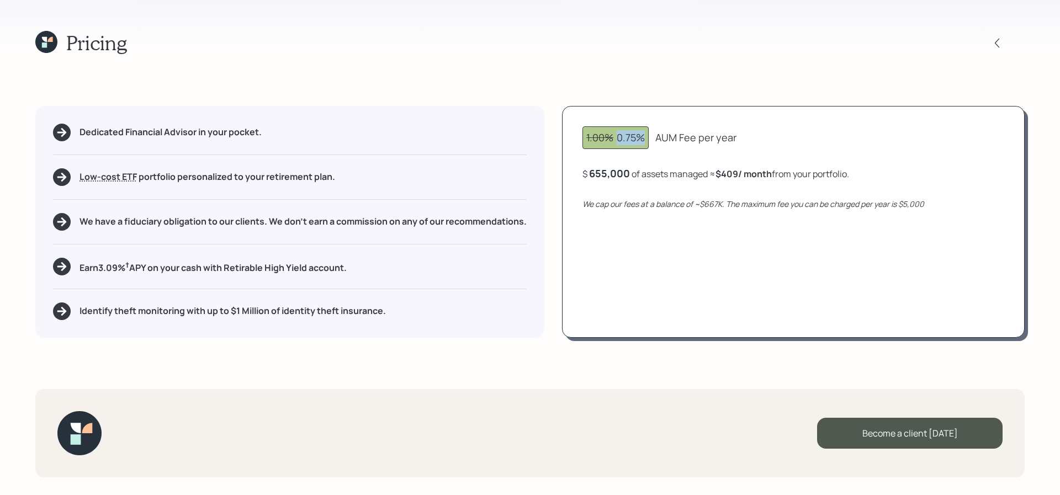
drag, startPoint x: 645, startPoint y: 134, endPoint x: 617, endPoint y: 136, distance: 27.2
click at [617, 136] on div "1.00% 0.75%" at bounding box center [616, 137] width 59 height 15
click at [617, 183] on div "1.00% 0.75% AUM Fee per year $ 655,000 of assets managed ≈ $409 / month from yo…" at bounding box center [793, 222] width 463 height 232
drag, startPoint x: 743, startPoint y: 172, endPoint x: 720, endPoint y: 175, distance: 23.9
click at [720, 175] on b "$409 / month" at bounding box center [744, 174] width 56 height 12
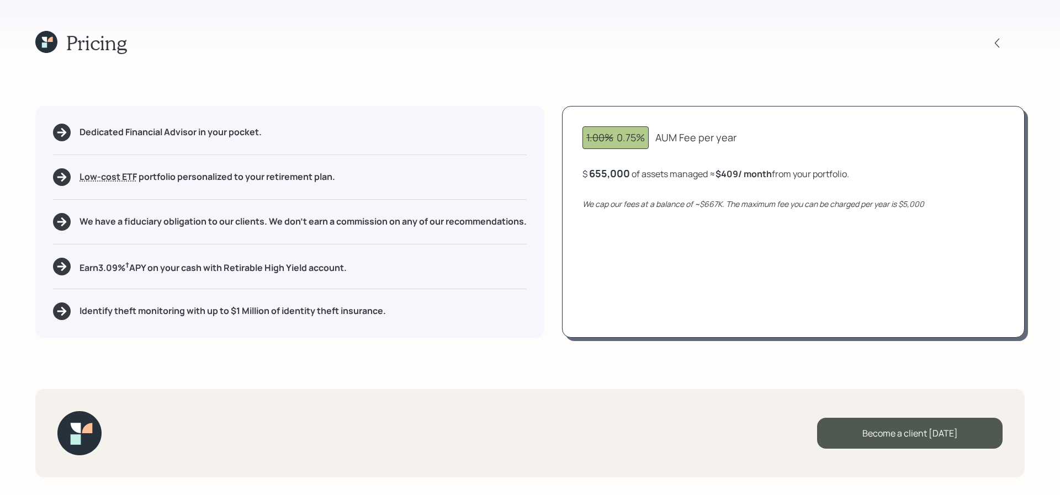
click at [707, 281] on div "1.00% 0.75% AUM Fee per year $ 655,000 of assets managed ≈ $409 / month from yo…" at bounding box center [793, 222] width 463 height 232
drag, startPoint x: 648, startPoint y: 141, endPoint x: 619, endPoint y: 141, distance: 29.3
click at [619, 141] on div "1.00% 0.75%" at bounding box center [616, 137] width 66 height 23
click at [994, 41] on icon at bounding box center [997, 43] width 11 height 11
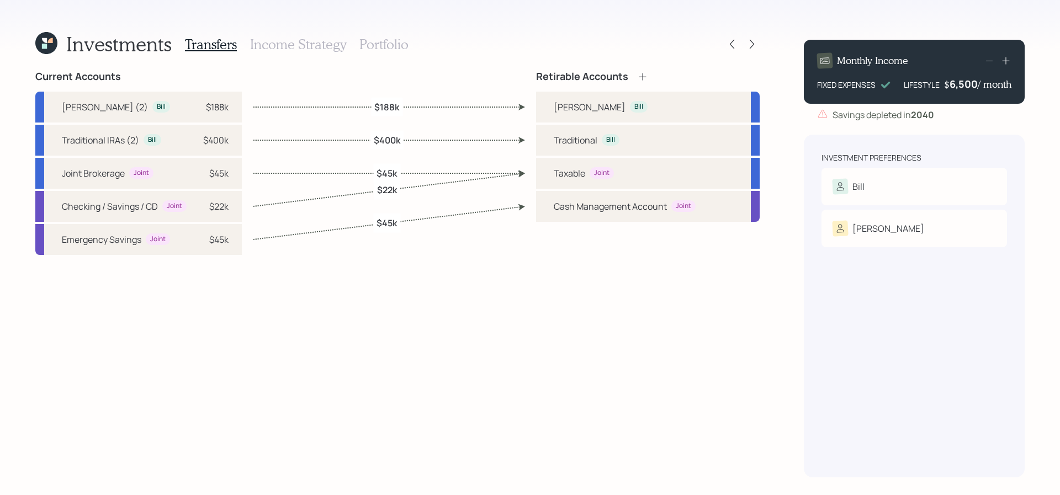
click at [305, 38] on h3 "Income Strategy" at bounding box center [298, 44] width 96 height 16
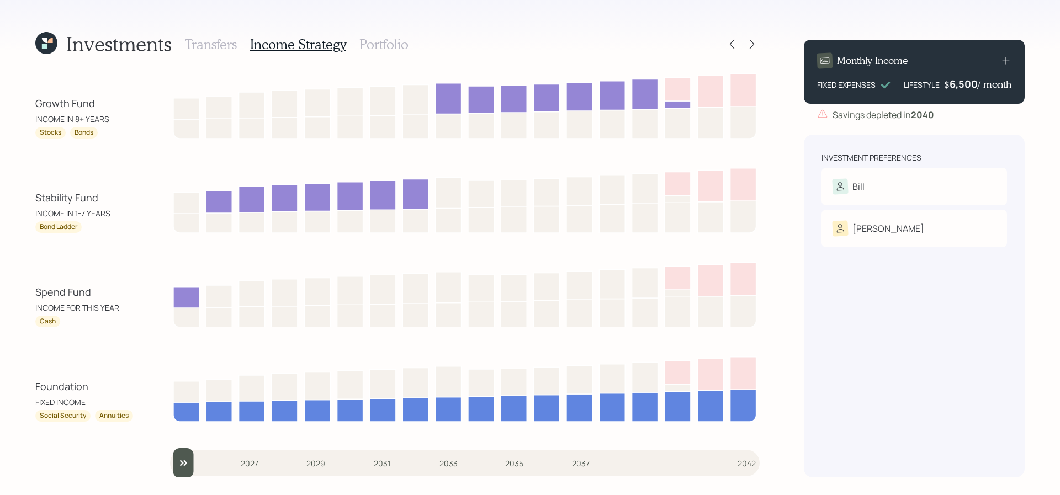
click at [384, 46] on h3 "Portfolio" at bounding box center [384, 44] width 49 height 16
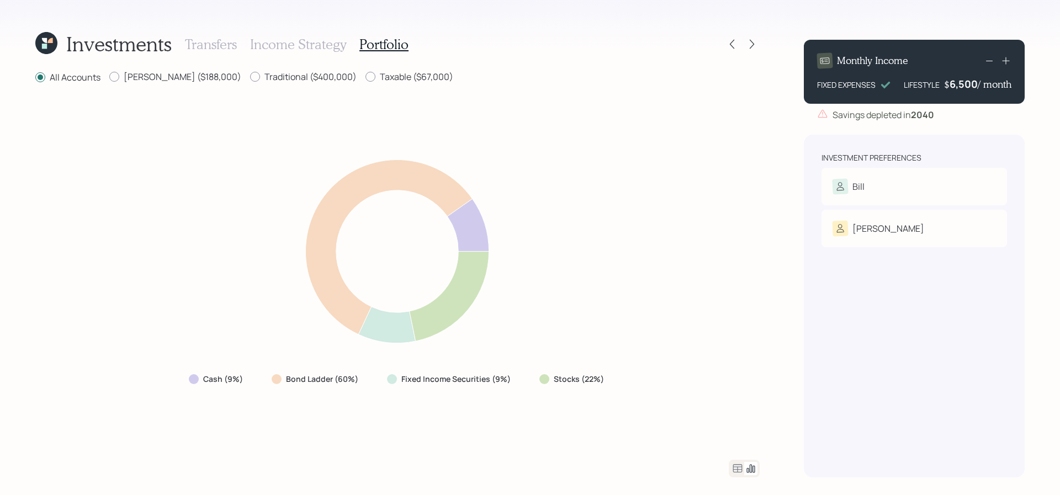
click at [318, 41] on h3 "Income Strategy" at bounding box center [298, 44] width 96 height 16
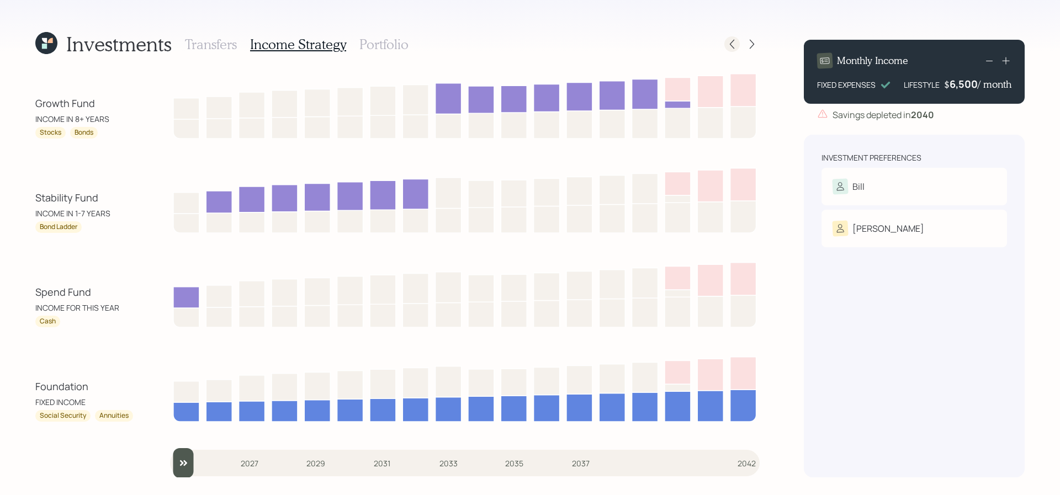
click at [733, 40] on icon at bounding box center [732, 44] width 11 height 11
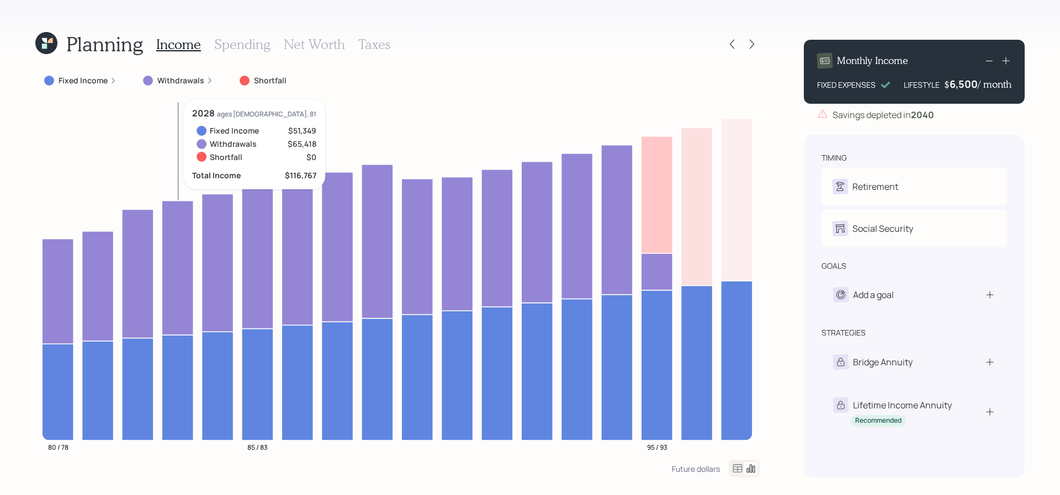
click at [49, 41] on icon at bounding box center [49, 40] width 5 height 5
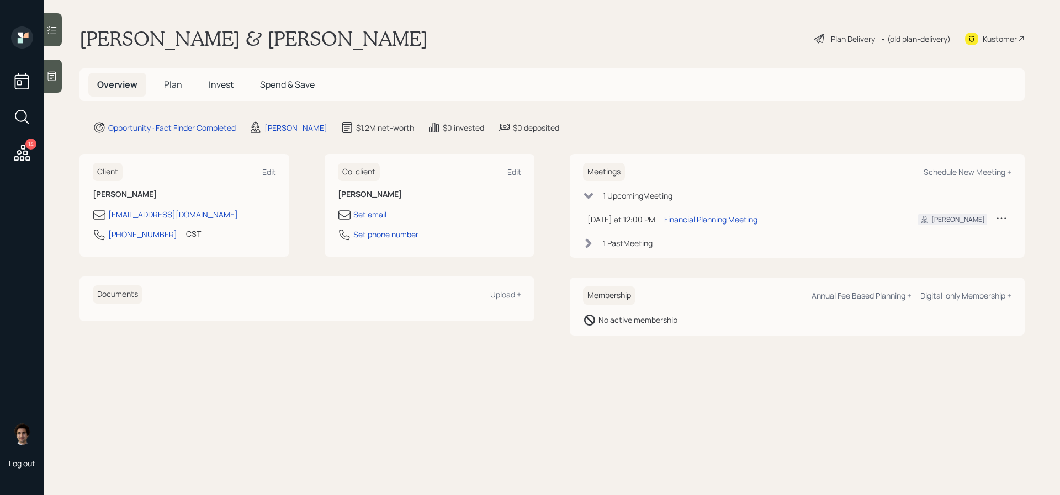
click at [185, 89] on h5 "Plan" at bounding box center [173, 85] width 36 height 24
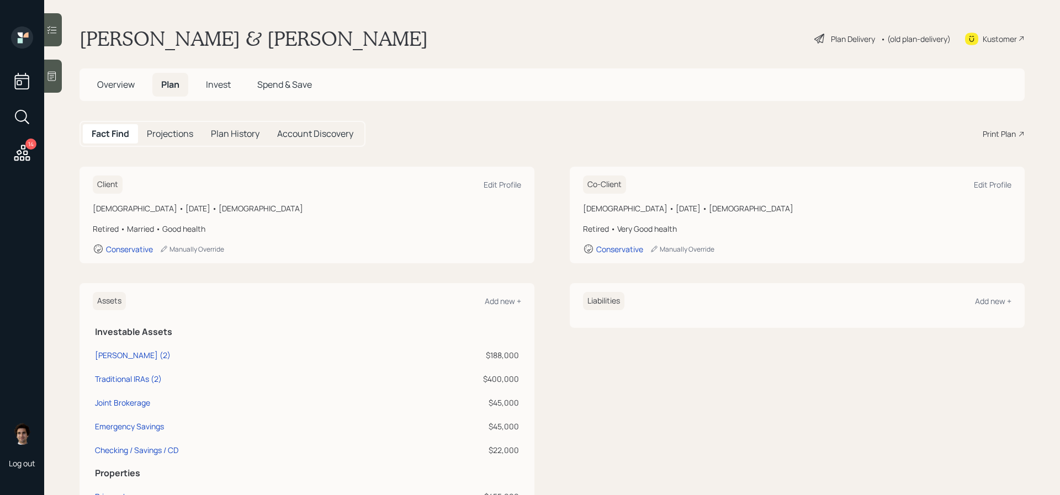
click at [1002, 140] on div "Fact Find Projections Plan History Account Discovery Print Plan" at bounding box center [553, 134] width 946 height 26
click at [1002, 135] on div "Print Plan" at bounding box center [999, 134] width 33 height 12
click at [108, 80] on span "Overview" at bounding box center [116, 84] width 38 height 12
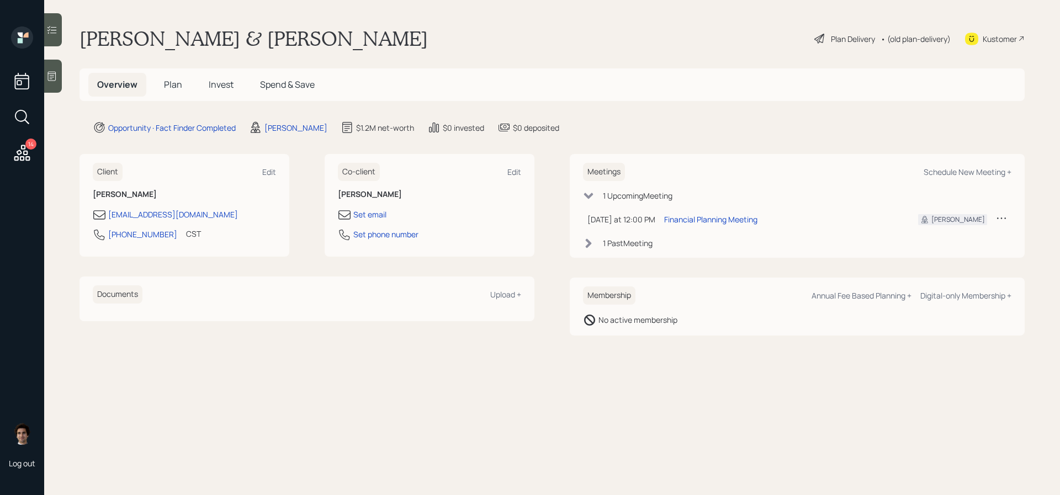
click at [1015, 34] on div "Kustomer" at bounding box center [1000, 39] width 34 height 12
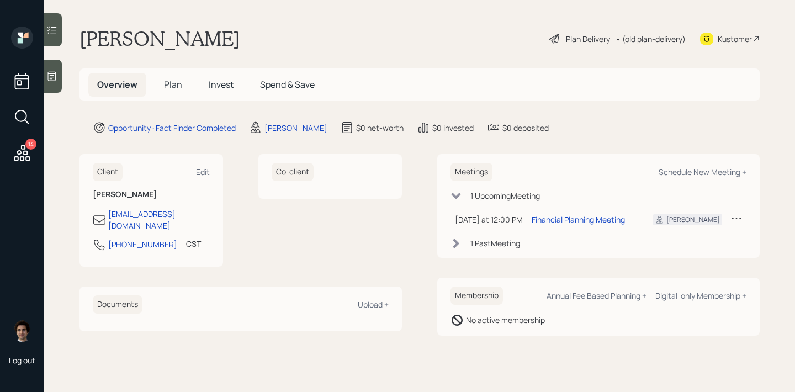
click at [46, 70] on div at bounding box center [53, 76] width 18 height 33
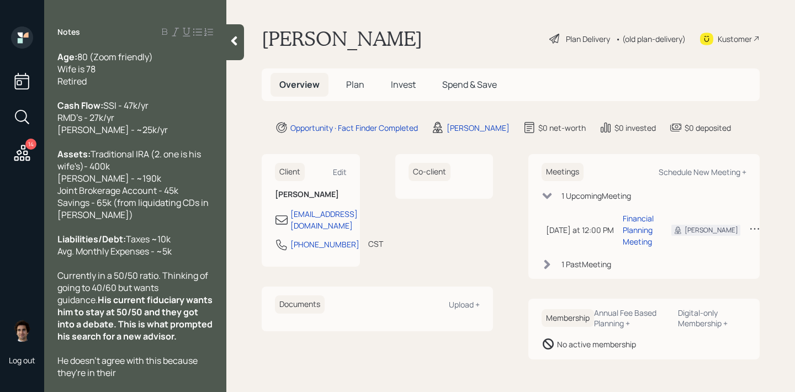
click at [149, 136] on div "Cash Flow: SSI - 47k/yr RMD's - 27k/yr Roth IRA - ~25k/yr" at bounding box center [135, 117] width 156 height 36
drag, startPoint x: 187, startPoint y: 292, endPoint x: 51, endPoint y: 291, distance: 135.9
click at [51, 291] on div "Age: 80 (Zoom friendly) Wife is 78 Retired Cash Flow: SSI - 47k/yr RMD's - 27k/…" at bounding box center [135, 215] width 182 height 328
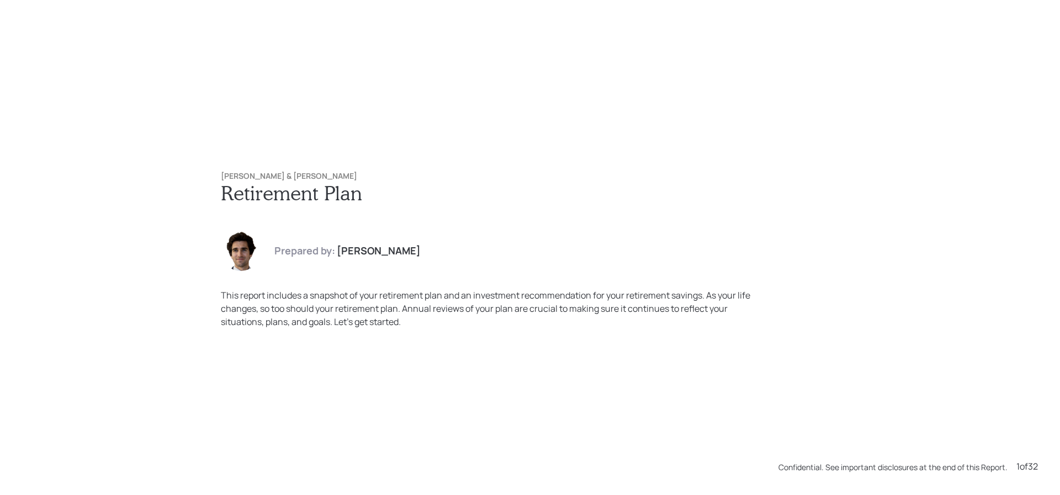
click at [285, 176] on h6 "[PERSON_NAME] & [PERSON_NAME]" at bounding box center [530, 176] width 619 height 9
drag, startPoint x: 267, startPoint y: 176, endPoint x: 202, endPoint y: 176, distance: 65.2
click at [202, 176] on div "Bill & Kay Nelson Retirement Plan Prepared by: Harrison Schaefer This report in…" at bounding box center [530, 250] width 663 height 201
click at [455, 221] on div "Bill & Kay Nelson Retirement Plan Prepared by: Harrison Schaefer This report in…" at bounding box center [530, 250] width 663 height 201
